Goal: Task Accomplishment & Management: Manage account settings

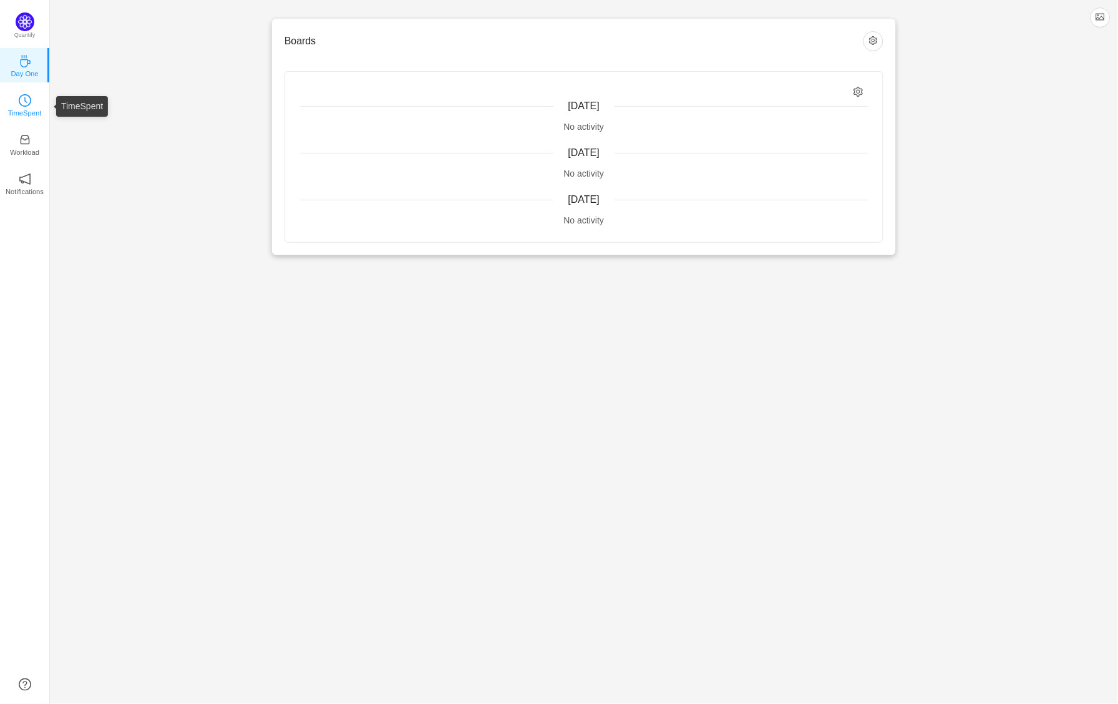
click at [26, 119] on p "TimeSpent" at bounding box center [25, 112] width 34 height 11
click at [26, 107] on icon "icon: clock-circle" at bounding box center [25, 100] width 12 height 12
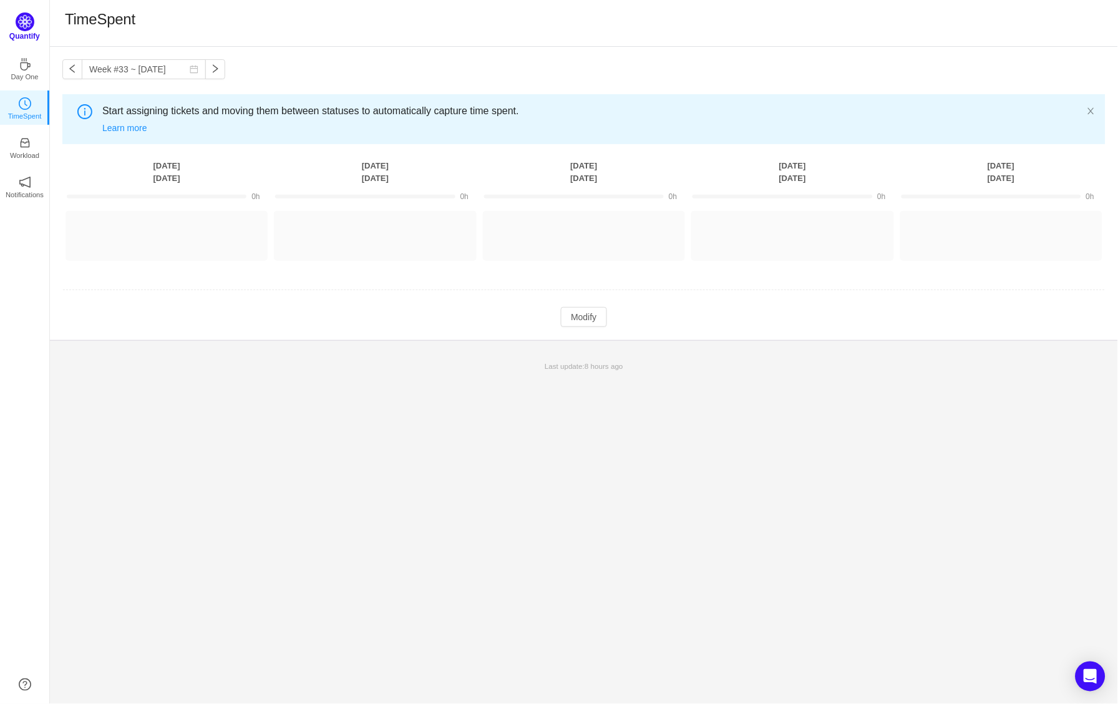
click at [26, 31] on p "Quantify" at bounding box center [24, 36] width 31 height 11
click at [31, 106] on link "TimeSpent" at bounding box center [25, 104] width 12 height 12
click at [74, 68] on button "button" at bounding box center [72, 69] width 20 height 20
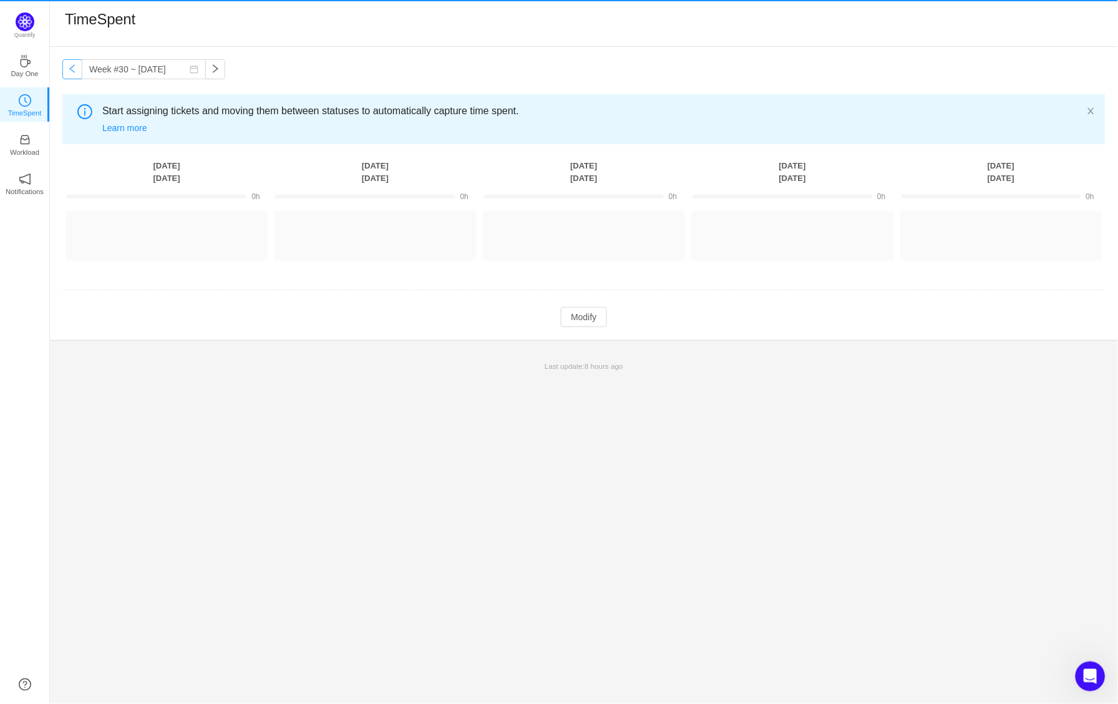
click at [74, 68] on button "button" at bounding box center [72, 69] width 20 height 20
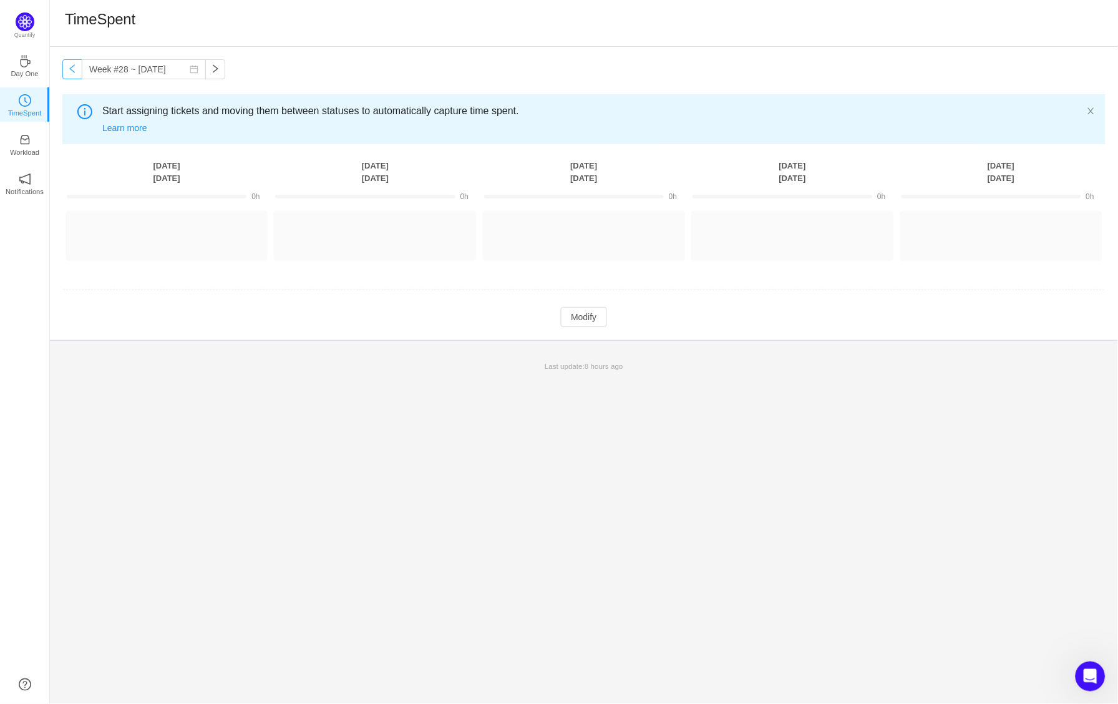
click at [74, 68] on button "button" at bounding box center [72, 69] width 20 height 20
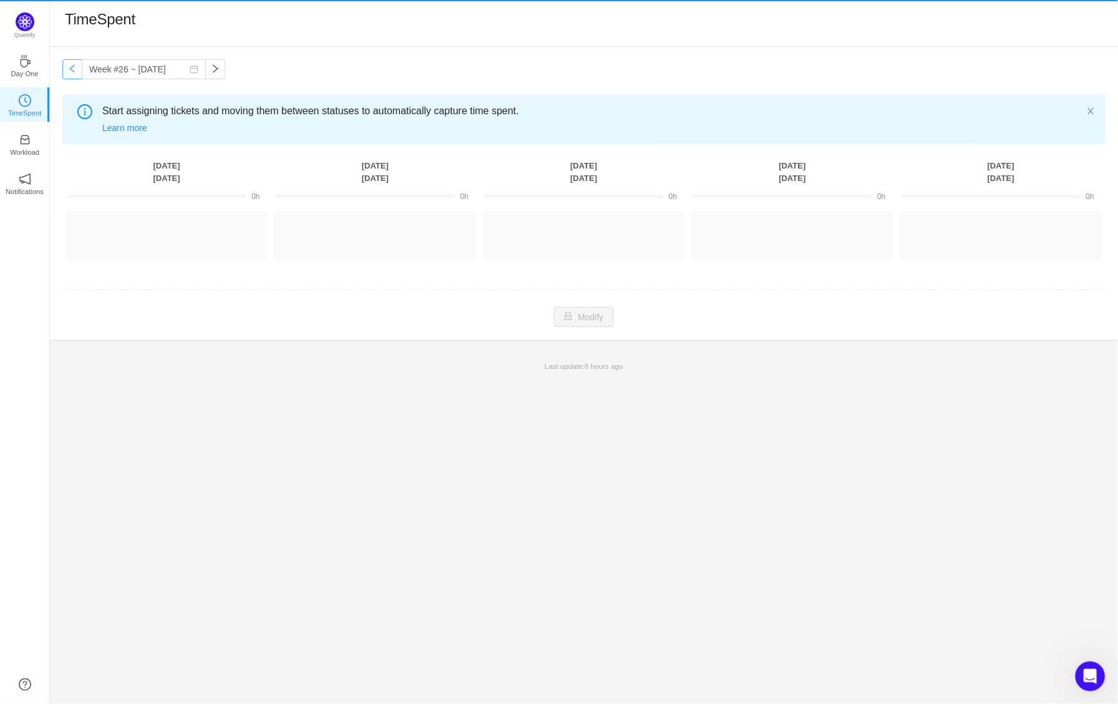
click at [74, 68] on button "button" at bounding box center [72, 69] width 20 height 20
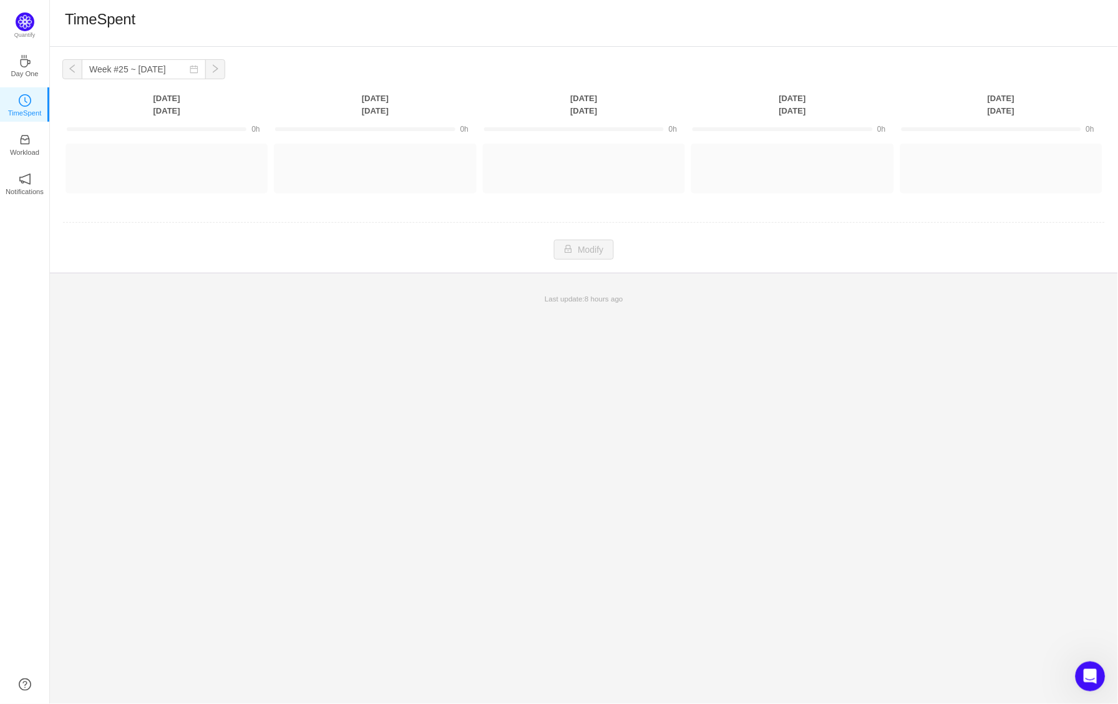
click at [74, 68] on button "button" at bounding box center [72, 69] width 20 height 20
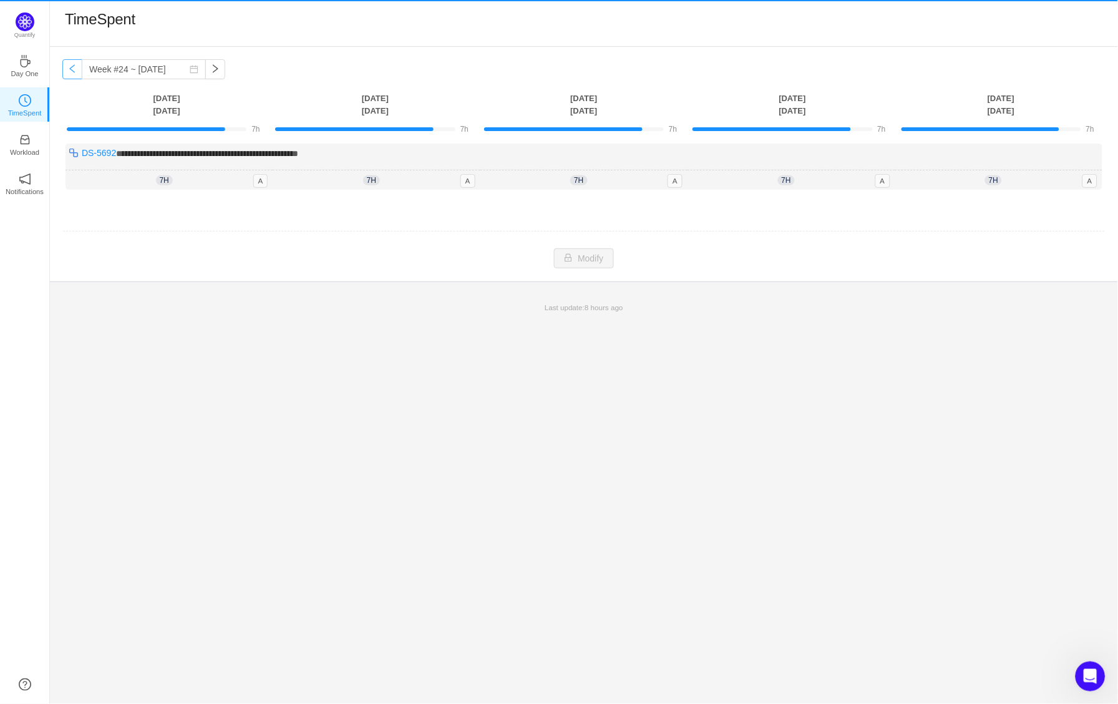
click at [74, 68] on button "button" at bounding box center [72, 69] width 20 height 20
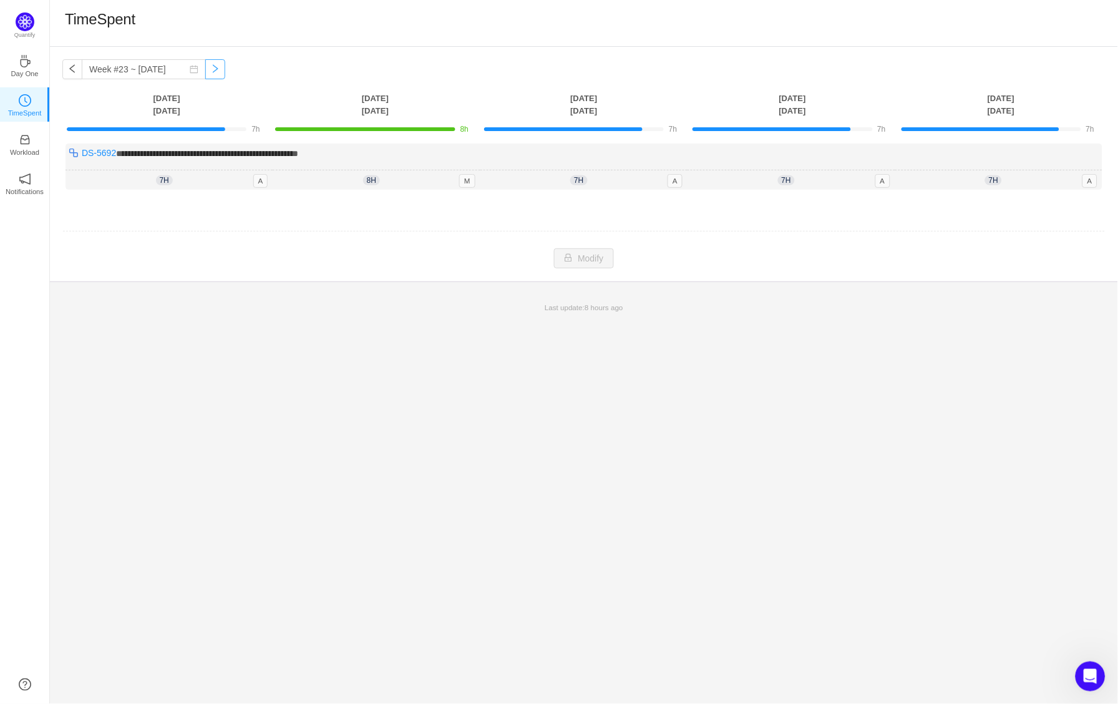
click at [220, 72] on button "button" at bounding box center [215, 69] width 20 height 20
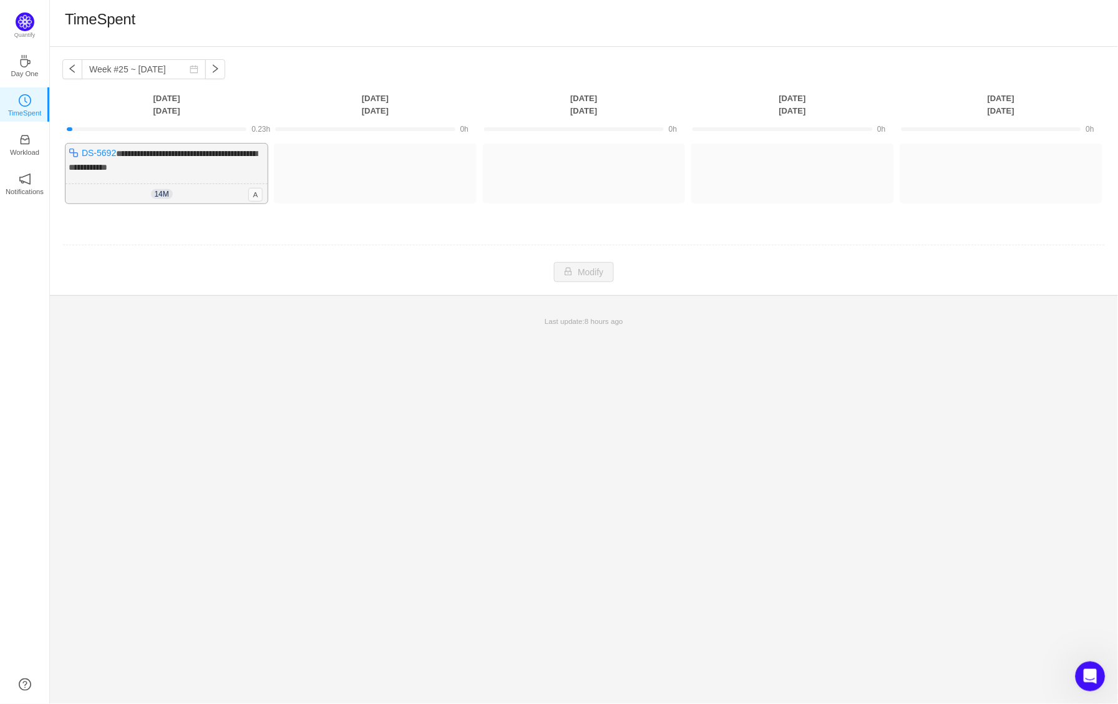
click at [195, 169] on div "**********" at bounding box center [167, 174] width 202 height 60
click at [190, 184] on div "14m 0h 14m A" at bounding box center [167, 194] width 202 height 20
click at [149, 155] on span "**********" at bounding box center [163, 160] width 188 height 22
click at [213, 61] on button "button" at bounding box center [215, 69] width 20 height 20
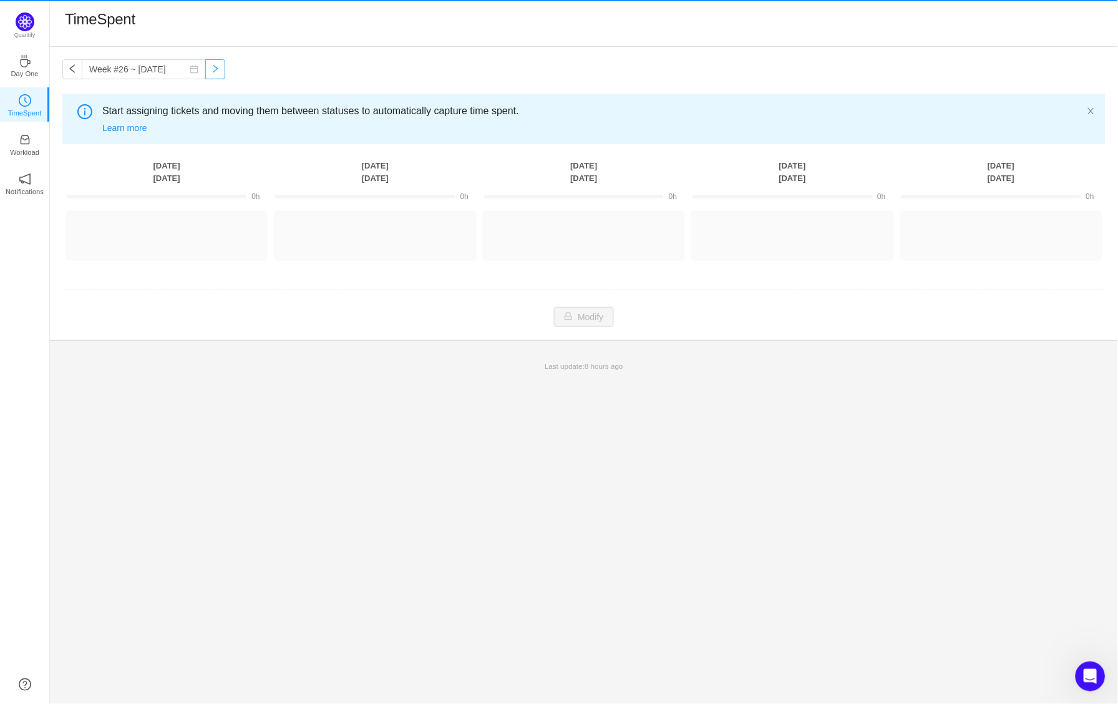
click at [213, 61] on button "button" at bounding box center [215, 69] width 20 height 20
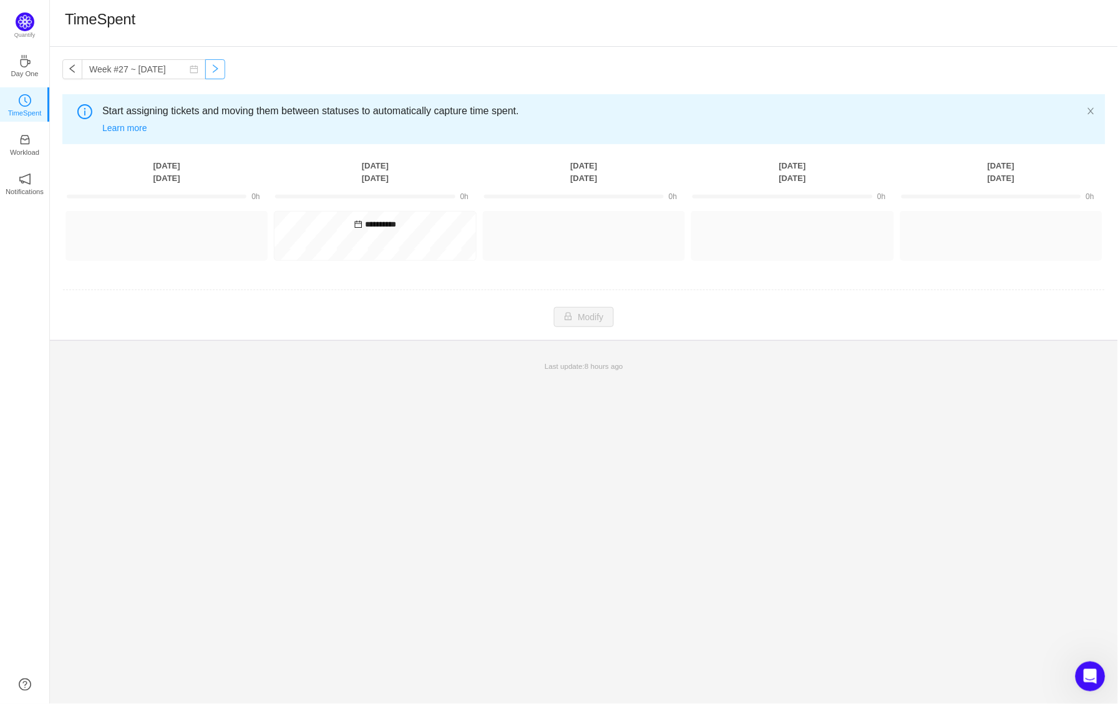
click at [213, 61] on button "button" at bounding box center [215, 69] width 20 height 20
click at [74, 69] on button "button" at bounding box center [72, 69] width 20 height 20
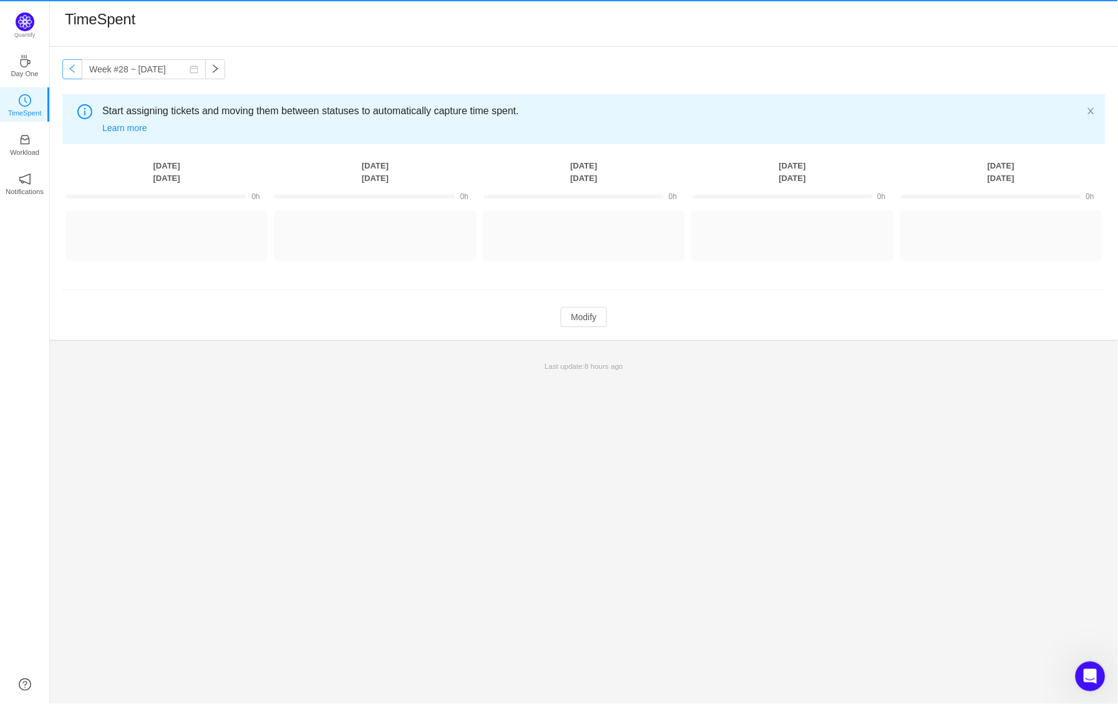
click at [74, 69] on button "button" at bounding box center [72, 69] width 20 height 20
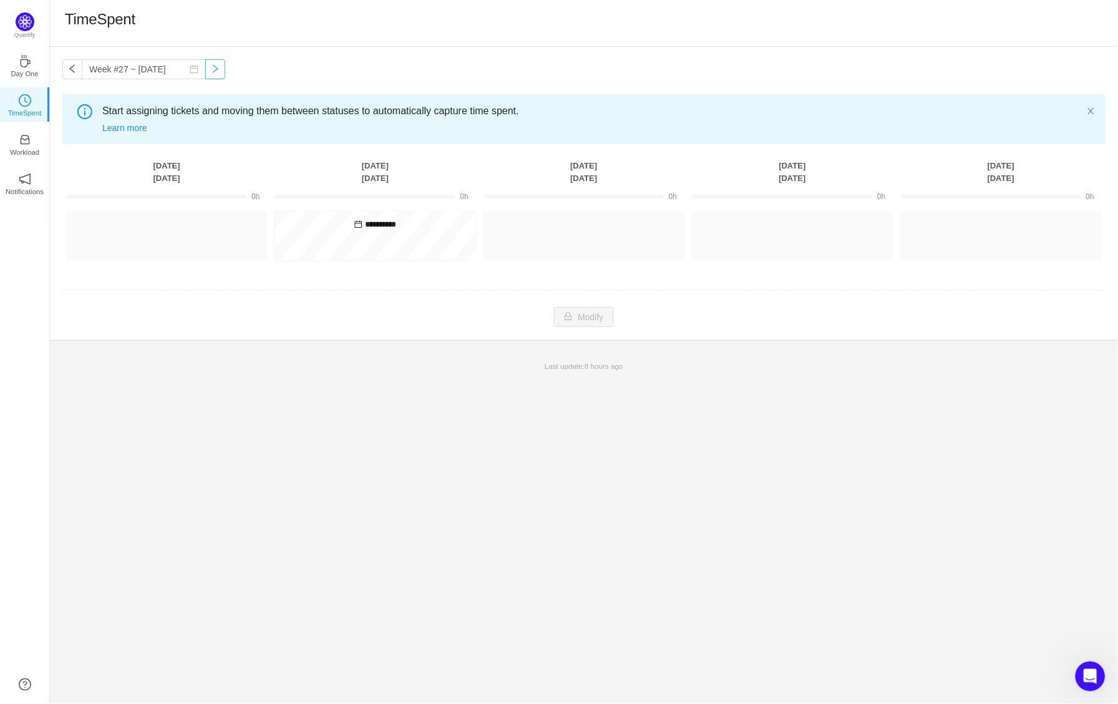
click at [215, 68] on button "button" at bounding box center [215, 69] width 20 height 20
type input "Week #28 ~ Jul 07"
click at [576, 308] on button "Modify" at bounding box center [584, 317] width 46 height 20
click at [183, 228] on button "Log Time" at bounding box center [156, 230] width 69 height 20
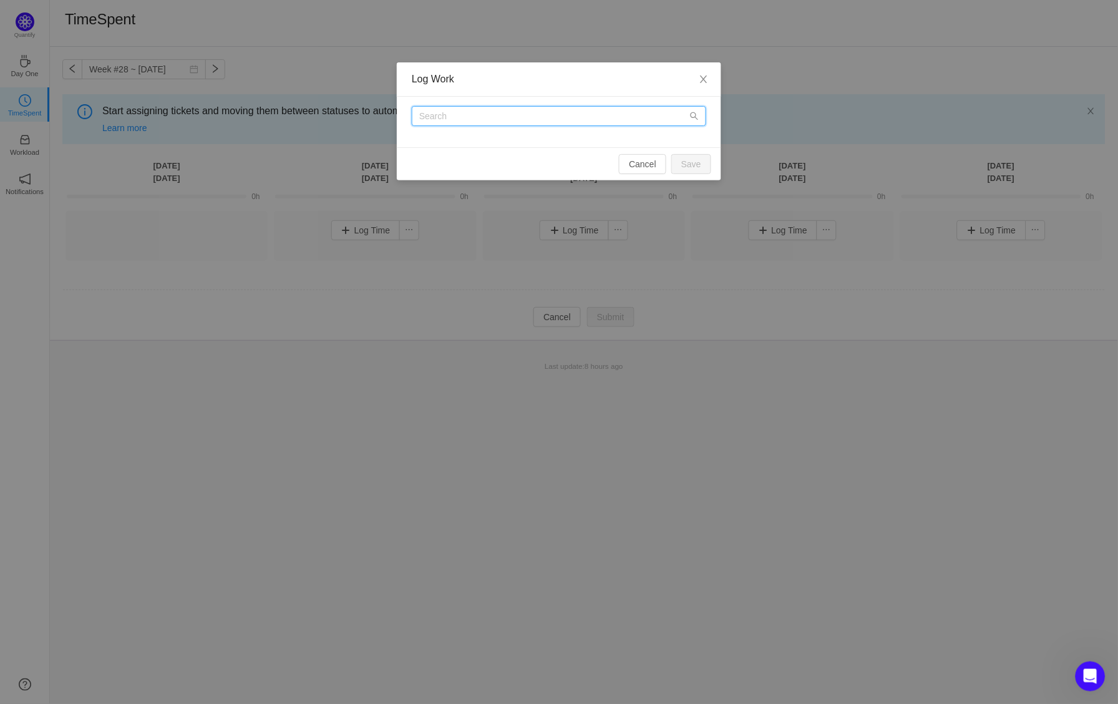
click at [500, 122] on input "text" at bounding box center [559, 116] width 294 height 20
click at [525, 114] on input "text" at bounding box center [559, 116] width 294 height 20
click at [638, 162] on button "Cancel" at bounding box center [642, 164] width 47 height 20
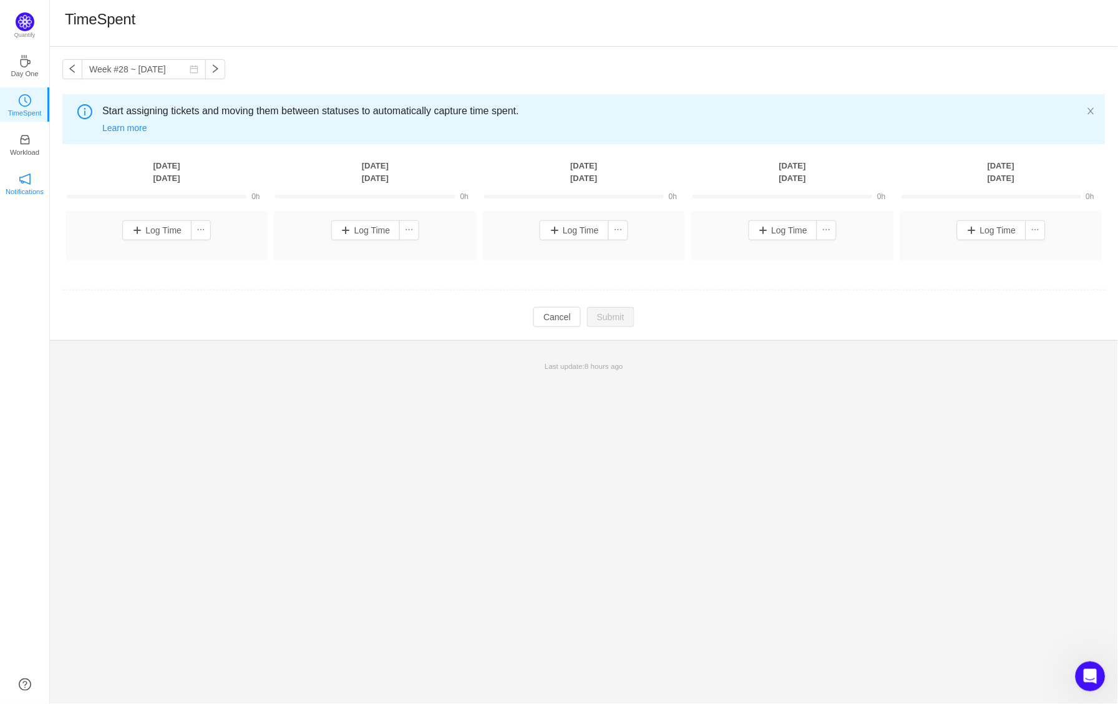
click at [20, 177] on icon "icon: notification" at bounding box center [25, 179] width 12 height 12
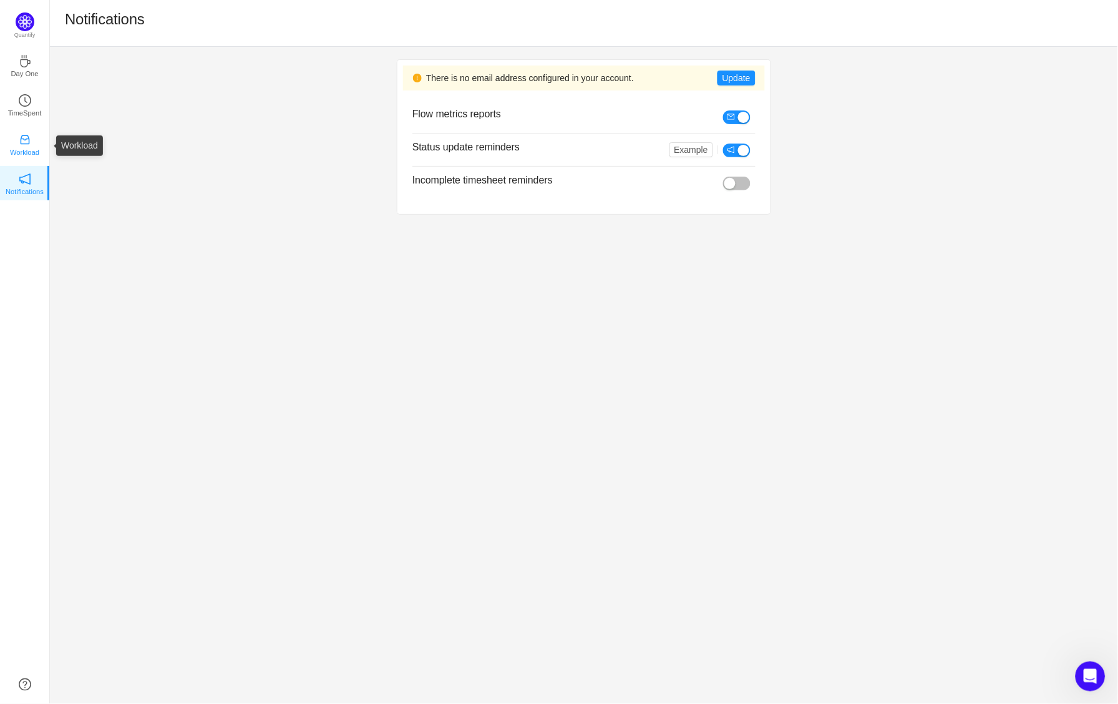
click at [29, 153] on p "Workload" at bounding box center [24, 152] width 29 height 11
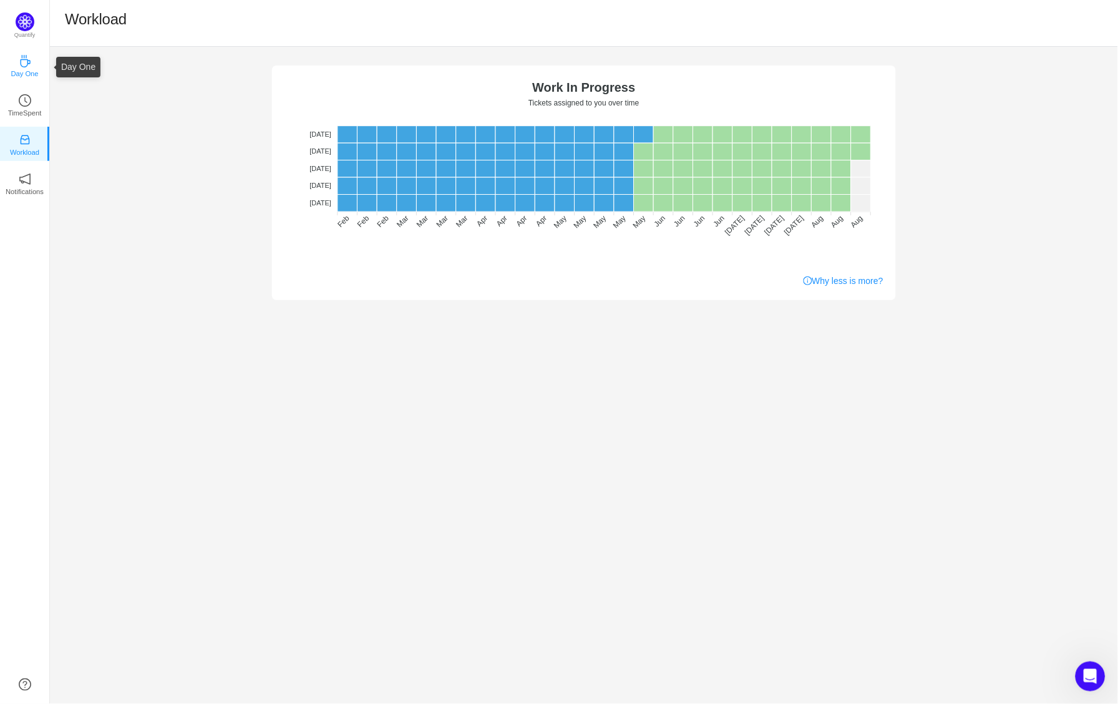
click at [22, 75] on p "Day One" at bounding box center [24, 73] width 27 height 11
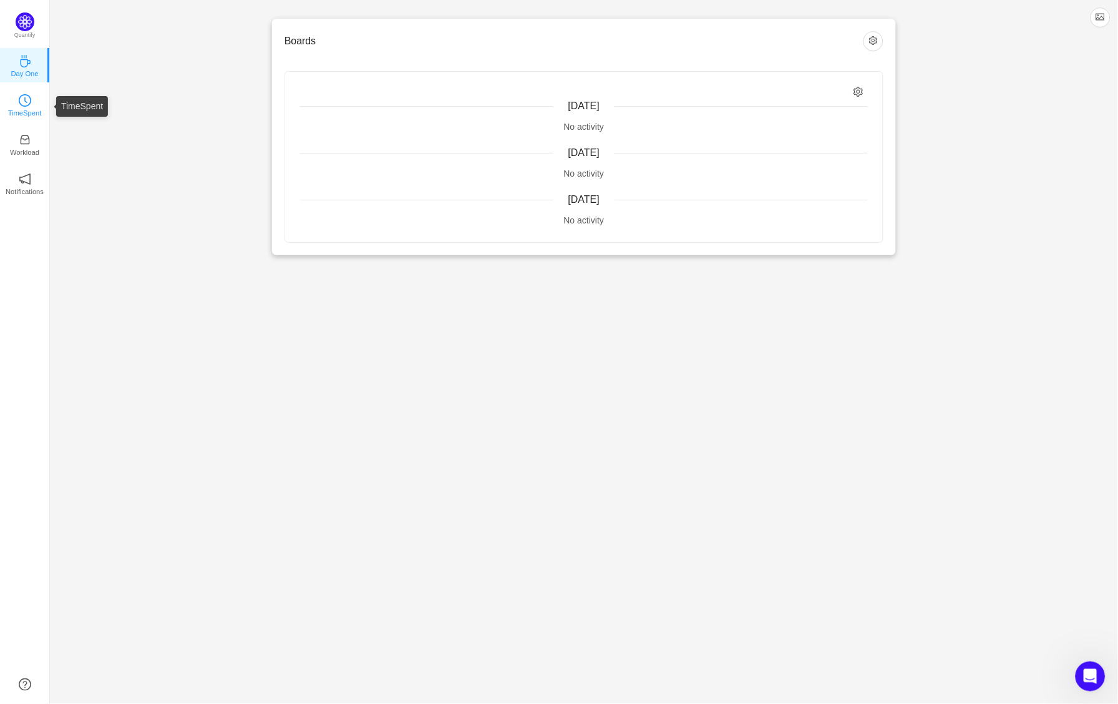
click at [27, 106] on icon "icon: clock-circle" at bounding box center [25, 100] width 12 height 12
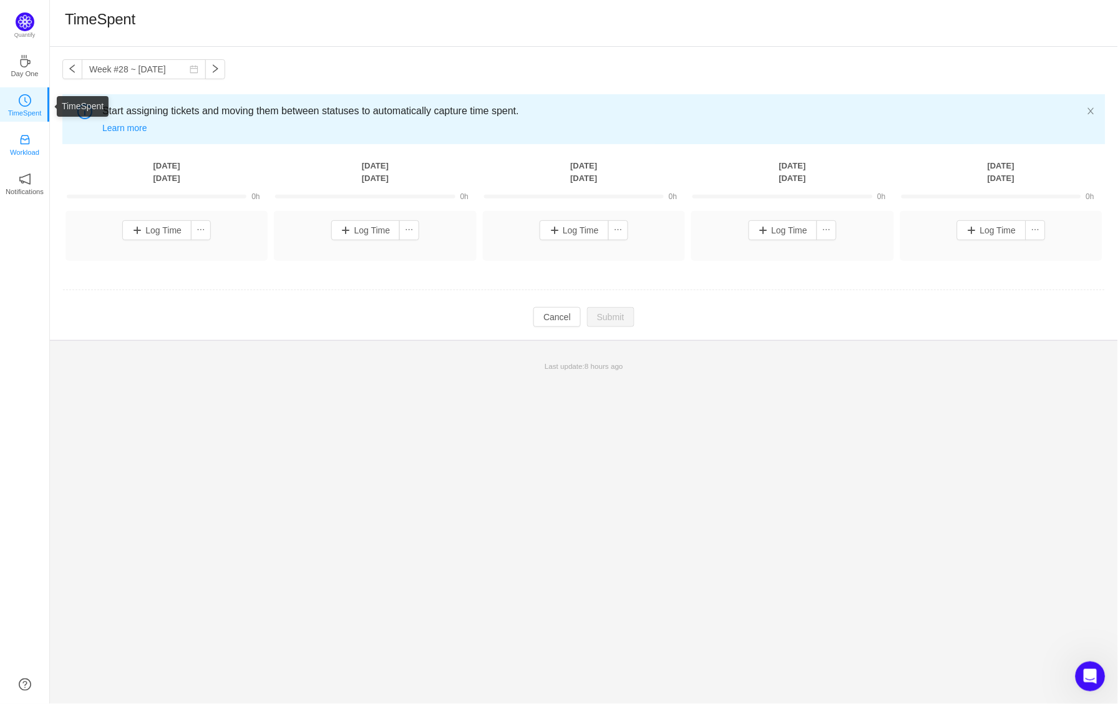
click at [27, 146] on icon "icon: inbox" at bounding box center [25, 140] width 12 height 12
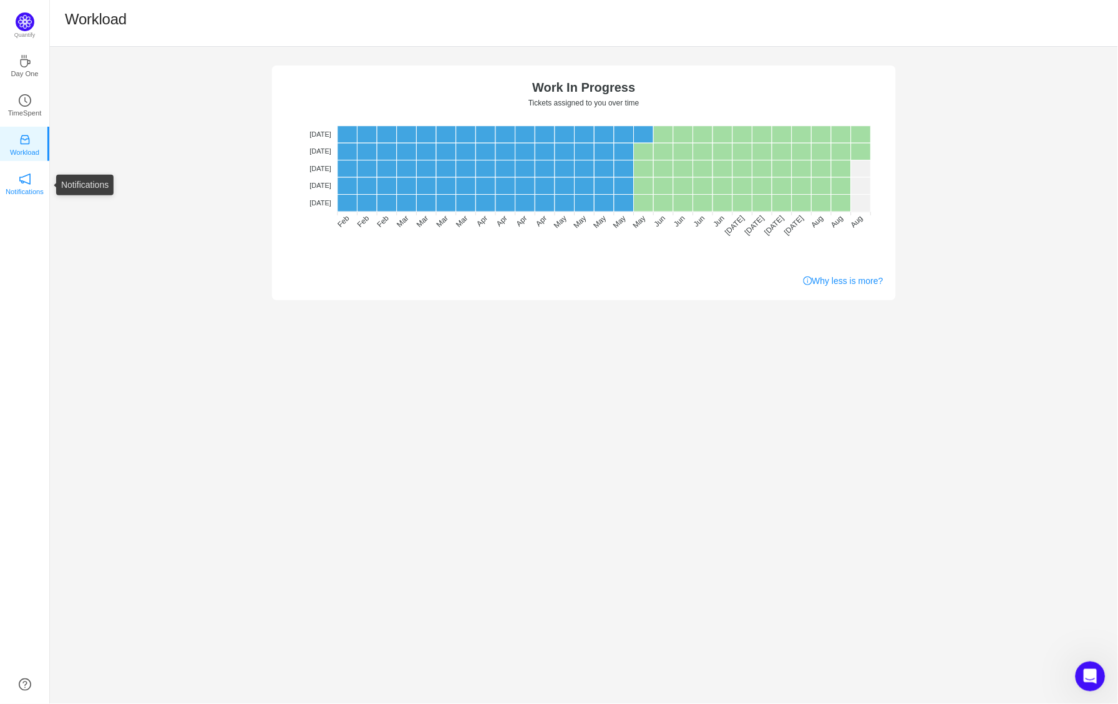
click at [19, 181] on icon "icon: notification" at bounding box center [24, 178] width 11 height 11
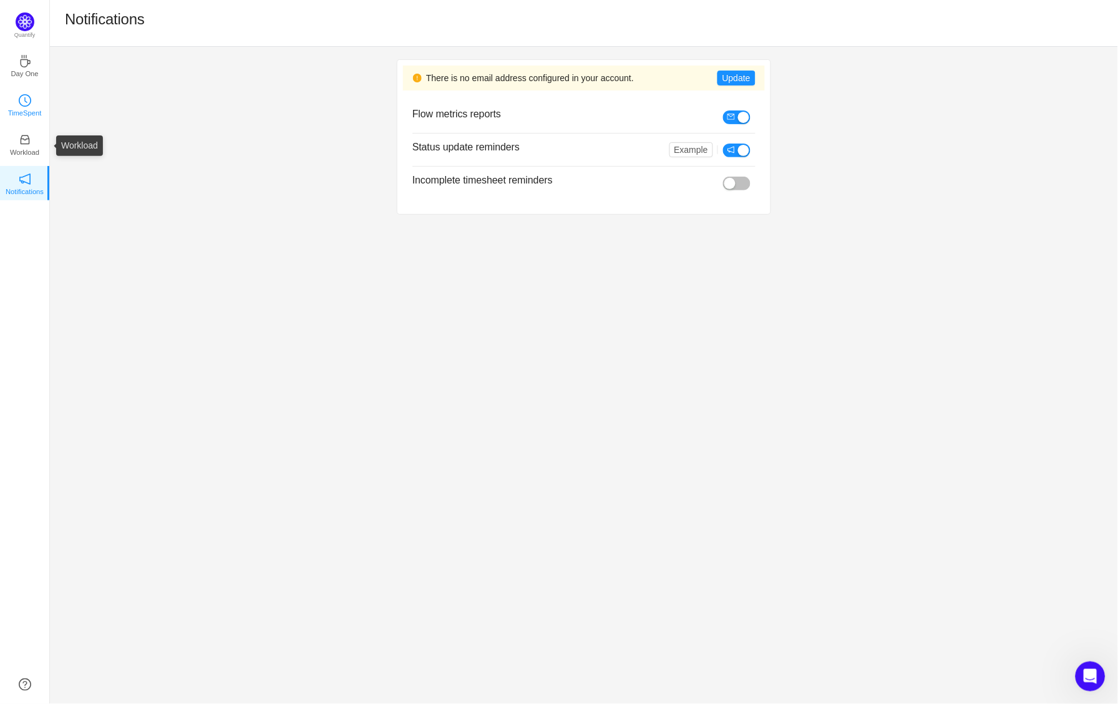
click at [29, 119] on p "TimeSpent" at bounding box center [25, 112] width 34 height 11
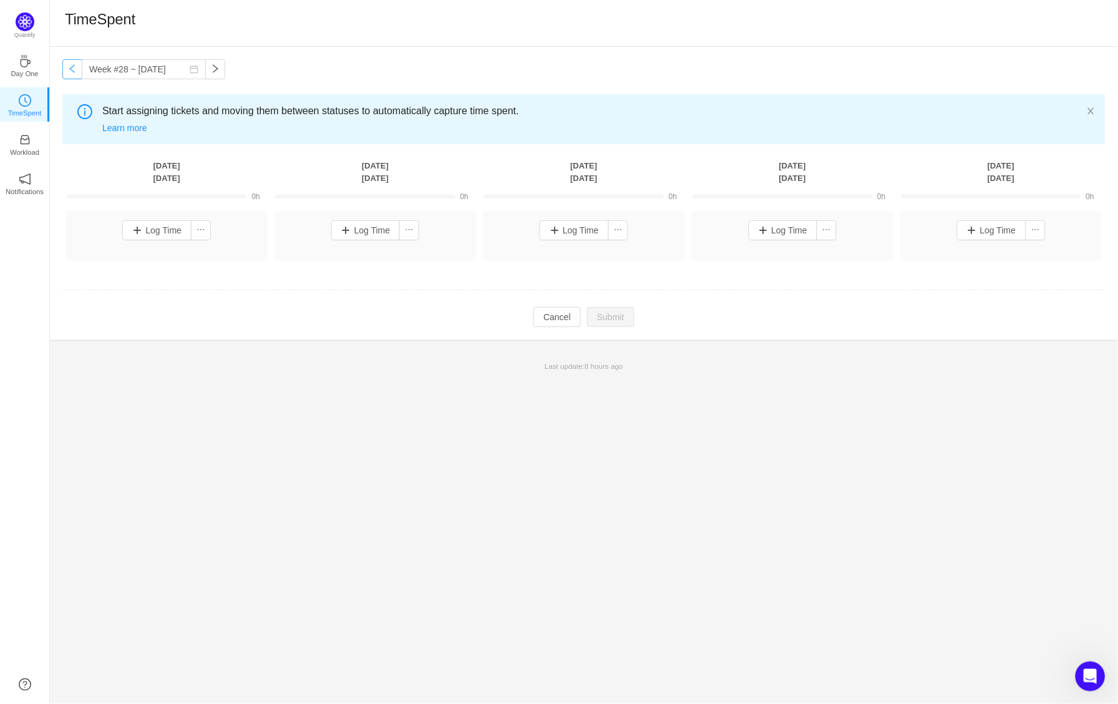
click at [76, 68] on button "button" at bounding box center [72, 69] width 20 height 20
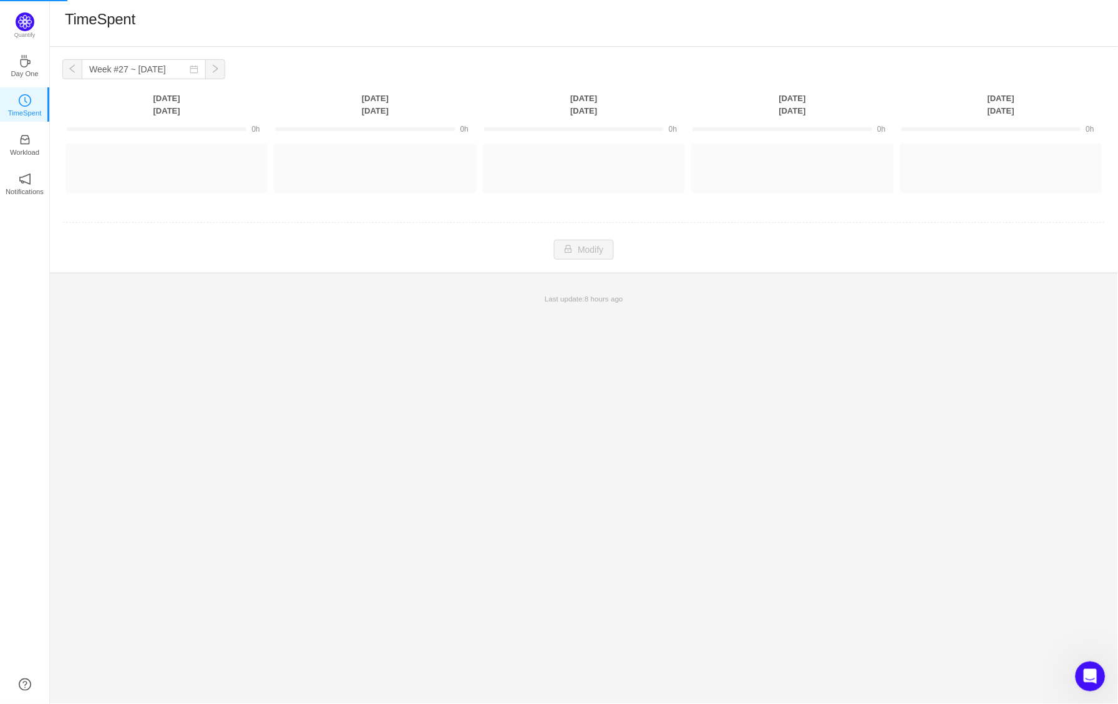
click at [76, 68] on button "button" at bounding box center [72, 69] width 20 height 20
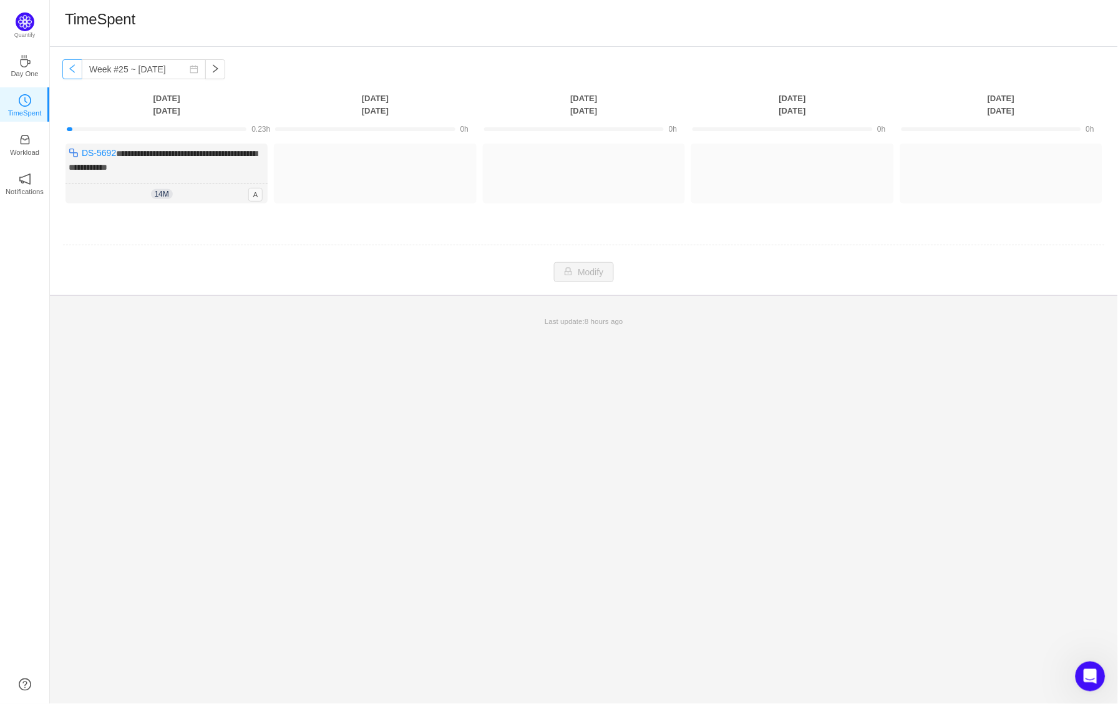
click at [76, 68] on button "button" at bounding box center [72, 69] width 20 height 20
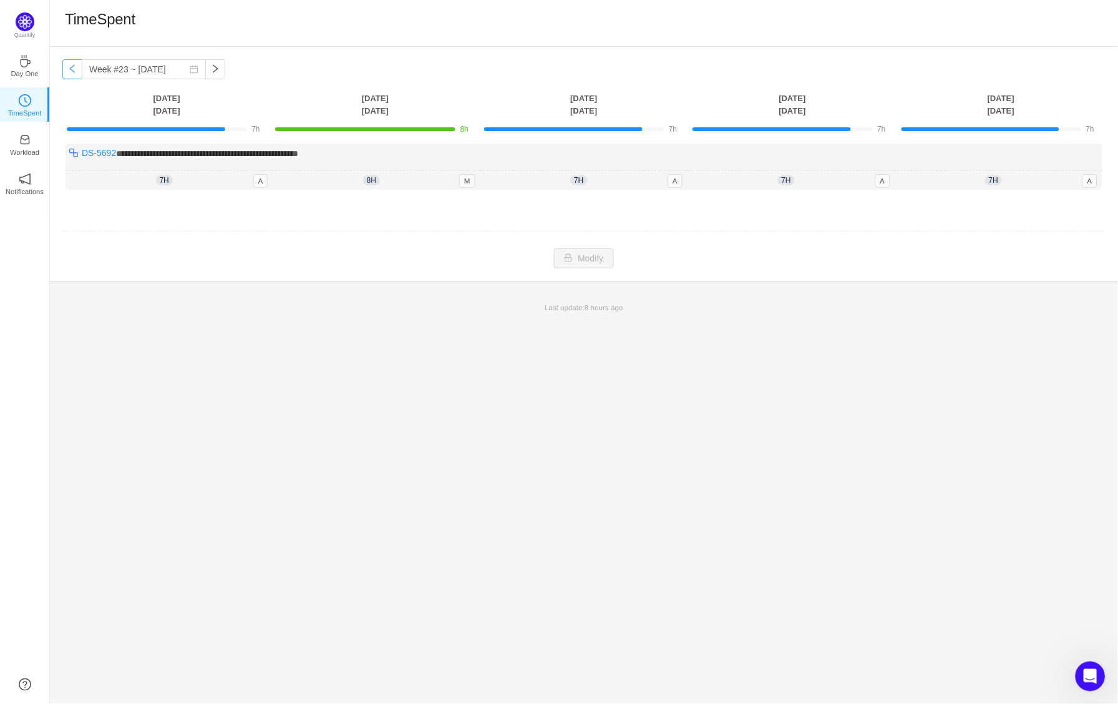
click at [76, 68] on button "button" at bounding box center [72, 69] width 20 height 20
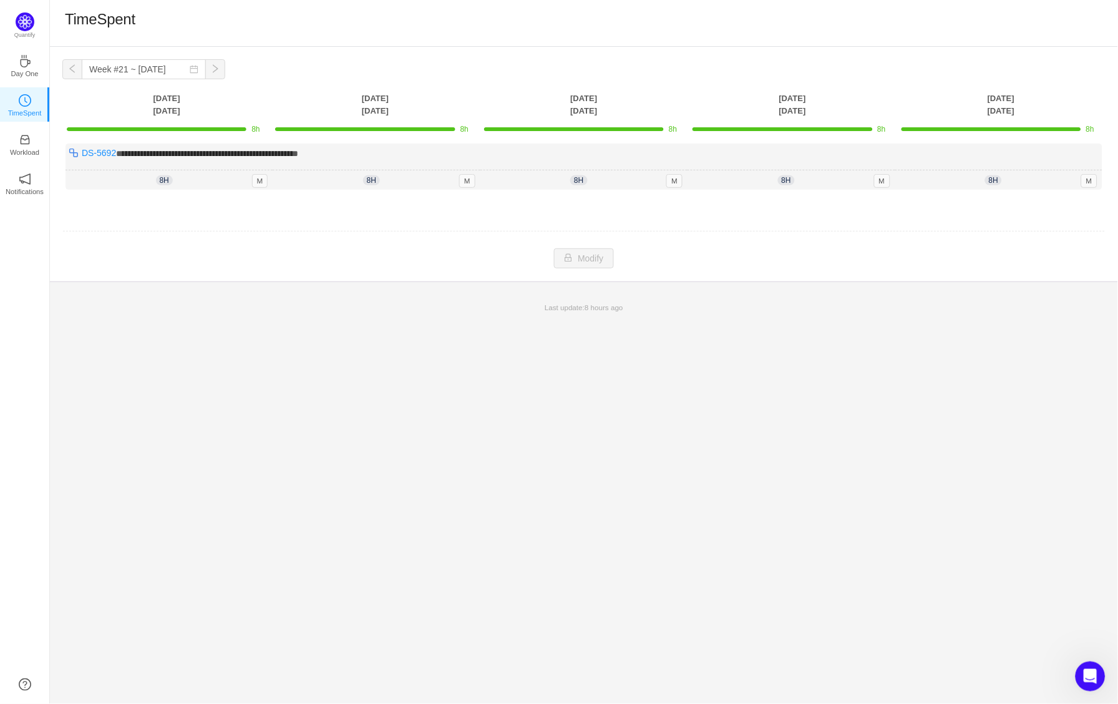
click at [76, 68] on button "button" at bounding box center [72, 69] width 20 height 20
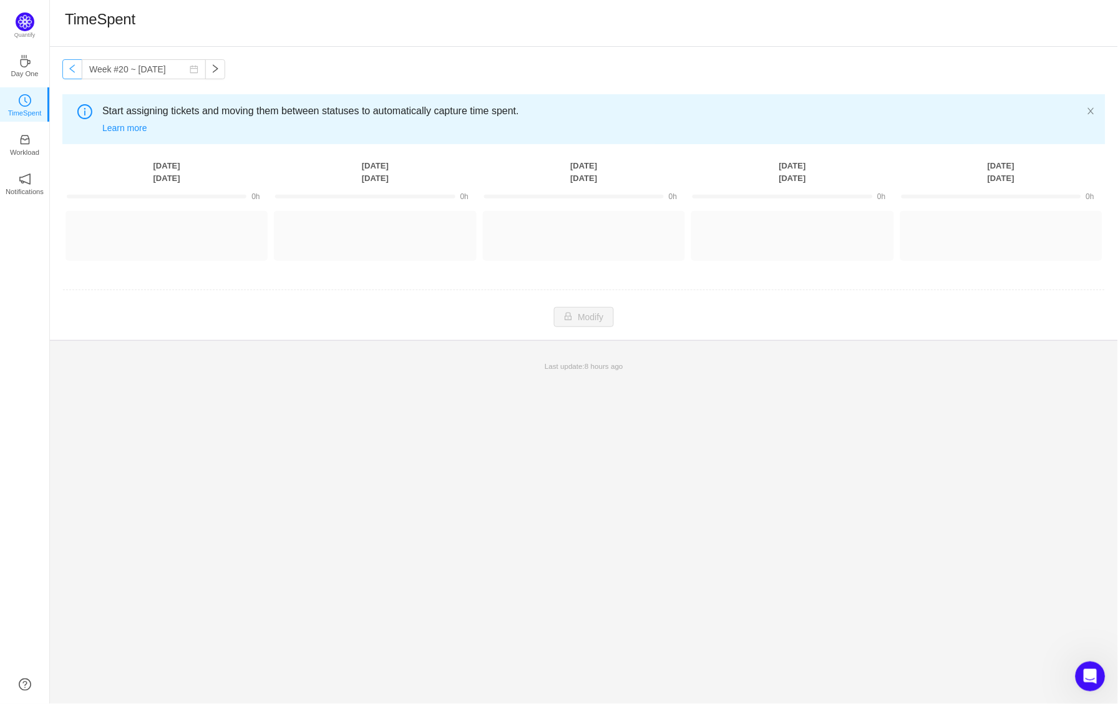
click at [76, 68] on button "button" at bounding box center [72, 69] width 20 height 20
click at [217, 72] on button "button" at bounding box center [215, 69] width 20 height 20
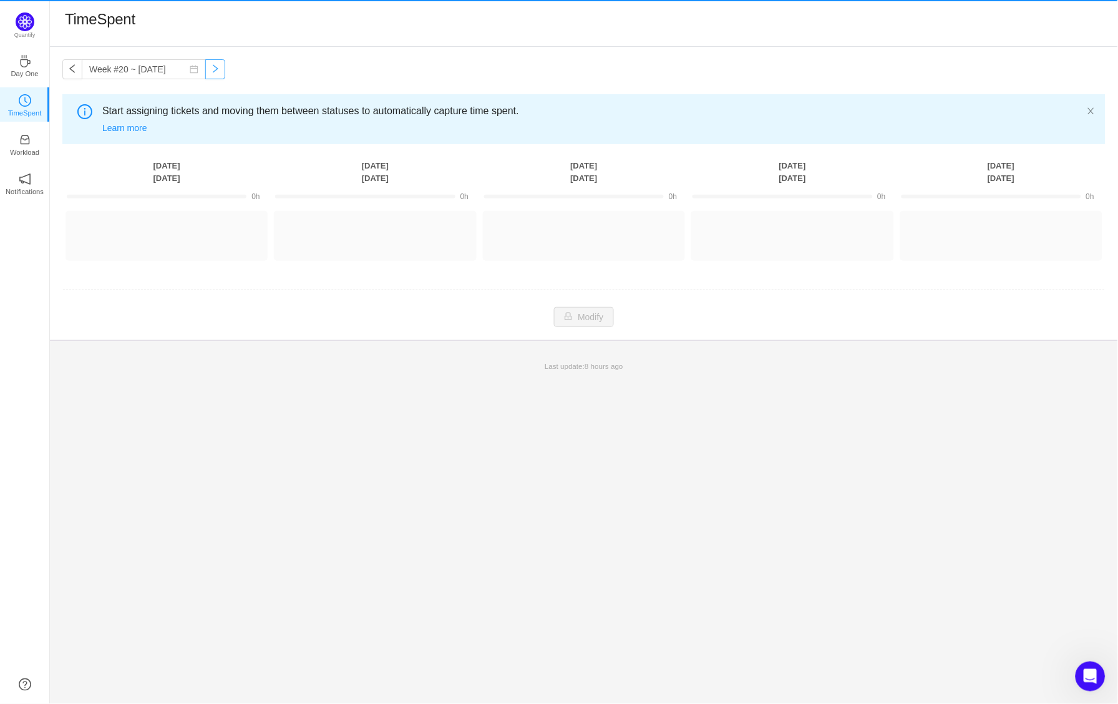
click at [217, 72] on button "button" at bounding box center [215, 69] width 20 height 20
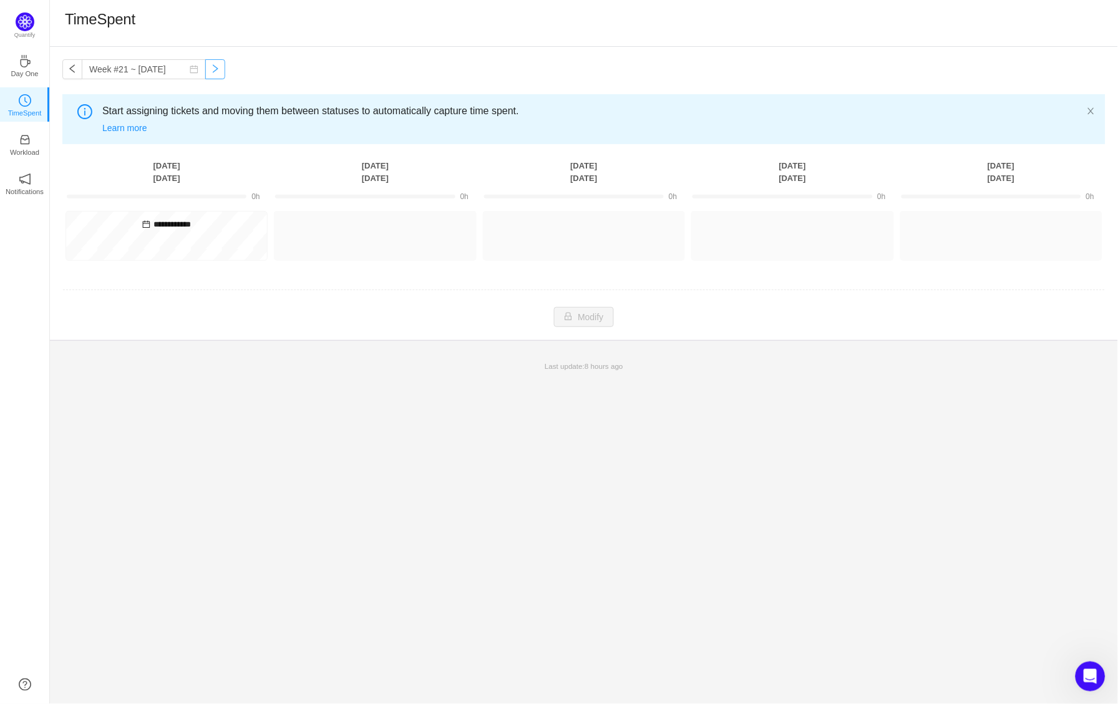
click at [218, 72] on button "button" at bounding box center [215, 69] width 20 height 20
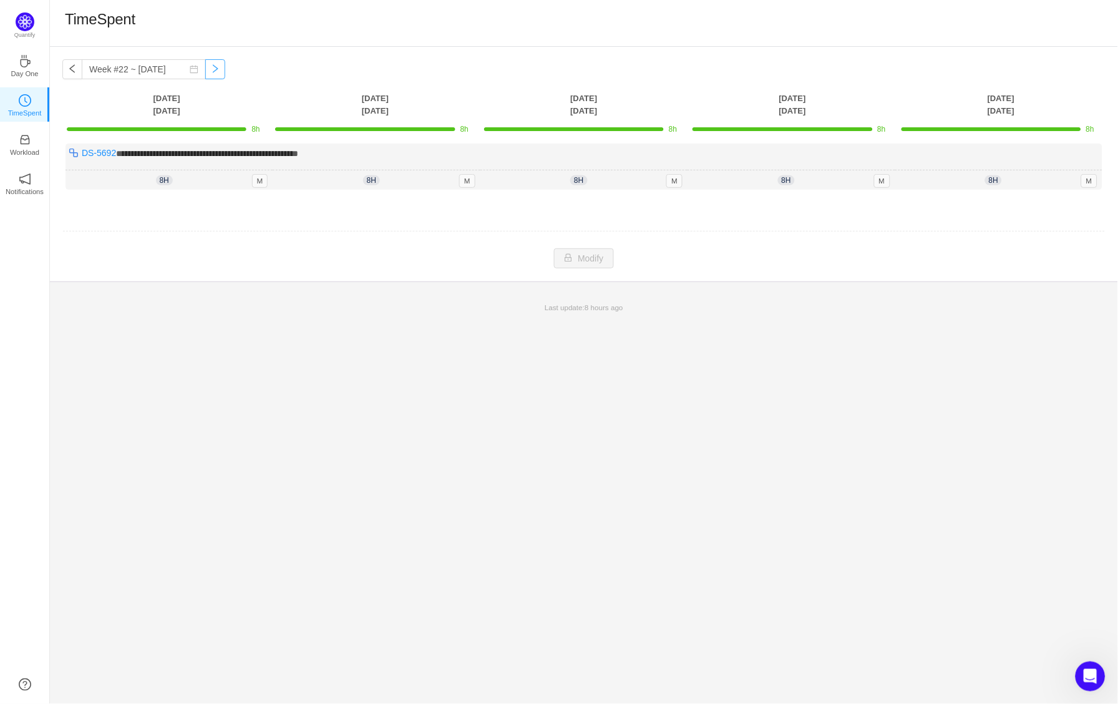
click at [218, 72] on button "button" at bounding box center [215, 69] width 20 height 20
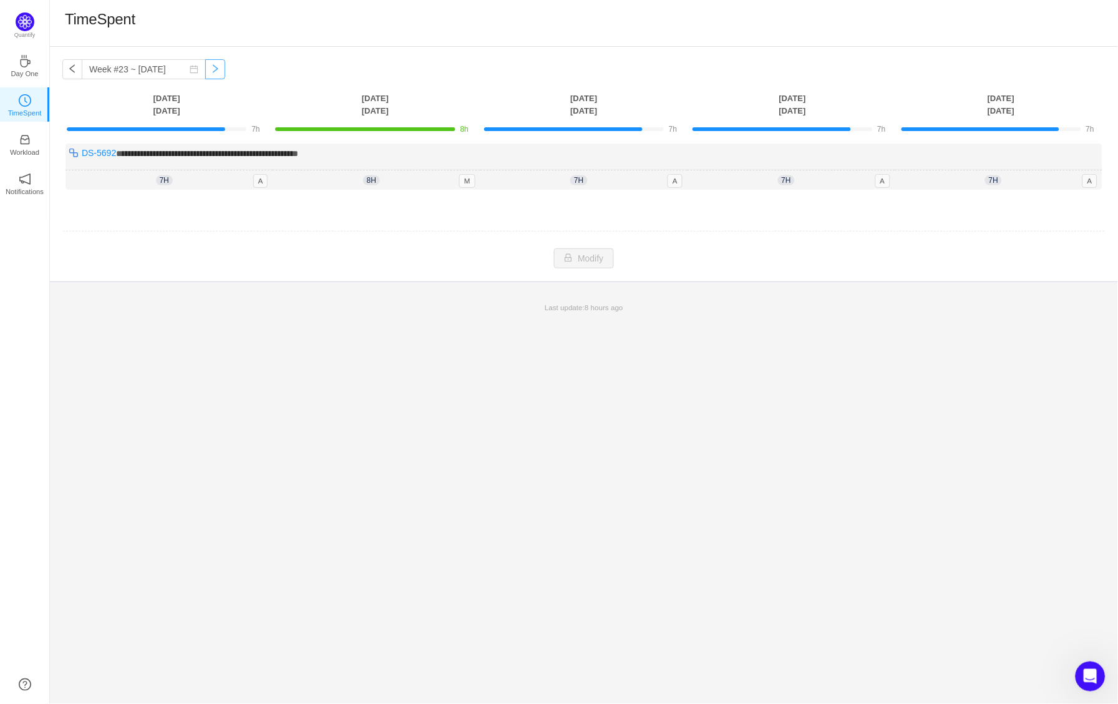
click at [222, 73] on button "button" at bounding box center [215, 69] width 20 height 20
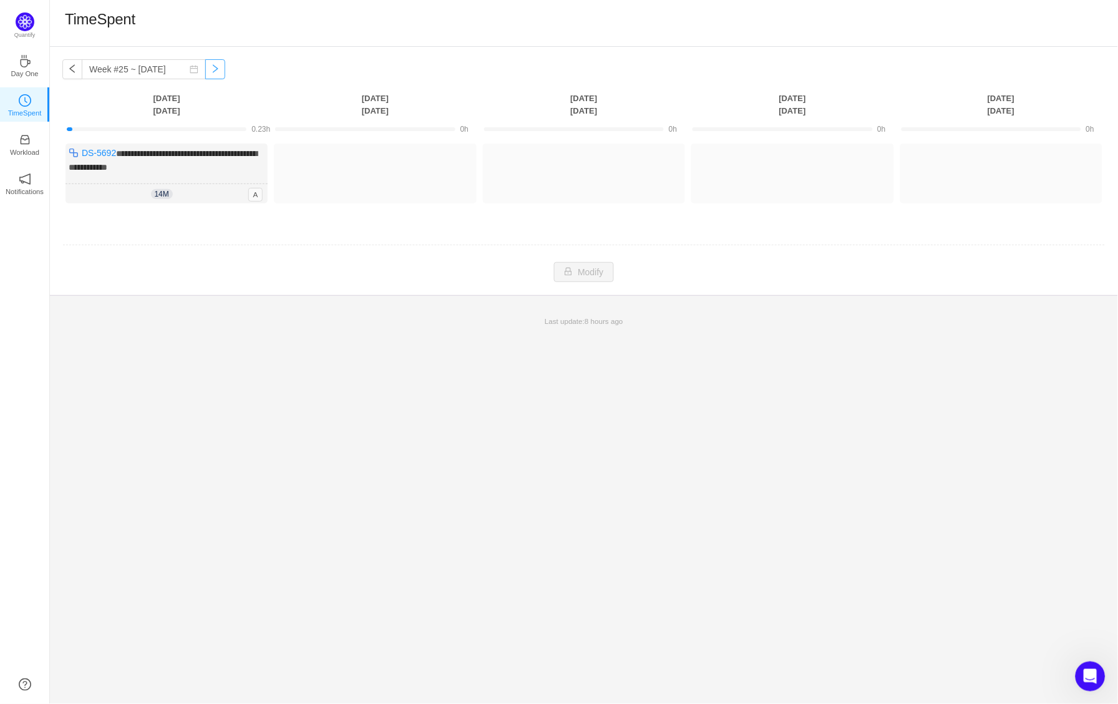
click at [213, 76] on button "button" at bounding box center [215, 69] width 20 height 20
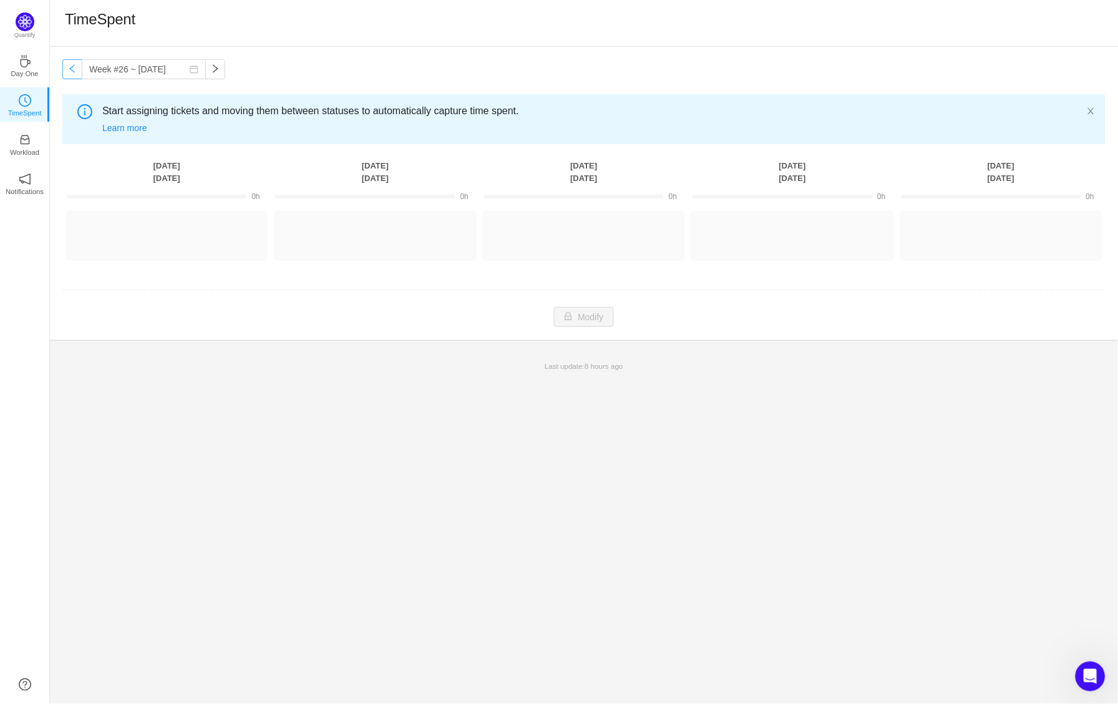
click at [77, 76] on button "button" at bounding box center [72, 69] width 20 height 20
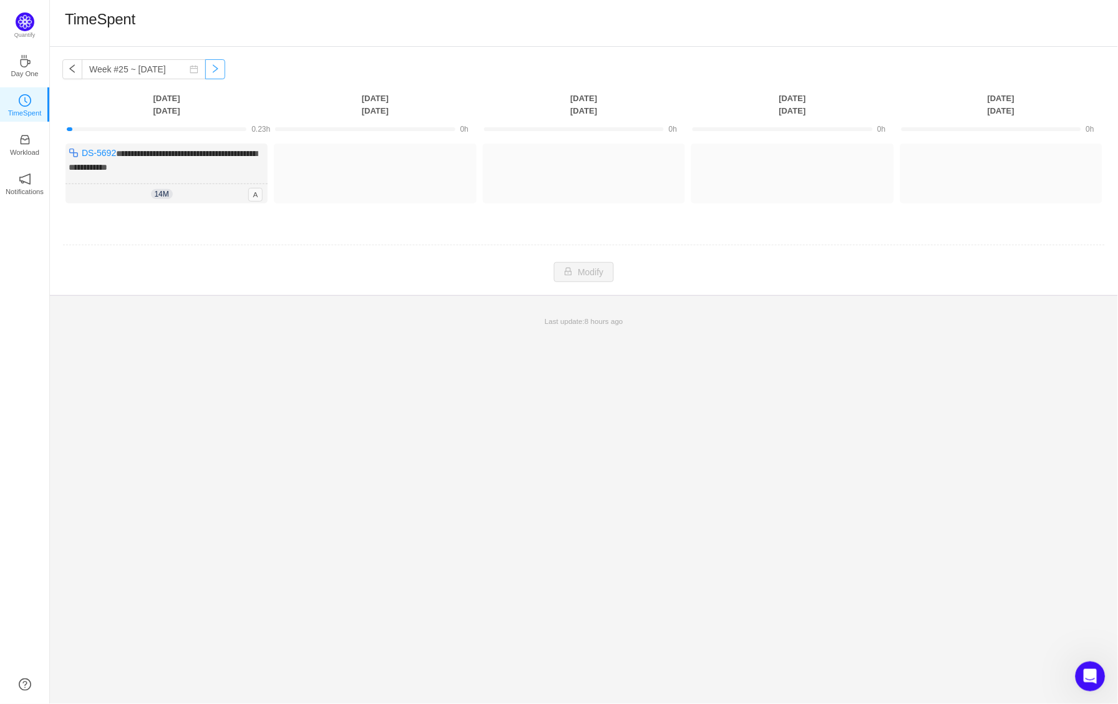
click at [224, 77] on button "button" at bounding box center [215, 69] width 20 height 20
click at [221, 74] on button "button" at bounding box center [215, 69] width 20 height 20
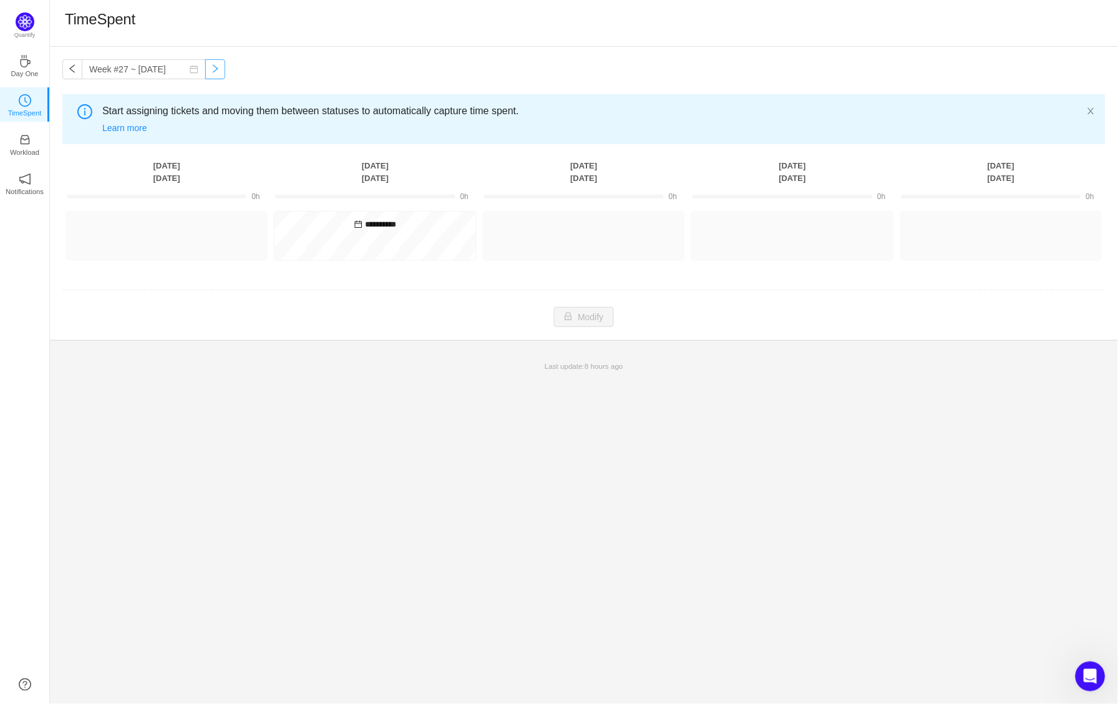
click at [223, 74] on button "button" at bounding box center [215, 69] width 20 height 20
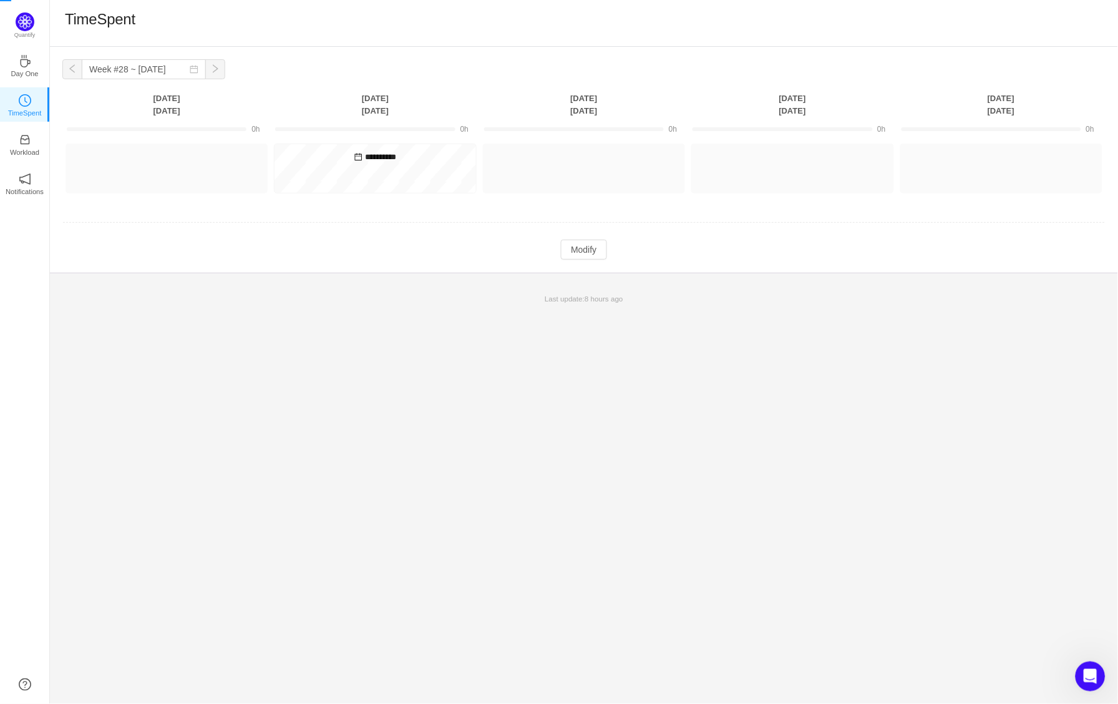
click at [223, 74] on button "button" at bounding box center [215, 69] width 20 height 20
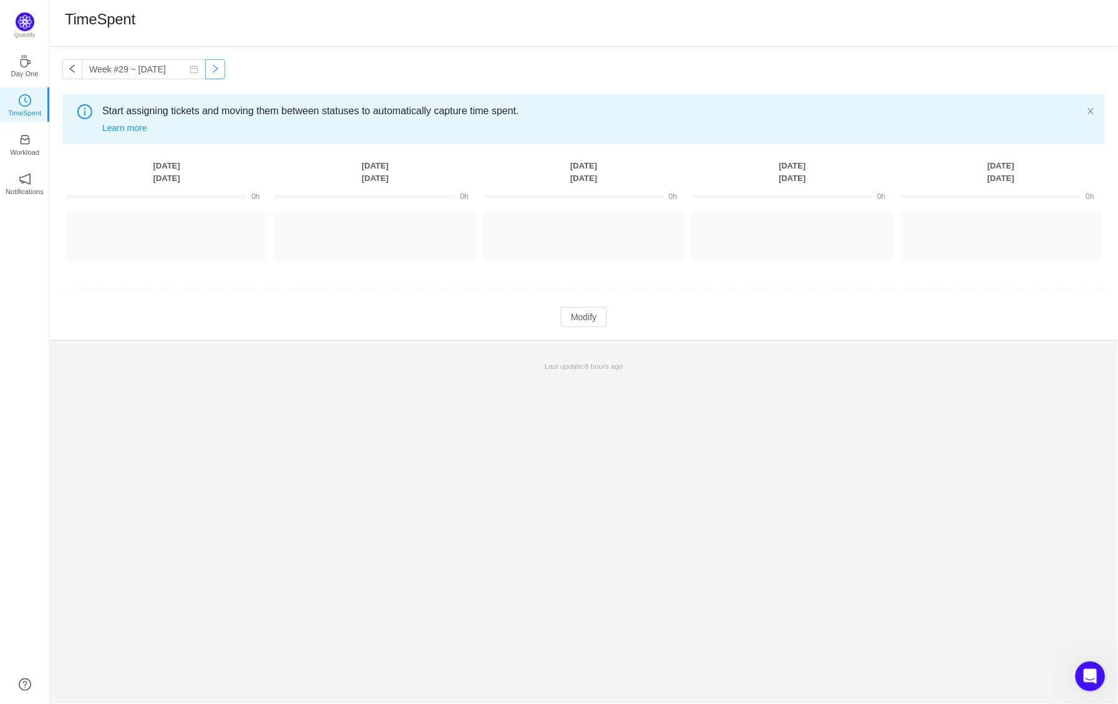
click at [223, 74] on button "button" at bounding box center [215, 69] width 20 height 20
click at [65, 79] on div "Week #30 ~ Jul 21 You have reached free plan limit. Upgrade Start assigning tic…" at bounding box center [584, 193] width 1068 height 293
click at [69, 73] on button "button" at bounding box center [72, 69] width 20 height 20
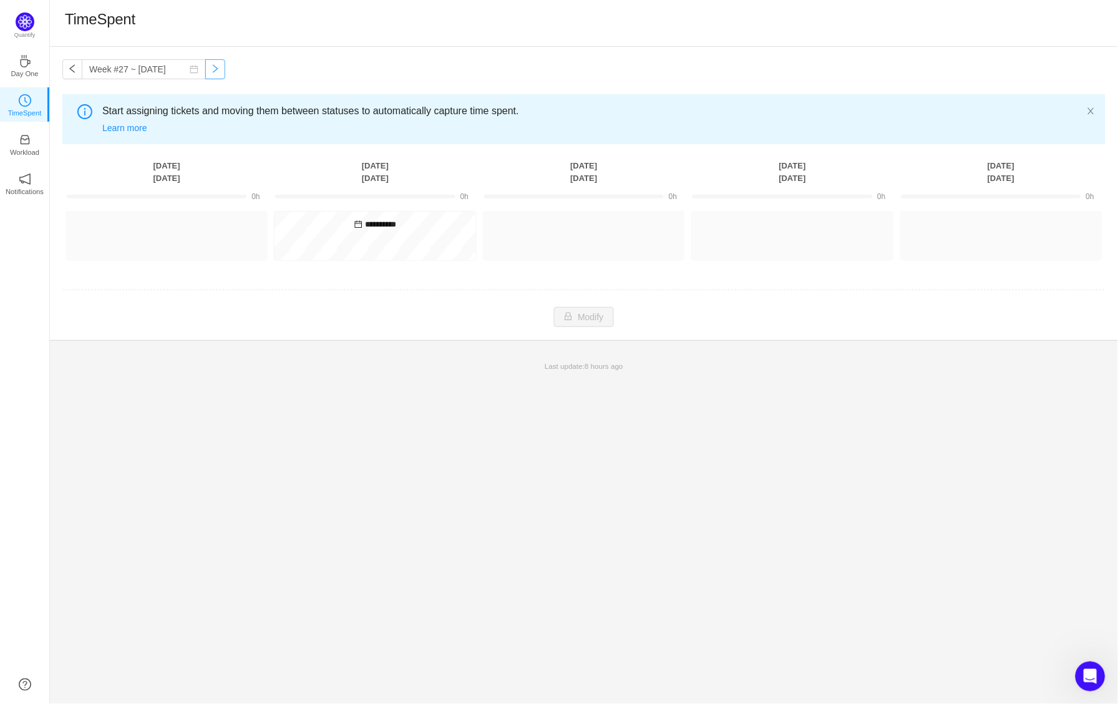
click at [217, 68] on button "button" at bounding box center [215, 69] width 20 height 20
type input "Week #28 ~ Jul 07"
click at [589, 313] on button "Modify" at bounding box center [584, 317] width 46 height 20
click at [162, 221] on button "Log Time" at bounding box center [156, 230] width 69 height 20
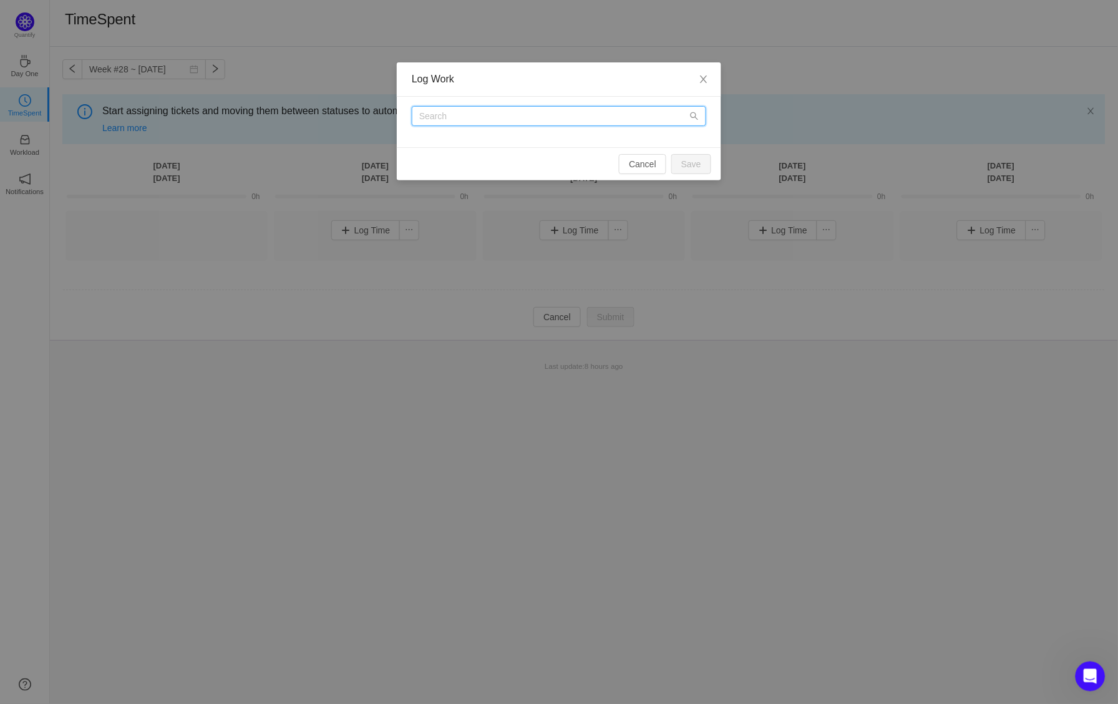
click at [575, 109] on input "text" at bounding box center [559, 116] width 294 height 20
type input "l"
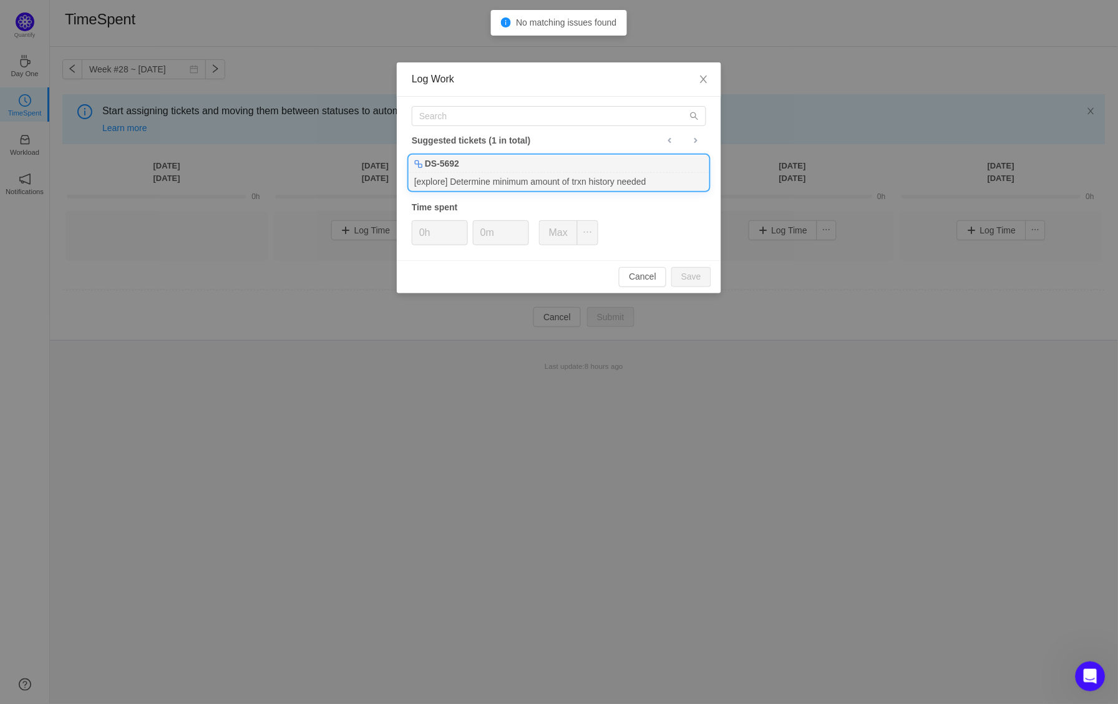
click at [519, 173] on div "[explore] Determine minimum amount of trxn history needed" at bounding box center [558, 181] width 299 height 17
click at [701, 279] on button "Save" at bounding box center [691, 277] width 40 height 20
type input "0h"
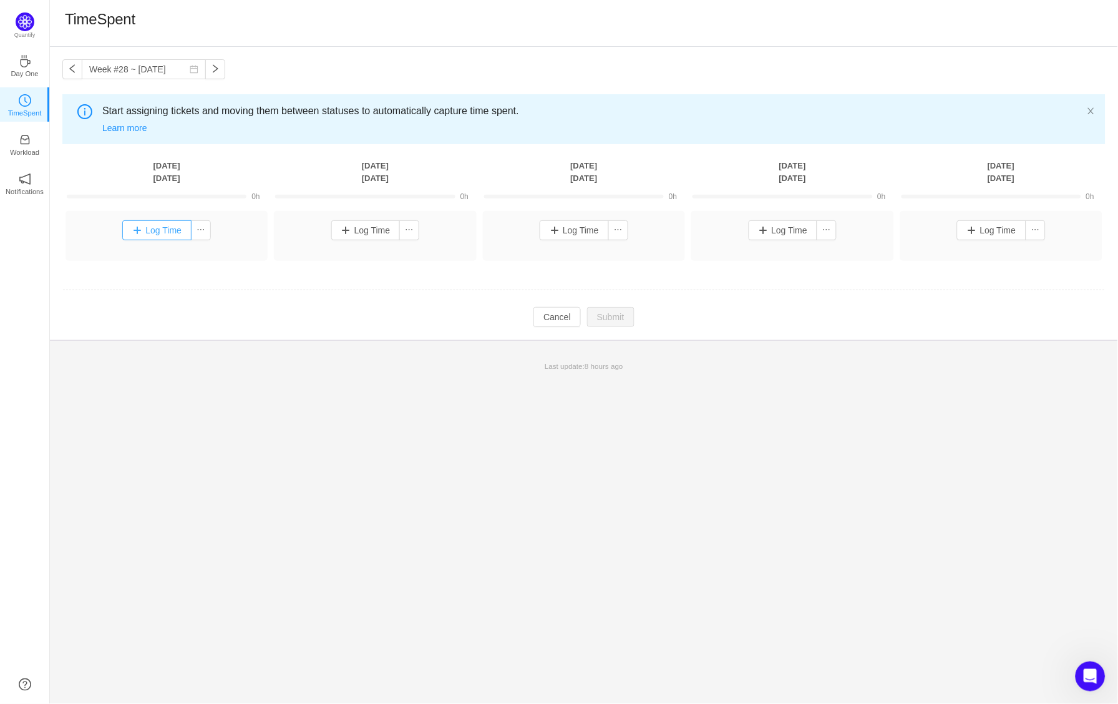
click at [162, 230] on button "Log Time" at bounding box center [156, 230] width 69 height 20
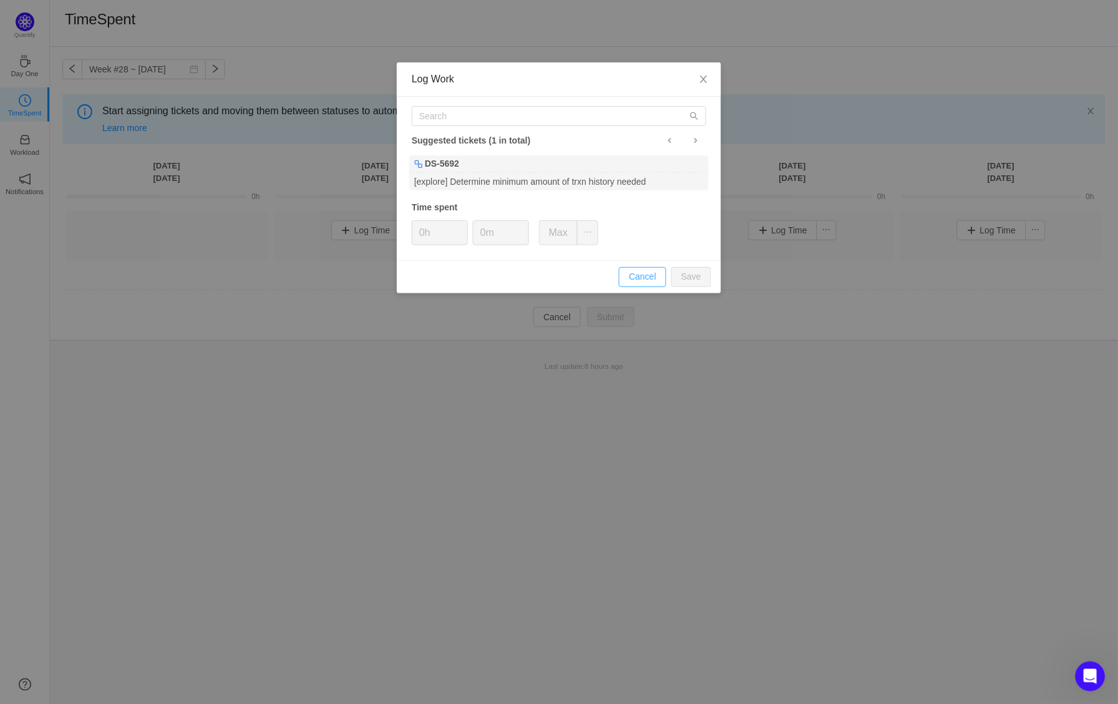
click at [633, 270] on button "Cancel" at bounding box center [642, 277] width 47 height 20
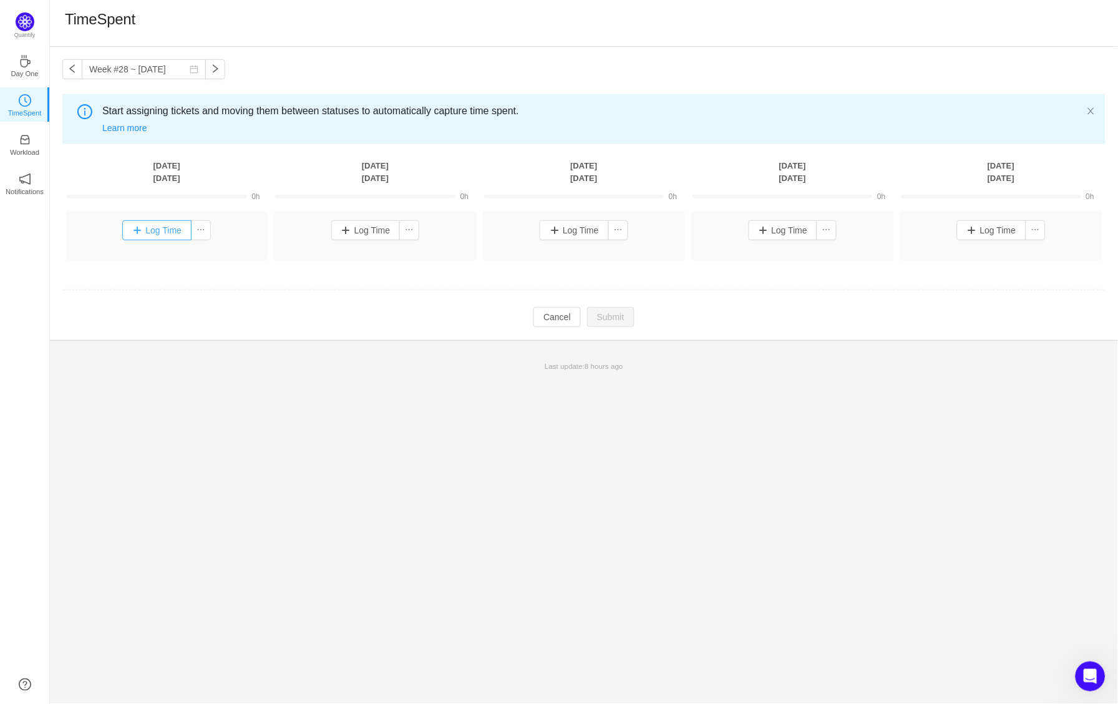
click at [184, 226] on button "Log Time" at bounding box center [156, 230] width 69 height 20
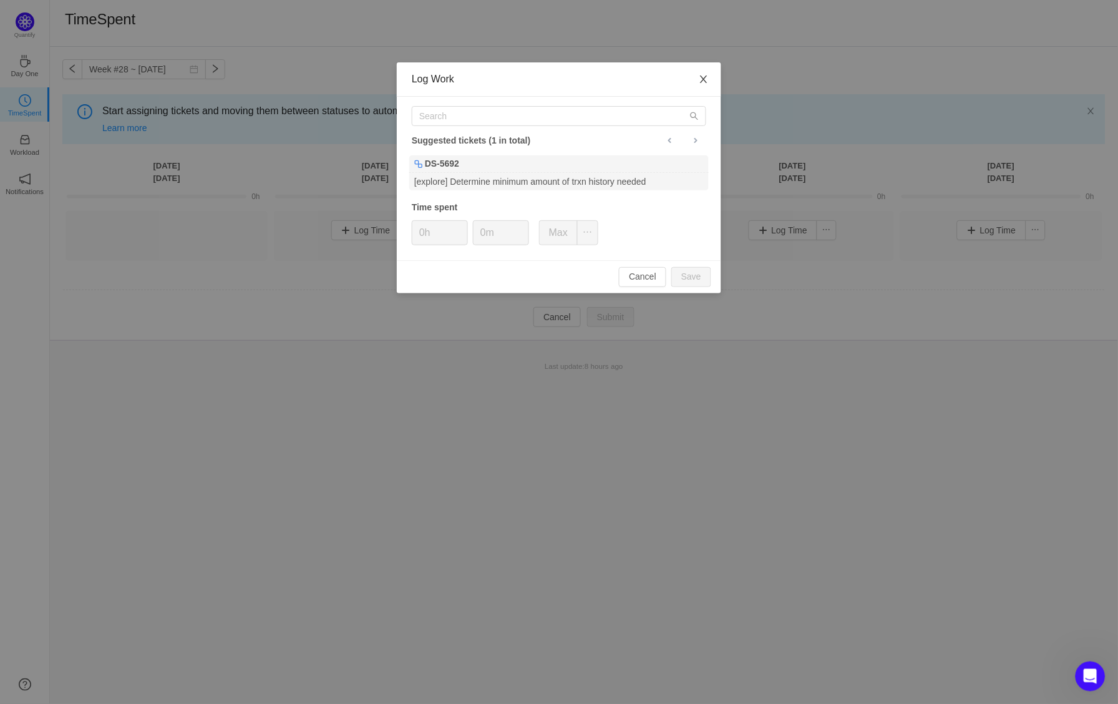
click at [700, 80] on icon "icon: close" at bounding box center [704, 79] width 10 height 10
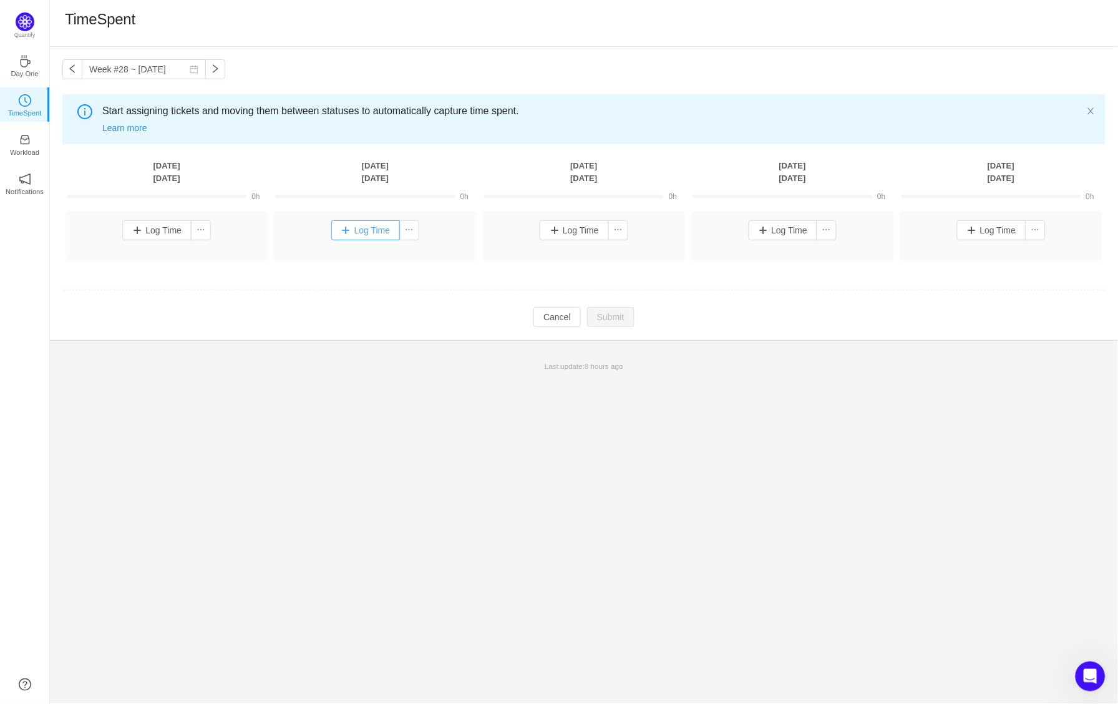
click at [343, 223] on button "Log Time" at bounding box center [365, 230] width 69 height 20
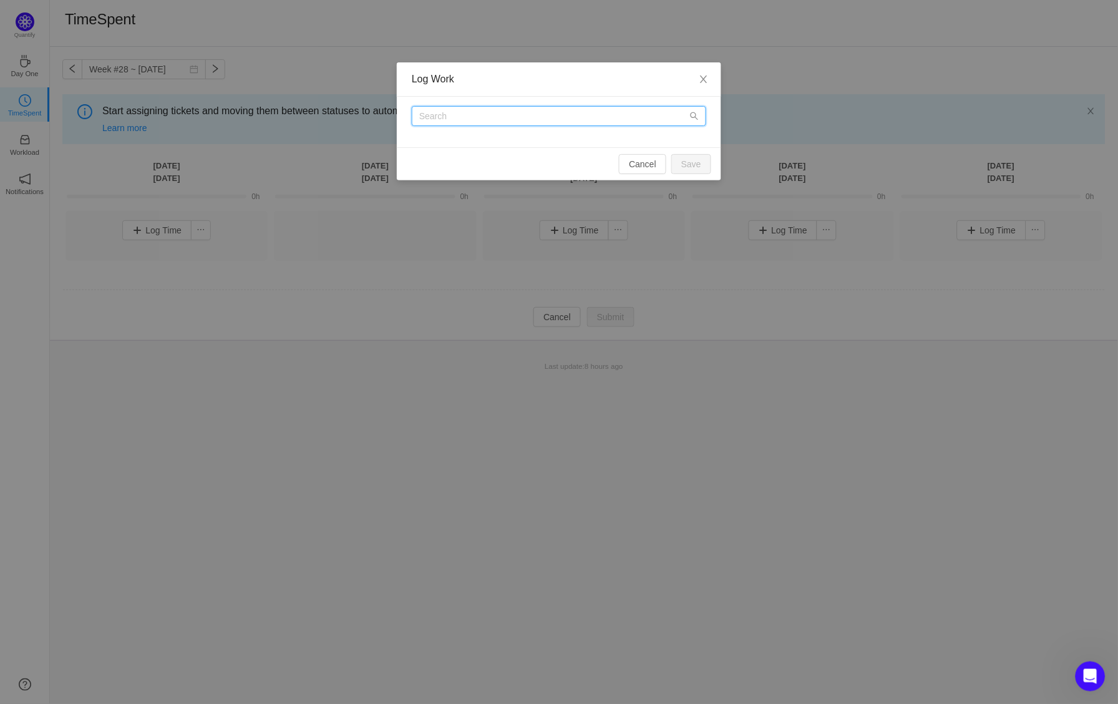
click at [485, 117] on input "text" at bounding box center [559, 116] width 294 height 20
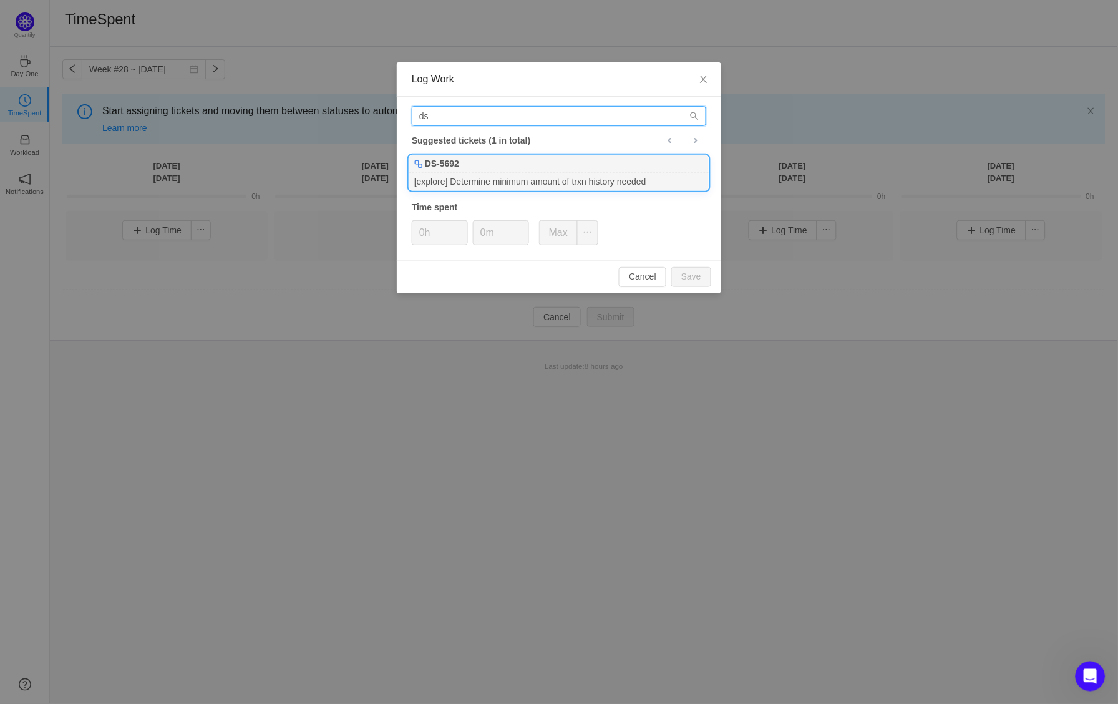
type input "ds"
click at [481, 180] on div "[explore] Determine minimum amount of trxn history needed" at bounding box center [558, 181] width 299 height 17
click at [689, 270] on button "Save" at bounding box center [691, 277] width 40 height 20
type input "0h"
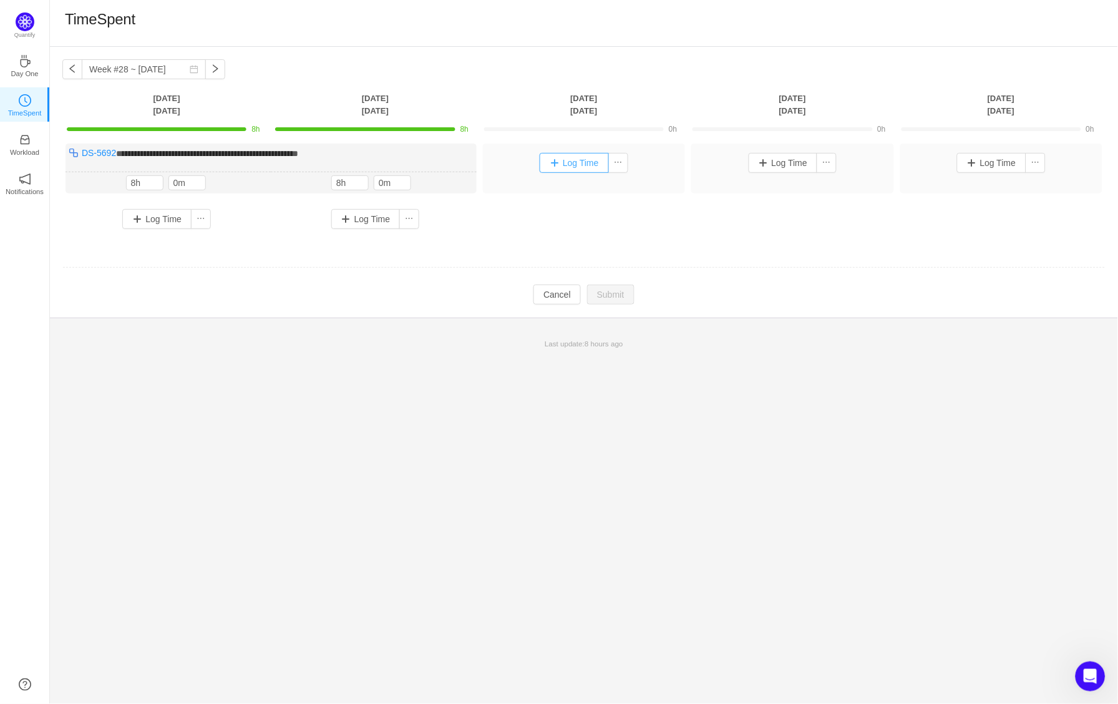
click at [565, 157] on button "Log Time" at bounding box center [574, 163] width 69 height 20
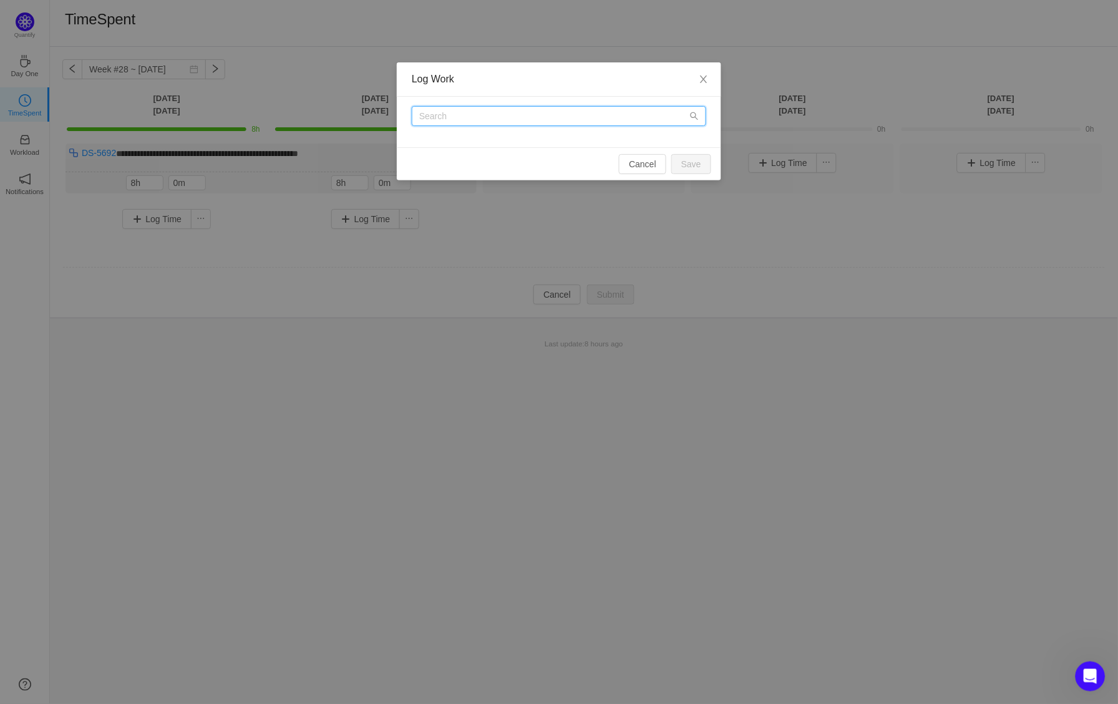
click at [560, 107] on input "text" at bounding box center [559, 116] width 294 height 20
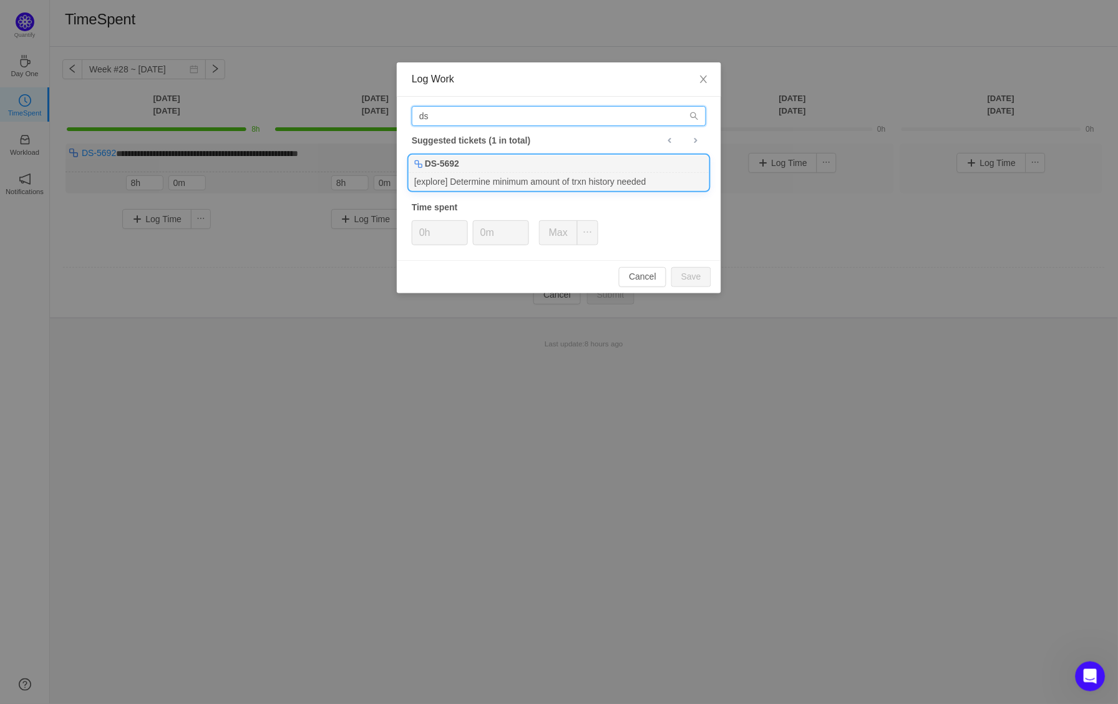
type input "ds"
click at [555, 156] on div "DS-5692" at bounding box center [558, 163] width 299 height 17
type input "8h"
click at [691, 270] on button "Save" at bounding box center [691, 277] width 40 height 20
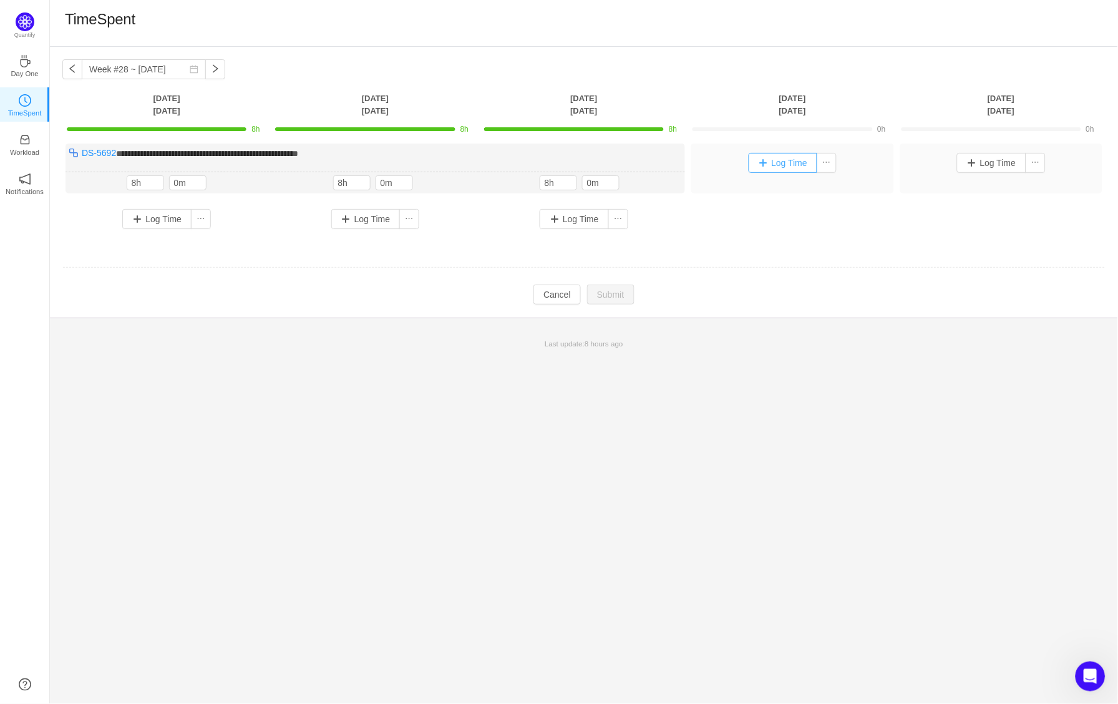
click at [787, 160] on button "Log Time" at bounding box center [783, 163] width 69 height 20
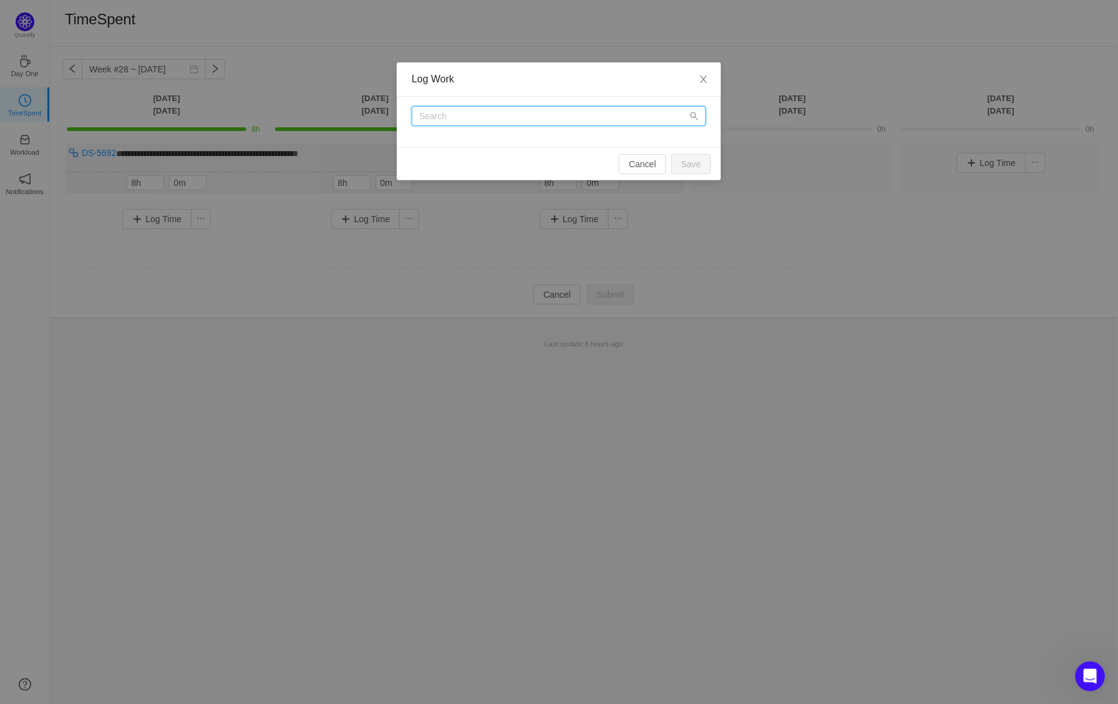
click at [638, 115] on input "text" at bounding box center [559, 116] width 294 height 20
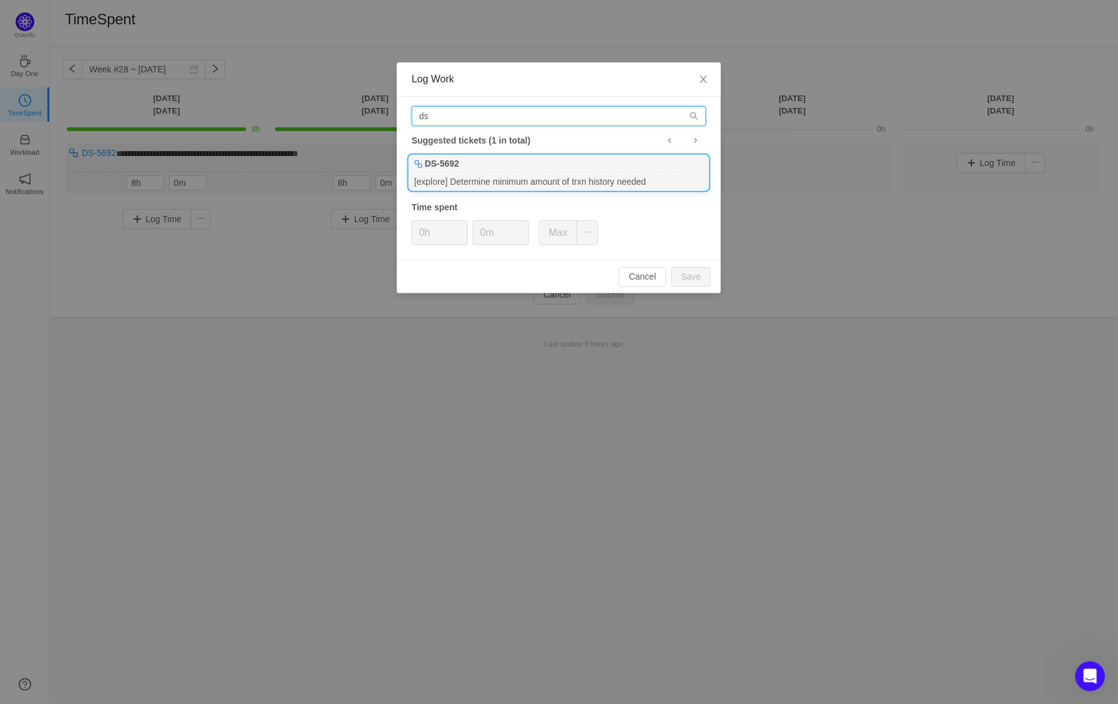
type input "ds"
click at [459, 158] on b "DS-5692" at bounding box center [442, 163] width 34 height 13
click at [692, 273] on button "Save" at bounding box center [691, 277] width 40 height 20
type input "0h"
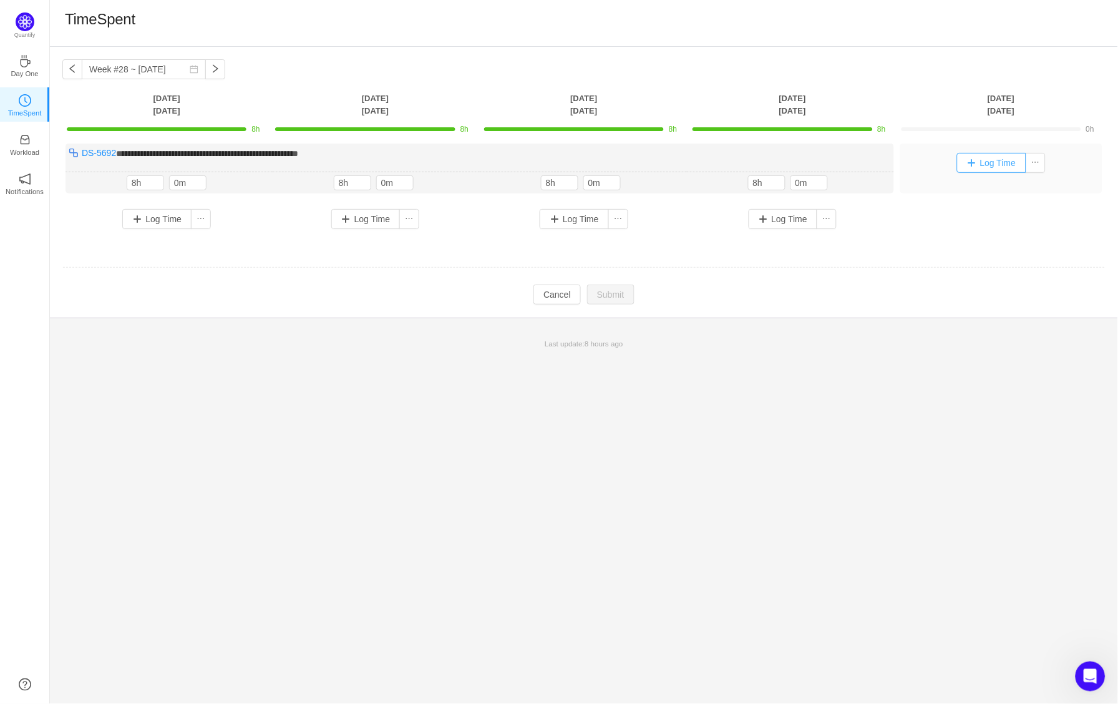
click at [991, 157] on button "Log Time" at bounding box center [991, 163] width 69 height 20
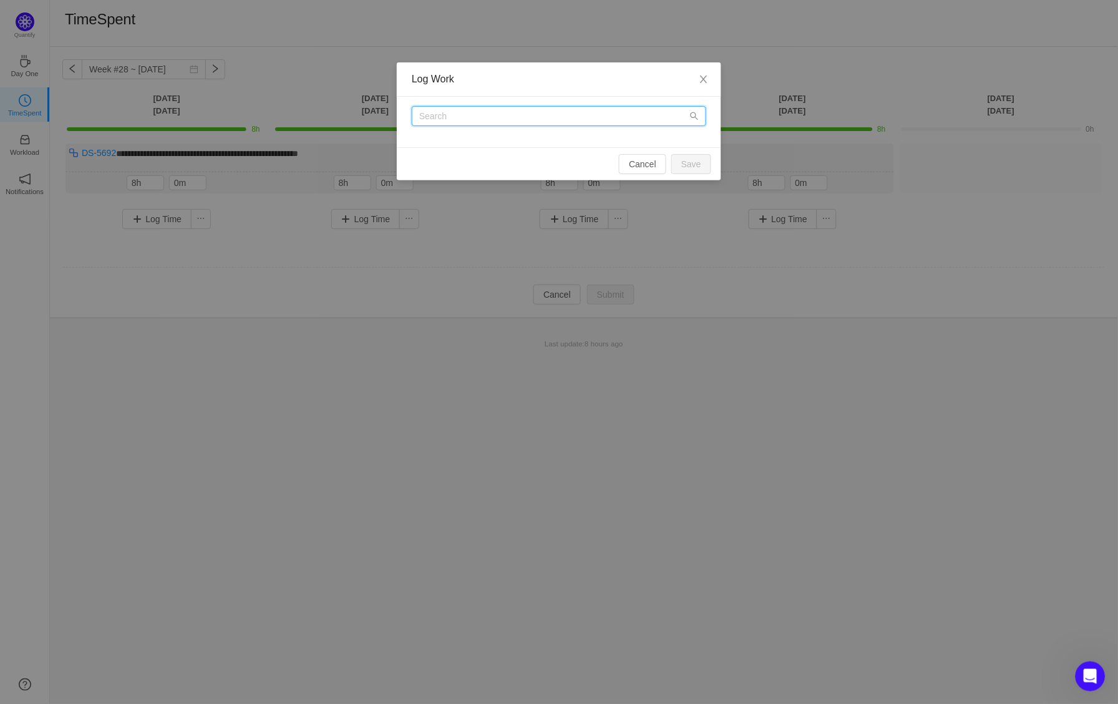
click at [554, 112] on input "text" at bounding box center [559, 116] width 294 height 20
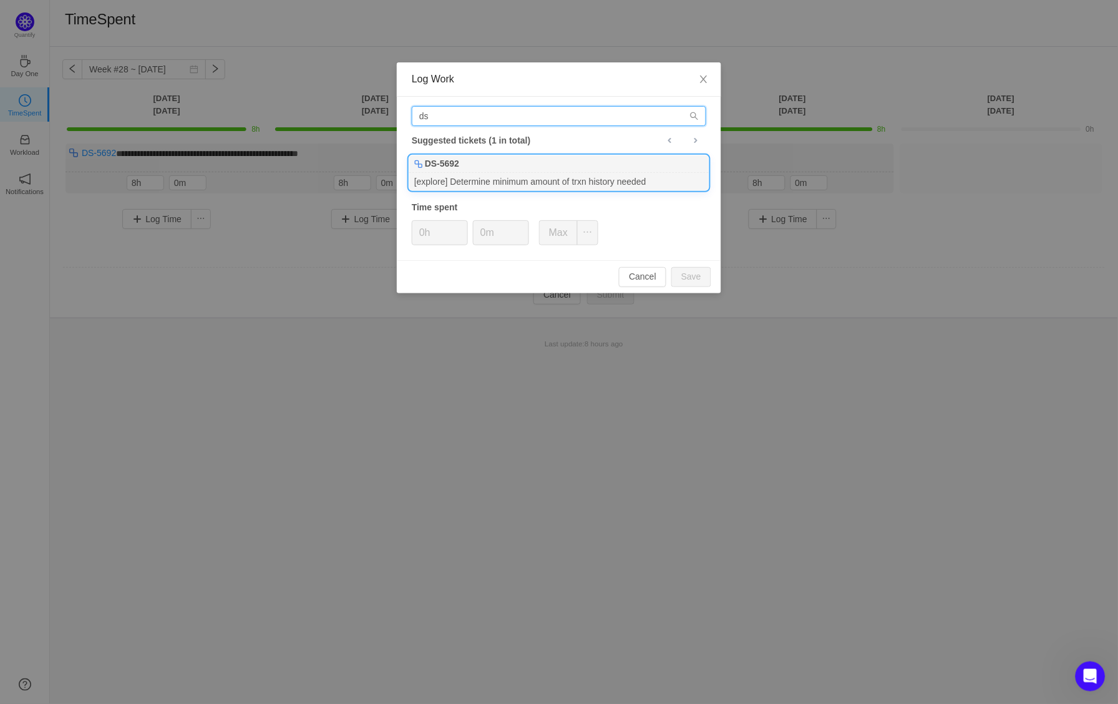
type input "ds"
click at [466, 168] on div "DS-5692" at bounding box center [558, 163] width 299 height 17
type input "8h"
click at [700, 277] on button "Save" at bounding box center [691, 277] width 40 height 20
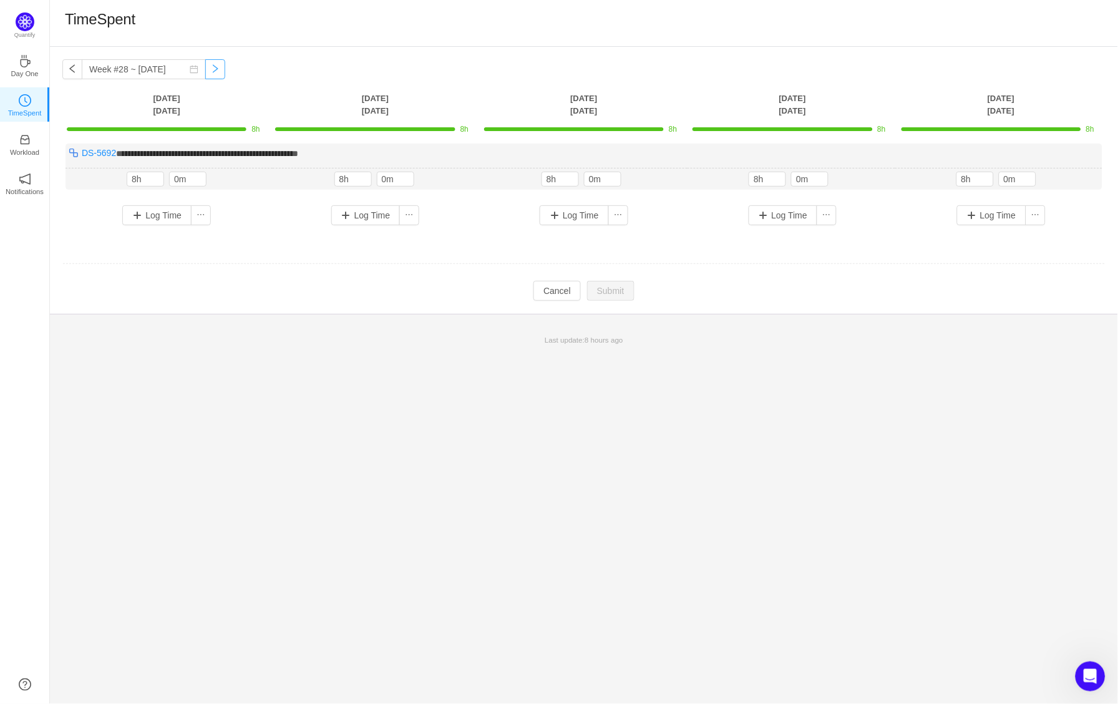
click at [223, 73] on button "button" at bounding box center [215, 69] width 20 height 20
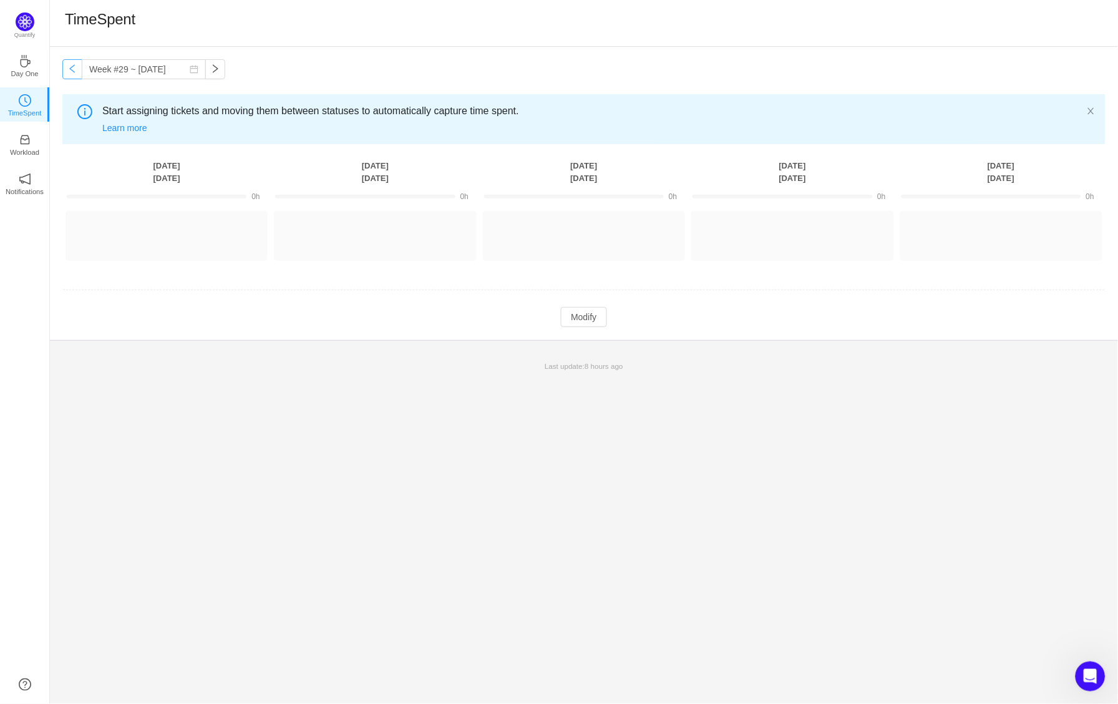
click at [69, 60] on button "button" at bounding box center [72, 69] width 20 height 20
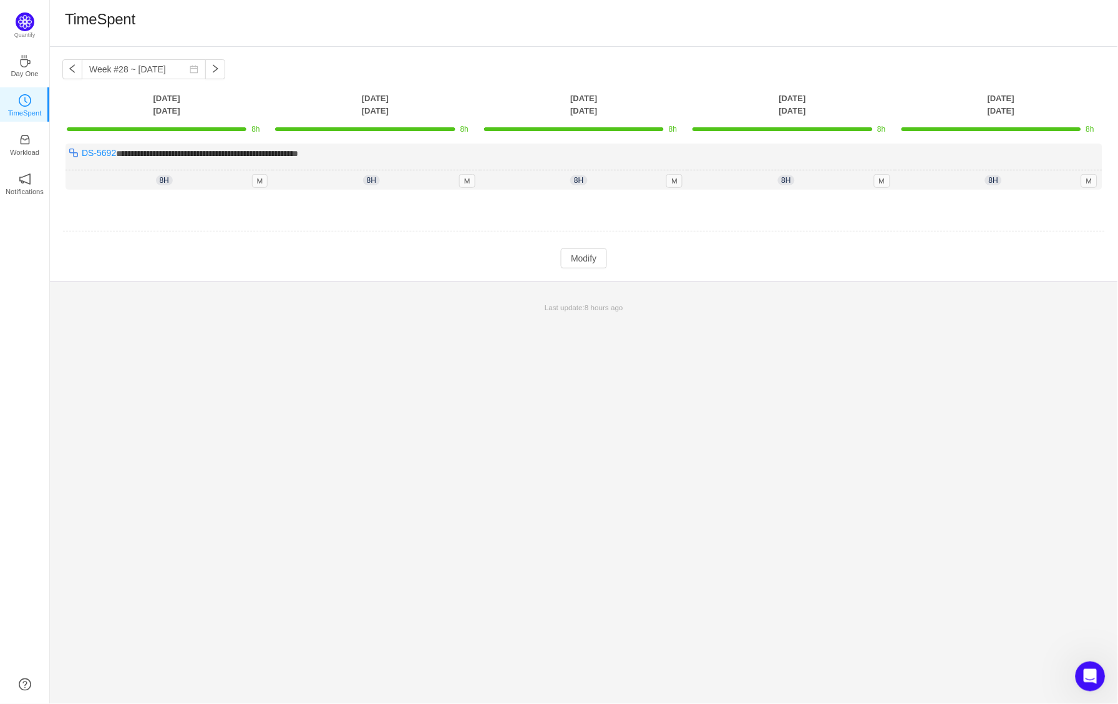
click at [205, 294] on div "Last update: 8 hours ago" at bounding box center [584, 307] width 1068 height 26
click at [180, 127] on div at bounding box center [157, 129] width 180 height 4
click at [79, 69] on button "button" at bounding box center [72, 69] width 20 height 20
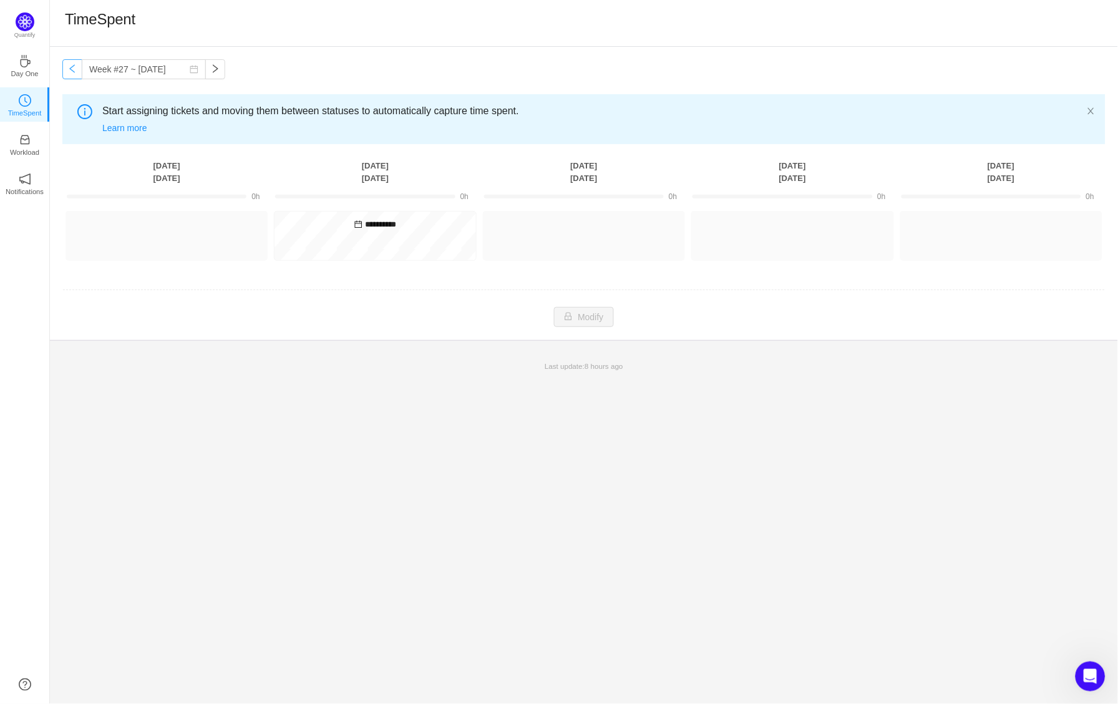
click at [73, 69] on button "button" at bounding box center [72, 69] width 20 height 20
click at [74, 69] on button "button" at bounding box center [72, 69] width 20 height 20
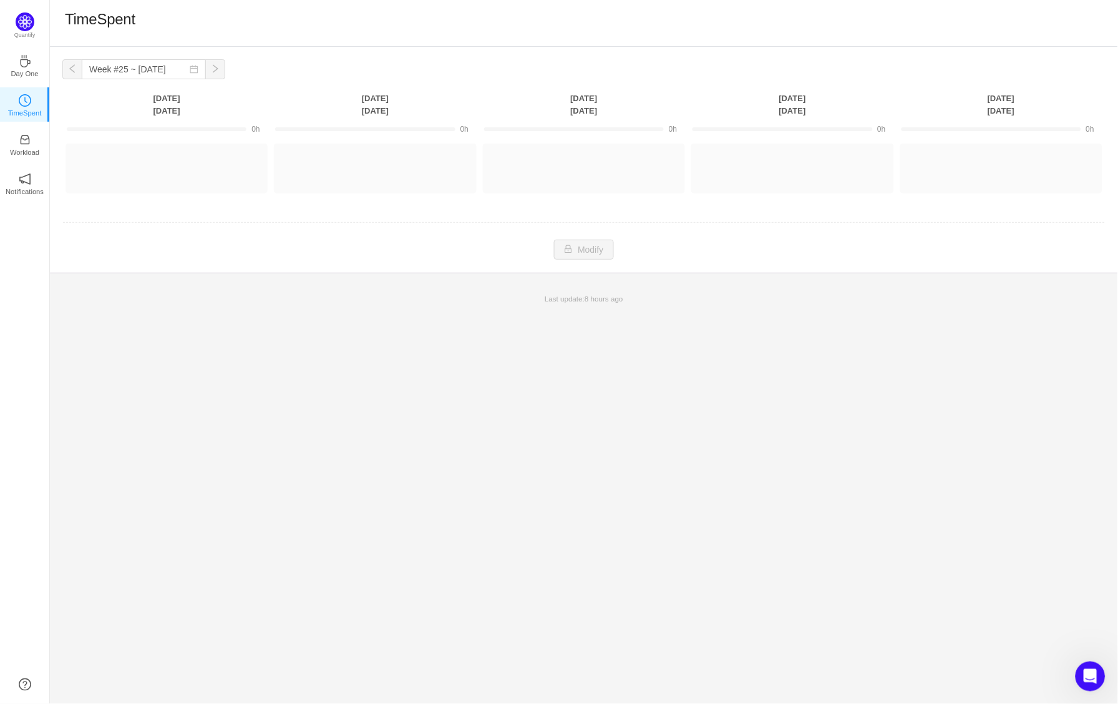
click at [74, 69] on button "button" at bounding box center [72, 69] width 20 height 20
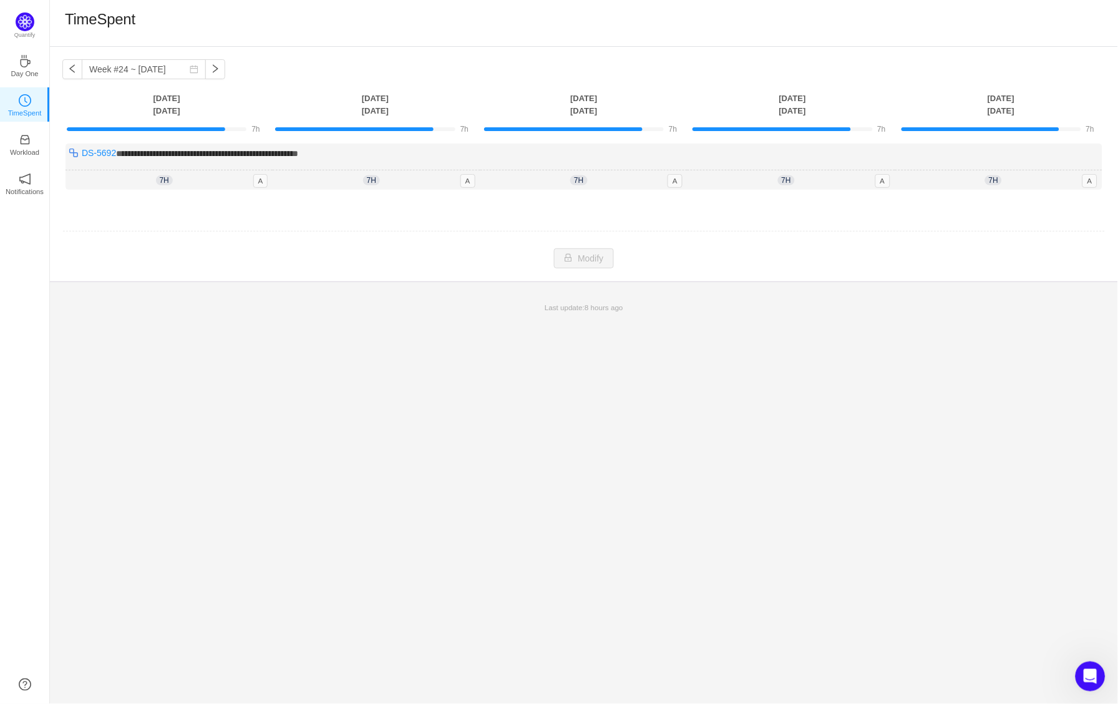
click at [187, 123] on div at bounding box center [167, 128] width 200 height 11
click at [67, 68] on button "button" at bounding box center [72, 69] width 20 height 20
click at [68, 68] on button "button" at bounding box center [72, 69] width 20 height 20
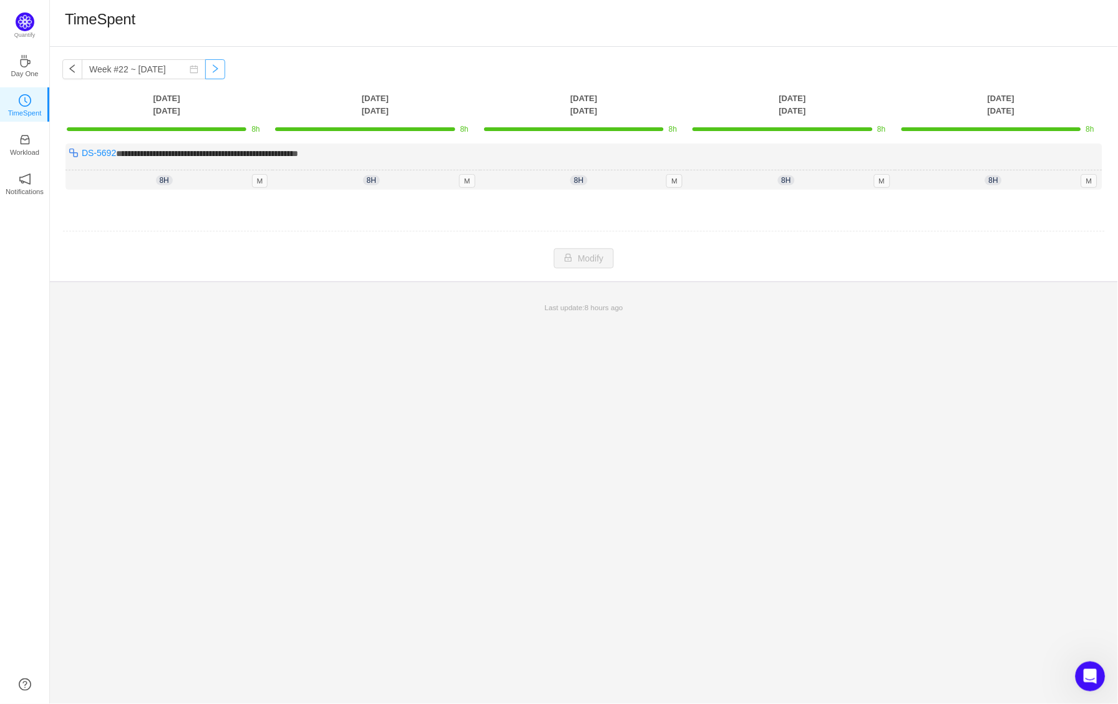
click at [218, 71] on button "button" at bounding box center [215, 69] width 20 height 20
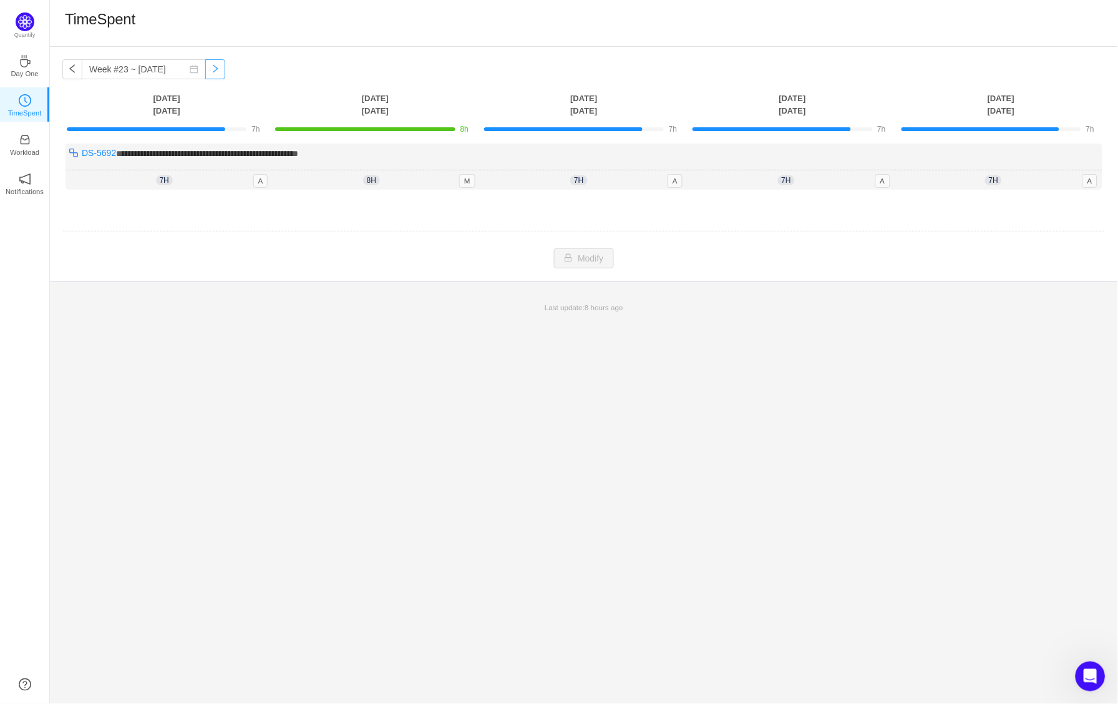
click at [218, 71] on button "button" at bounding box center [215, 69] width 20 height 20
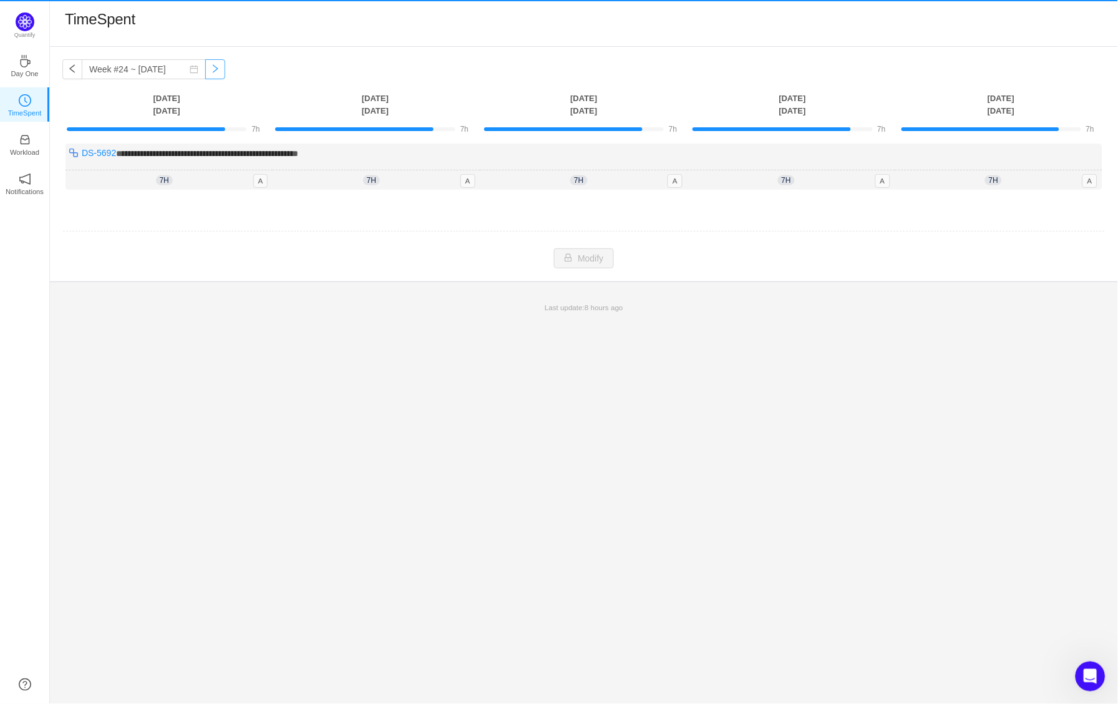
click at [218, 71] on button "button" at bounding box center [215, 69] width 20 height 20
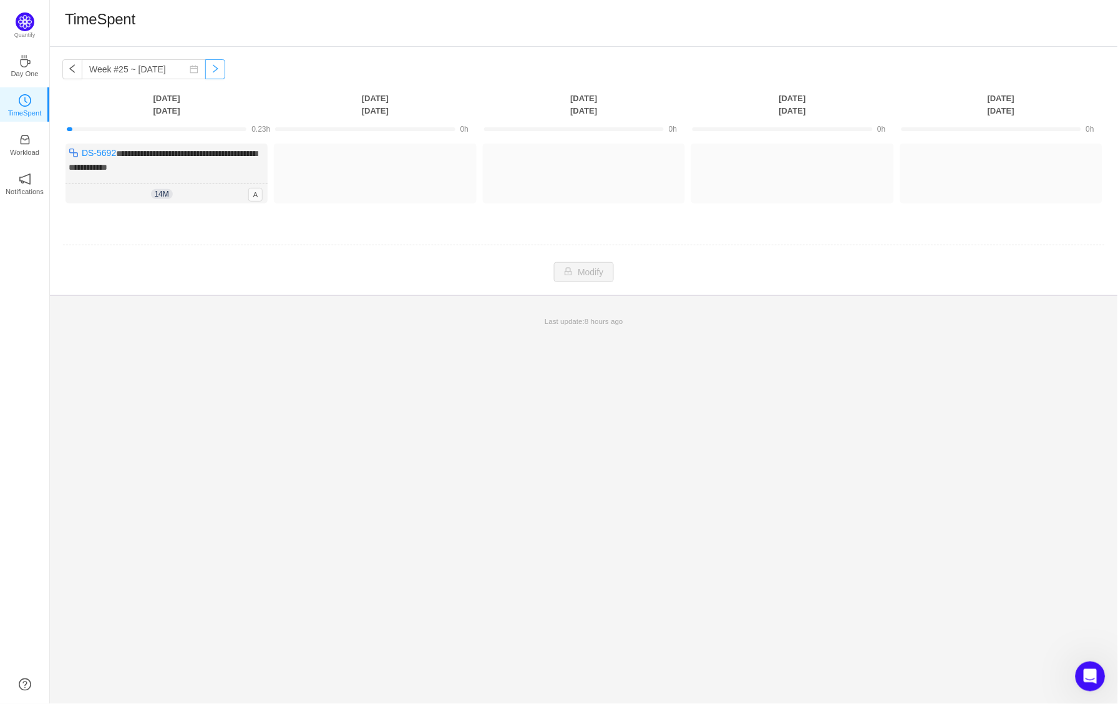
click at [215, 69] on button "button" at bounding box center [215, 69] width 20 height 20
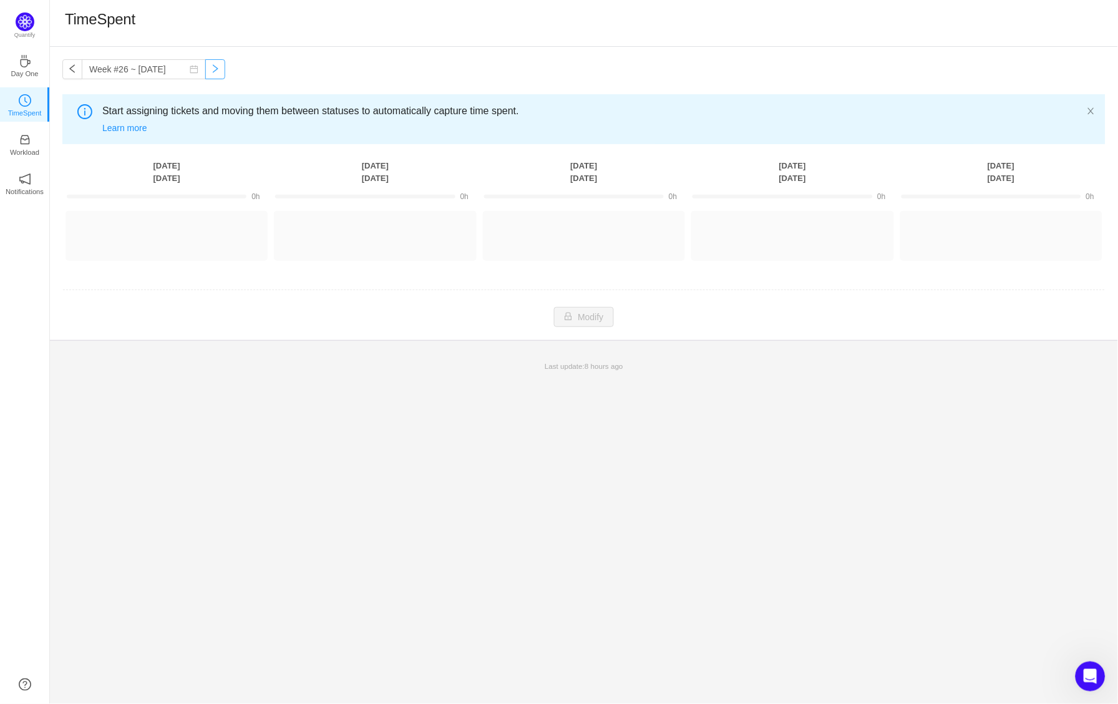
click at [215, 68] on button "button" at bounding box center [215, 69] width 20 height 20
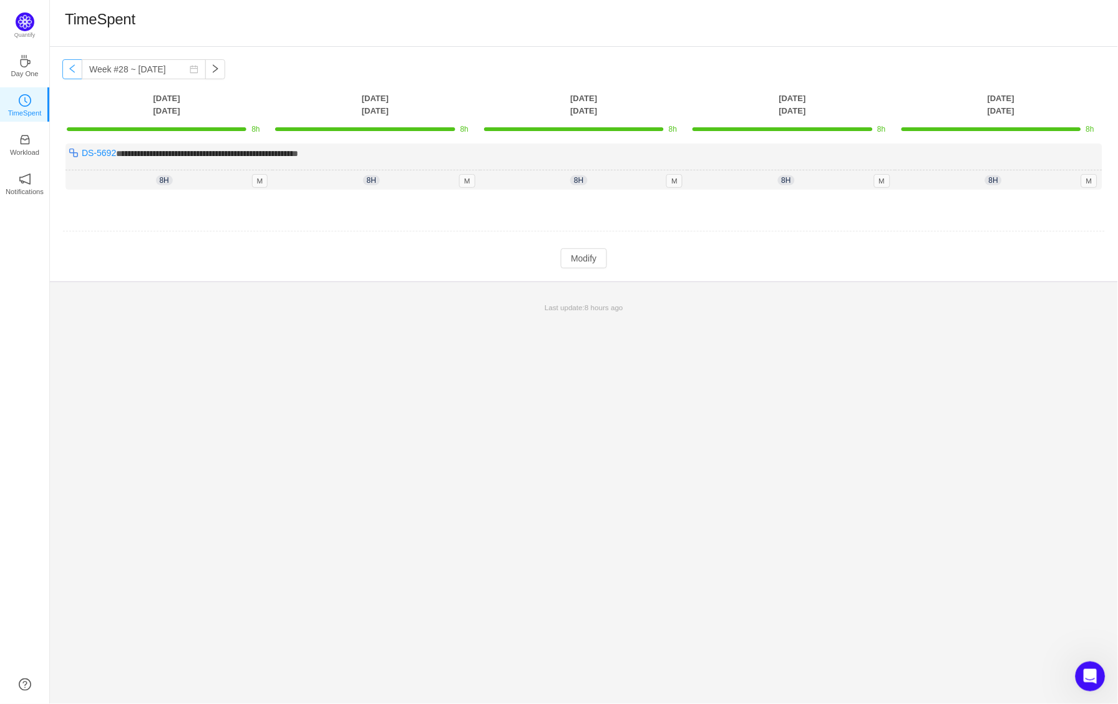
click at [69, 68] on button "button" at bounding box center [72, 69] width 20 height 20
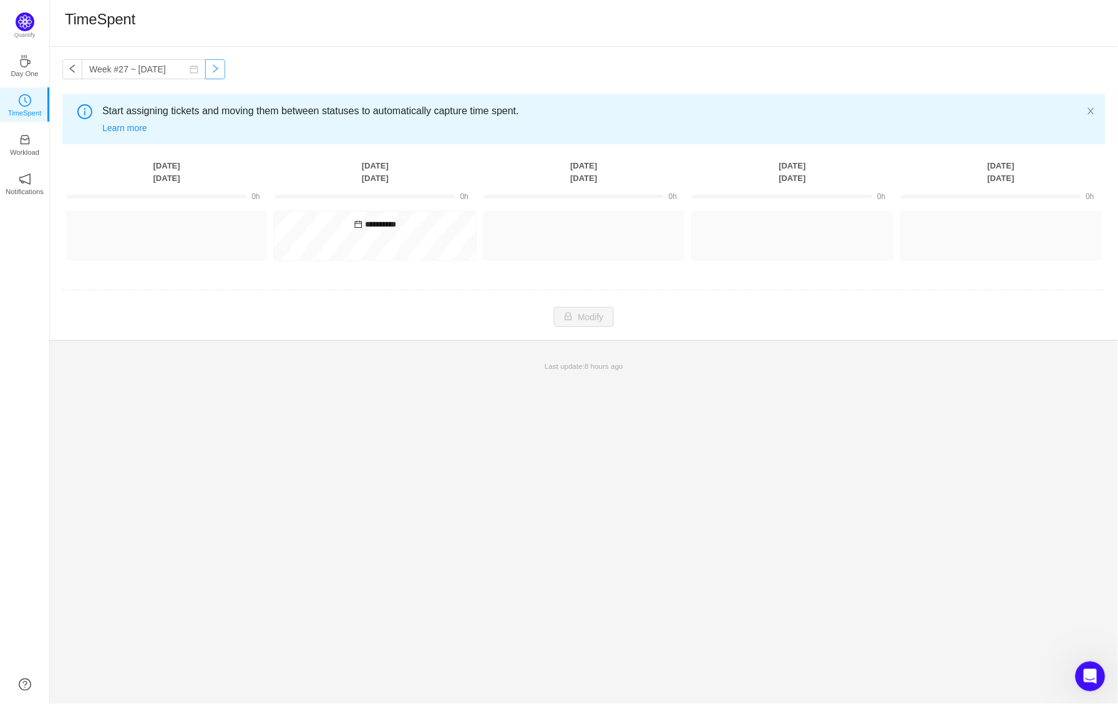
click at [223, 66] on button "button" at bounding box center [215, 69] width 20 height 20
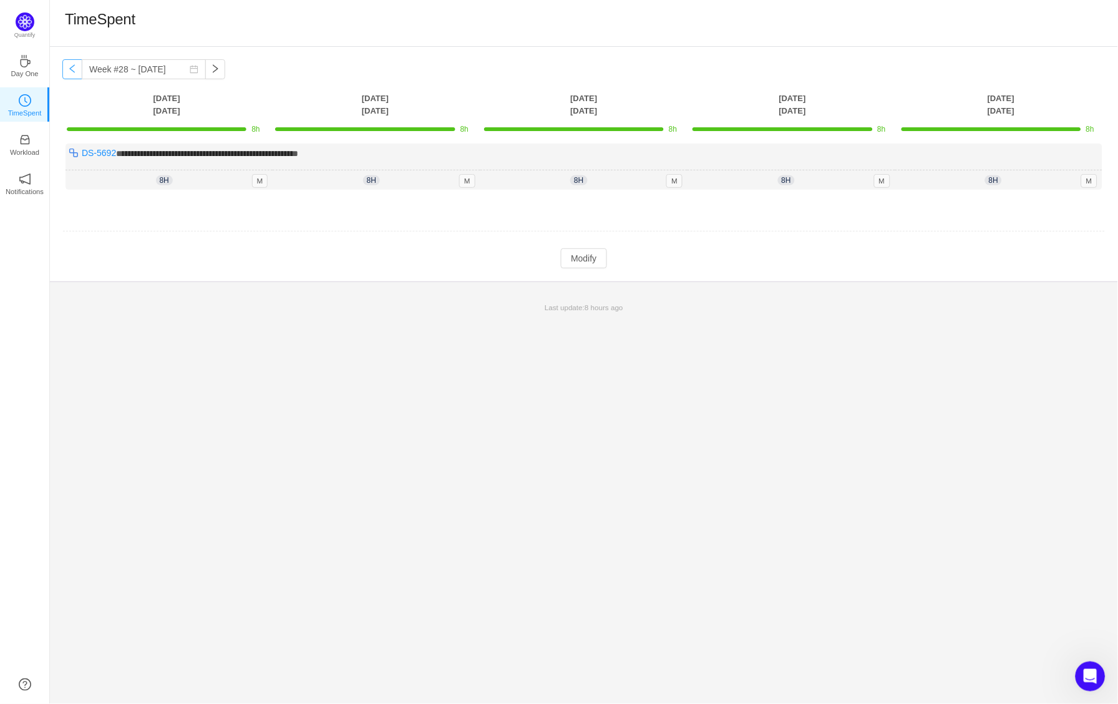
click at [78, 73] on button "button" at bounding box center [72, 69] width 20 height 20
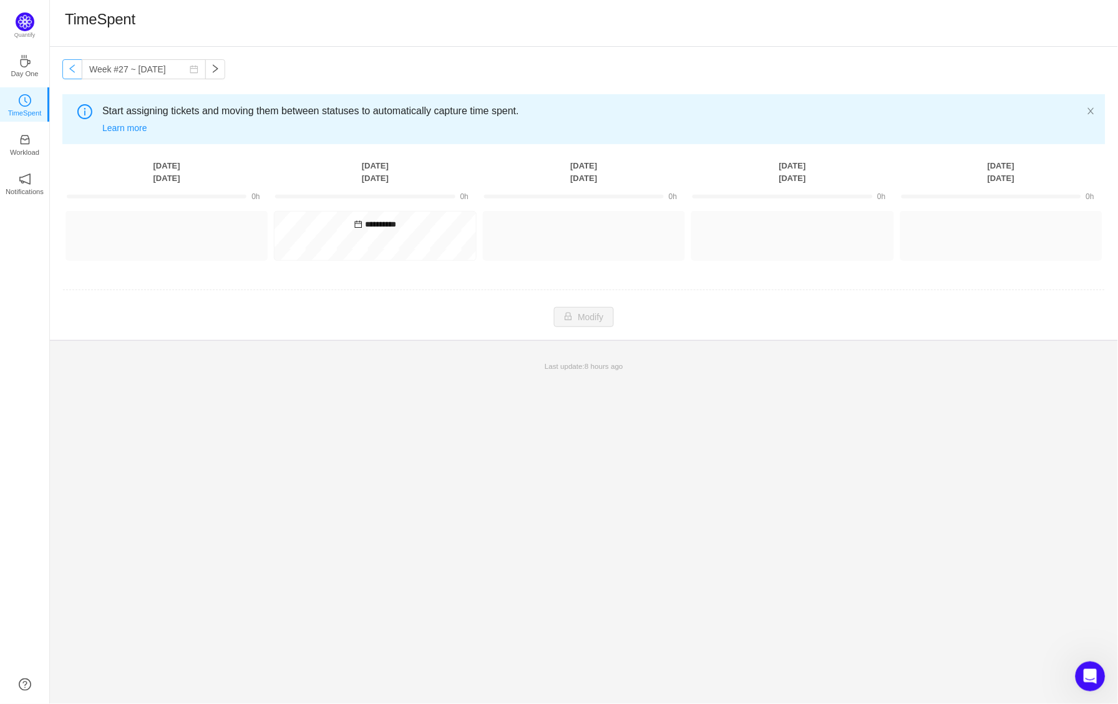
click at [77, 72] on button "button" at bounding box center [72, 69] width 20 height 20
click at [217, 64] on button "button" at bounding box center [215, 69] width 20 height 20
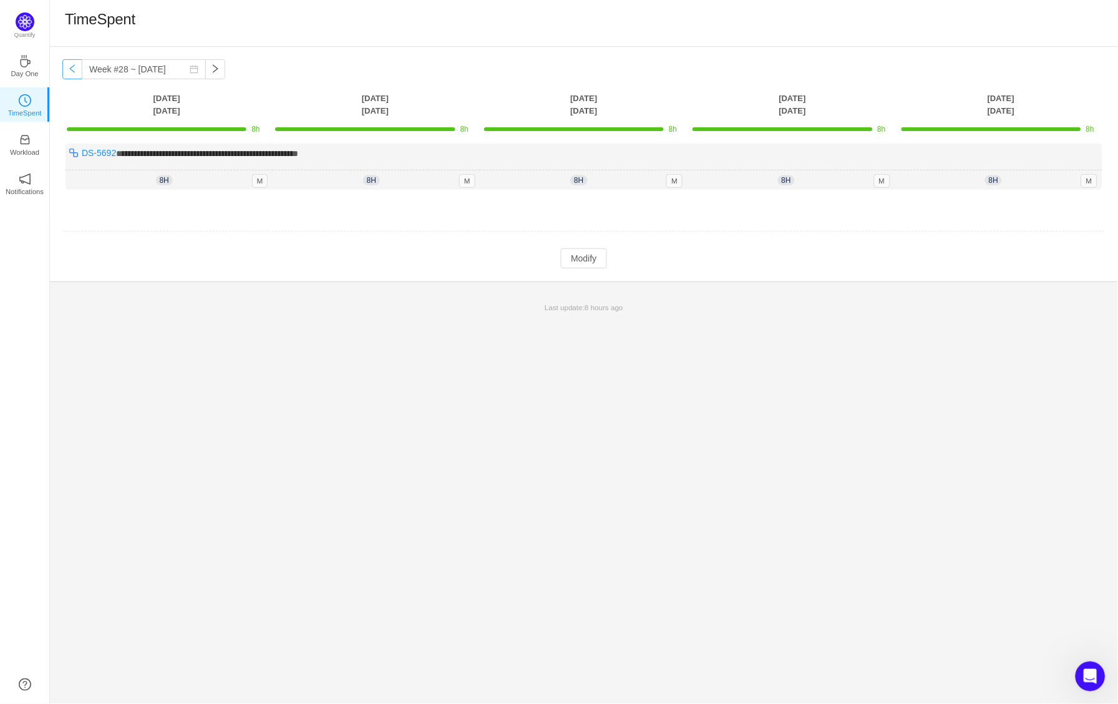
click at [73, 70] on button "button" at bounding box center [72, 69] width 20 height 20
type input "Week #27 ~ Jun 30"
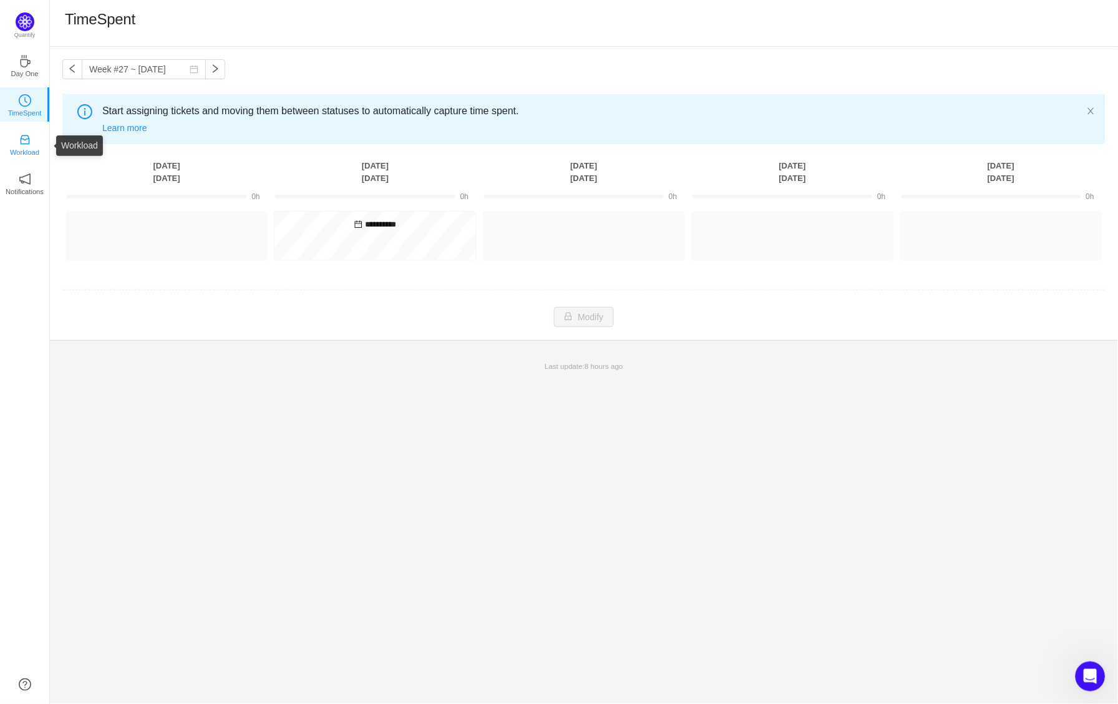
click at [26, 140] on icon "icon: inbox" at bounding box center [24, 139] width 9 height 9
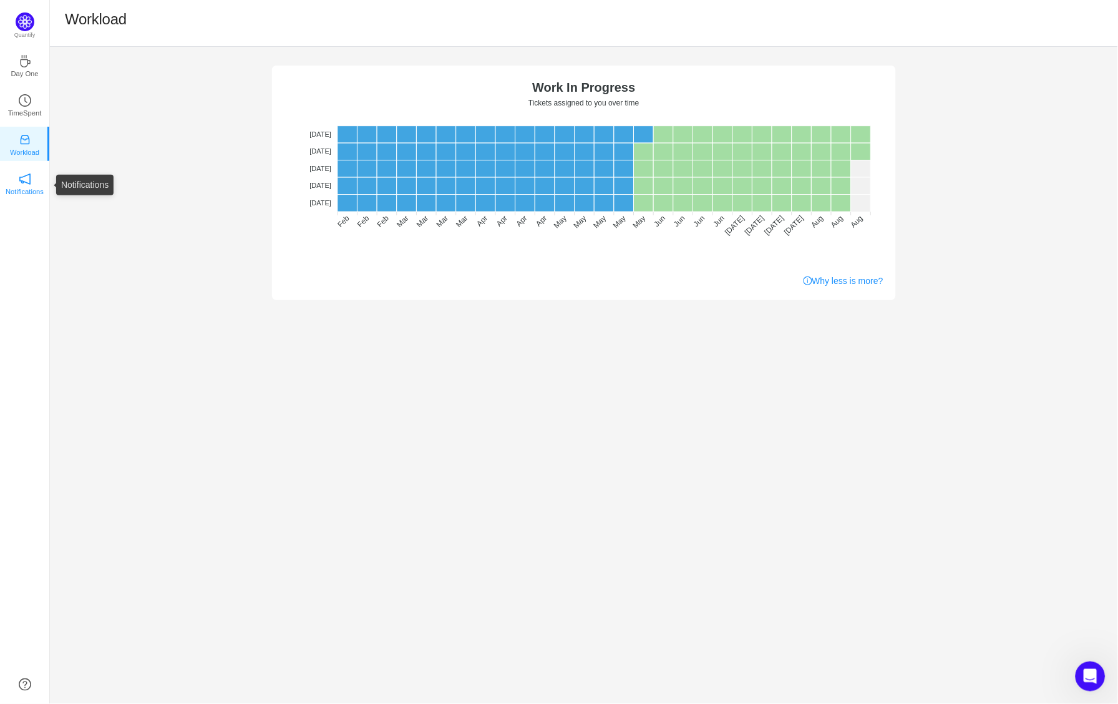
click at [21, 174] on icon "icon: notification" at bounding box center [25, 179] width 12 height 12
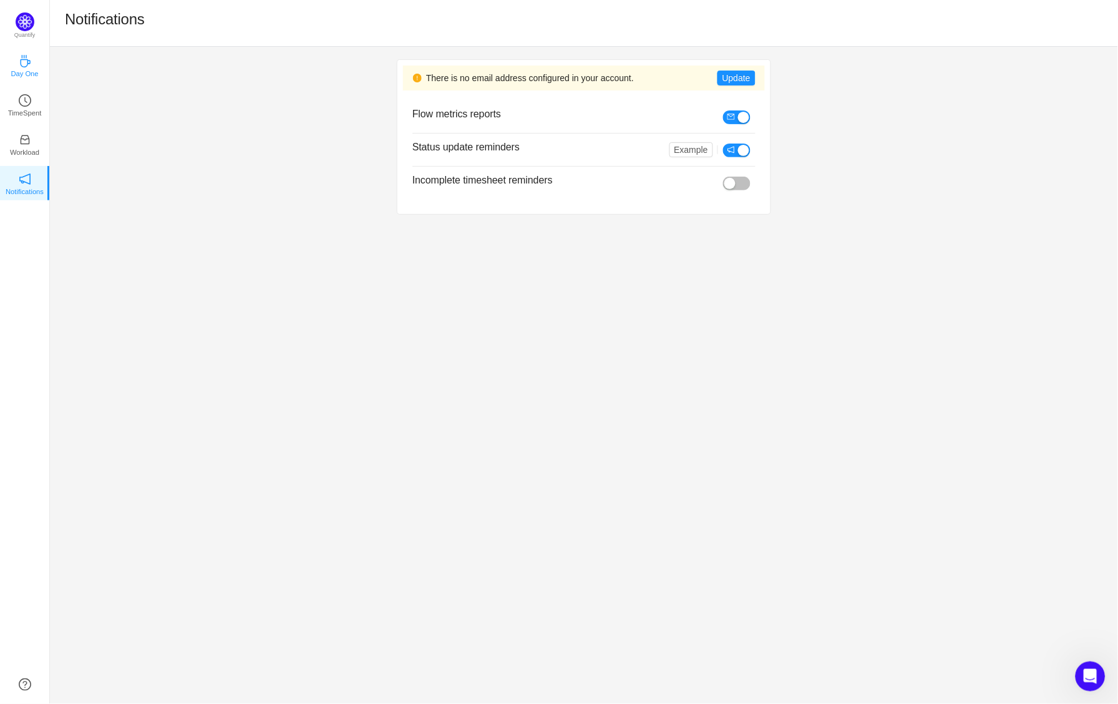
click at [26, 61] on icon "icon: coffee" at bounding box center [25, 61] width 12 height 12
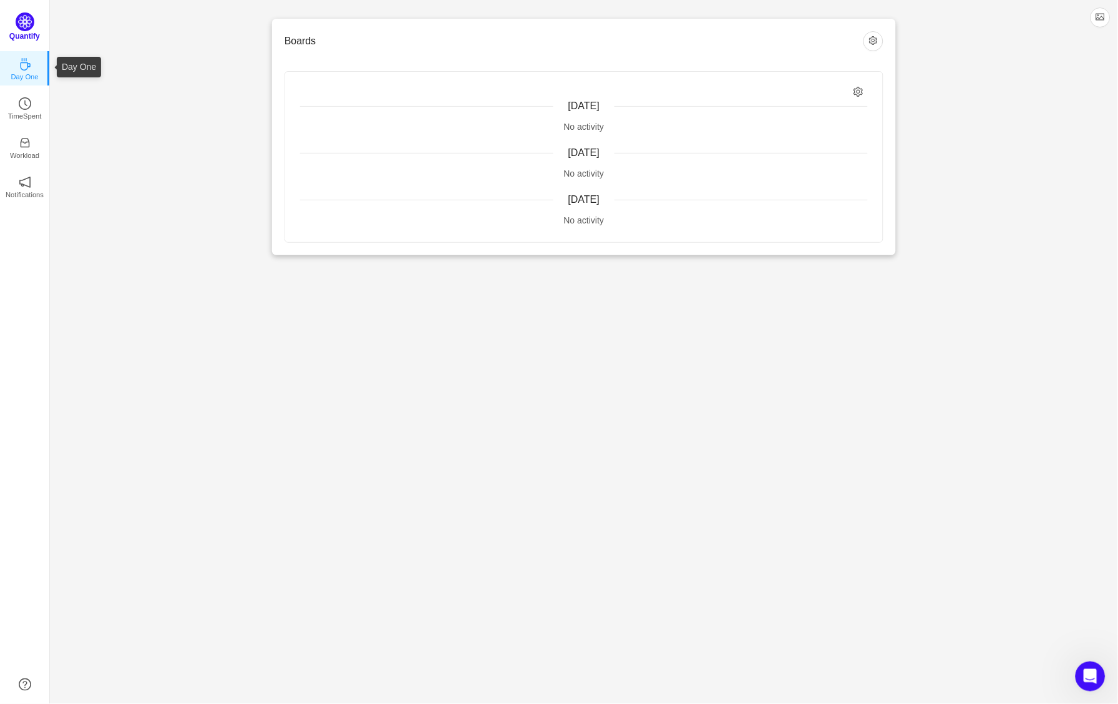
click at [26, 27] on img at bounding box center [25, 21] width 19 height 19
click at [19, 114] on p "TimeSpent" at bounding box center [25, 112] width 34 height 11
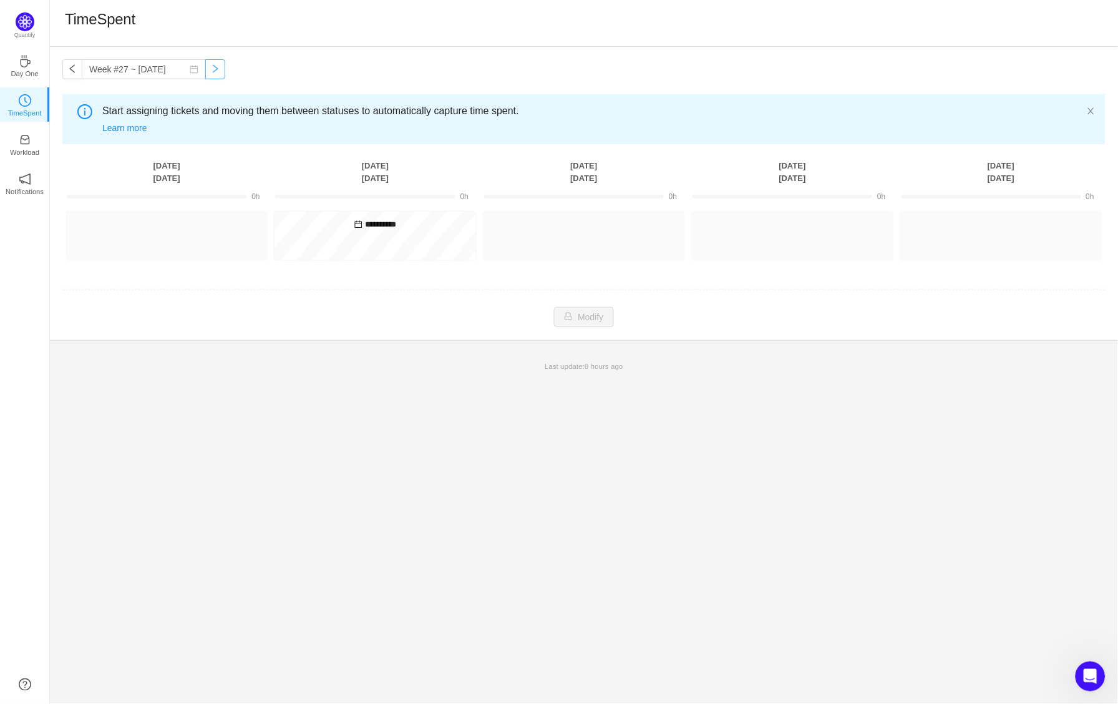
click at [214, 77] on button "button" at bounding box center [215, 69] width 20 height 20
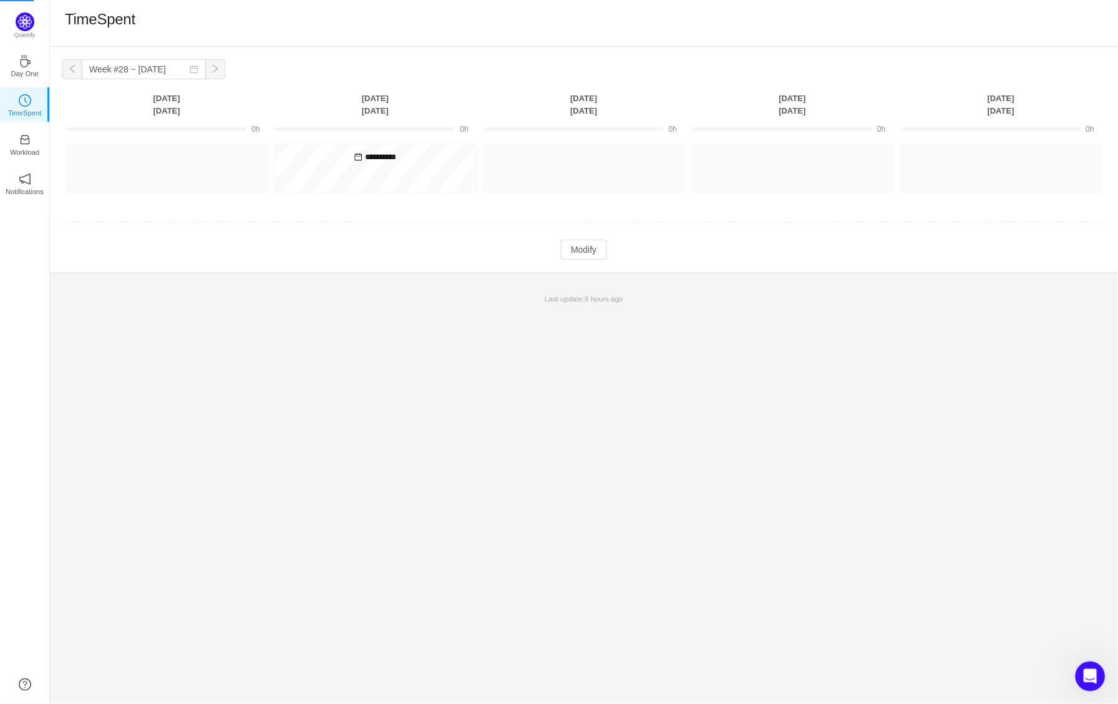
click at [217, 77] on button "button" at bounding box center [215, 69] width 20 height 20
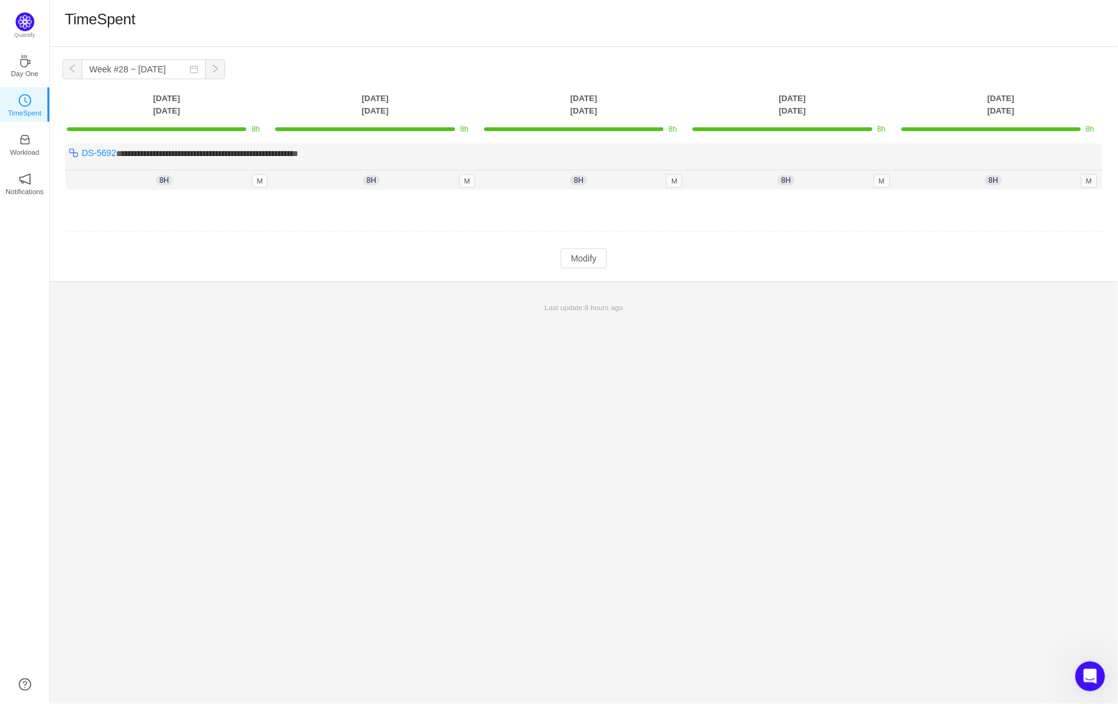
type input "Week #29 ~ Jul 14"
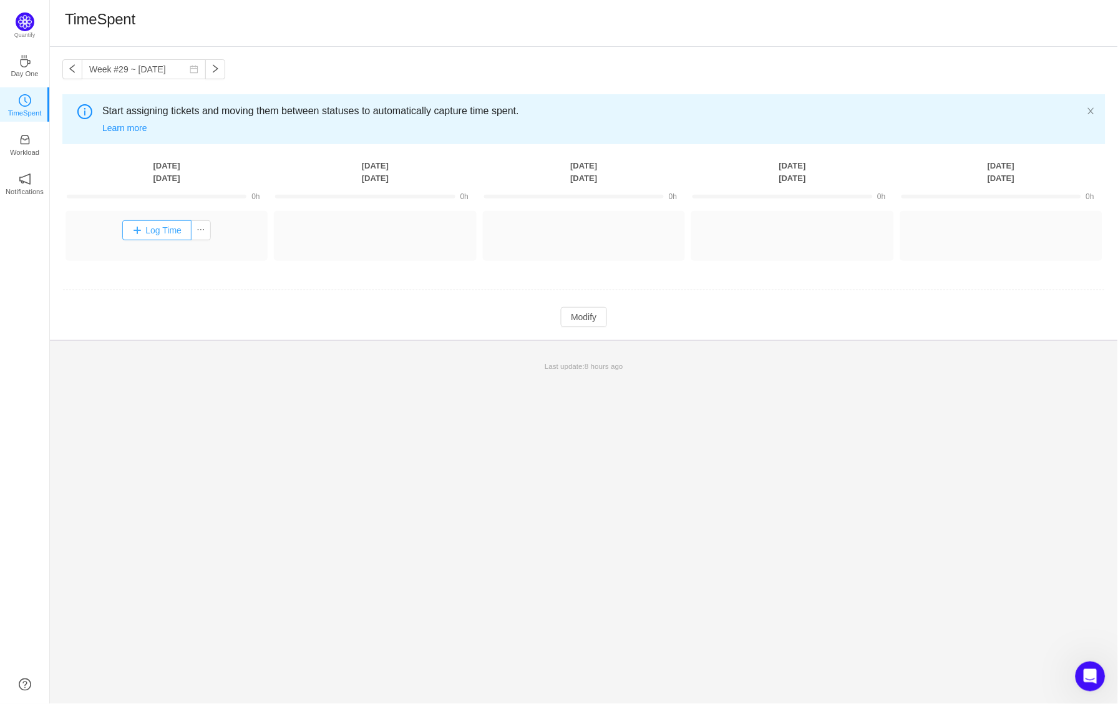
click at [172, 222] on button "Log Time" at bounding box center [156, 230] width 69 height 20
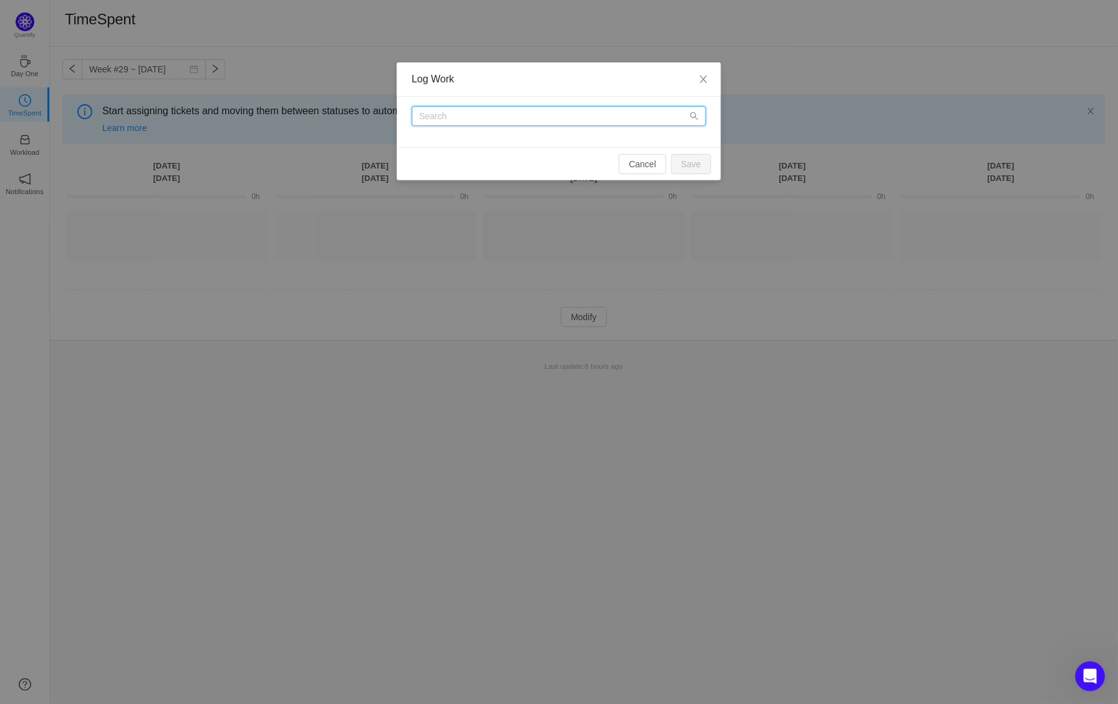
click at [479, 118] on input "text" at bounding box center [559, 116] width 294 height 20
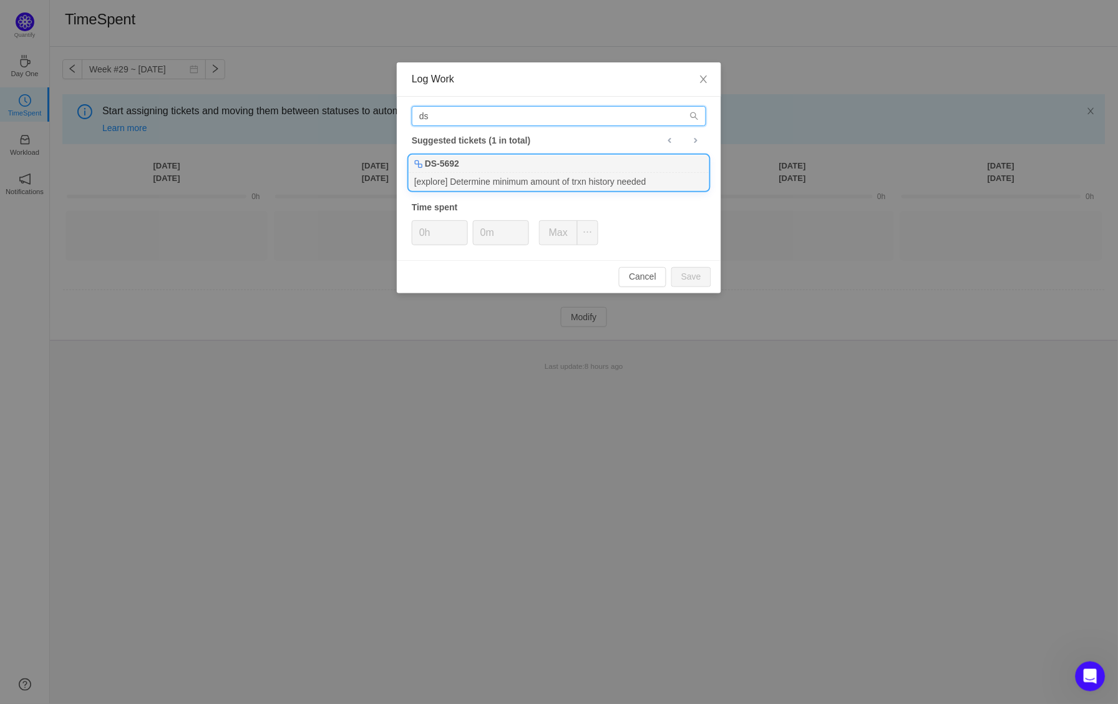
type input "ds"
click at [483, 174] on div "[explore] Determine minimum amount of trxn history needed" at bounding box center [558, 181] width 299 height 17
click at [713, 271] on div "Cancel Save" at bounding box center [559, 276] width 324 height 33
click at [693, 279] on button "Save" at bounding box center [691, 277] width 40 height 20
type input "0h"
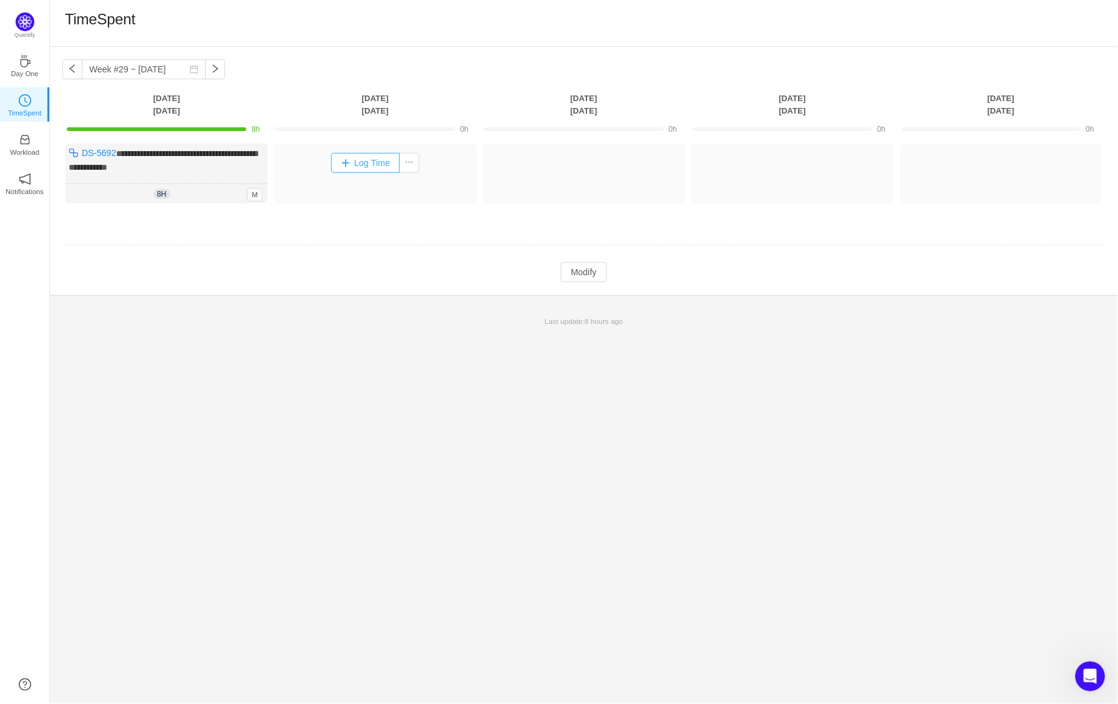
click at [371, 157] on button "Log Time" at bounding box center [365, 163] width 69 height 20
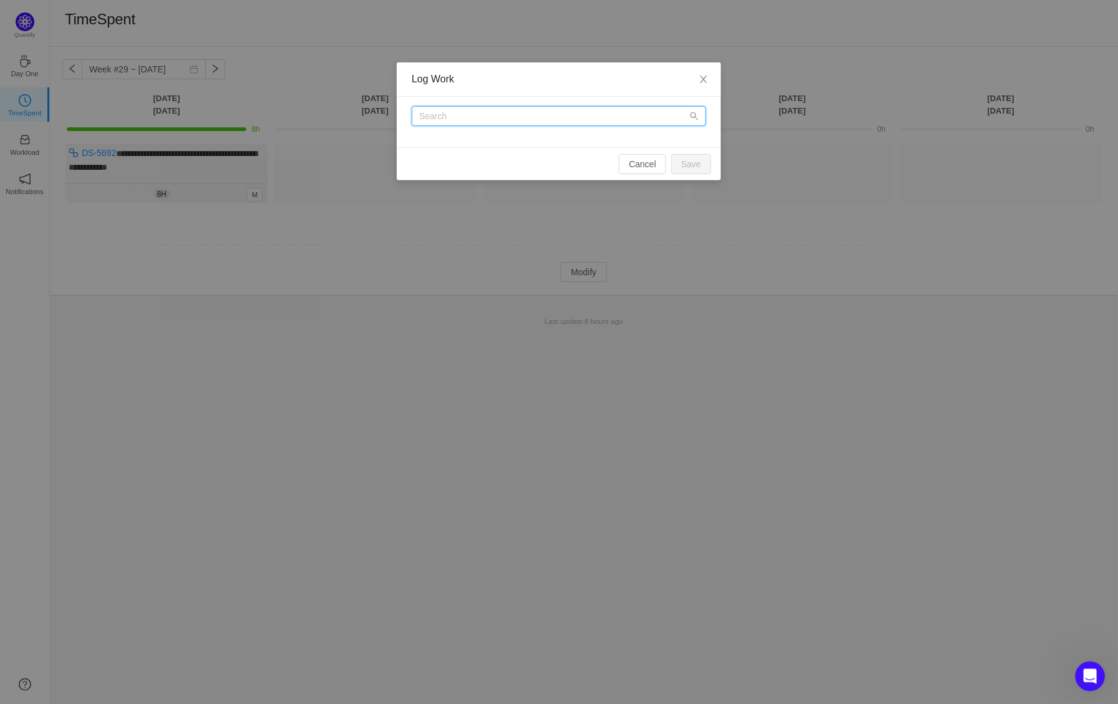
click at [521, 122] on input "text" at bounding box center [559, 116] width 294 height 20
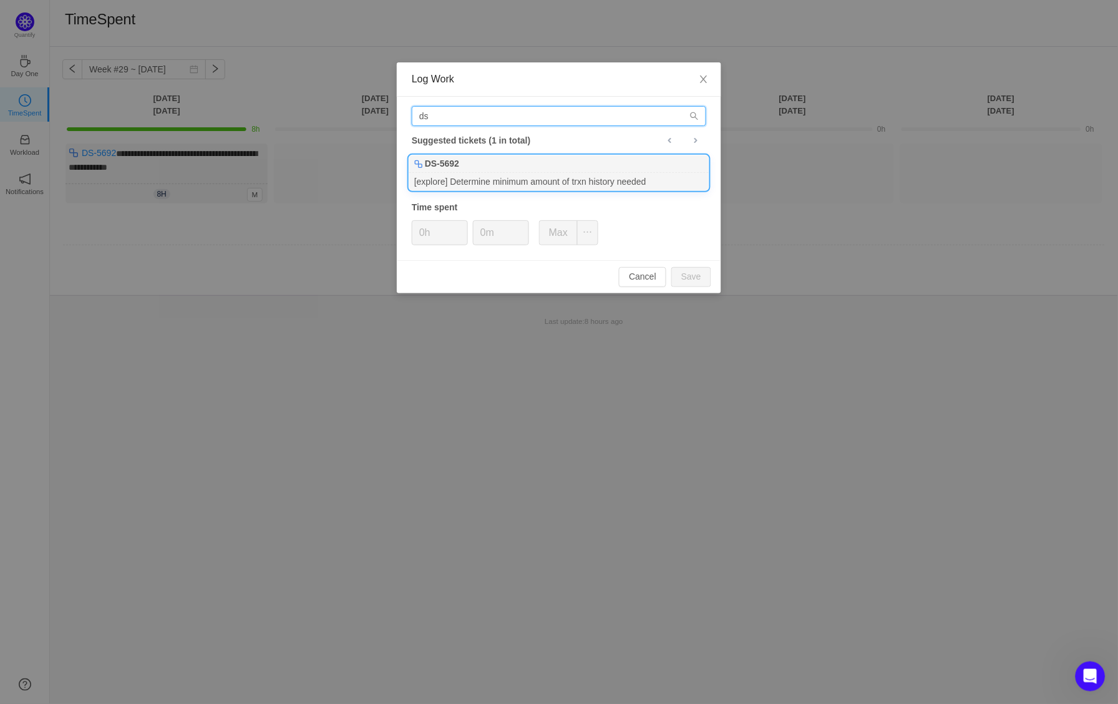
type input "ds"
click at [495, 167] on div "DS-5692" at bounding box center [558, 163] width 299 height 17
click at [699, 274] on button "Save" at bounding box center [691, 277] width 40 height 20
type input "0h"
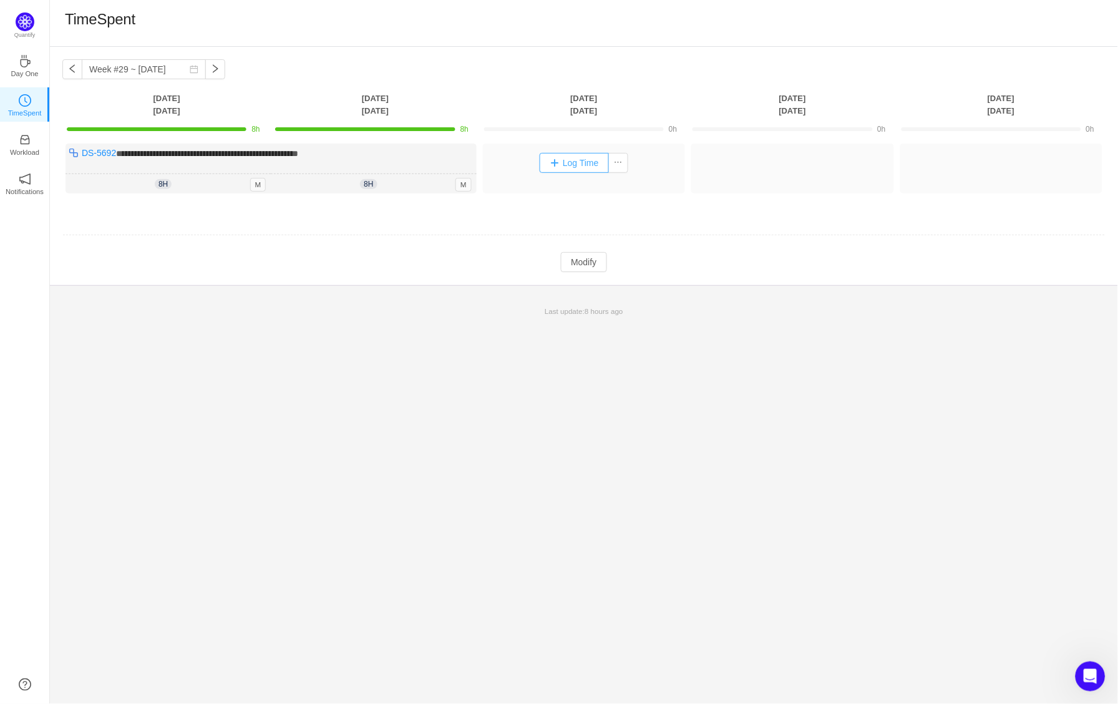
click at [561, 154] on button "Log Time" at bounding box center [574, 163] width 69 height 20
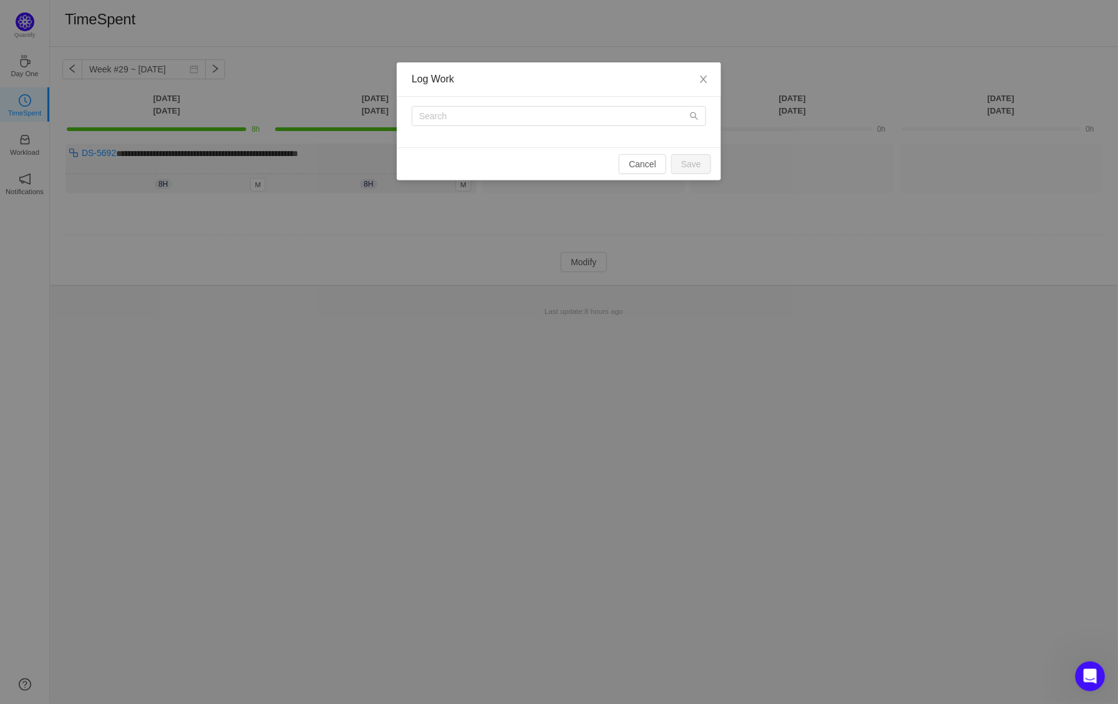
click at [521, 130] on div at bounding box center [559, 122] width 324 height 51
click at [520, 124] on input "text" at bounding box center [559, 116] width 294 height 20
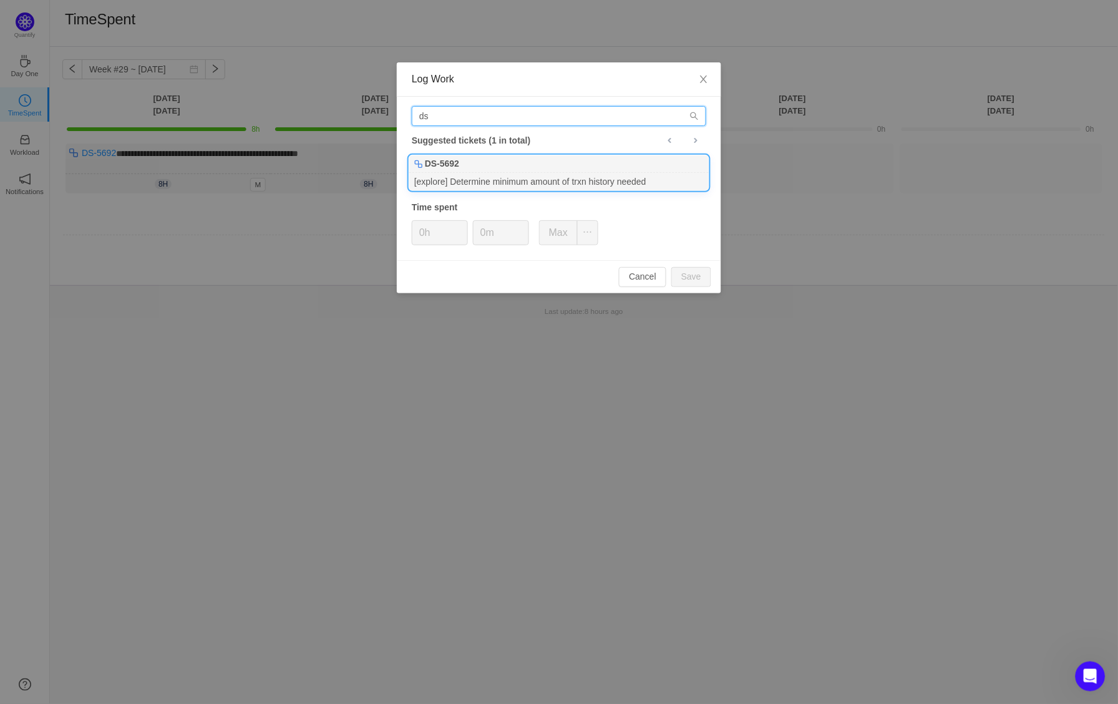
type input "ds"
click at [520, 167] on div "DS-5692" at bounding box center [558, 163] width 299 height 17
type input "8h"
click at [689, 270] on button "Save" at bounding box center [691, 277] width 40 height 20
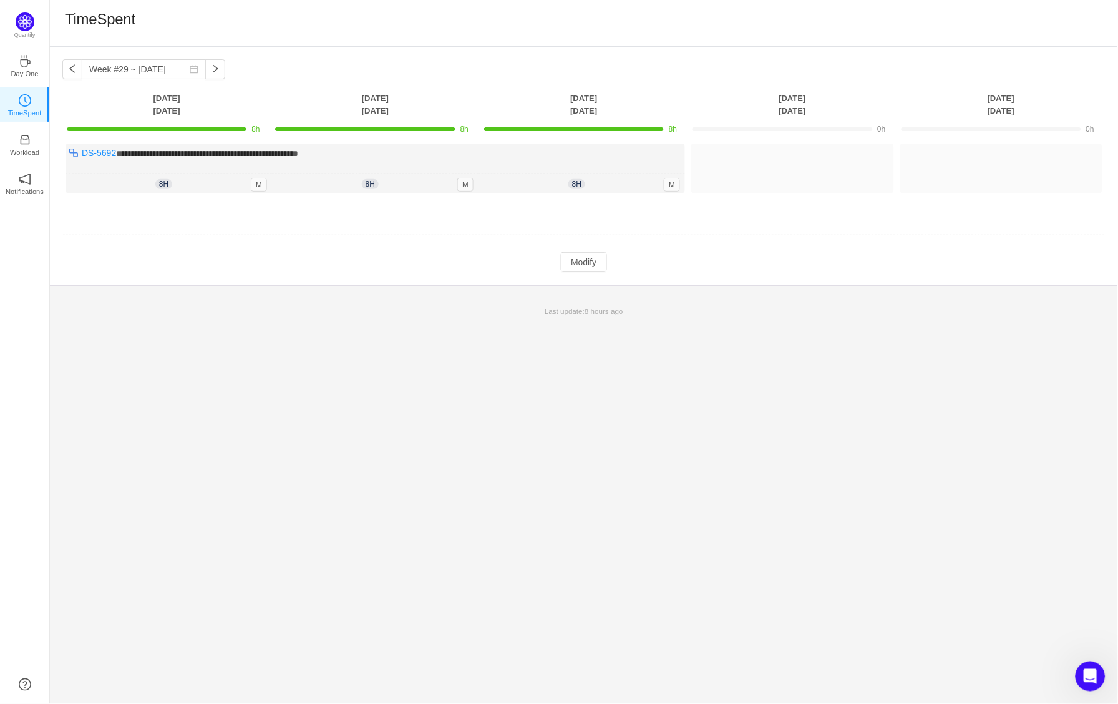
click at [776, 139] on td "**********" at bounding box center [583, 179] width 1043 height 80
click at [776, 162] on button "Log Time" at bounding box center [783, 163] width 69 height 20
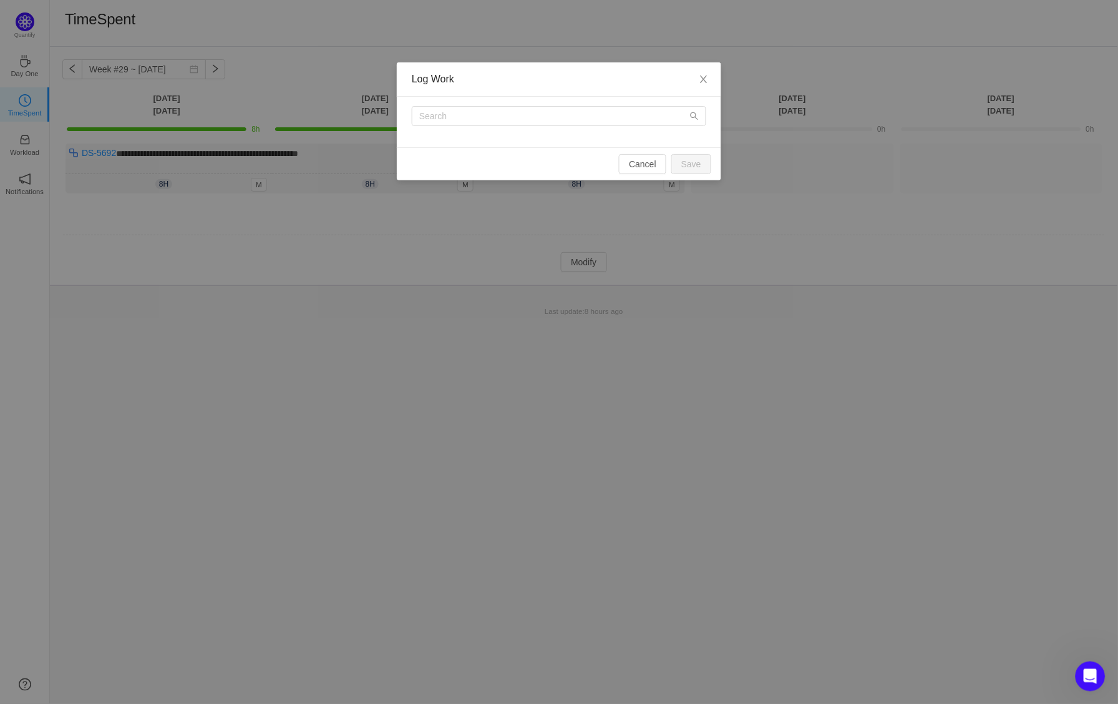
click at [596, 127] on div at bounding box center [559, 122] width 324 height 51
click at [587, 114] on input "d" at bounding box center [559, 116] width 294 height 20
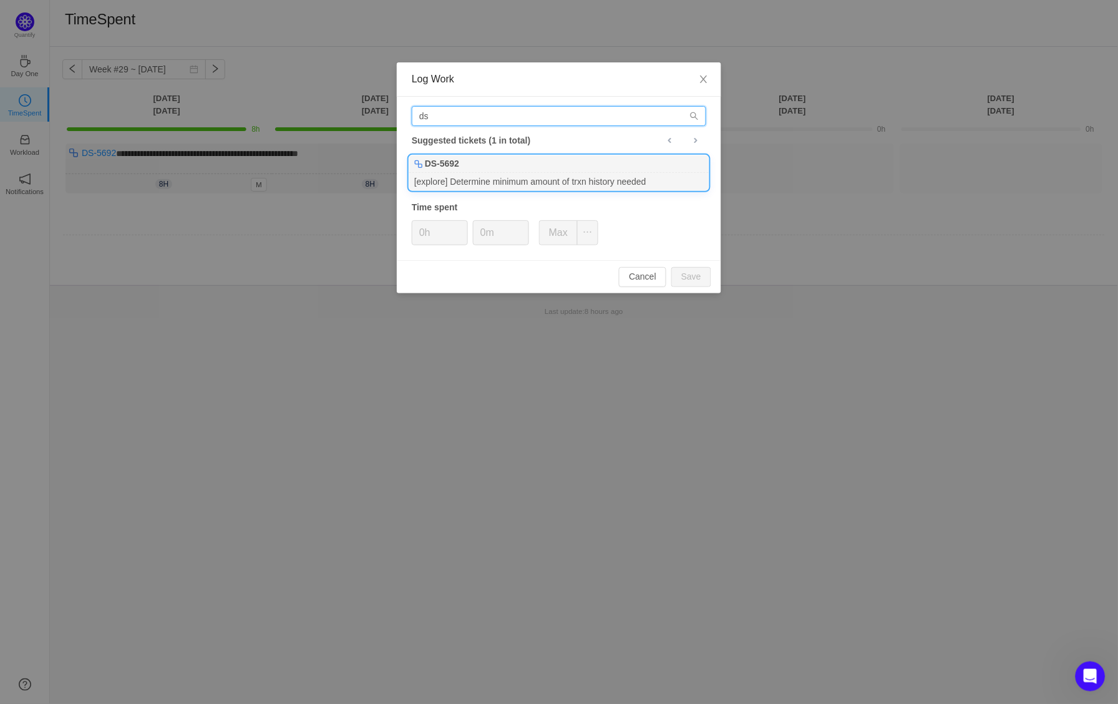
type input "ds"
click at [515, 186] on div "[explore] Determine minimum amount of trxn history needed" at bounding box center [558, 181] width 299 height 17
type input "8h"
click at [689, 272] on button "Save" at bounding box center [691, 277] width 40 height 20
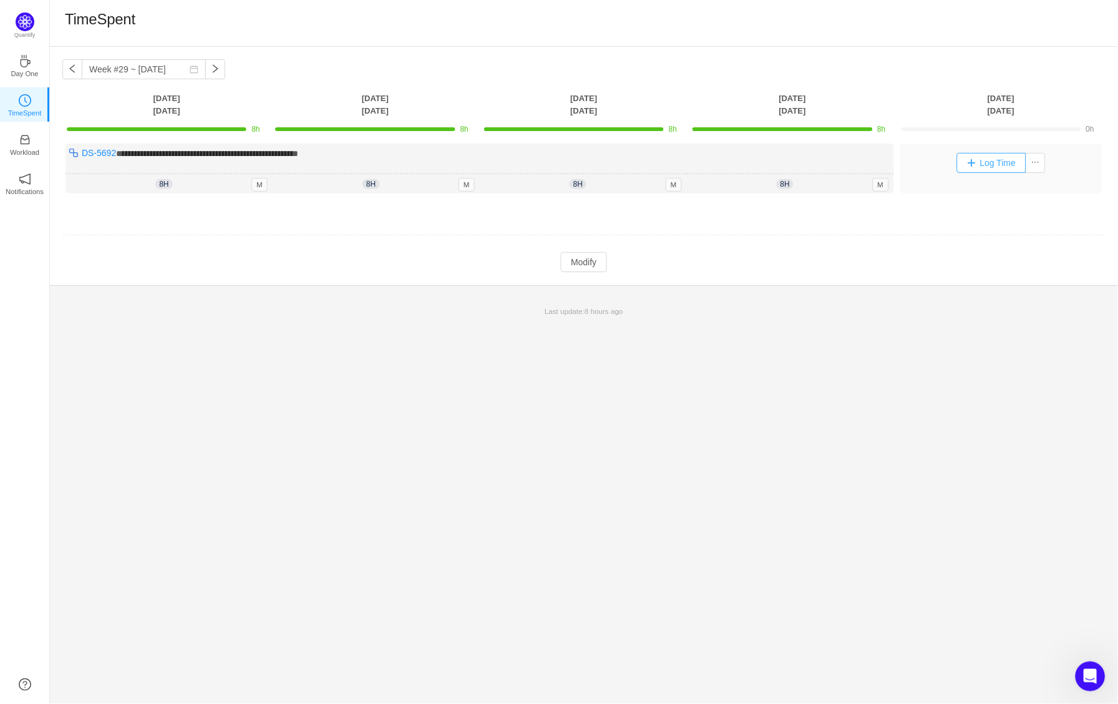
click at [983, 164] on button "Log Time" at bounding box center [991, 163] width 69 height 20
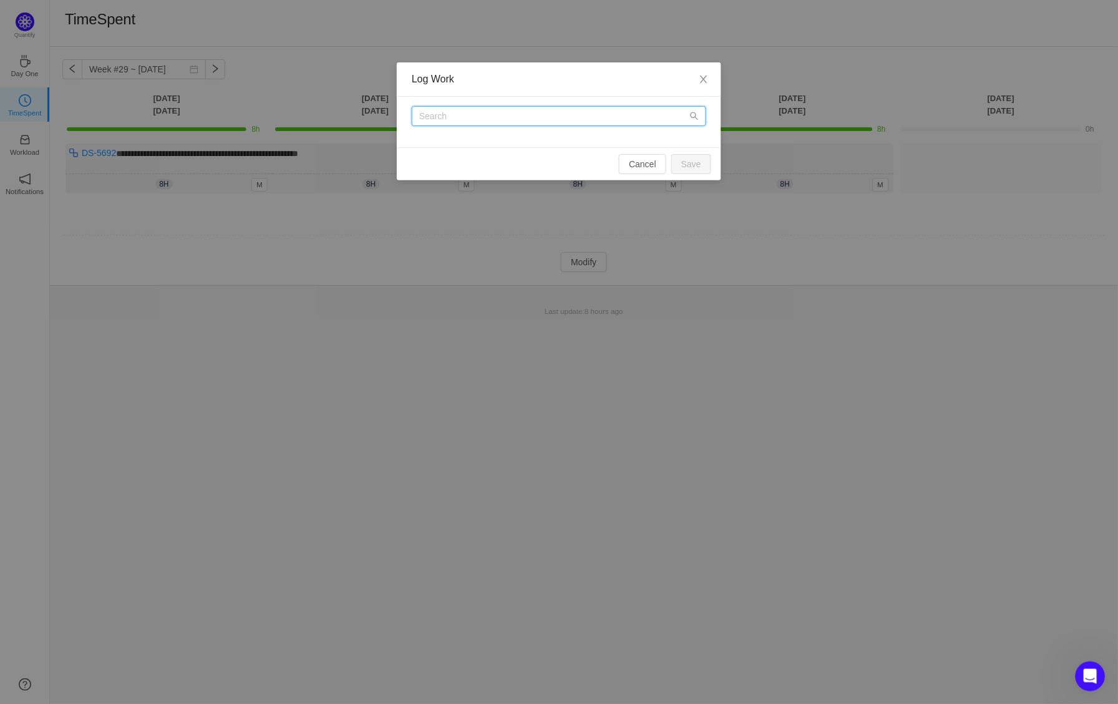
click at [626, 107] on input "text" at bounding box center [559, 116] width 294 height 20
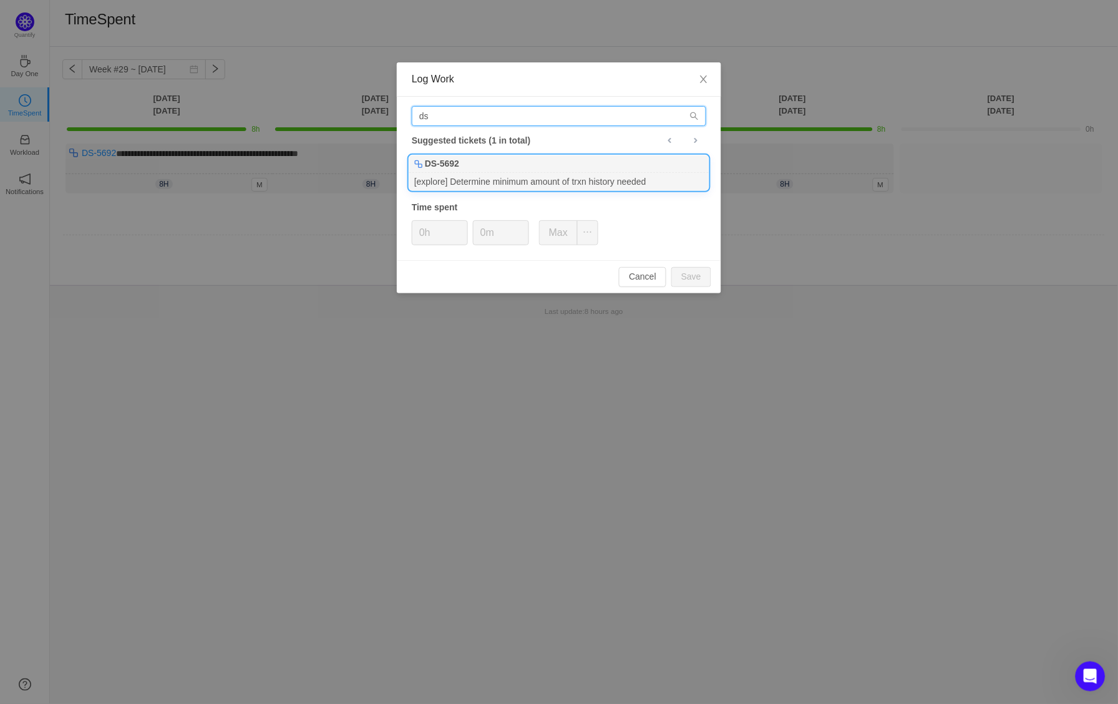
type input "ds"
click at [521, 171] on div "DS-5692" at bounding box center [558, 163] width 299 height 17
type input "8h"
click at [706, 267] on button "Save" at bounding box center [691, 277] width 40 height 20
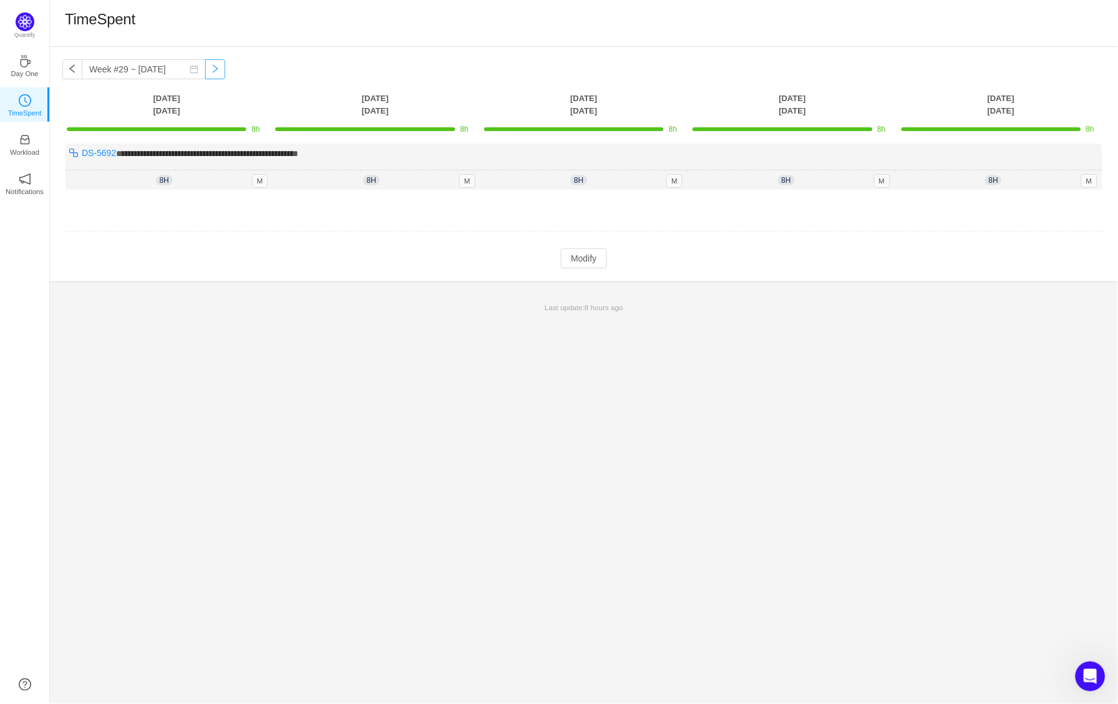
click at [218, 76] on button "button" at bounding box center [215, 69] width 20 height 20
type input "Week #30 ~ Jul 21"
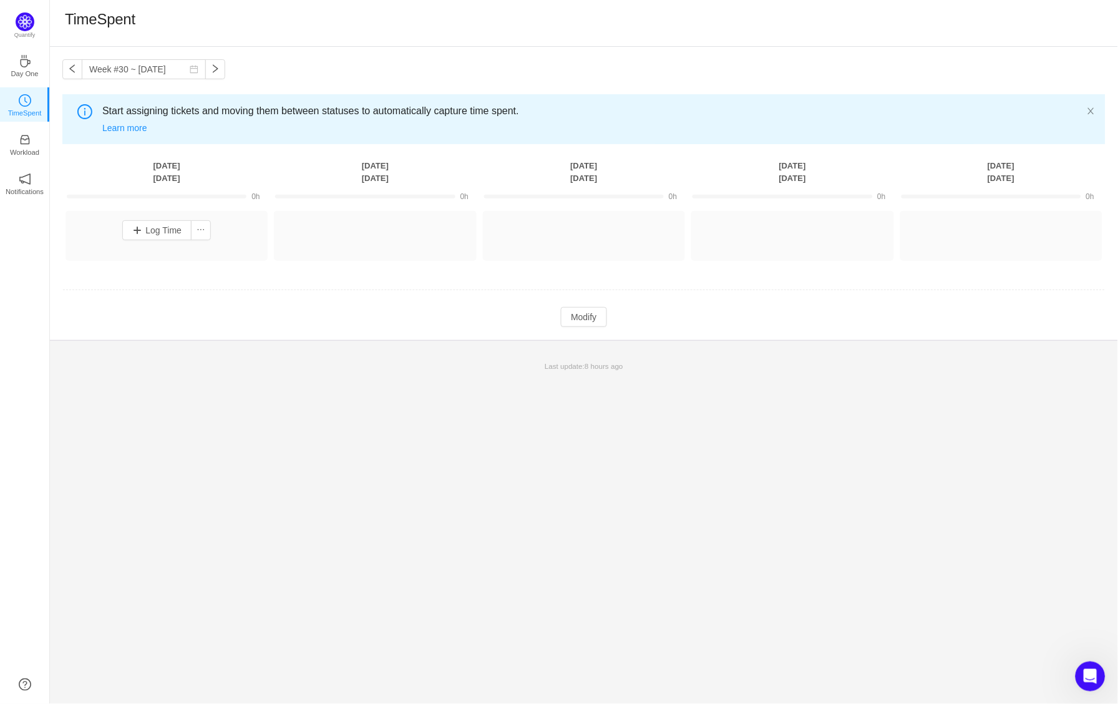
click at [158, 214] on div "Log Time" at bounding box center [167, 230] width 196 height 32
click at [160, 223] on button "Log Time" at bounding box center [156, 230] width 69 height 20
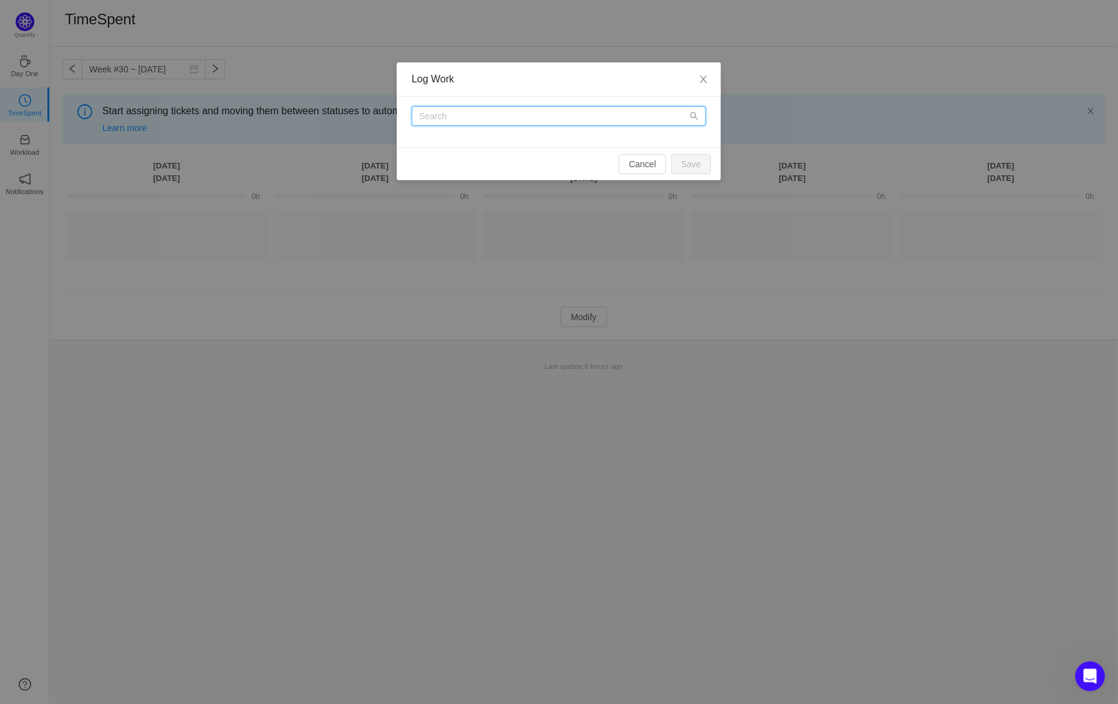
click at [456, 119] on input "text" at bounding box center [559, 116] width 294 height 20
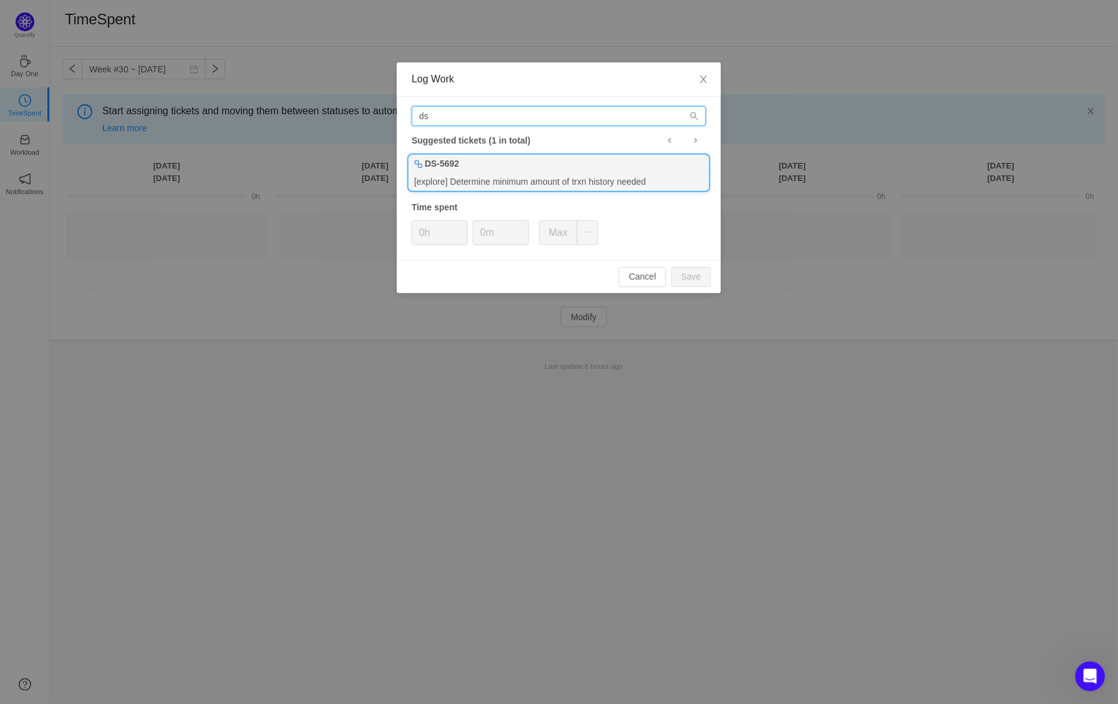
type input "ds"
click at [456, 170] on div "DS-5692" at bounding box center [558, 163] width 299 height 17
click at [678, 274] on button "Save" at bounding box center [691, 277] width 40 height 20
type input "0h"
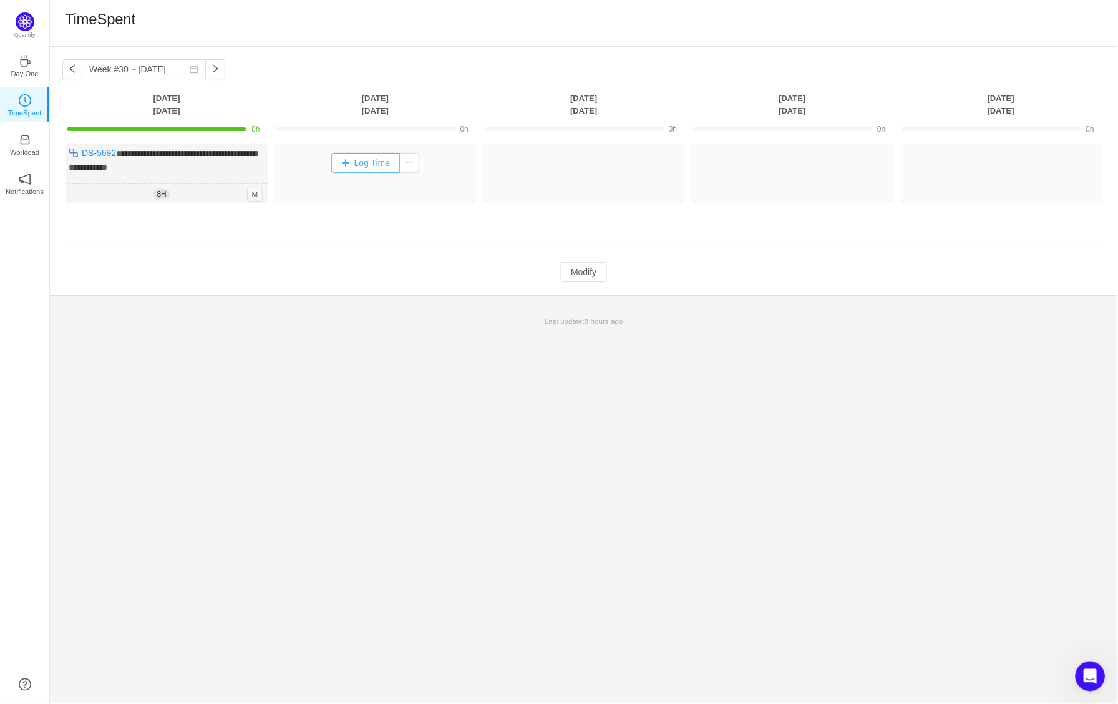
click at [376, 164] on button "Log Time" at bounding box center [365, 163] width 69 height 20
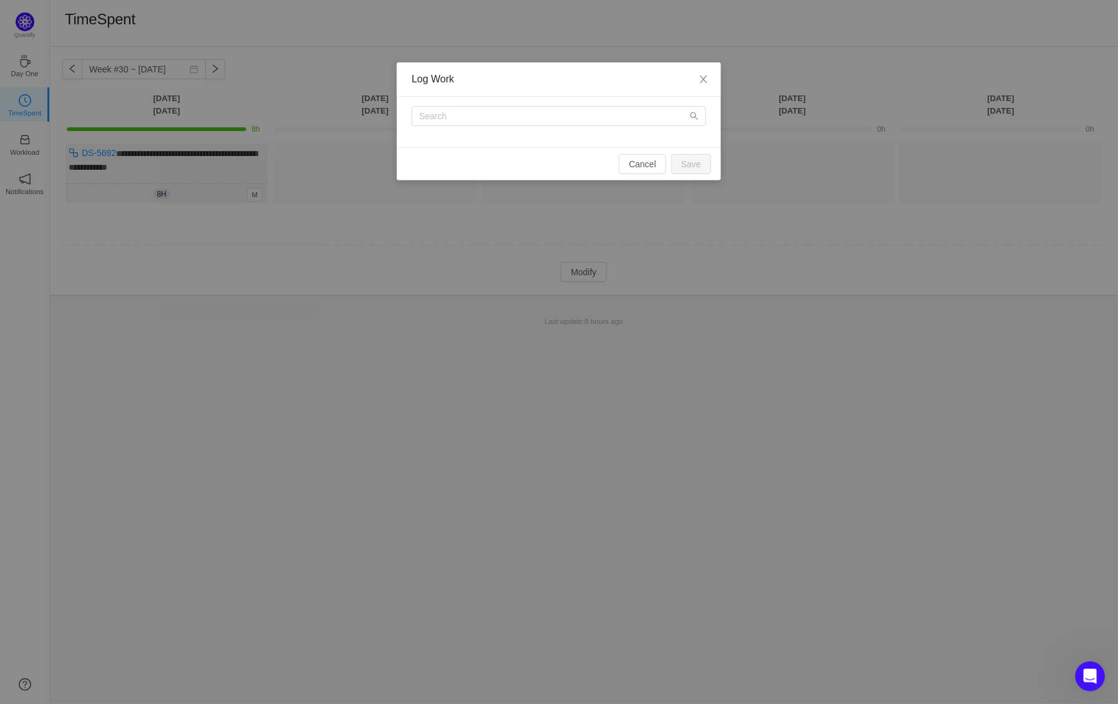
click at [501, 102] on div at bounding box center [559, 122] width 324 height 51
click at [501, 109] on input "text" at bounding box center [559, 116] width 294 height 20
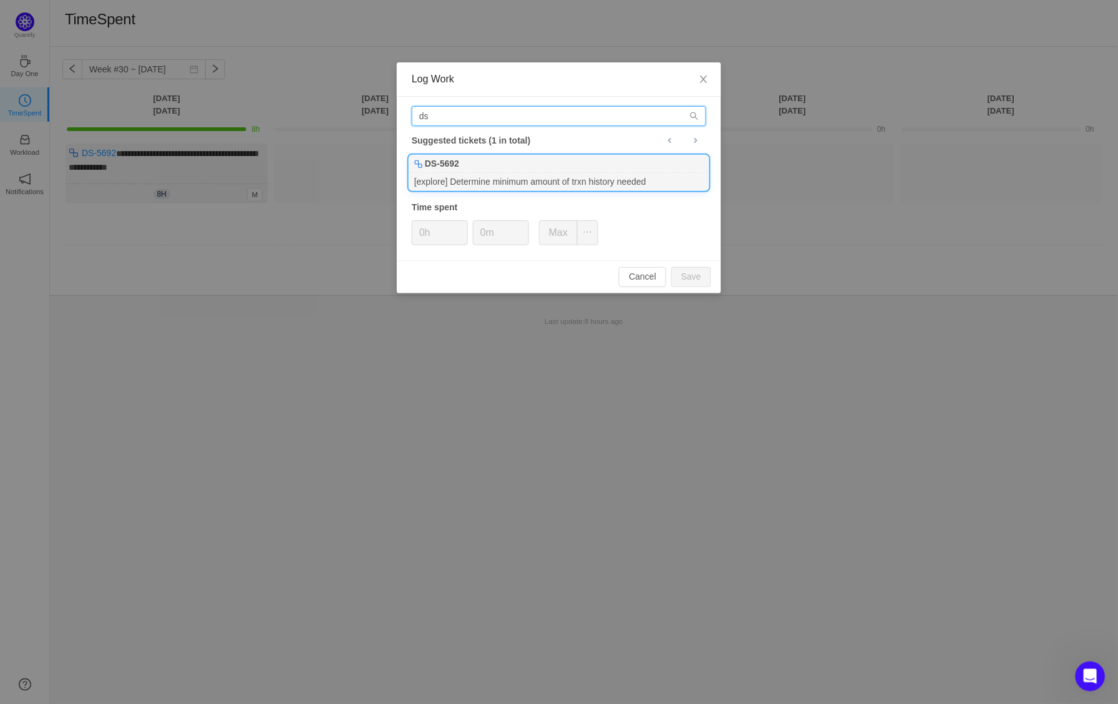
type input "ds"
click at [514, 174] on div "[explore] Determine minimum amount of trxn history needed" at bounding box center [558, 181] width 299 height 17
click at [706, 267] on button "Save" at bounding box center [691, 277] width 40 height 20
type input "0h"
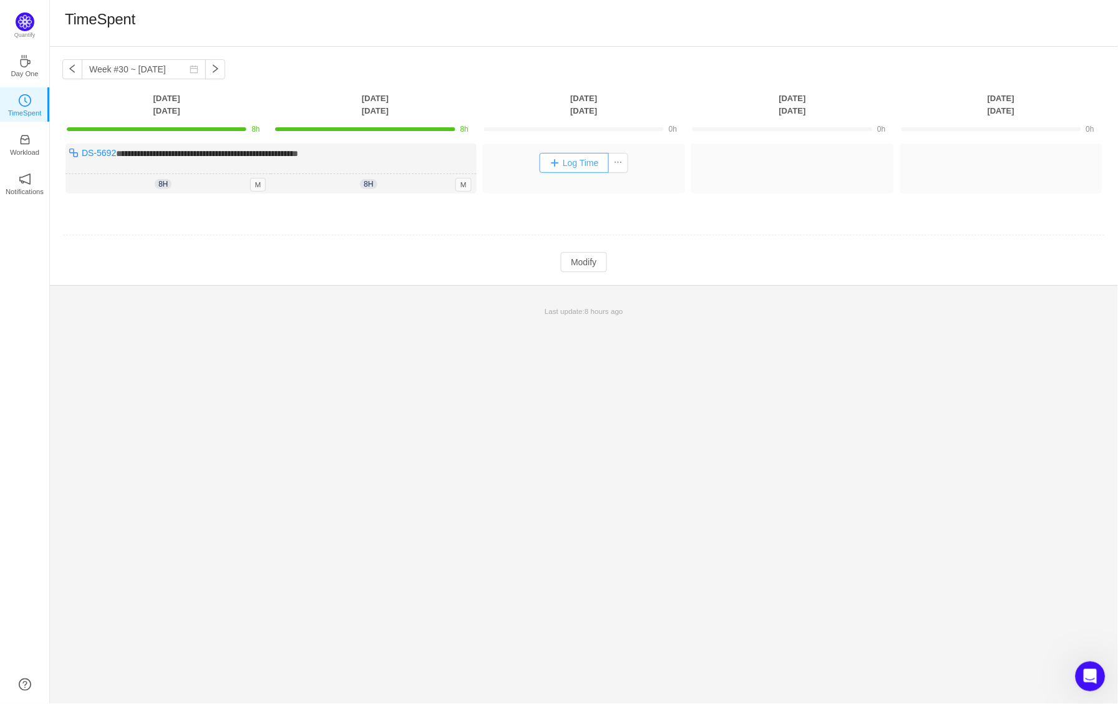
click at [578, 163] on button "Log Time" at bounding box center [574, 163] width 69 height 20
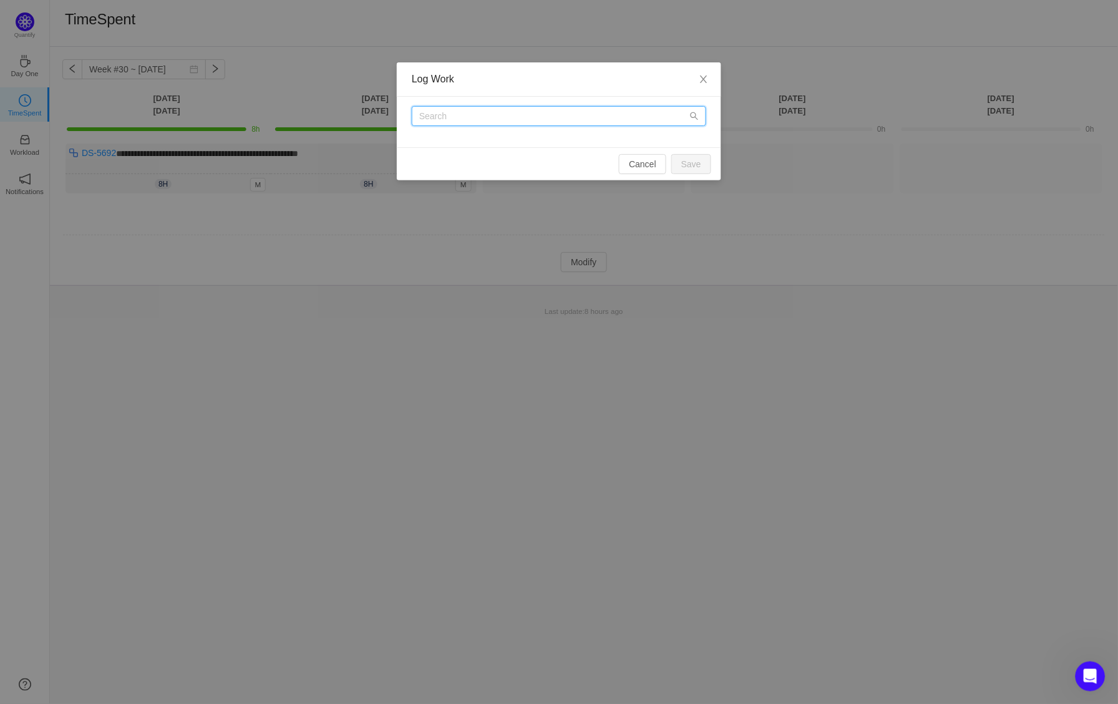
click at [535, 115] on input "text" at bounding box center [559, 116] width 294 height 20
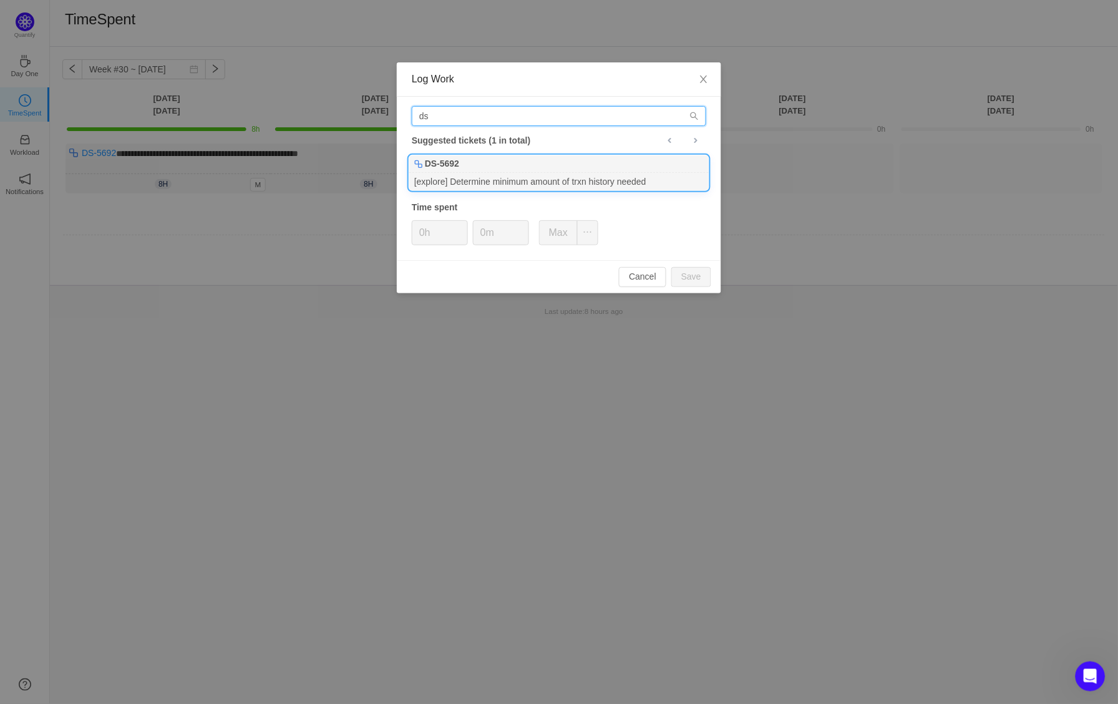
type input "ds"
click at [515, 173] on div "[explore] Determine minimum amount of trxn history needed" at bounding box center [558, 181] width 299 height 17
click at [693, 274] on button "Save" at bounding box center [691, 277] width 40 height 20
type input "0h"
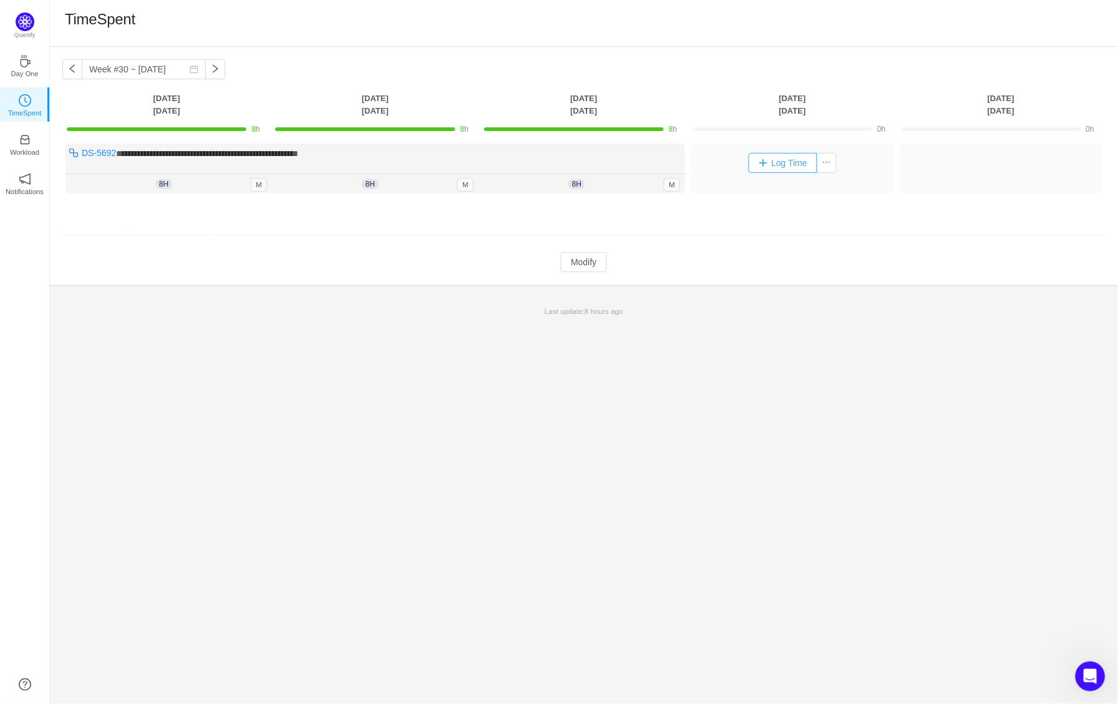
click at [784, 160] on button "Log Time" at bounding box center [783, 163] width 69 height 20
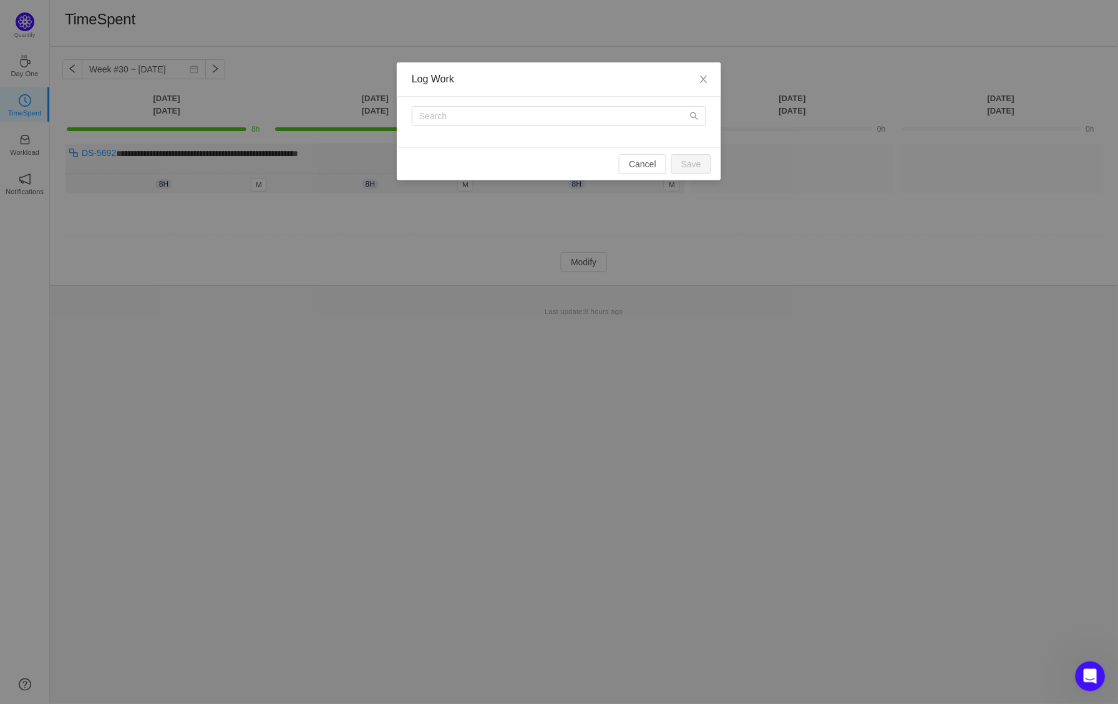
click at [642, 128] on div at bounding box center [559, 122] width 324 height 51
click at [638, 120] on input "text" at bounding box center [559, 116] width 294 height 20
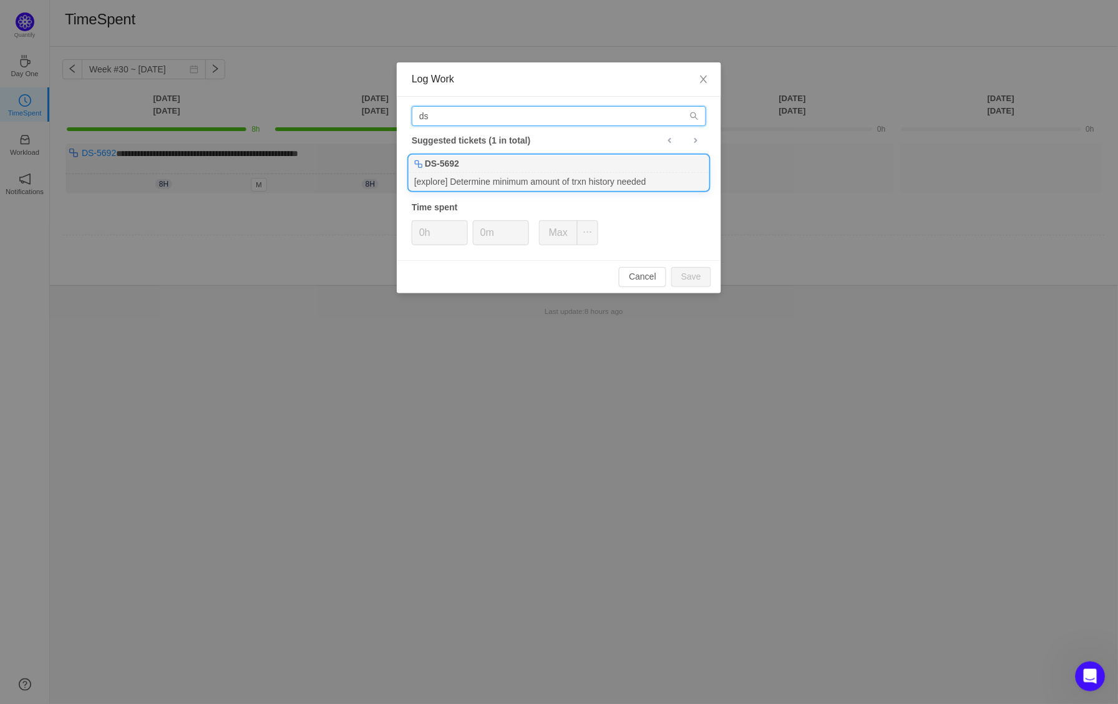
type input "ds"
click at [498, 173] on div "[explore] Determine minimum amount of trxn history needed" at bounding box center [558, 181] width 299 height 17
type input "8h"
click at [691, 269] on button "Save" at bounding box center [691, 277] width 40 height 20
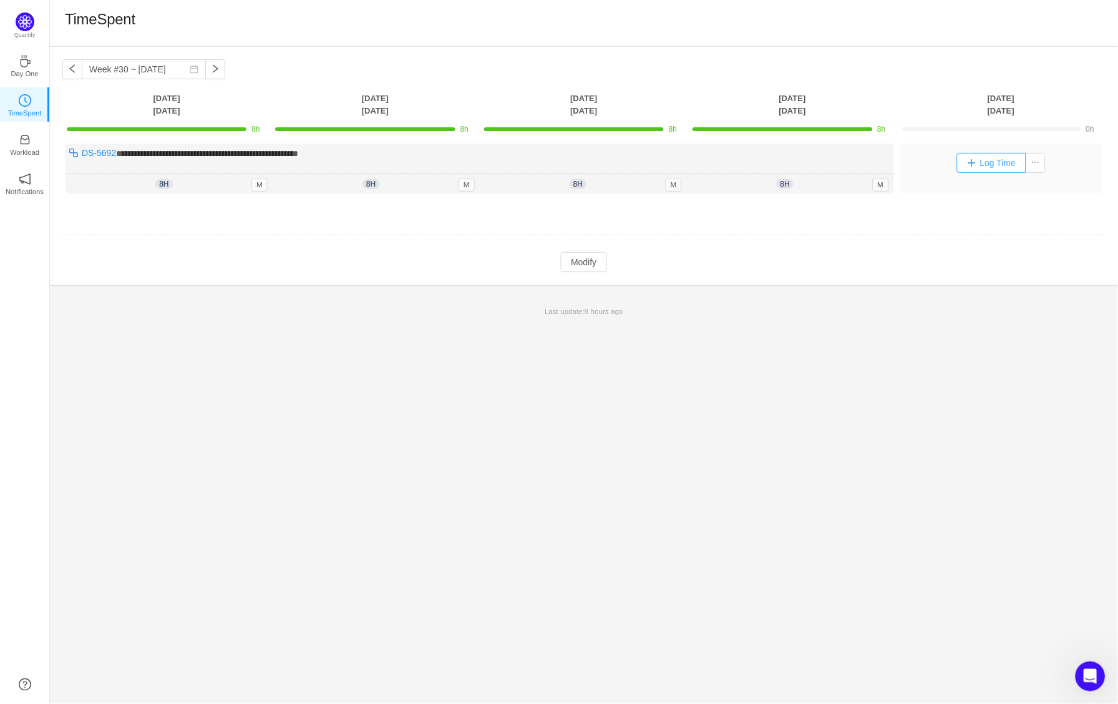
click at [970, 161] on button "Log Time" at bounding box center [991, 163] width 69 height 20
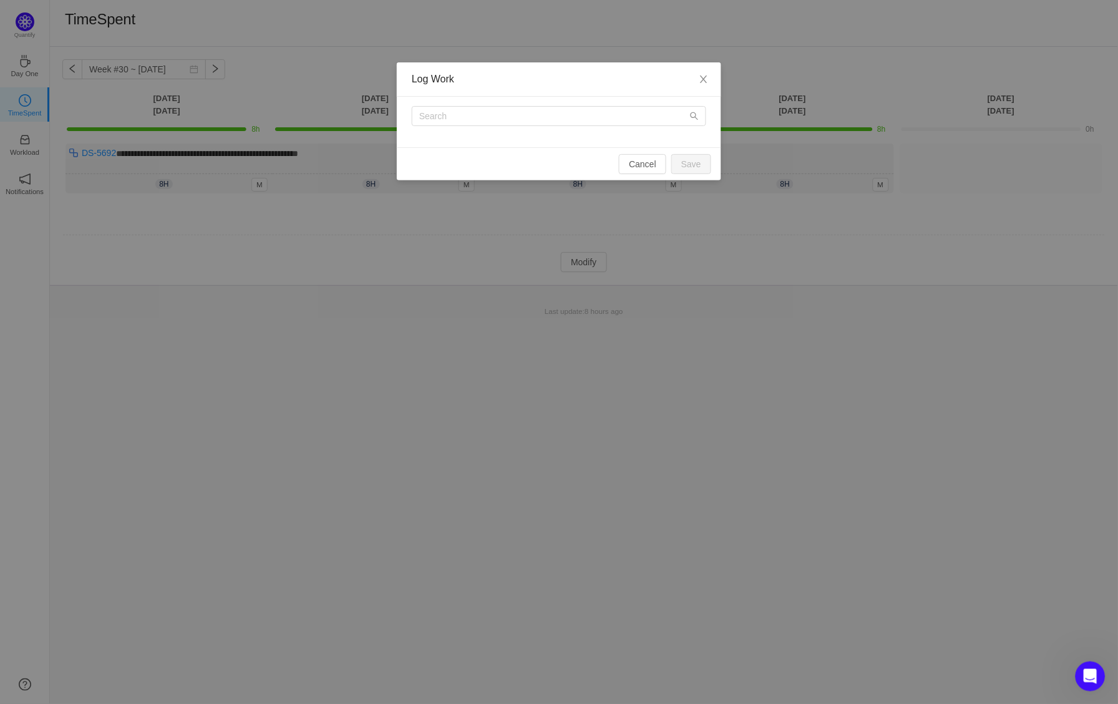
click at [671, 128] on div at bounding box center [559, 122] width 324 height 51
click at [656, 117] on input "text" at bounding box center [559, 116] width 294 height 20
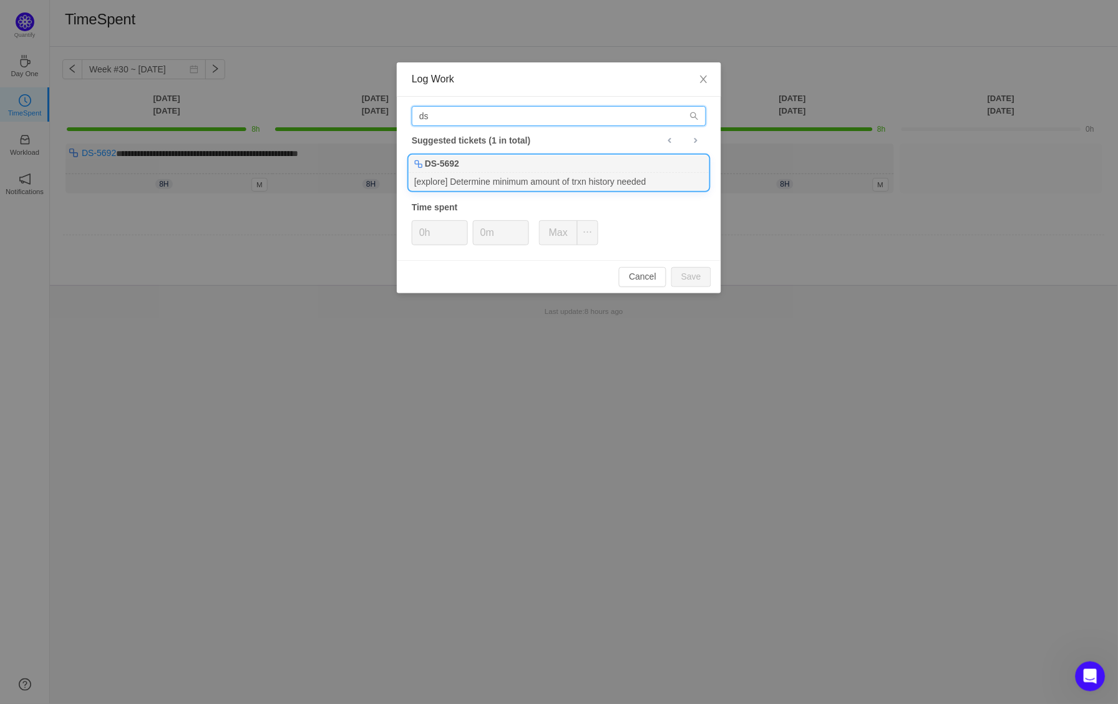
type input "ds"
click at [590, 176] on div "[explore] Determine minimum amount of trxn history needed" at bounding box center [558, 181] width 299 height 17
click at [688, 263] on div "Cancel Save" at bounding box center [559, 276] width 324 height 33
click at [691, 285] on div "Cancel Save" at bounding box center [559, 276] width 324 height 33
click at [683, 267] on button "Save" at bounding box center [691, 277] width 40 height 20
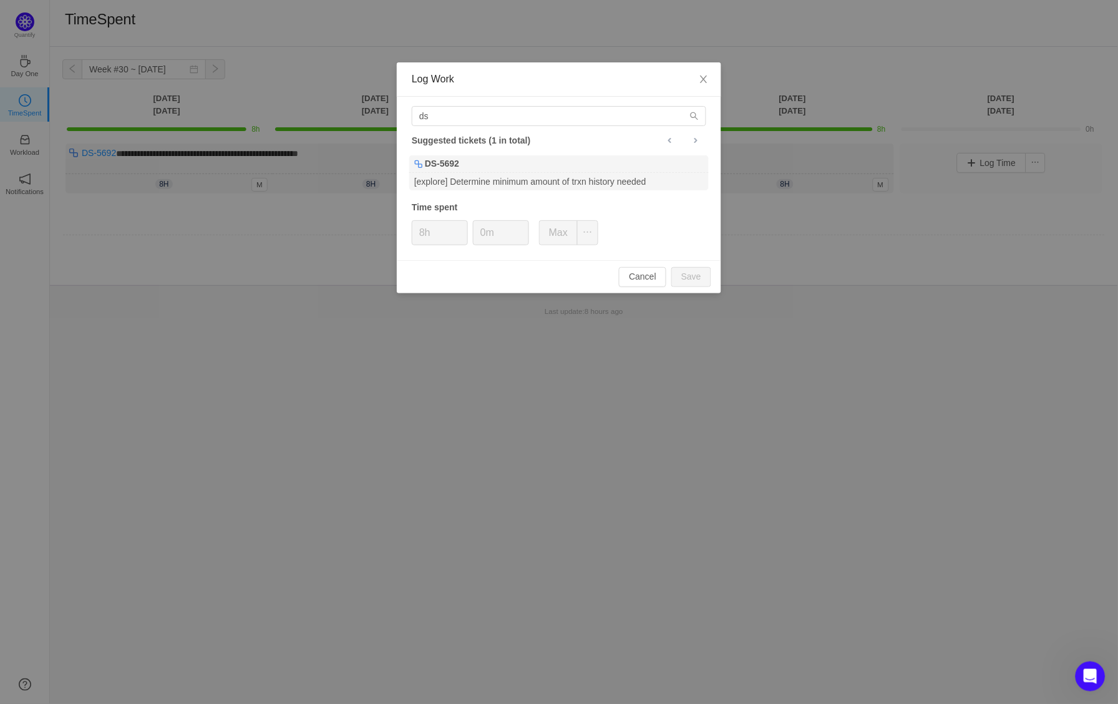
type input "0h"
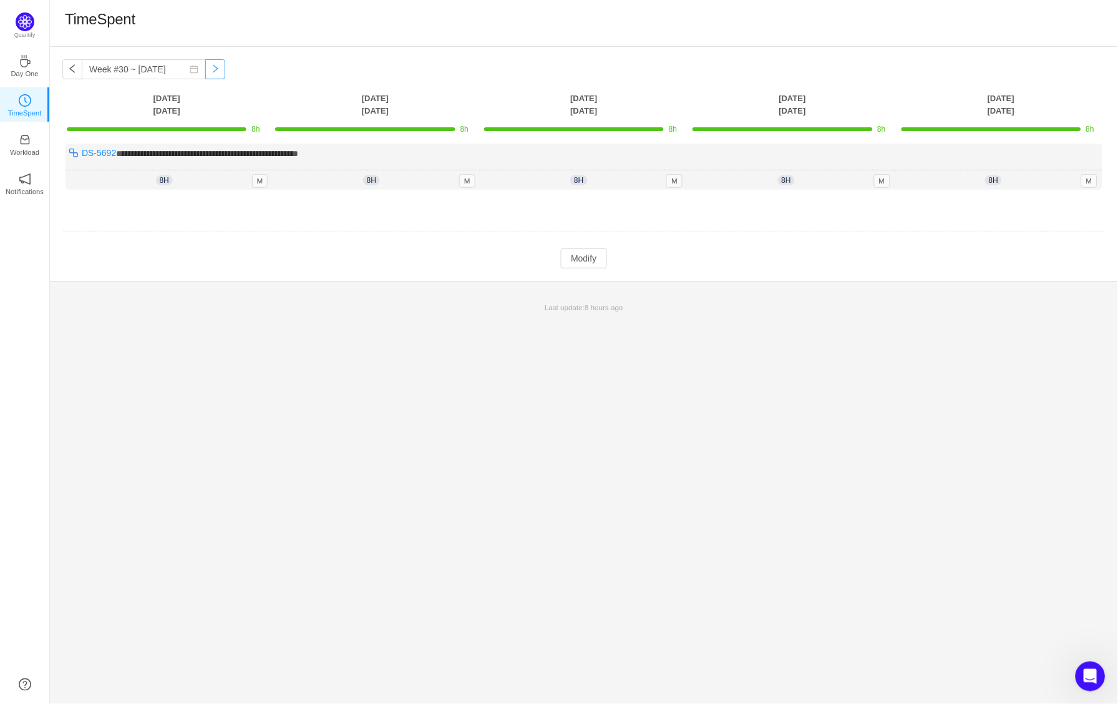
click at [209, 69] on button "button" at bounding box center [215, 69] width 20 height 20
type input "Week #31 ~ Jul 28"
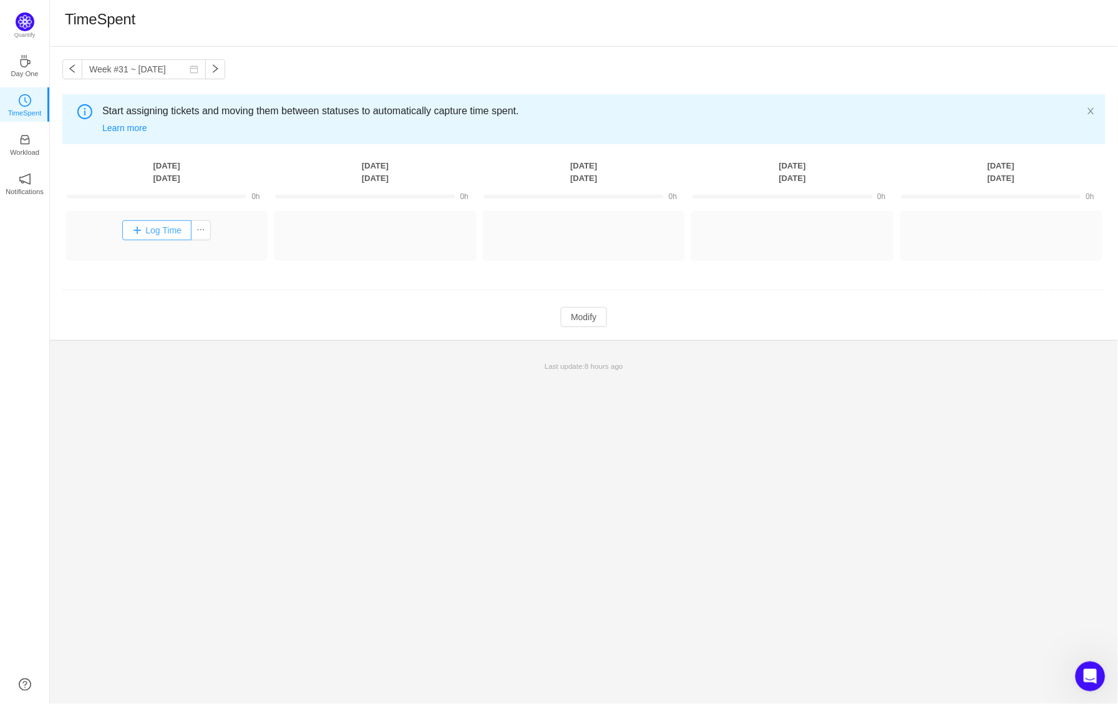
click at [163, 220] on button "Log Time" at bounding box center [156, 230] width 69 height 20
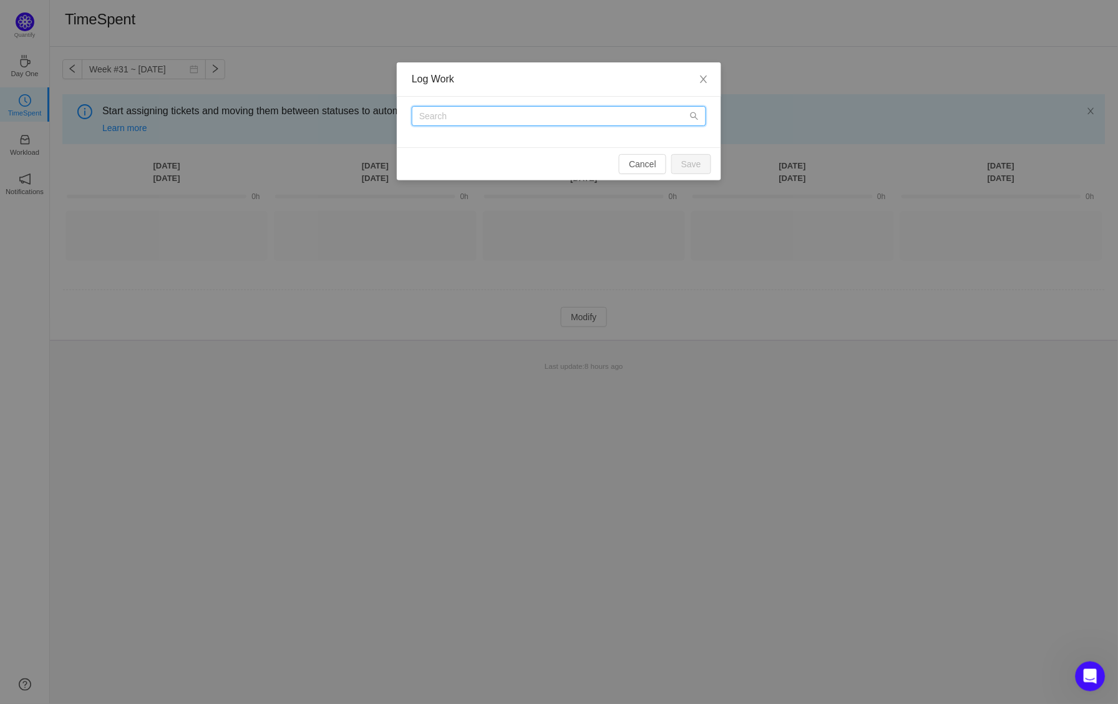
click at [474, 120] on input "text" at bounding box center [559, 116] width 294 height 20
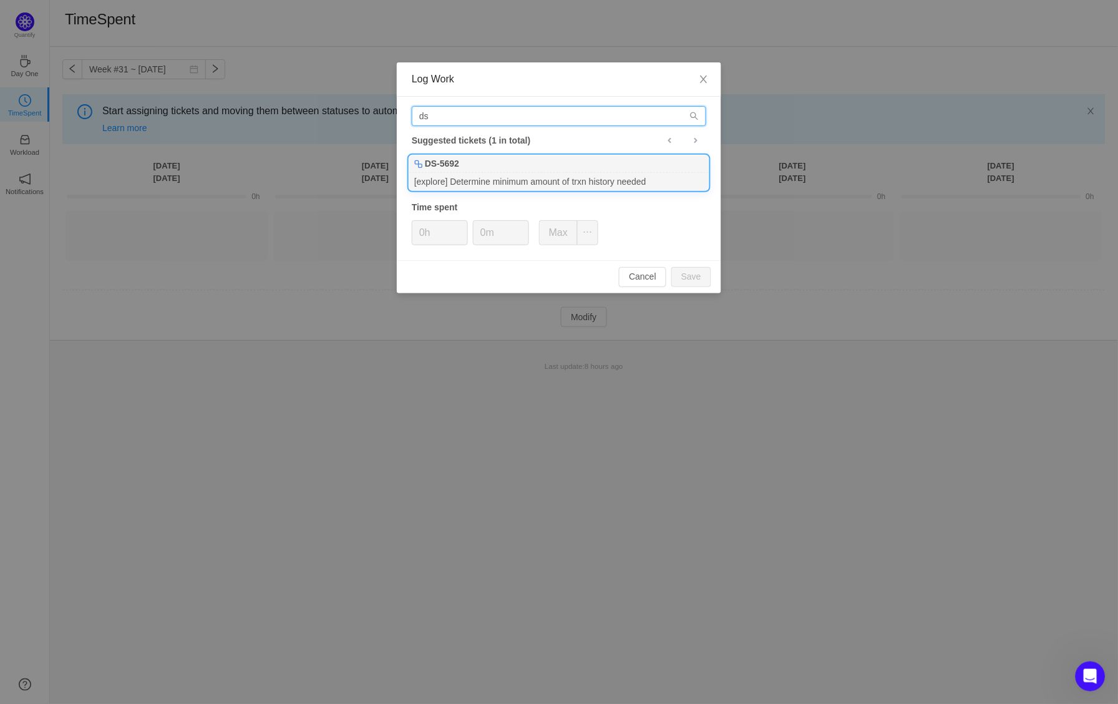
type input "ds"
click at [474, 159] on div "DS-5692" at bounding box center [558, 163] width 299 height 17
click at [684, 272] on button "Save" at bounding box center [691, 277] width 40 height 20
type input "0h"
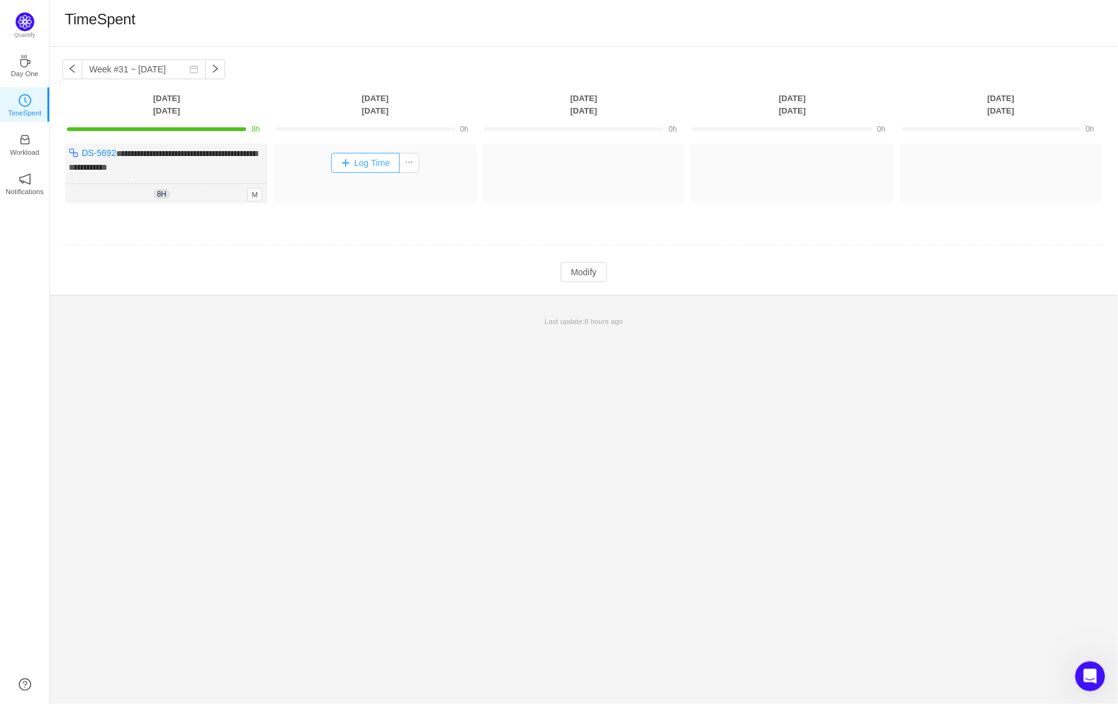
click at [379, 163] on button "Log Time" at bounding box center [365, 163] width 69 height 20
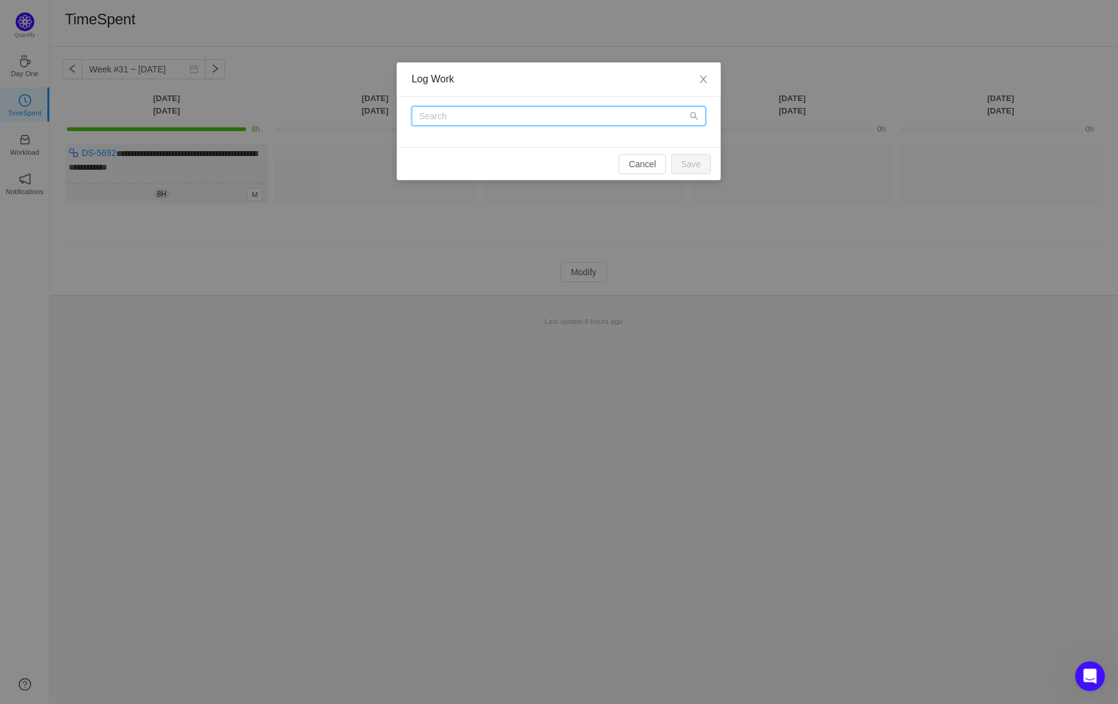
click at [479, 123] on input "text" at bounding box center [559, 116] width 294 height 20
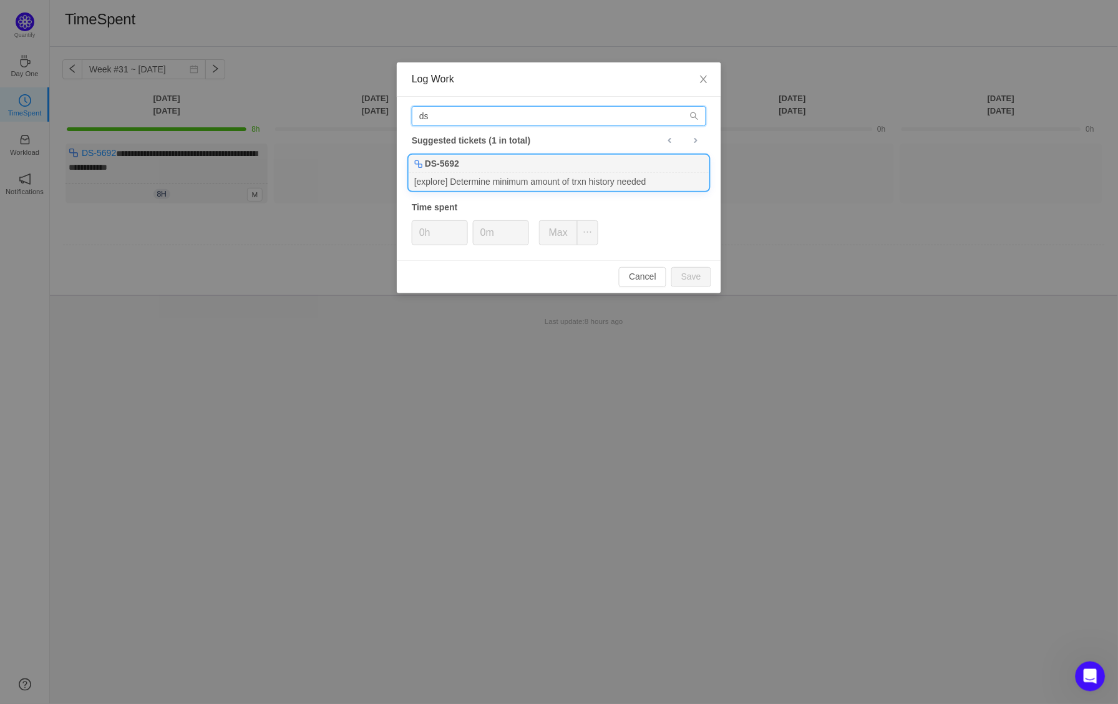
type input "ds"
click at [472, 165] on div "DS-5692" at bounding box center [558, 163] width 299 height 17
click at [681, 277] on button "Save" at bounding box center [691, 277] width 40 height 20
type input "0h"
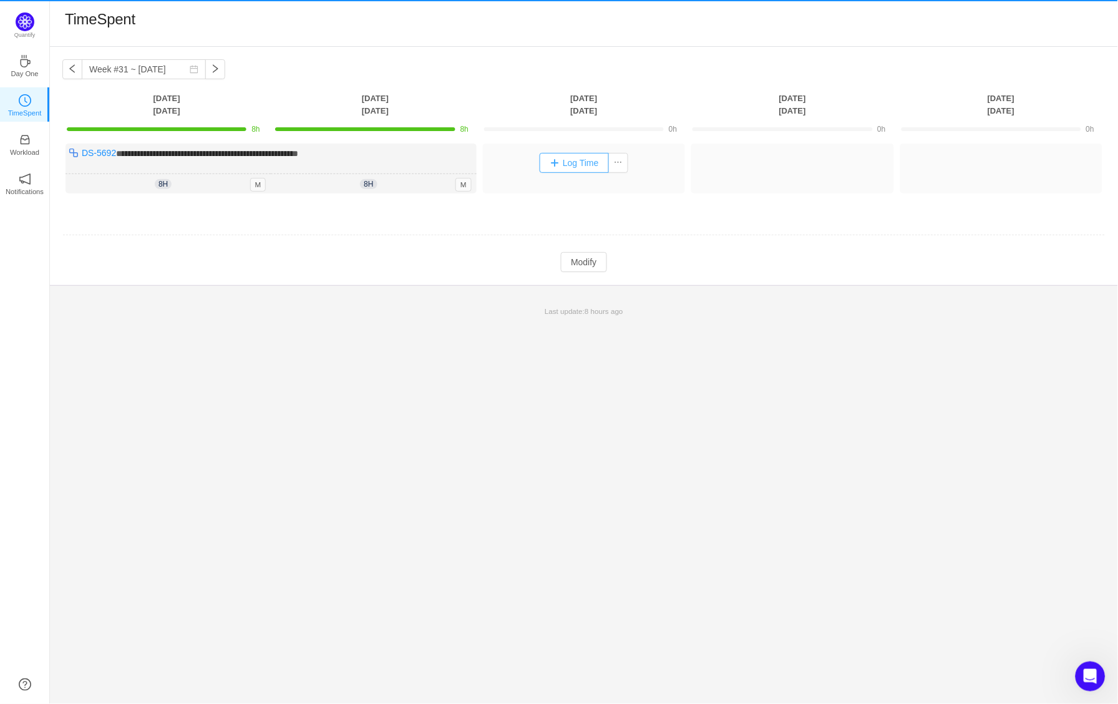
click at [596, 154] on button "Log Time" at bounding box center [574, 163] width 69 height 20
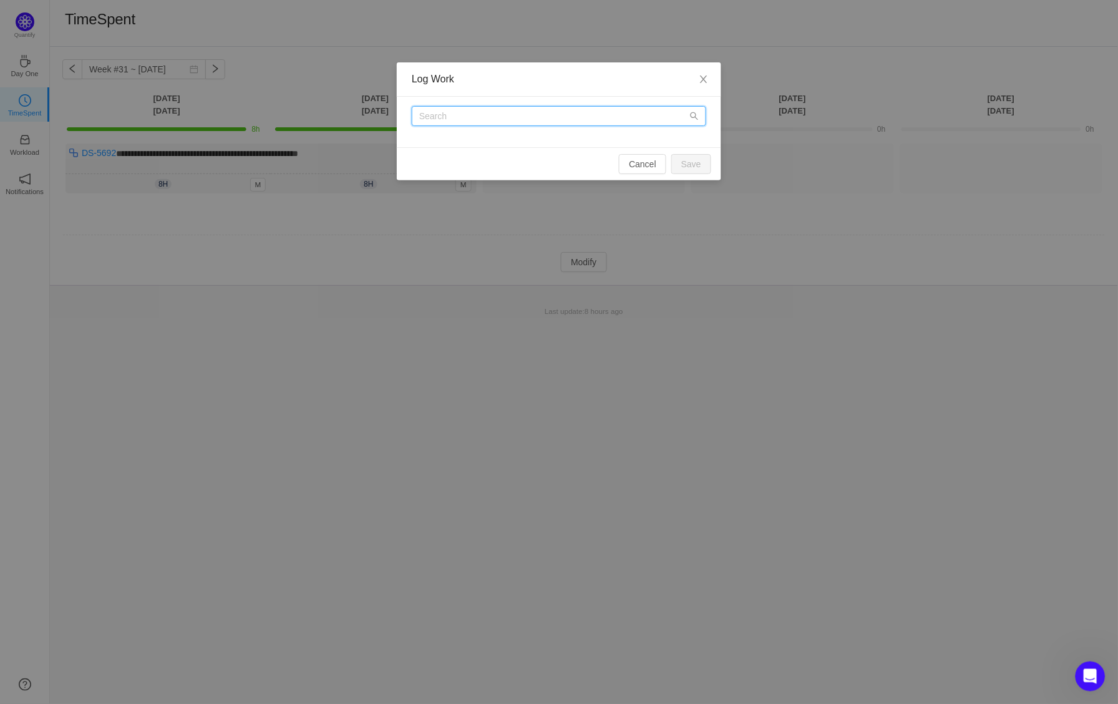
click at [502, 121] on input "text" at bounding box center [559, 116] width 294 height 20
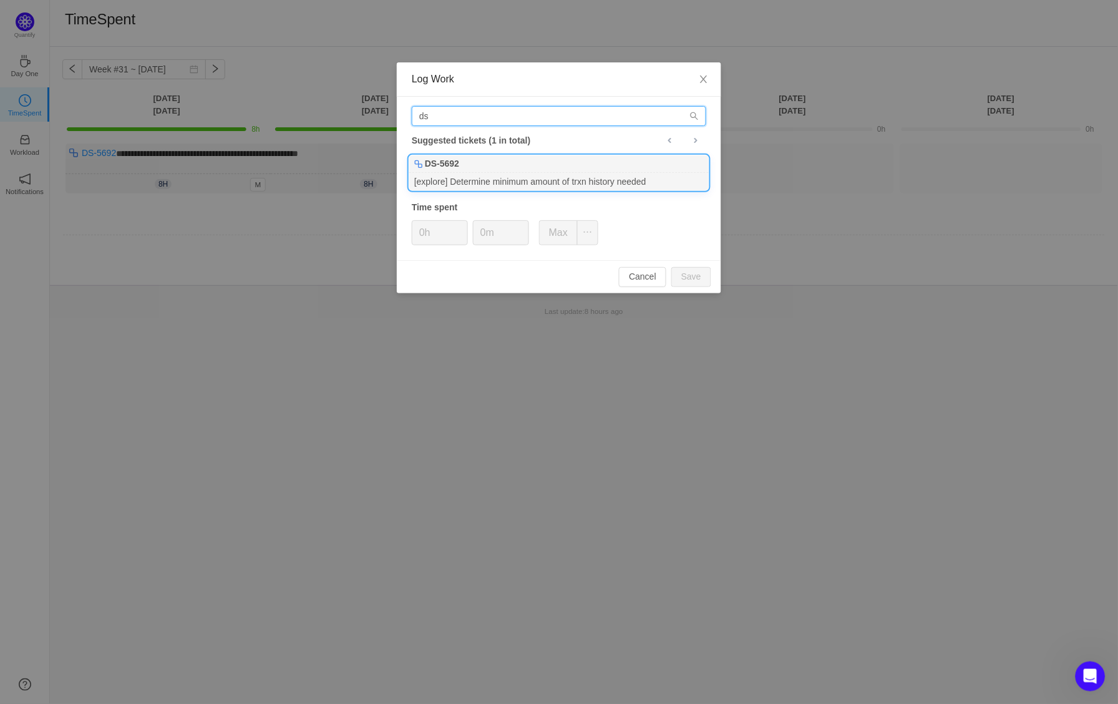
type input "ds"
click at [592, 180] on div "[explore] Determine minimum amount of trxn history needed" at bounding box center [558, 181] width 299 height 17
type input "8h"
click at [691, 272] on button "Save" at bounding box center [691, 277] width 40 height 20
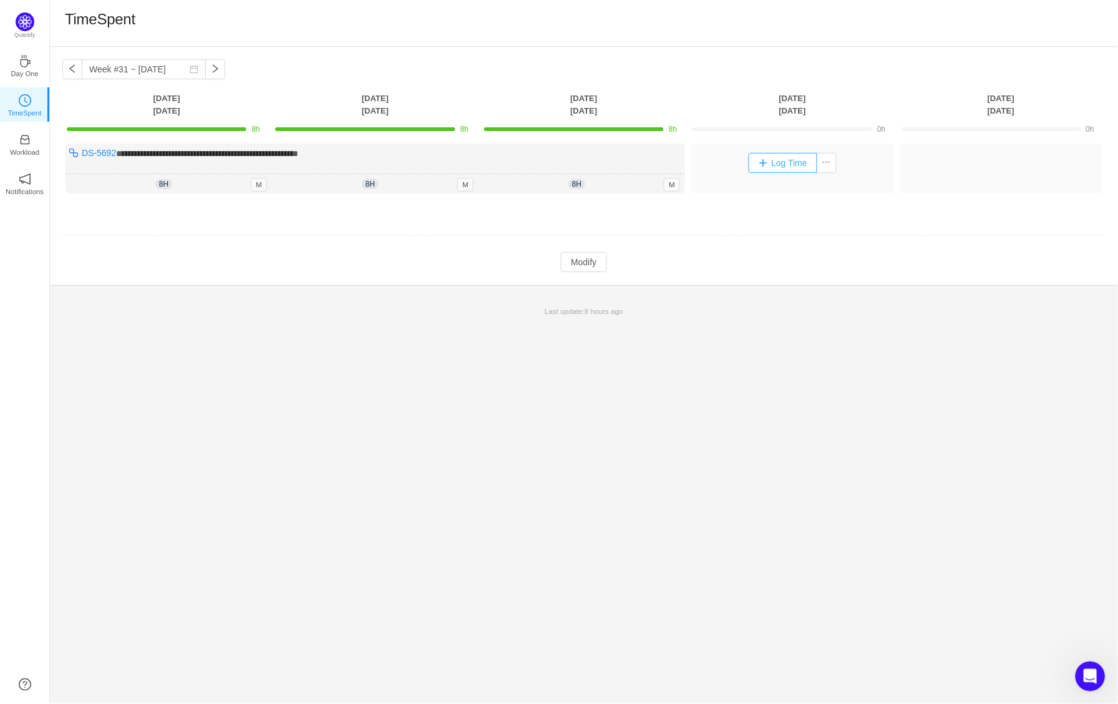
click at [766, 155] on button "Log Time" at bounding box center [783, 163] width 69 height 20
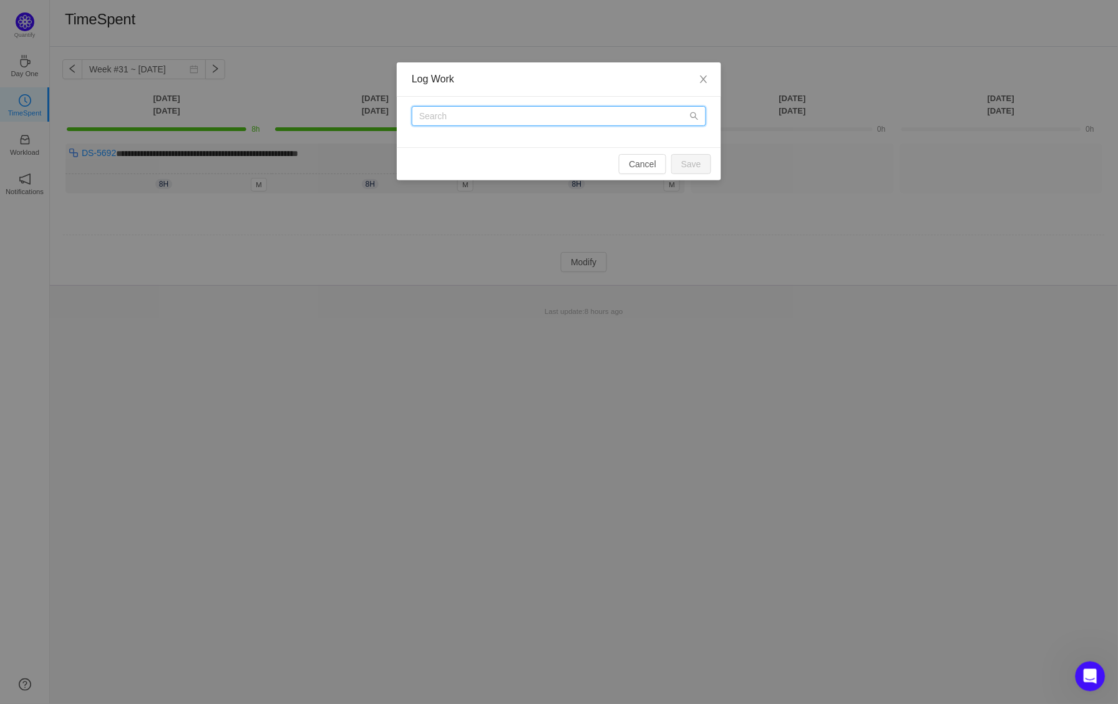
click at [563, 114] on input "text" at bounding box center [559, 116] width 294 height 20
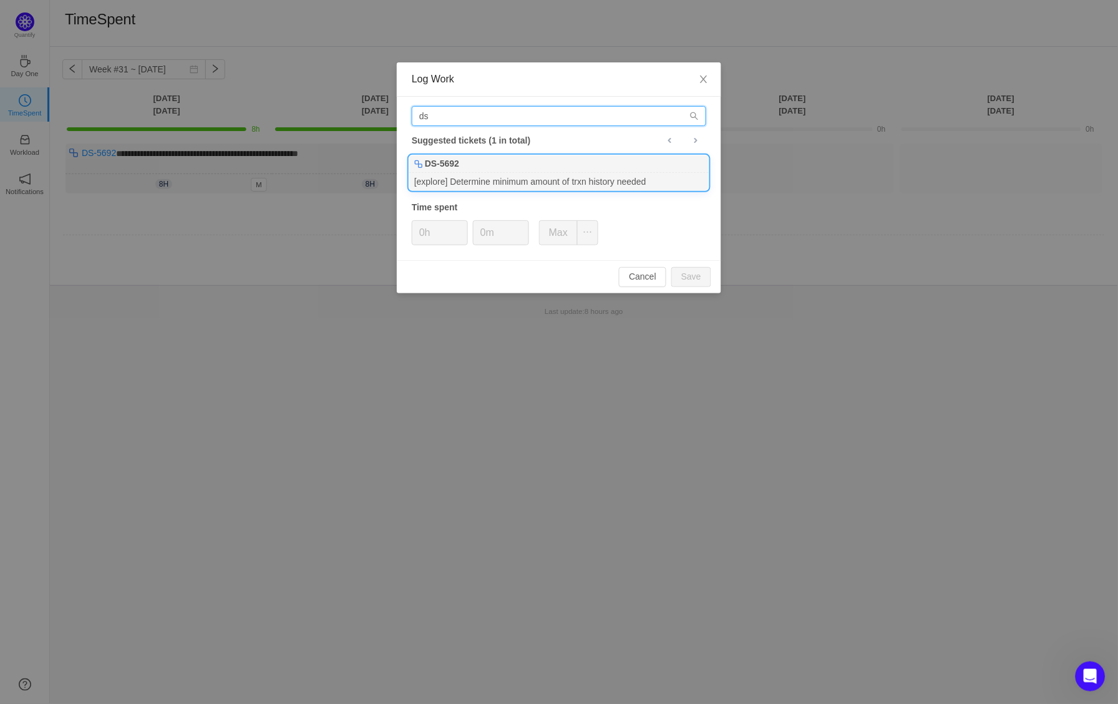
type input "ds"
click at [525, 162] on div "DS-5692" at bounding box center [558, 163] width 299 height 17
type input "8h"
click at [679, 267] on button "Save" at bounding box center [691, 277] width 40 height 20
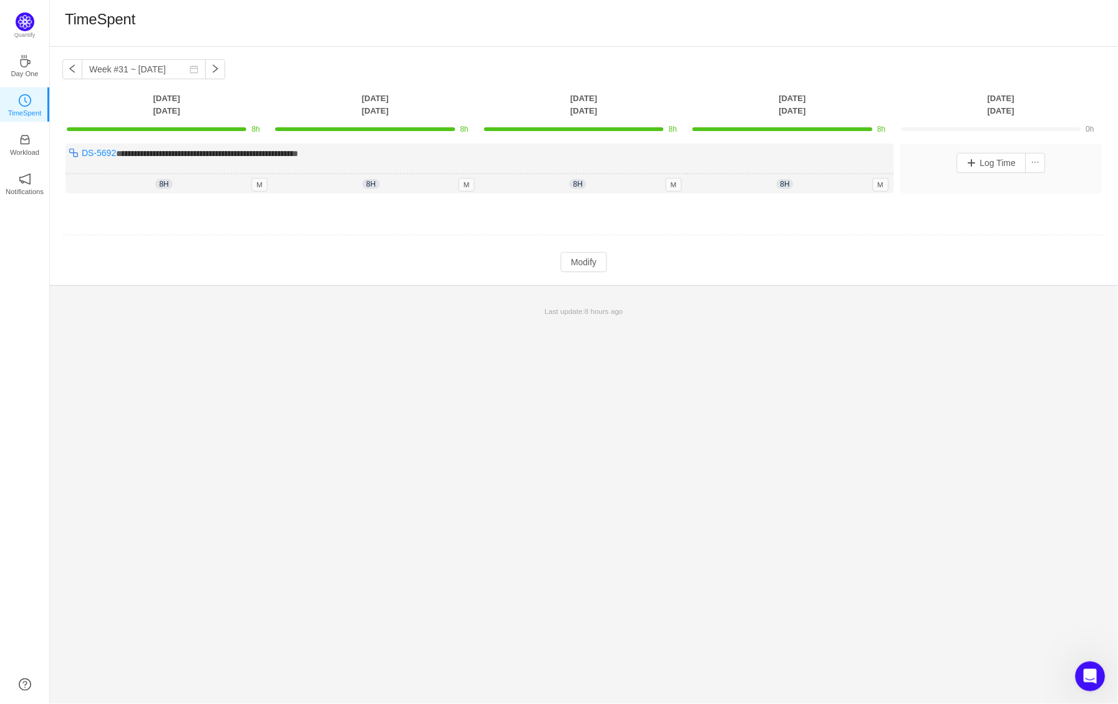
click at [987, 147] on div "Log Time" at bounding box center [1001, 163] width 196 height 32
click at [987, 157] on button "Log Time" at bounding box center [991, 163] width 69 height 20
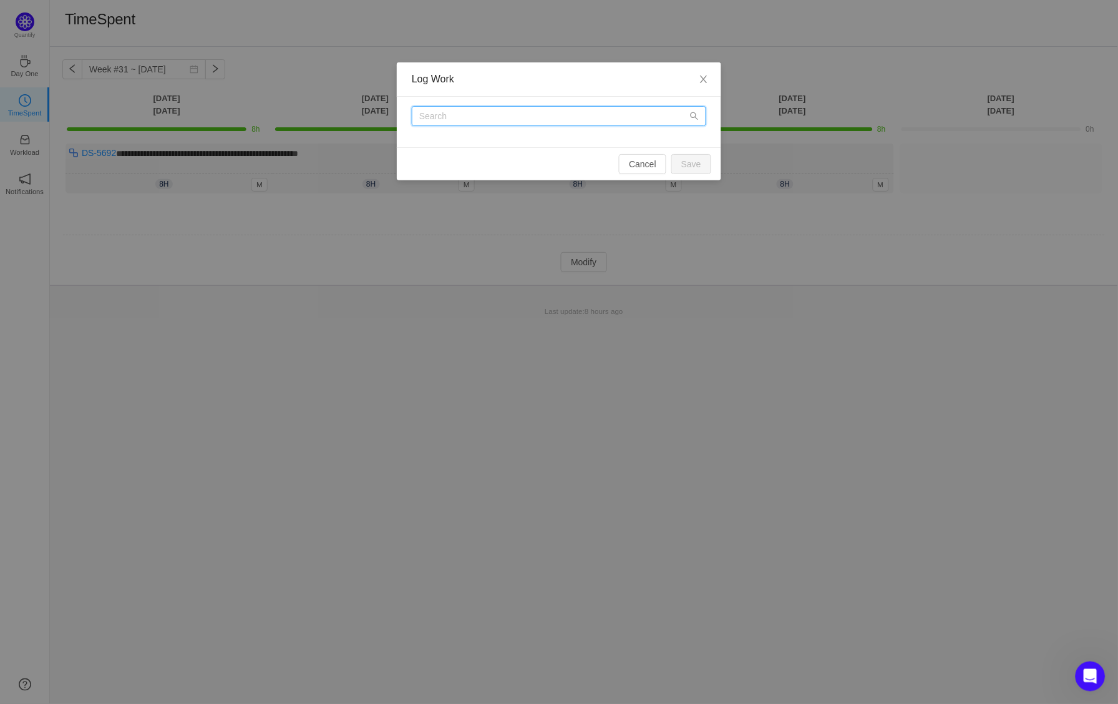
click at [562, 125] on input "text" at bounding box center [559, 116] width 294 height 20
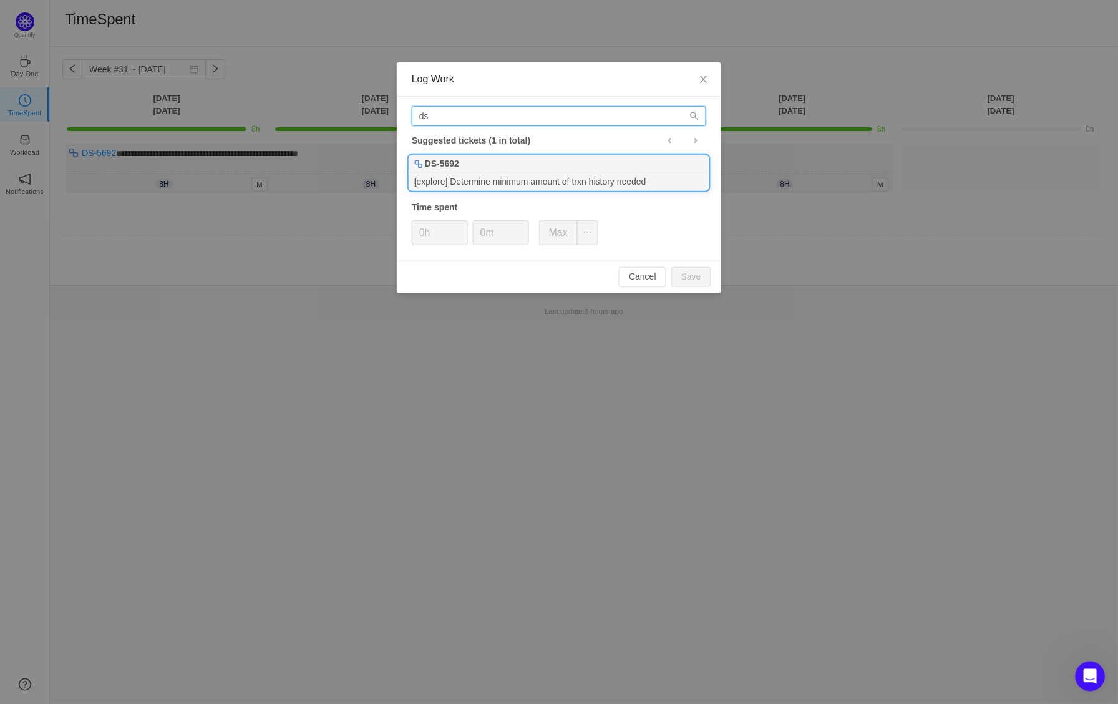
type input "ds"
click at [564, 162] on div "DS-5692" at bounding box center [558, 163] width 299 height 17
click at [695, 272] on button "Save" at bounding box center [691, 277] width 40 height 20
type input "0h"
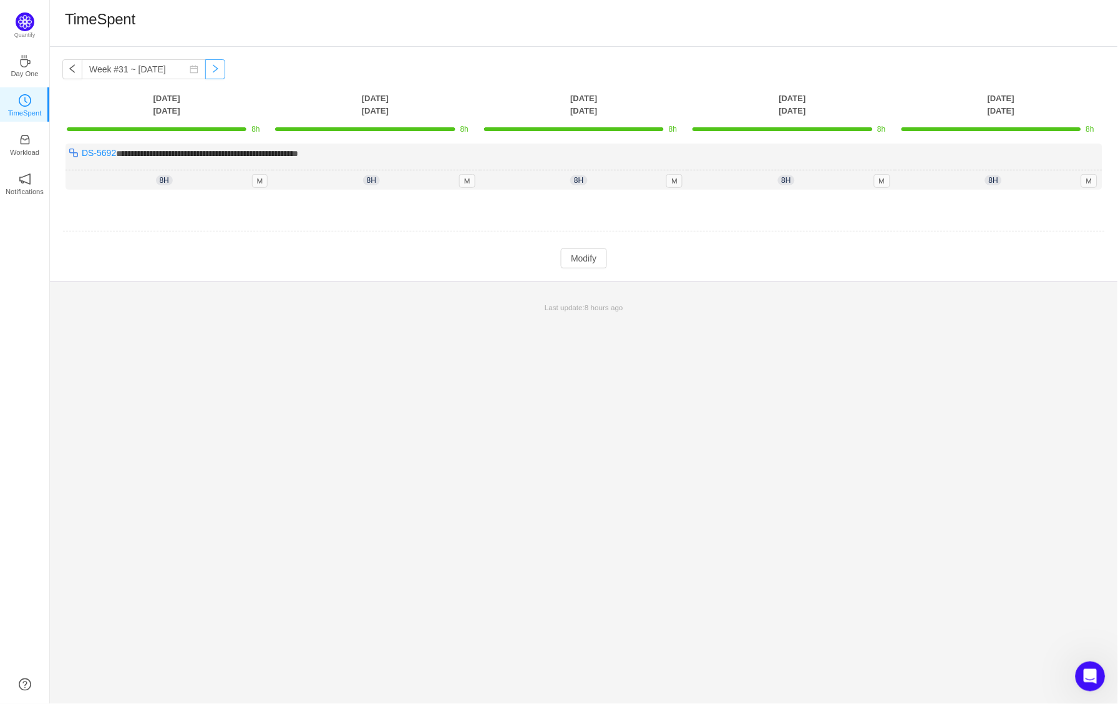
click at [215, 64] on button "button" at bounding box center [215, 69] width 20 height 20
type input "Week #32 ~ Aug 04"
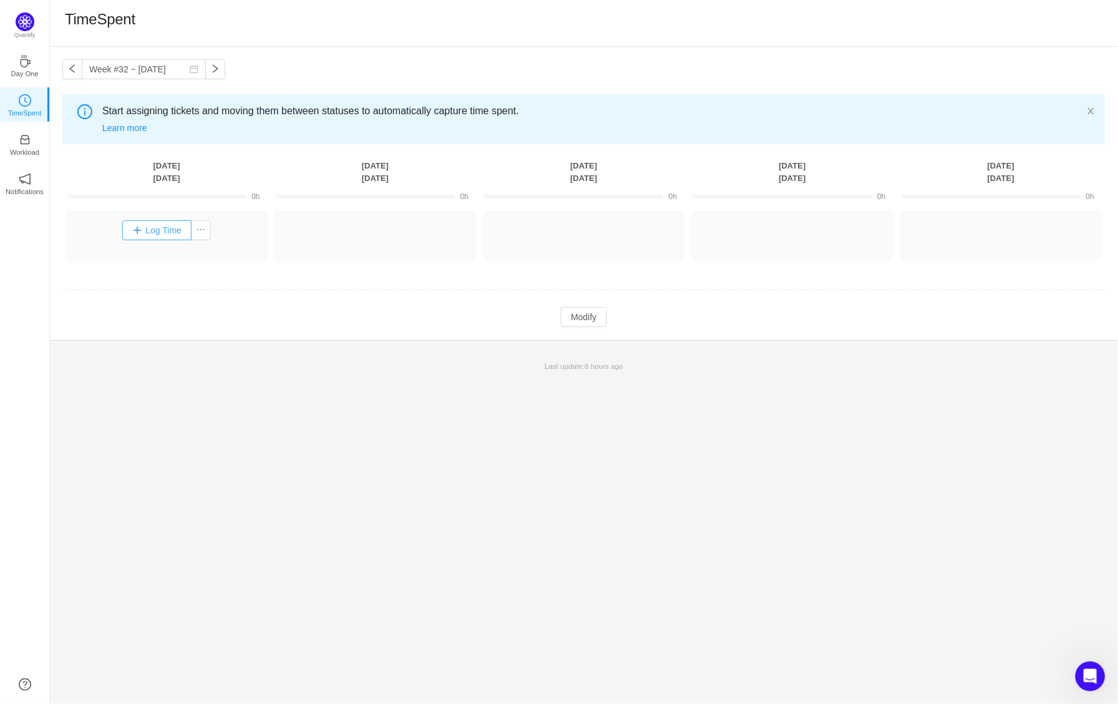
click at [157, 221] on button "Log Time" at bounding box center [156, 230] width 69 height 20
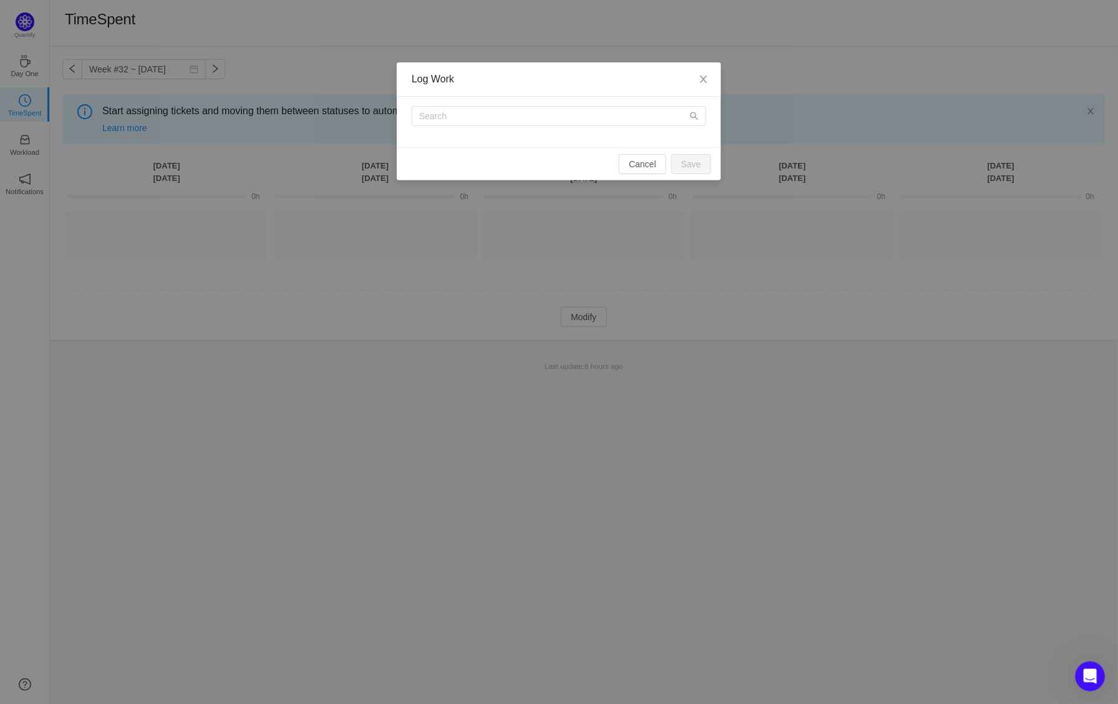
click at [454, 127] on div at bounding box center [559, 122] width 324 height 51
click at [447, 115] on input "text" at bounding box center [559, 116] width 294 height 20
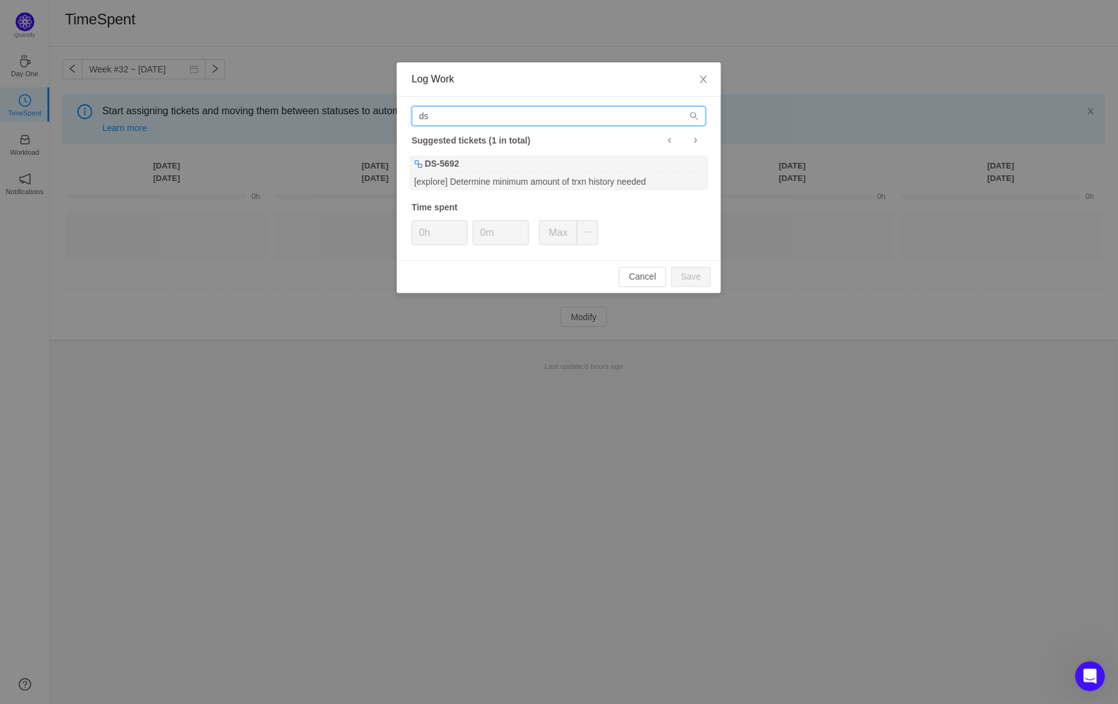
type input "ds"
click at [447, 171] on div "DS-5692" at bounding box center [558, 163] width 299 height 17
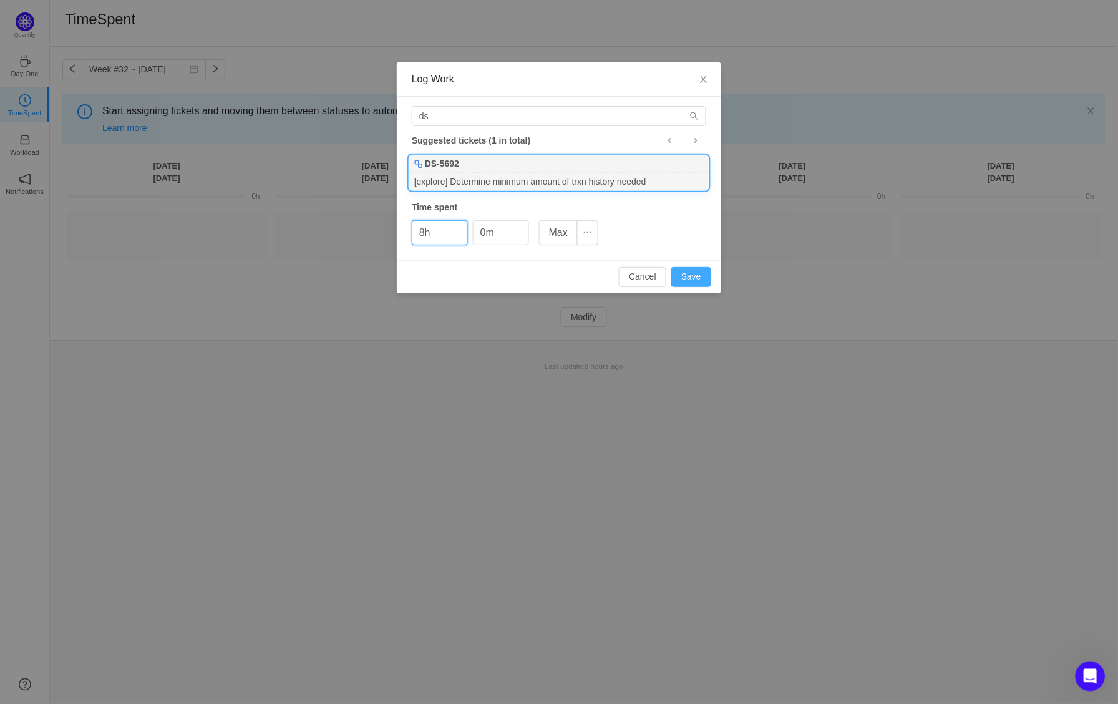
click at [688, 274] on button "Save" at bounding box center [691, 277] width 40 height 20
type input "0h"
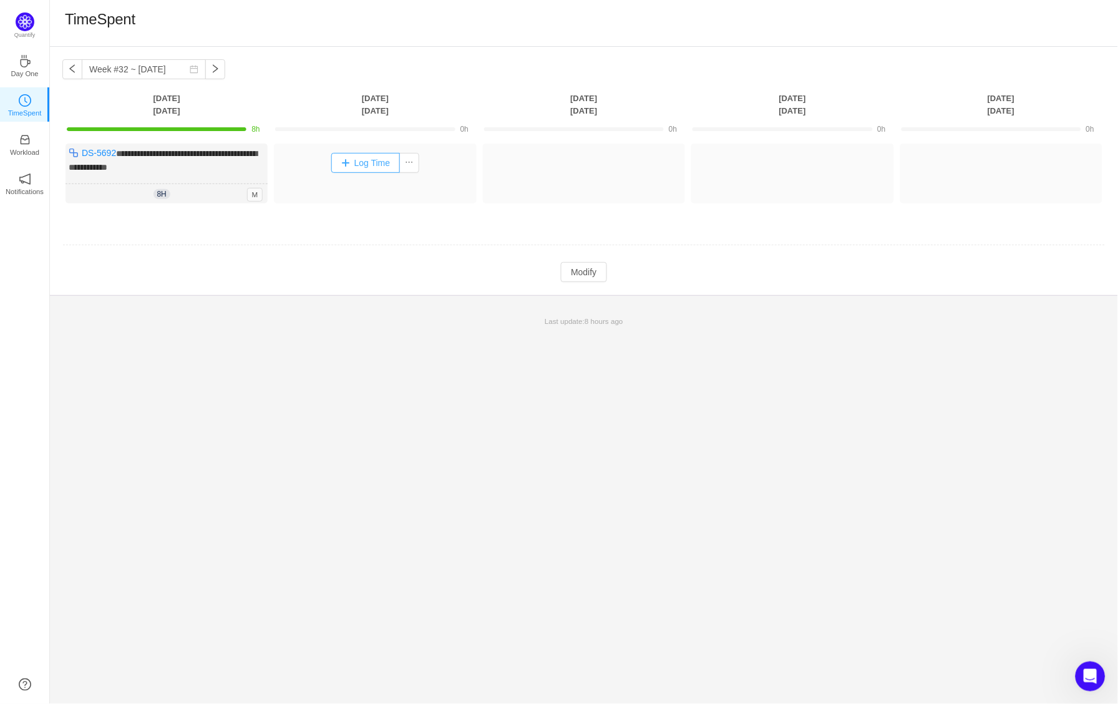
click at [386, 165] on button "Log Time" at bounding box center [365, 163] width 69 height 20
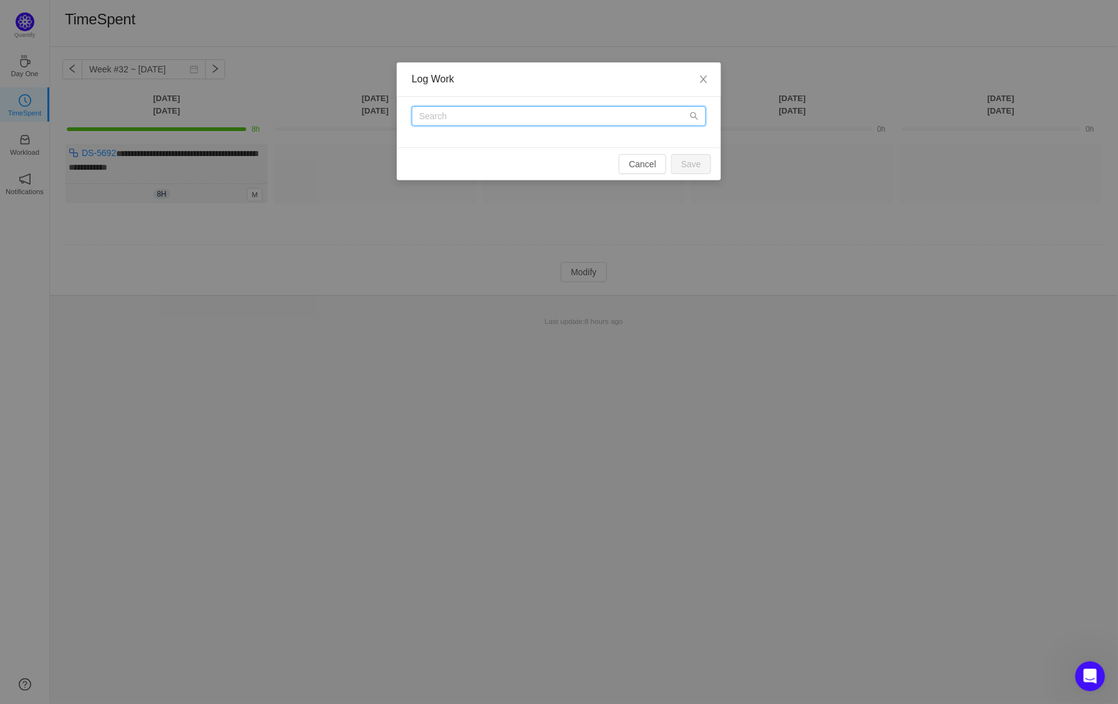
click at [510, 117] on input "text" at bounding box center [559, 116] width 294 height 20
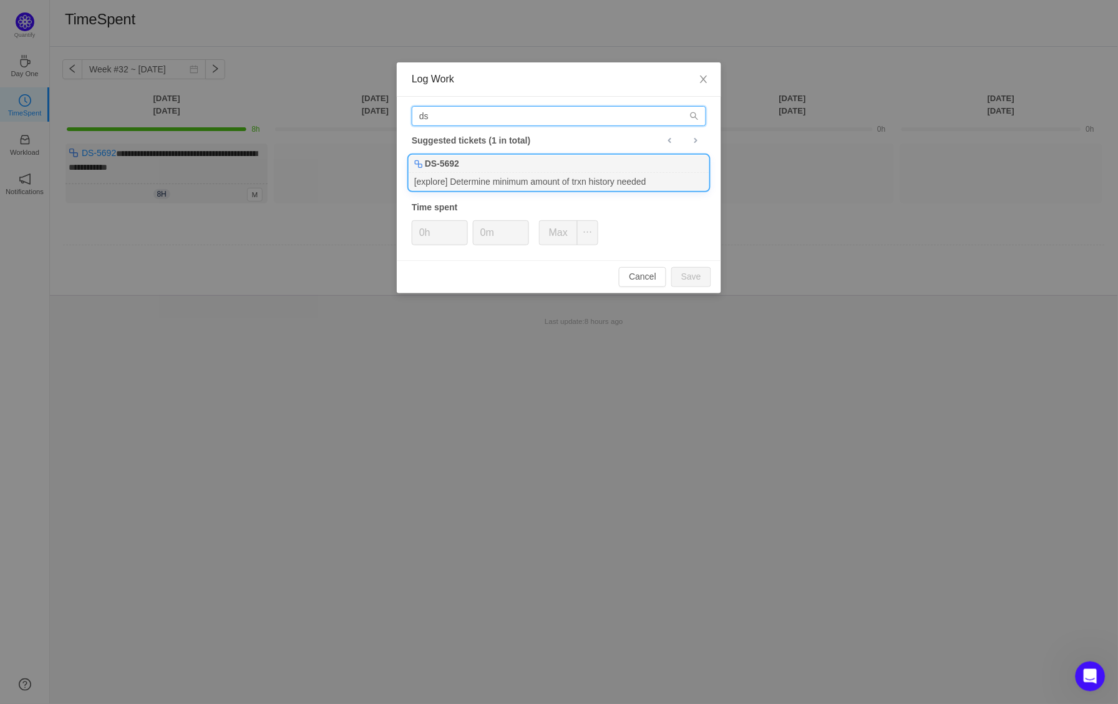
type input "ds"
click at [489, 157] on div "DS-5692" at bounding box center [558, 163] width 299 height 17
click at [687, 281] on button "Save" at bounding box center [691, 277] width 40 height 20
type input "0h"
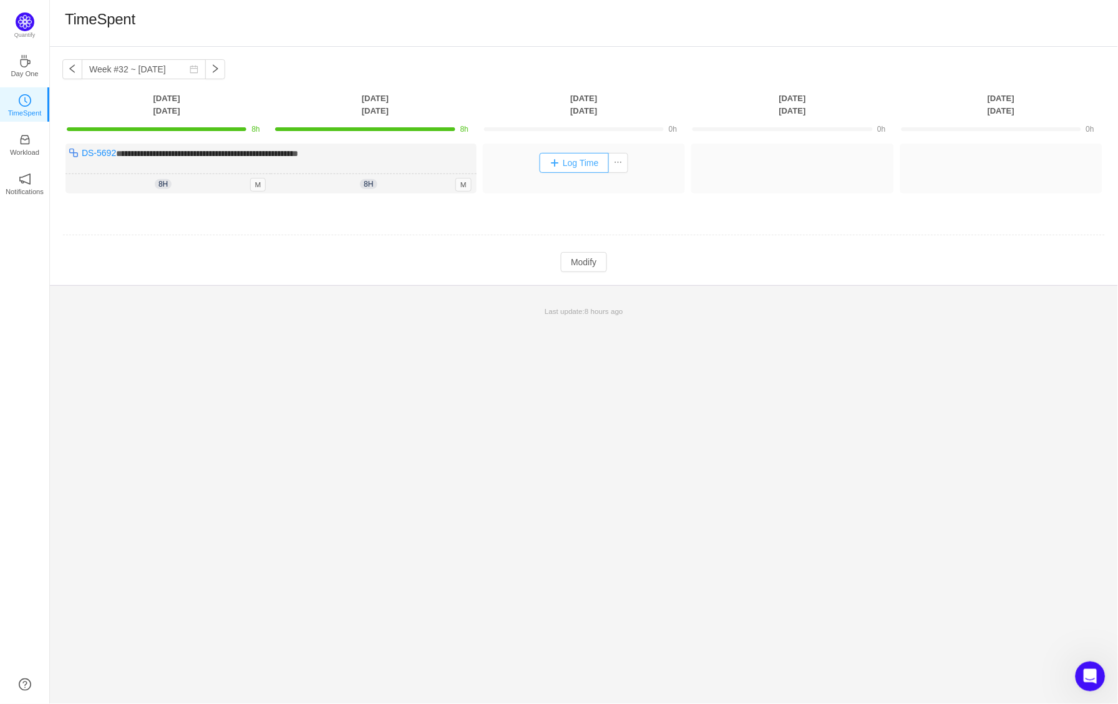
click at [595, 162] on button "Log Time" at bounding box center [574, 163] width 69 height 20
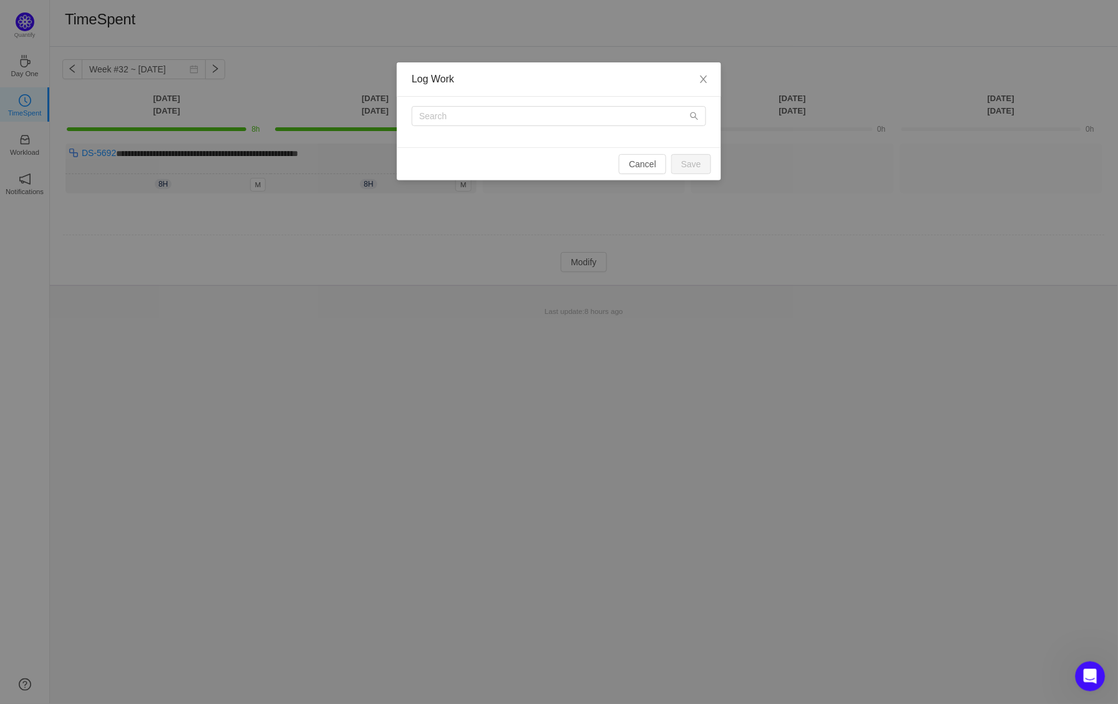
click at [500, 127] on div at bounding box center [559, 122] width 324 height 51
click at [497, 122] on input "text" at bounding box center [559, 116] width 294 height 20
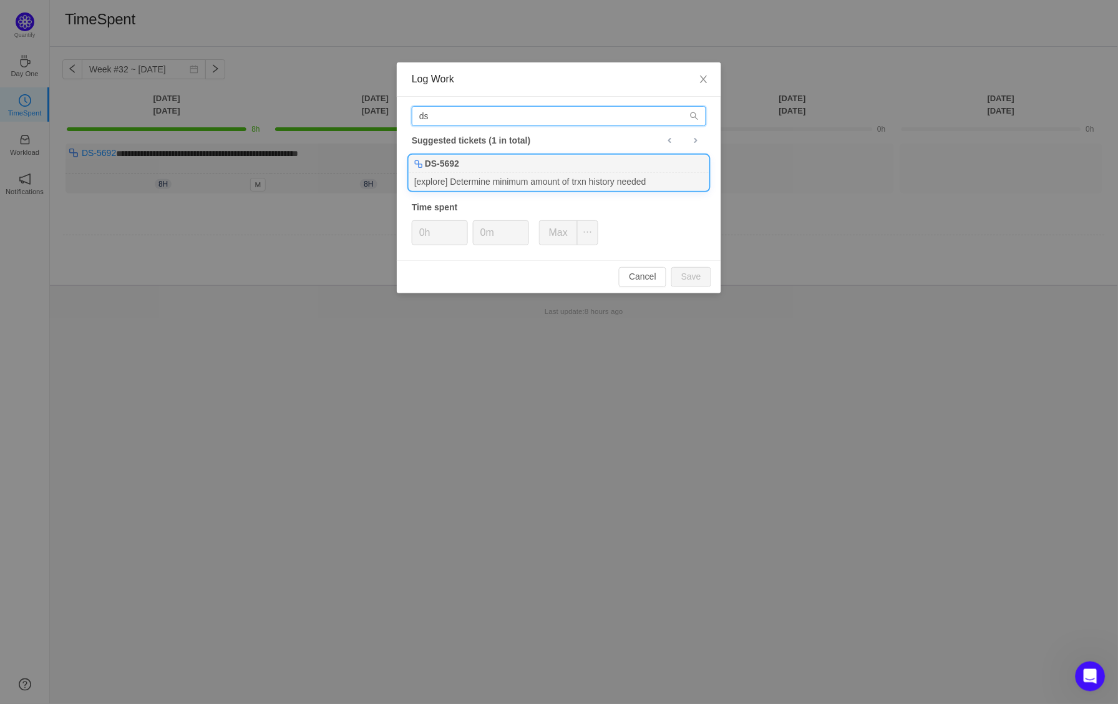
type input "ds"
click at [484, 163] on div "DS-5692" at bounding box center [558, 163] width 299 height 17
click at [692, 271] on button "Save" at bounding box center [691, 277] width 40 height 20
type input "0h"
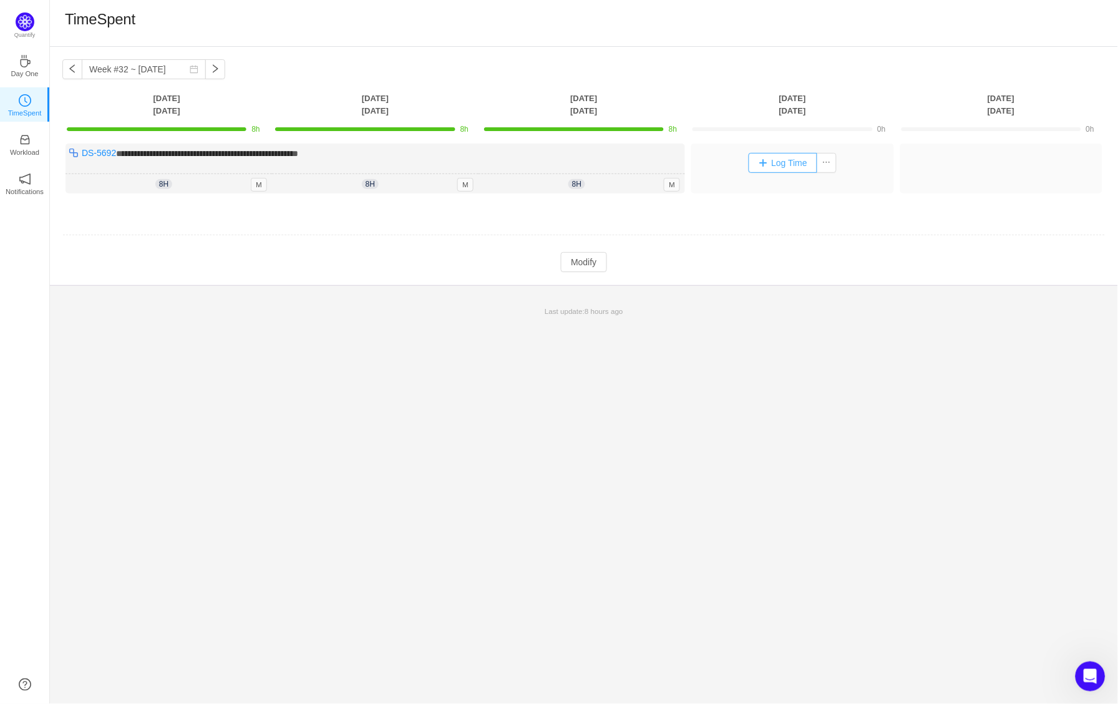
click at [784, 153] on button "Log Time" at bounding box center [783, 163] width 69 height 20
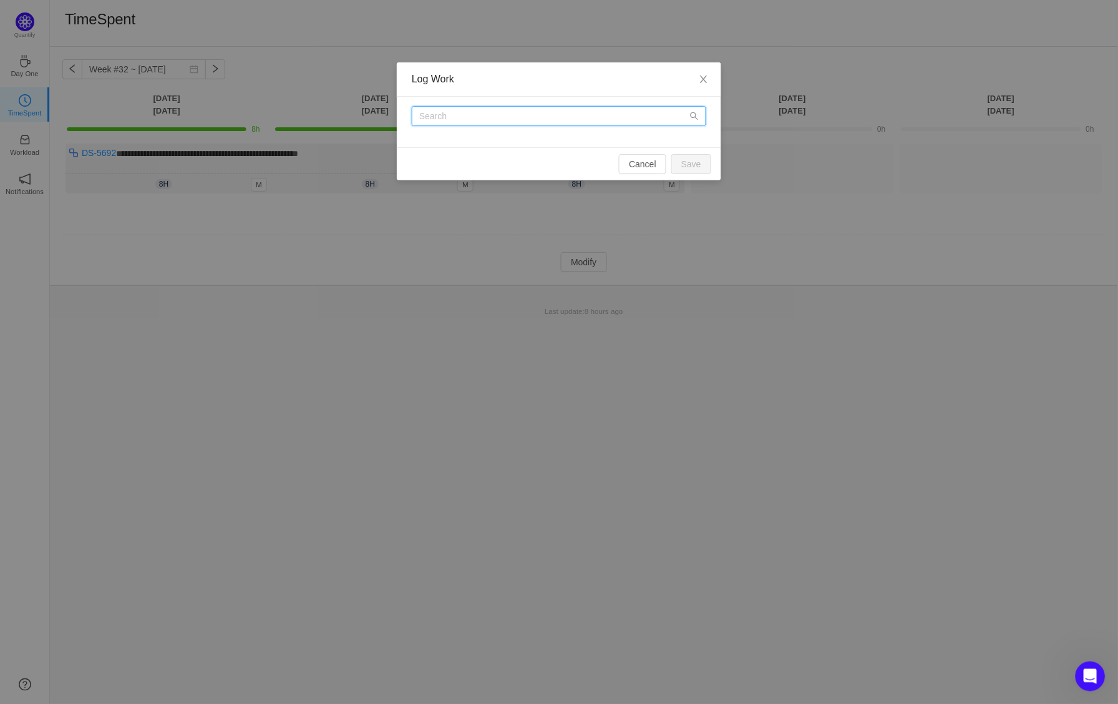
click at [572, 114] on input "text" at bounding box center [559, 116] width 294 height 20
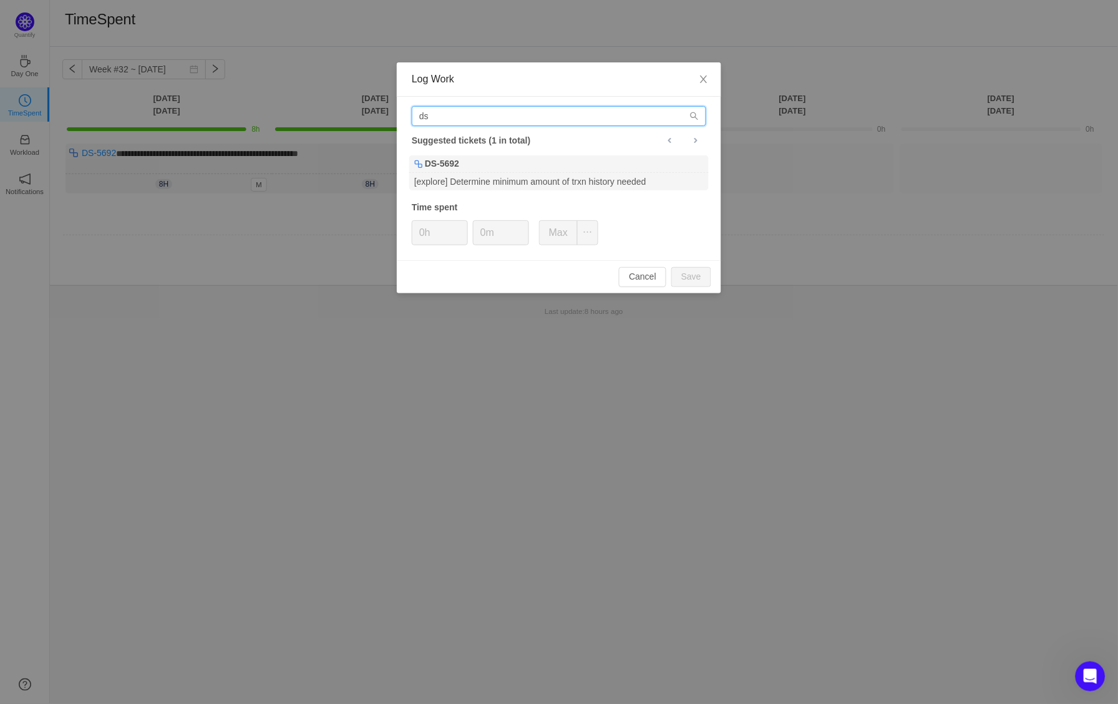
type input "ds"
click at [545, 142] on div "Suggested tickets (1 in total)" at bounding box center [559, 140] width 294 height 16
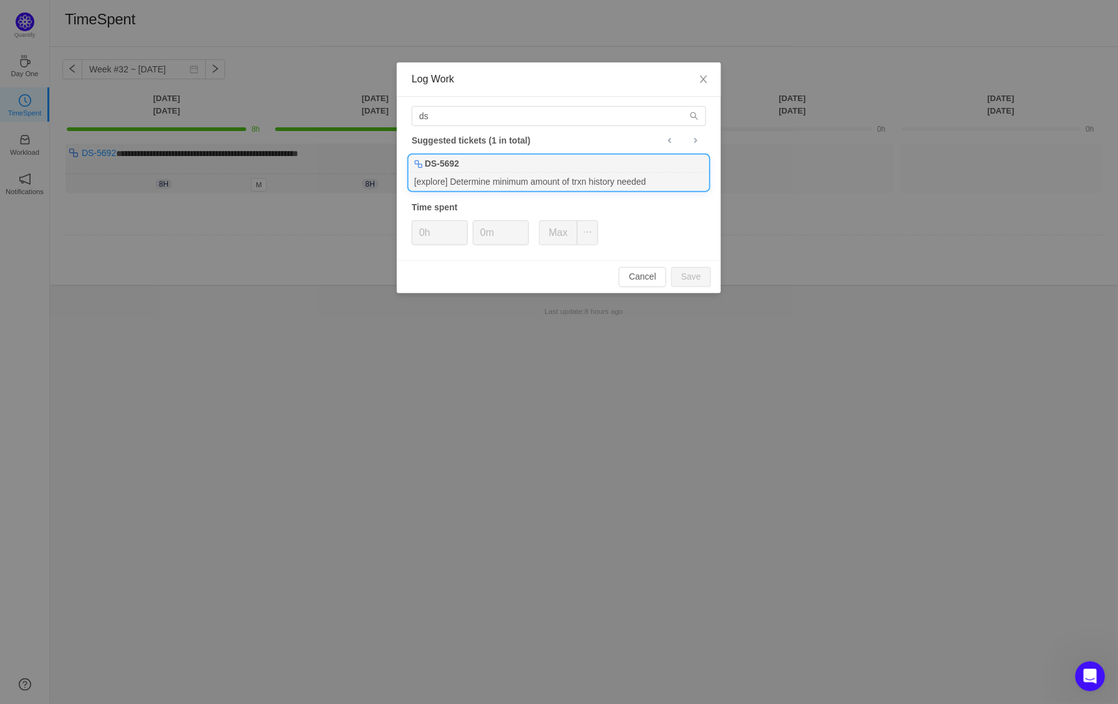
click at [545, 168] on div "DS-5692" at bounding box center [558, 163] width 299 height 17
click at [708, 276] on button "Save" at bounding box center [691, 277] width 40 height 20
type input "0h"
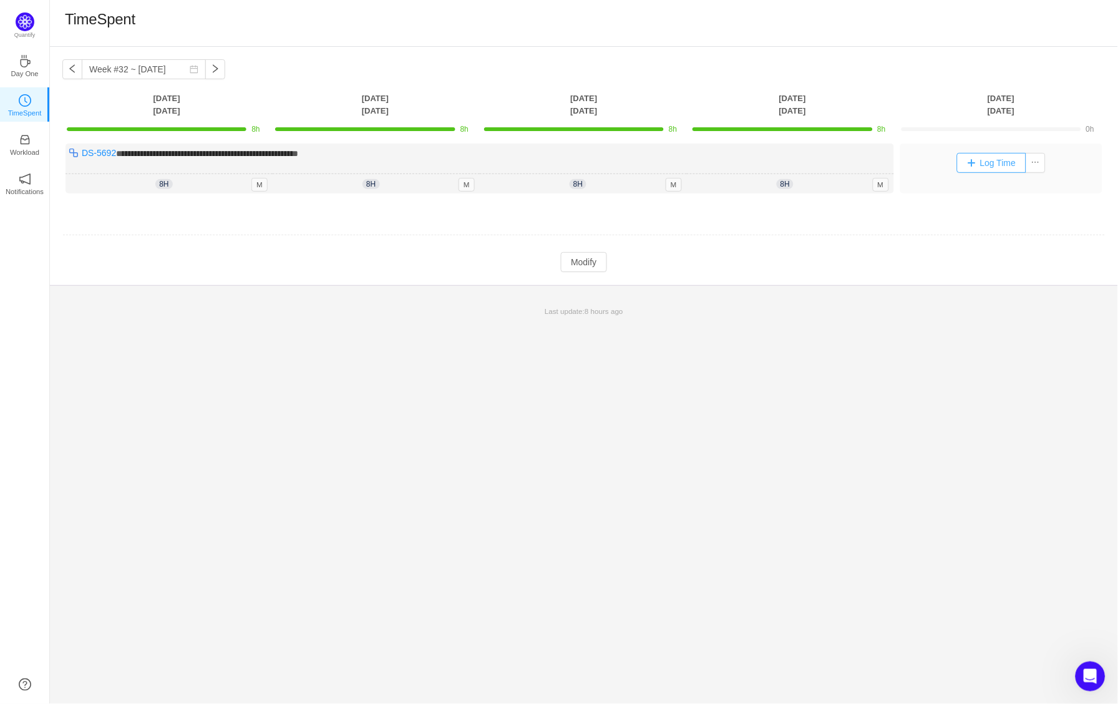
click at [968, 160] on button "Log Time" at bounding box center [991, 163] width 69 height 20
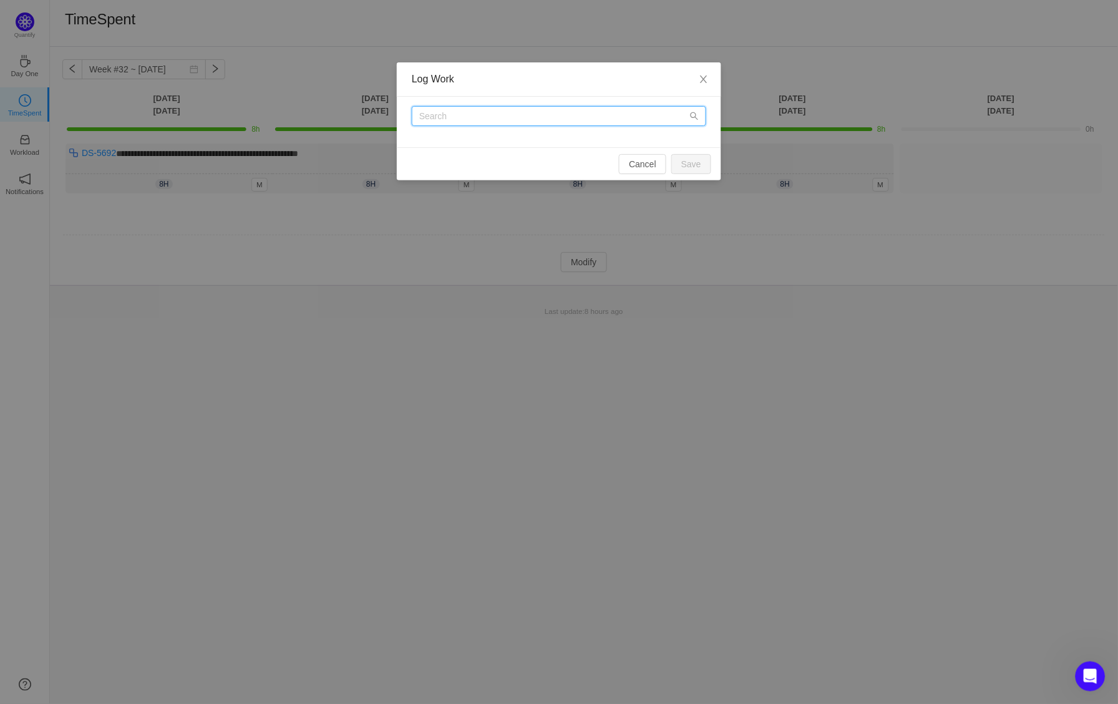
click at [542, 122] on input "text" at bounding box center [559, 116] width 294 height 20
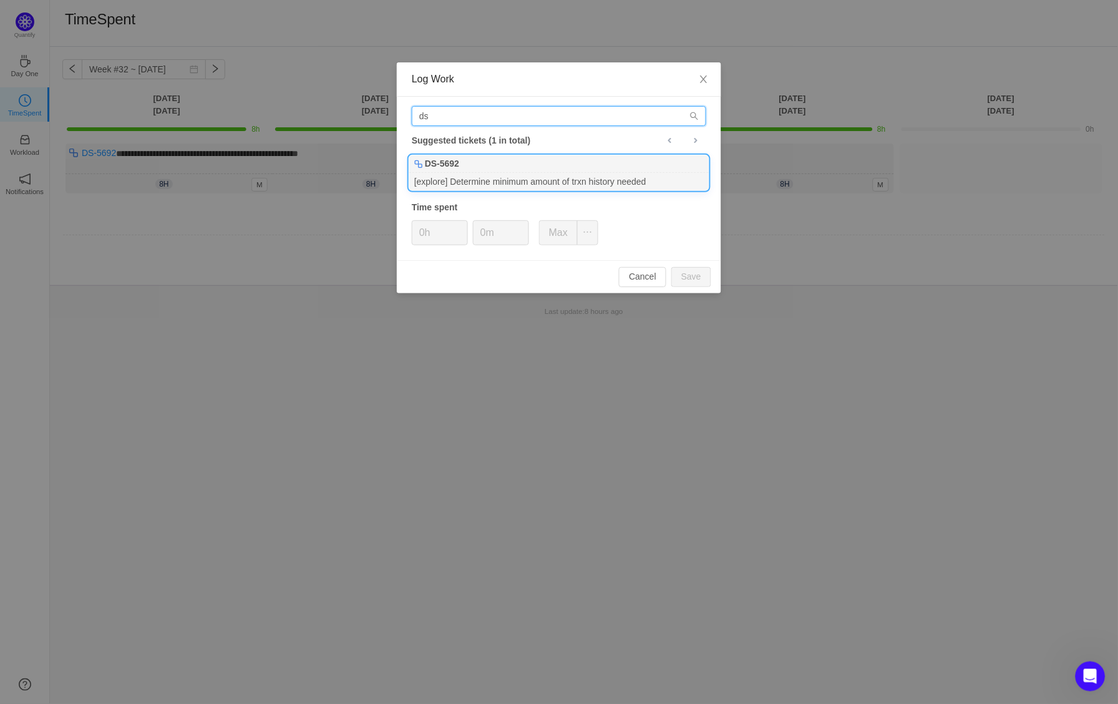
type input "ds"
click at [482, 169] on div "DS-5692" at bounding box center [558, 163] width 299 height 17
click at [706, 268] on button "Save" at bounding box center [691, 277] width 40 height 20
type input "0h"
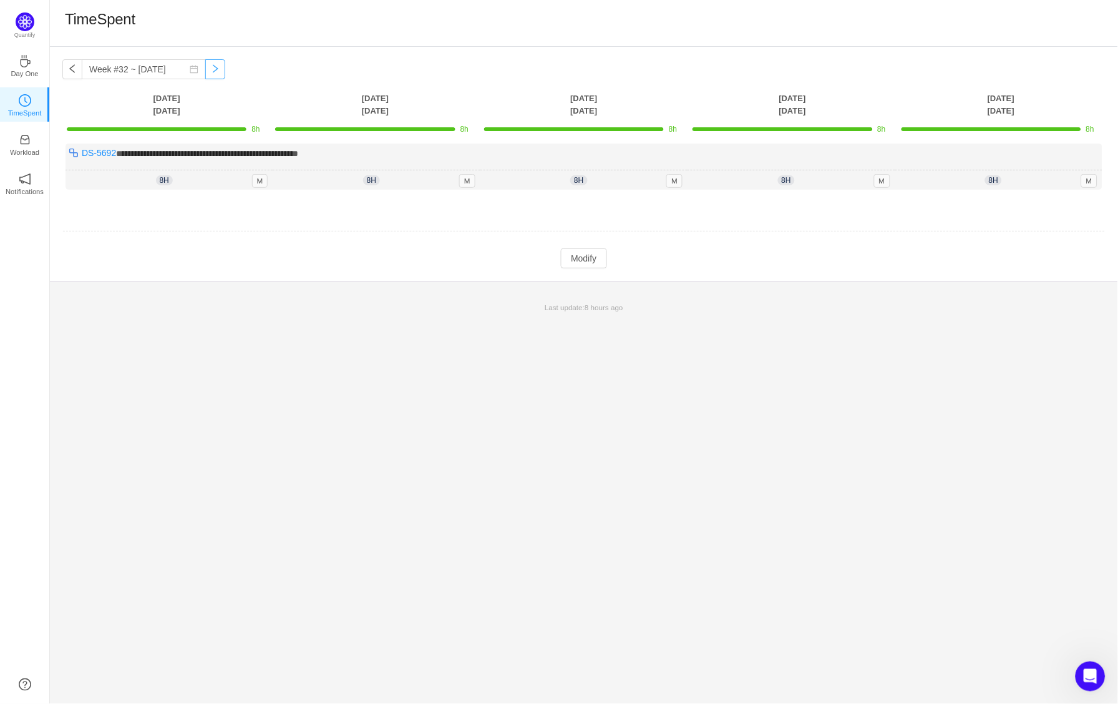
click at [220, 69] on button "button" at bounding box center [215, 69] width 20 height 20
type input "Week #33 ~ Aug 11"
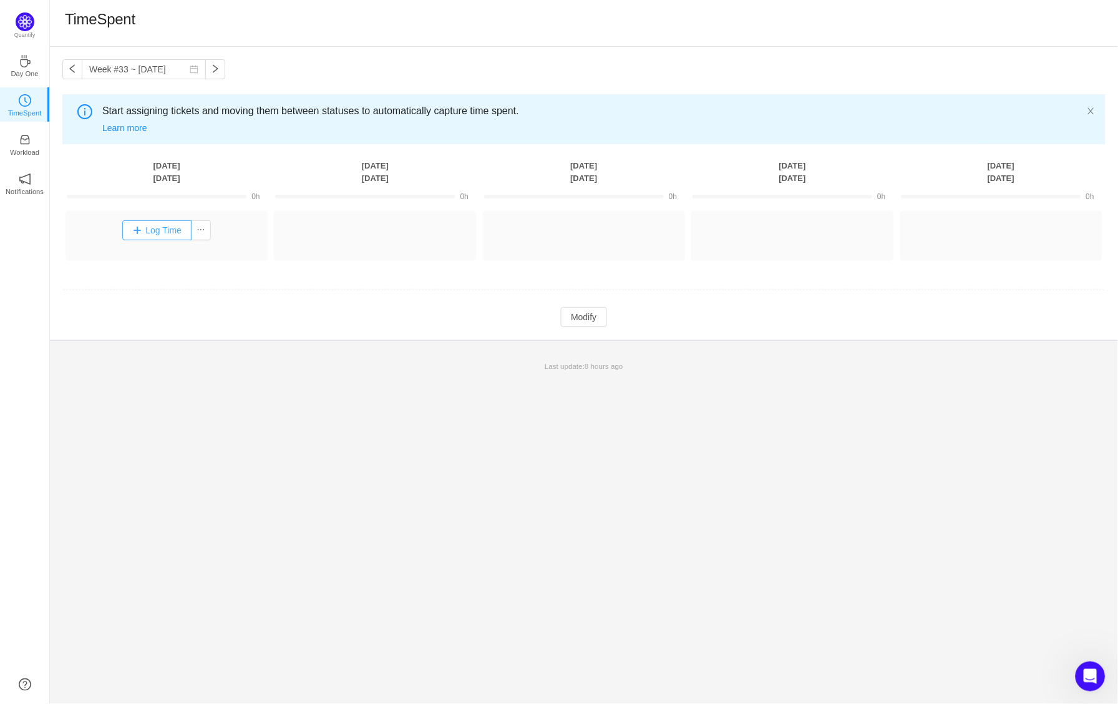
click at [172, 231] on button "Log Time" at bounding box center [156, 230] width 69 height 20
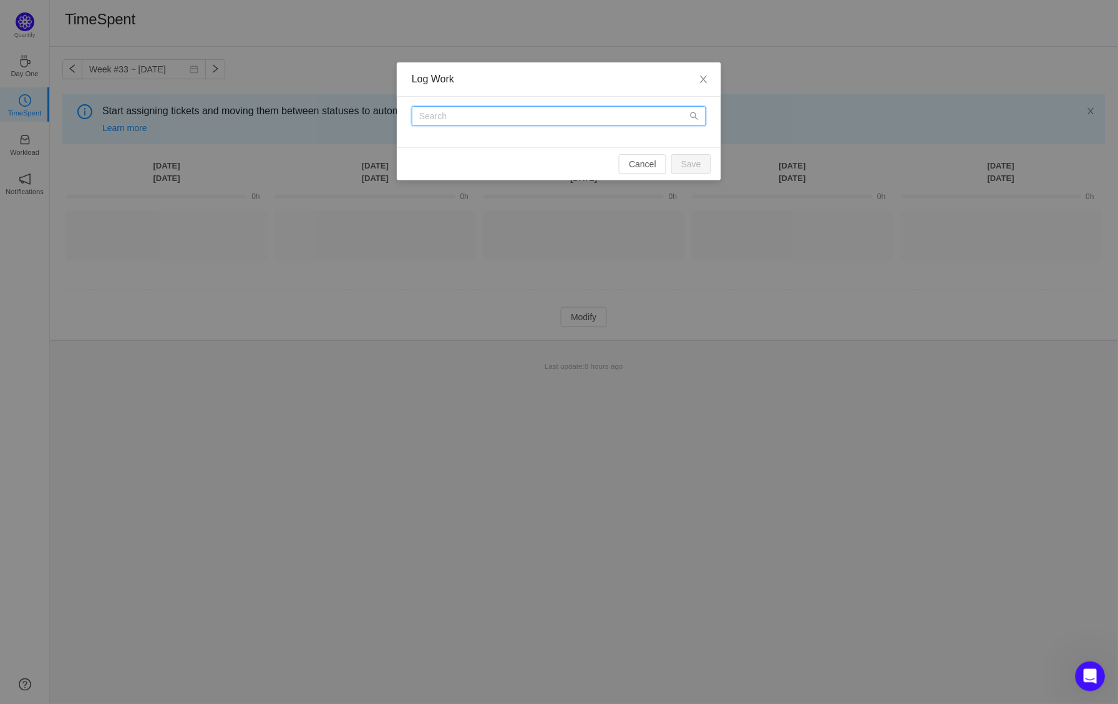
click at [426, 124] on input "text" at bounding box center [559, 116] width 294 height 20
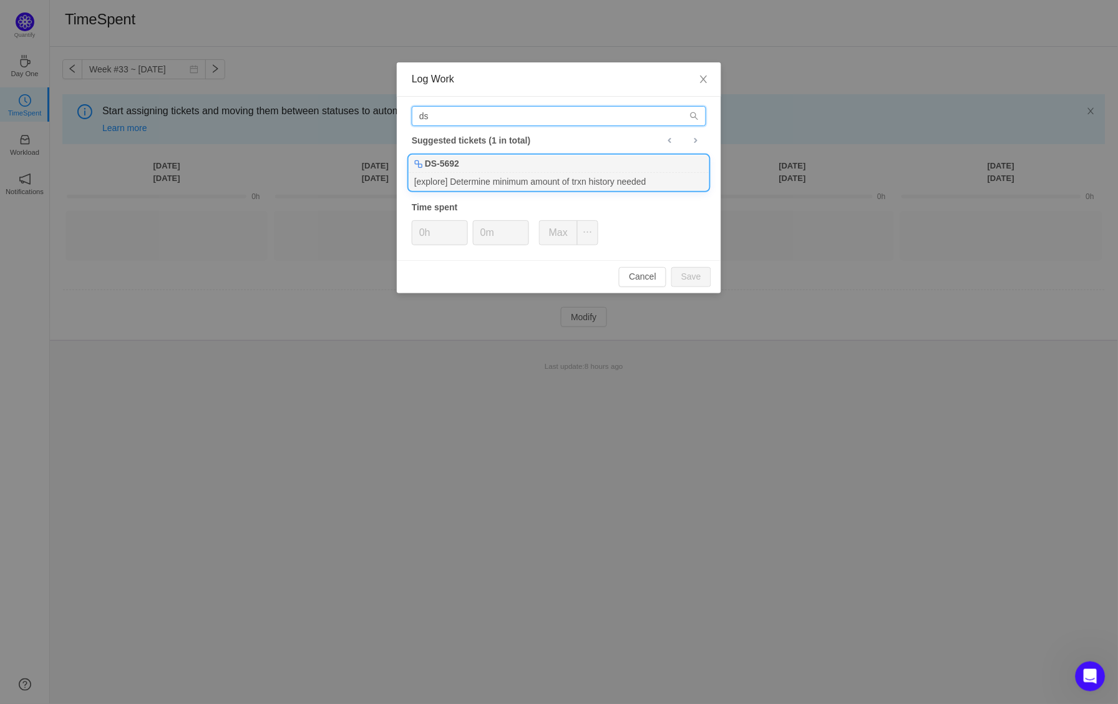
type input "ds"
click at [584, 173] on div "[explore] Determine minimum amount of trxn history needed" at bounding box center [558, 181] width 299 height 17
click at [694, 275] on button "Save" at bounding box center [691, 277] width 40 height 20
type input "0h"
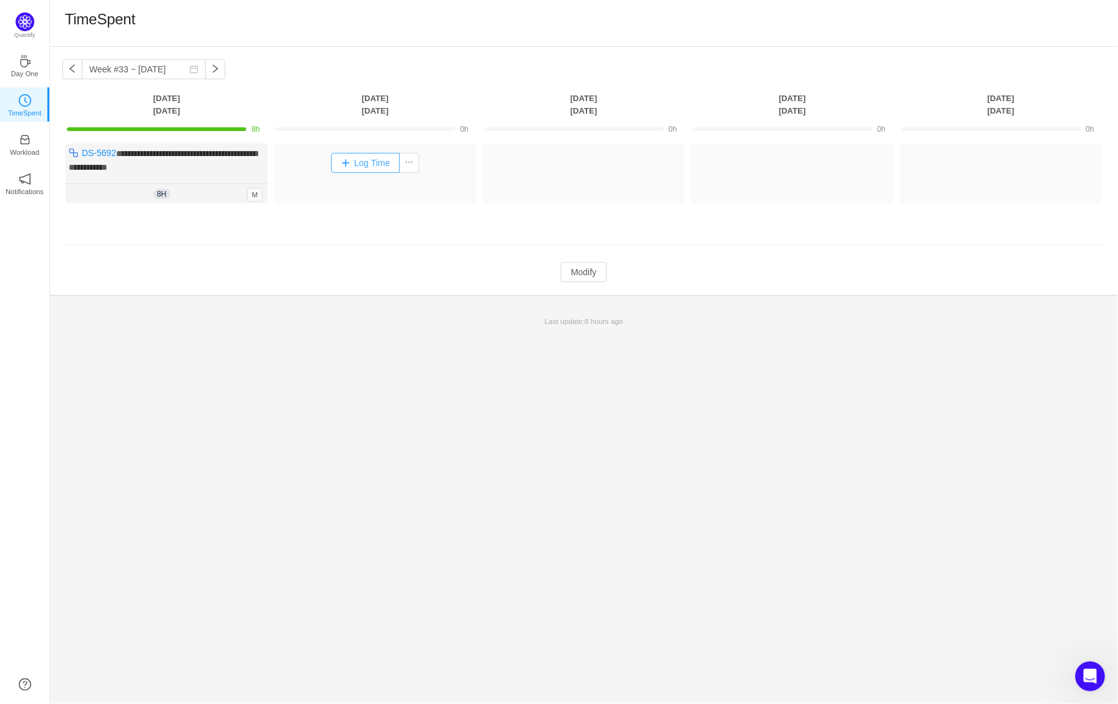
click at [377, 164] on button "Log Time" at bounding box center [365, 163] width 69 height 20
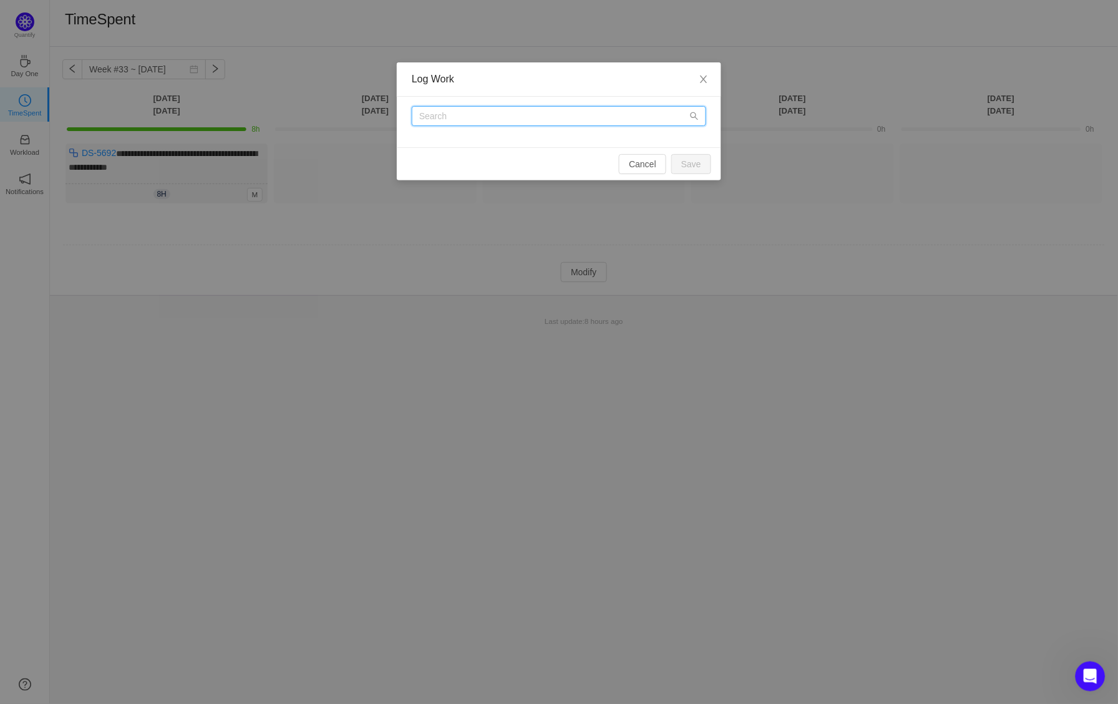
click at [463, 119] on input "text" at bounding box center [559, 116] width 294 height 20
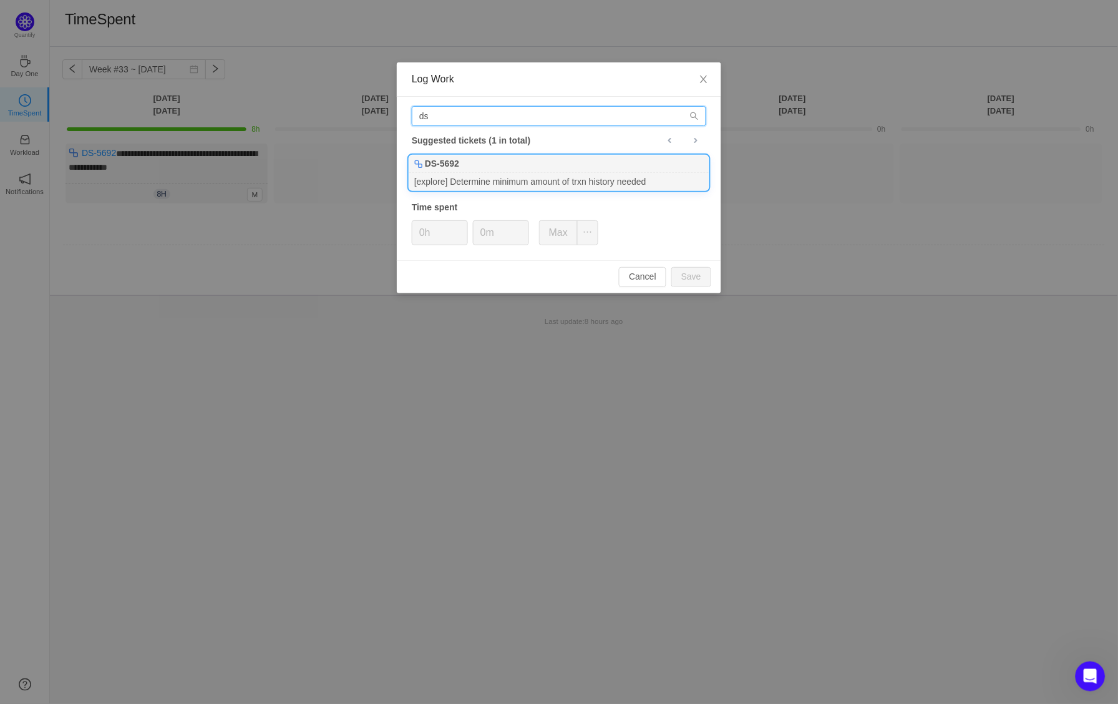
type input "ds"
click at [468, 161] on div "DS-5692" at bounding box center [558, 163] width 299 height 17
click at [693, 269] on button "Save" at bounding box center [691, 277] width 40 height 20
type input "0h"
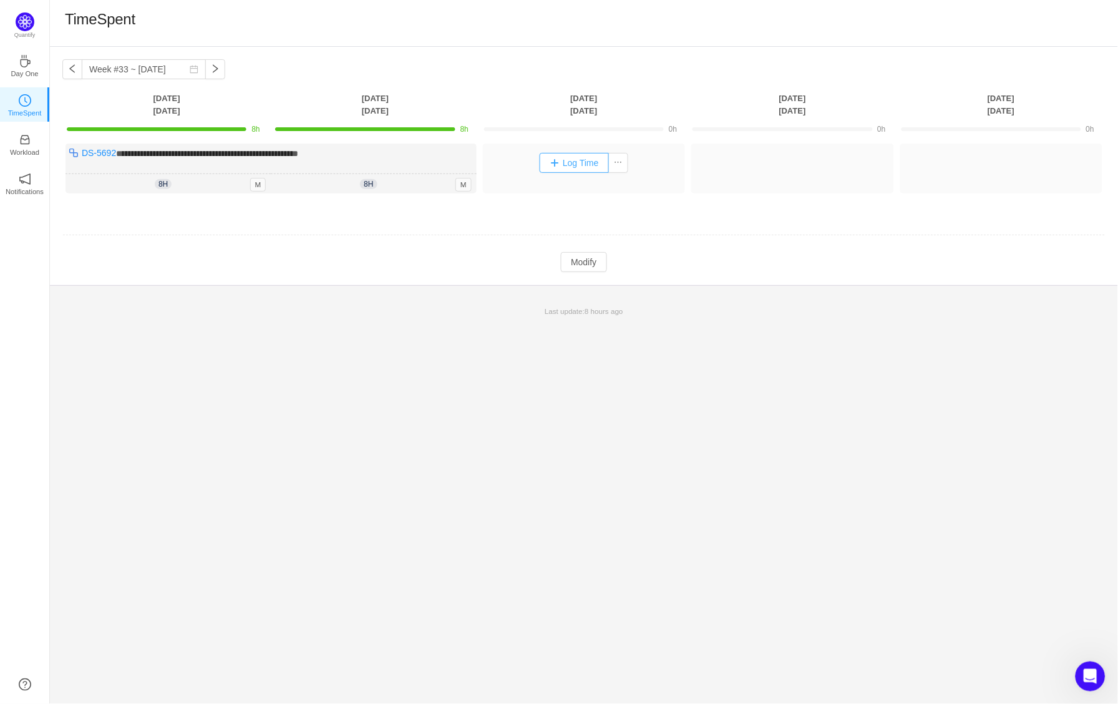
click at [602, 156] on button "Log Time" at bounding box center [574, 163] width 69 height 20
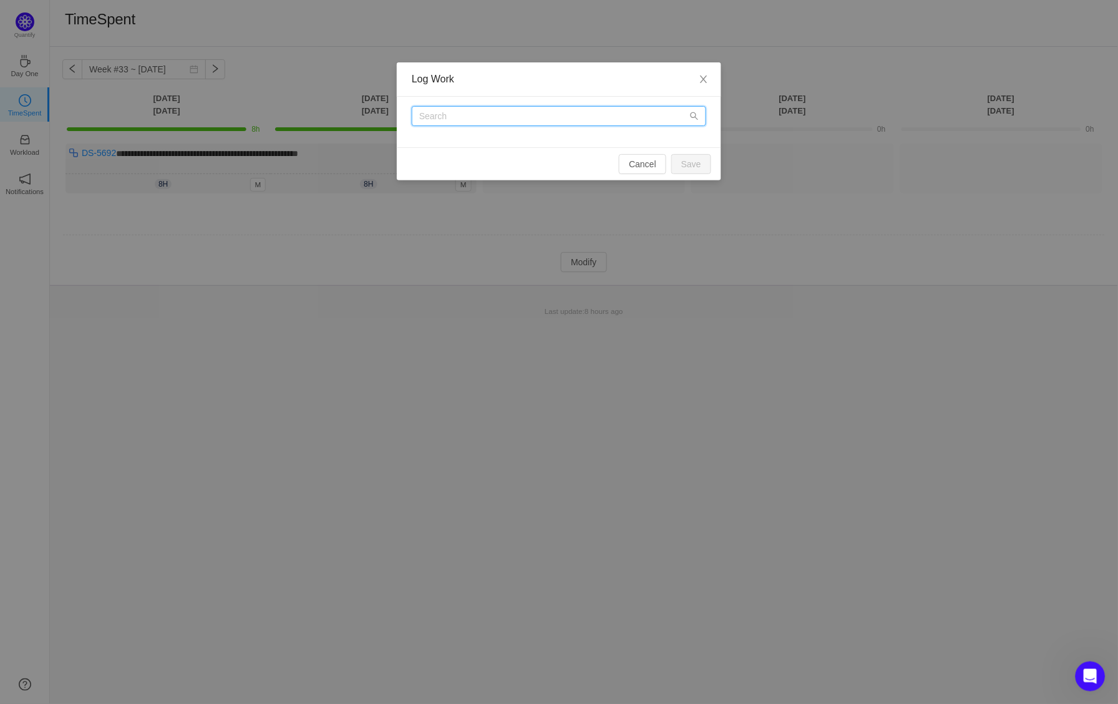
click at [527, 117] on input "text" at bounding box center [559, 116] width 294 height 20
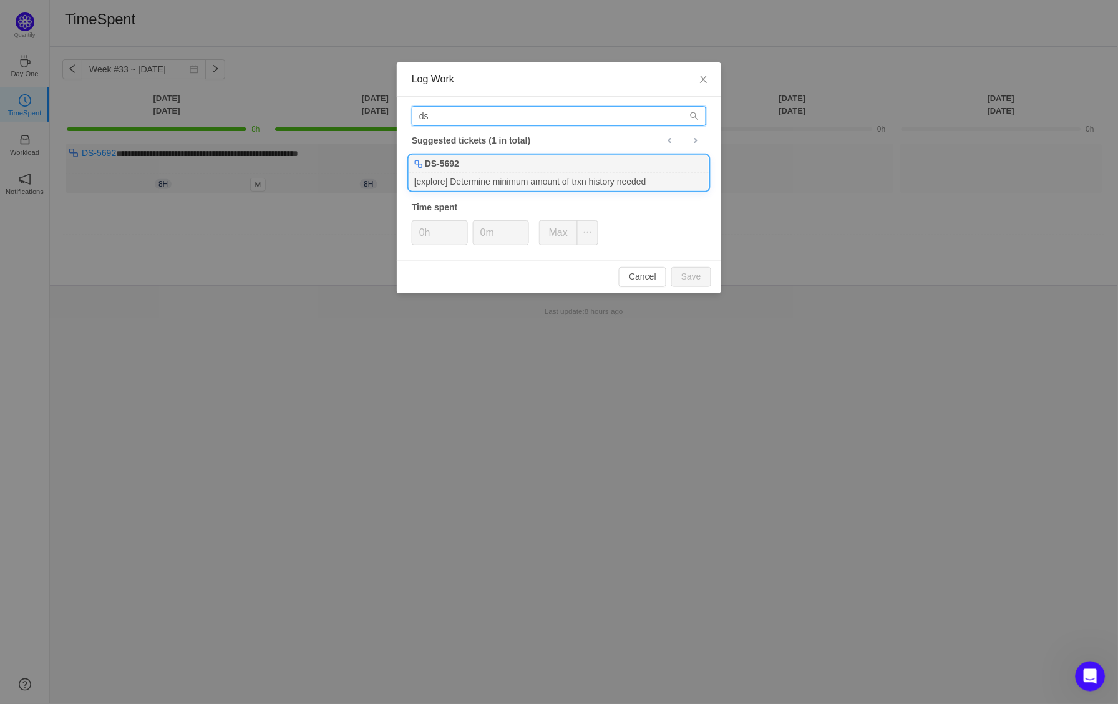
type input "ds"
click at [514, 168] on div "DS-5692" at bounding box center [558, 163] width 299 height 17
type input "8h"
click at [699, 277] on button "Save" at bounding box center [691, 277] width 40 height 20
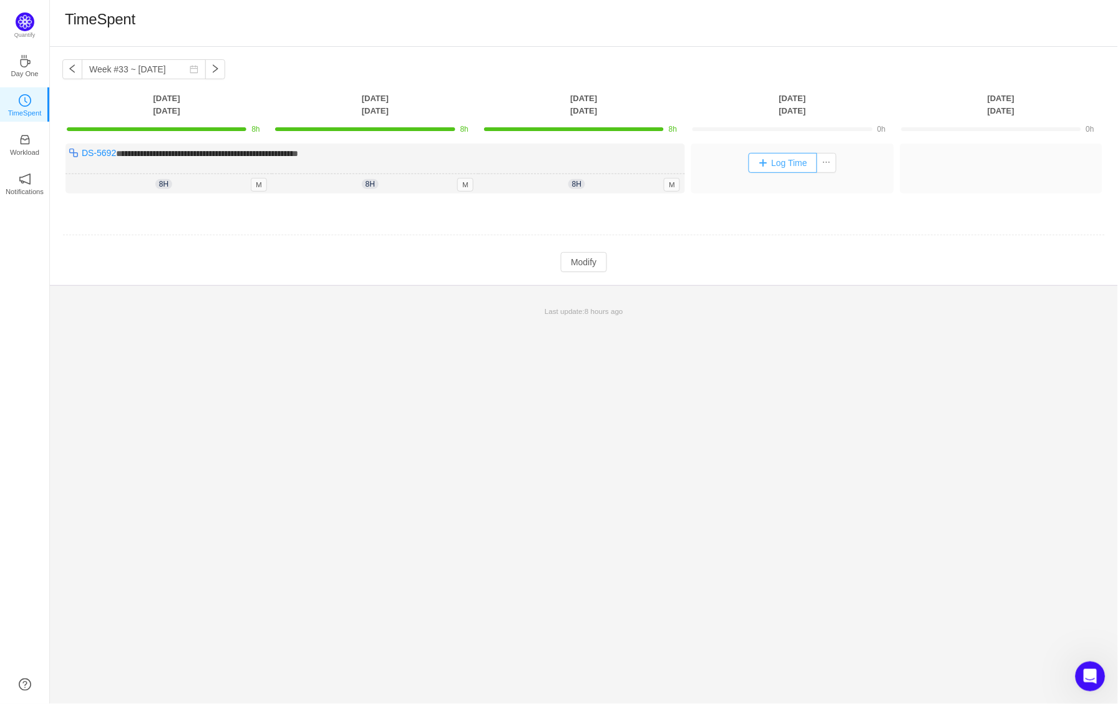
click at [791, 160] on button "Log Time" at bounding box center [783, 163] width 69 height 20
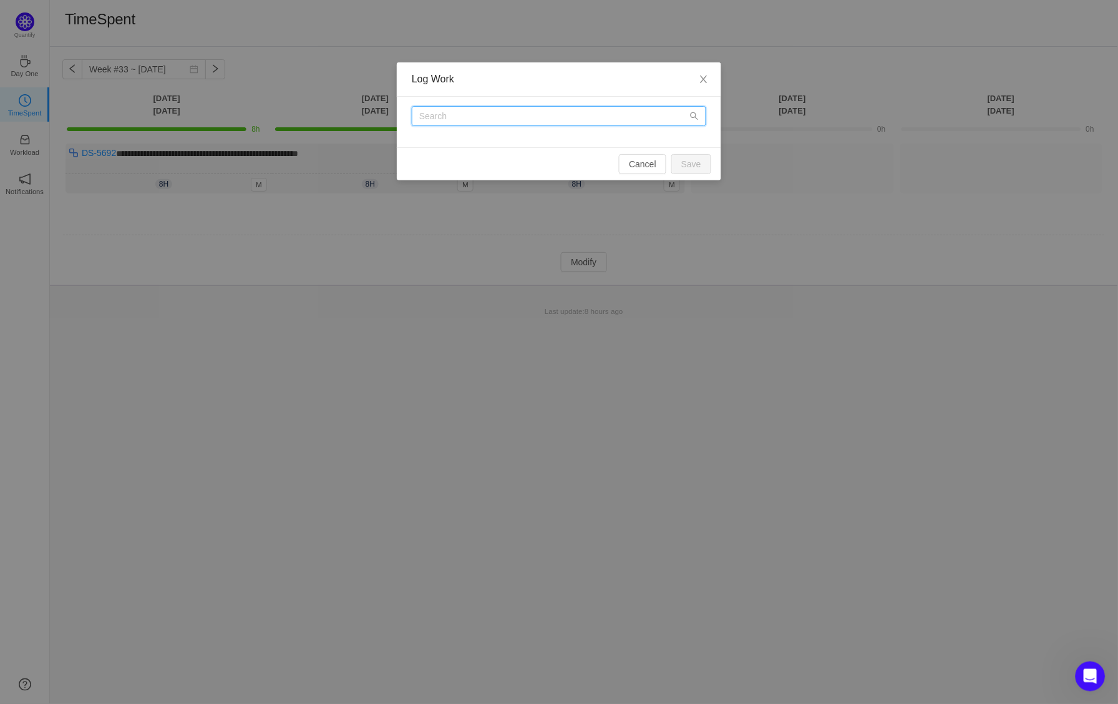
click at [548, 110] on input "text" at bounding box center [559, 116] width 294 height 20
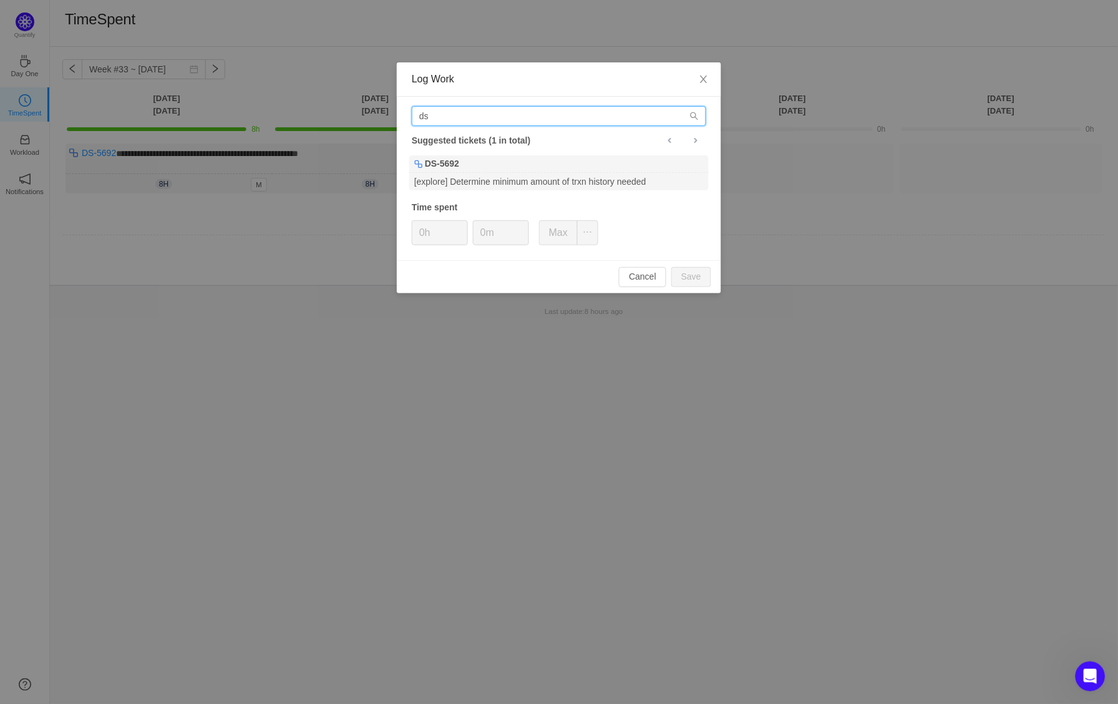
type input "ds"
click at [540, 151] on div "ds Suggested tickets (1 in total) DS-5692 [explore] Determine minimum amount of…" at bounding box center [559, 178] width 324 height 163
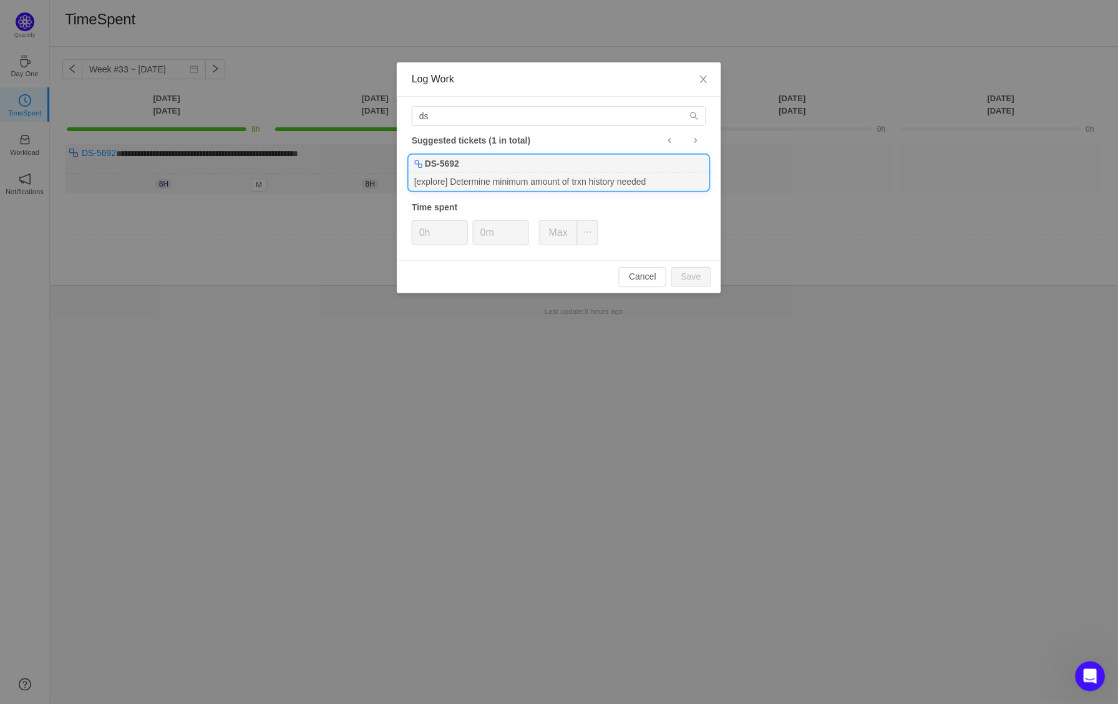
click at [540, 175] on div "[explore] Determine minimum amount of trxn history needed" at bounding box center [558, 181] width 299 height 17
type input "8h"
click at [695, 272] on button "Save" at bounding box center [691, 277] width 40 height 20
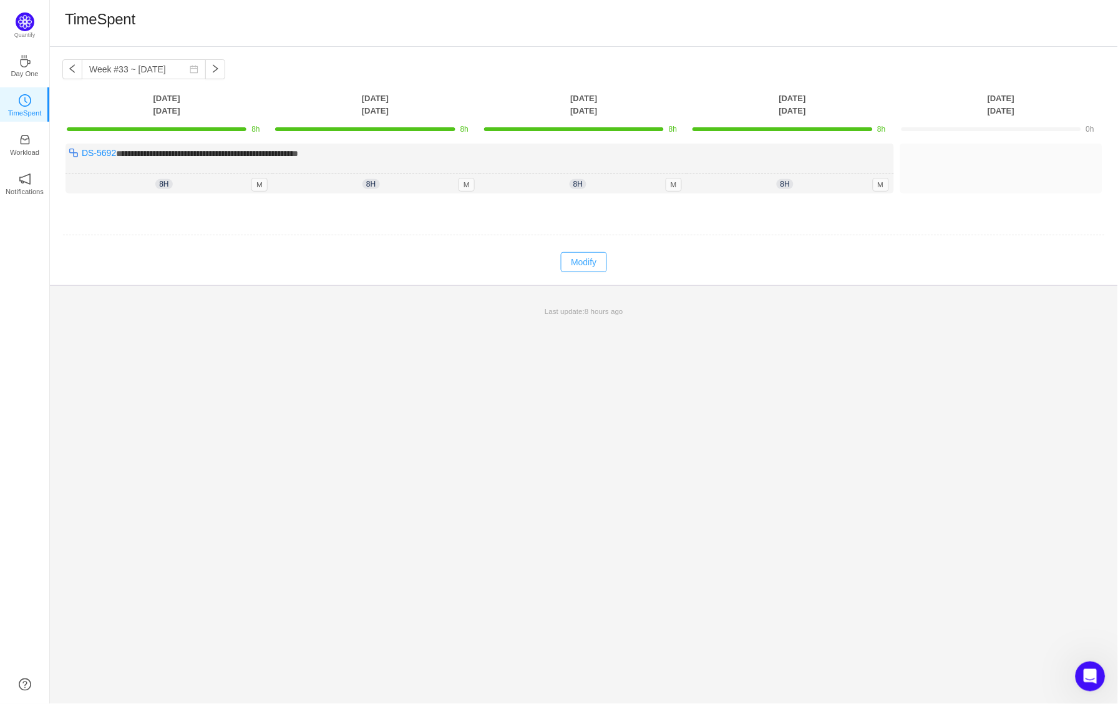
click at [583, 264] on button "Modify" at bounding box center [584, 262] width 46 height 20
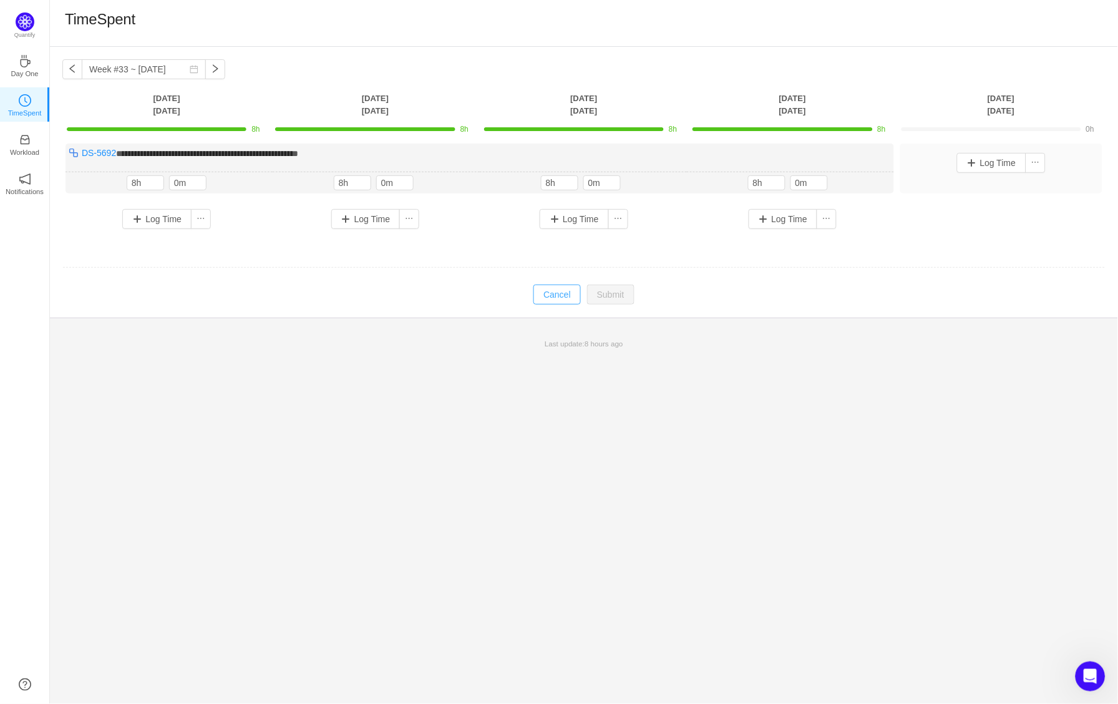
click at [572, 286] on button "Cancel" at bounding box center [556, 295] width 47 height 20
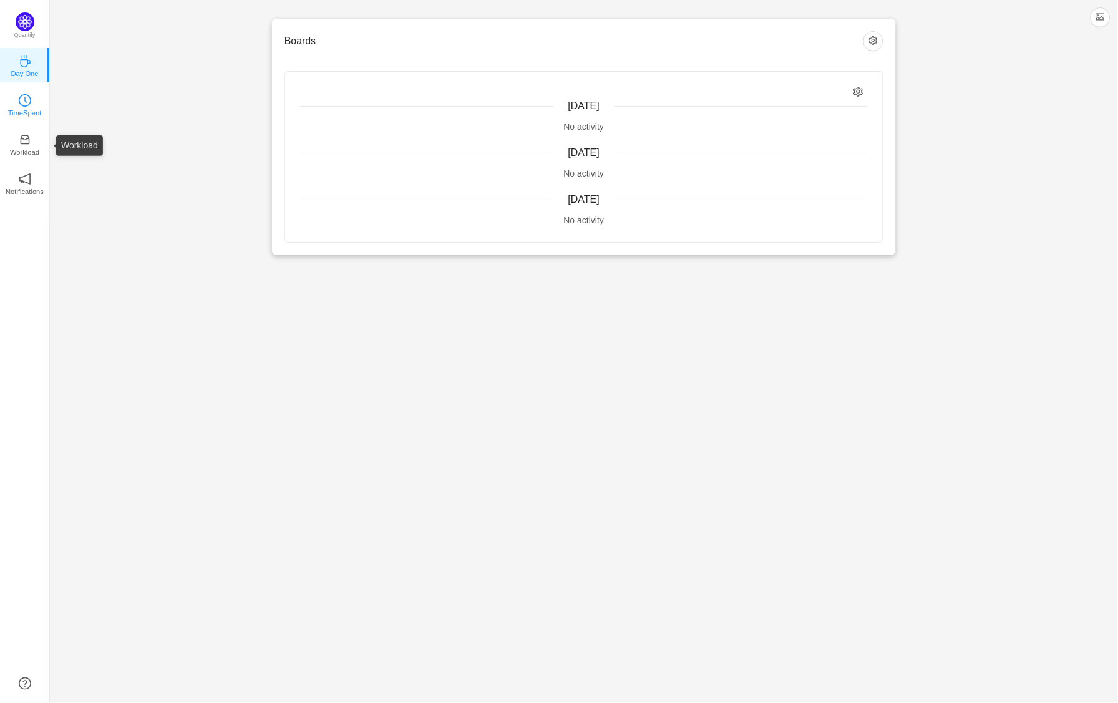
click at [34, 119] on p "TimeSpent" at bounding box center [25, 112] width 34 height 11
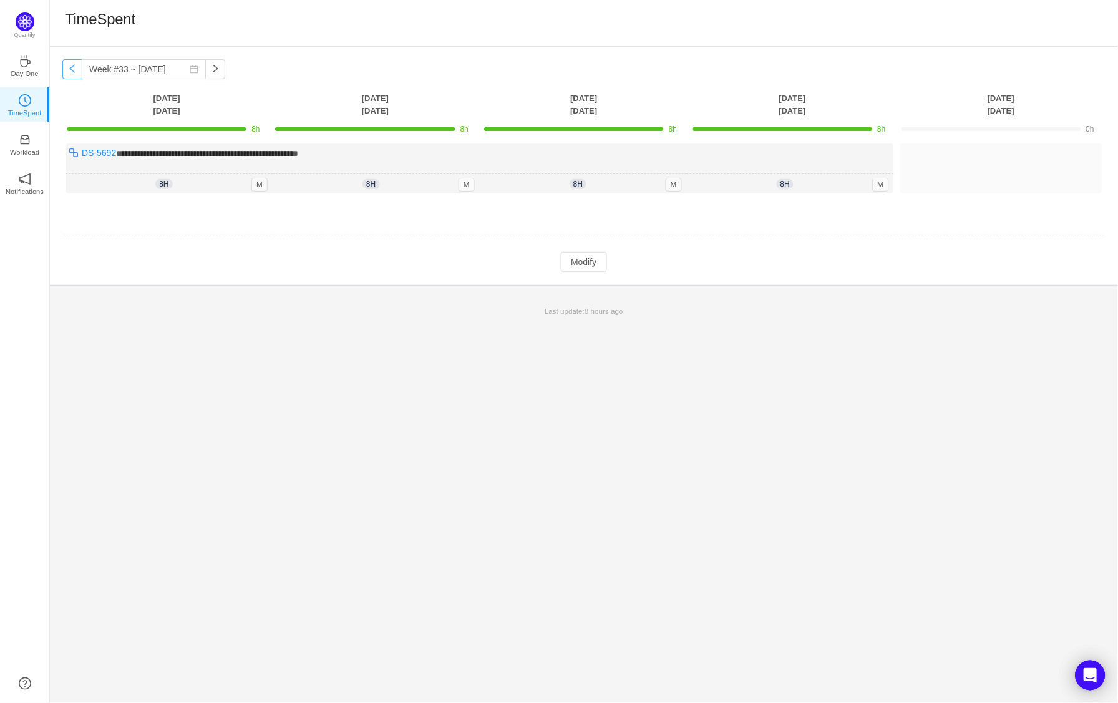
click at [75, 72] on button "button" at bounding box center [72, 69] width 20 height 20
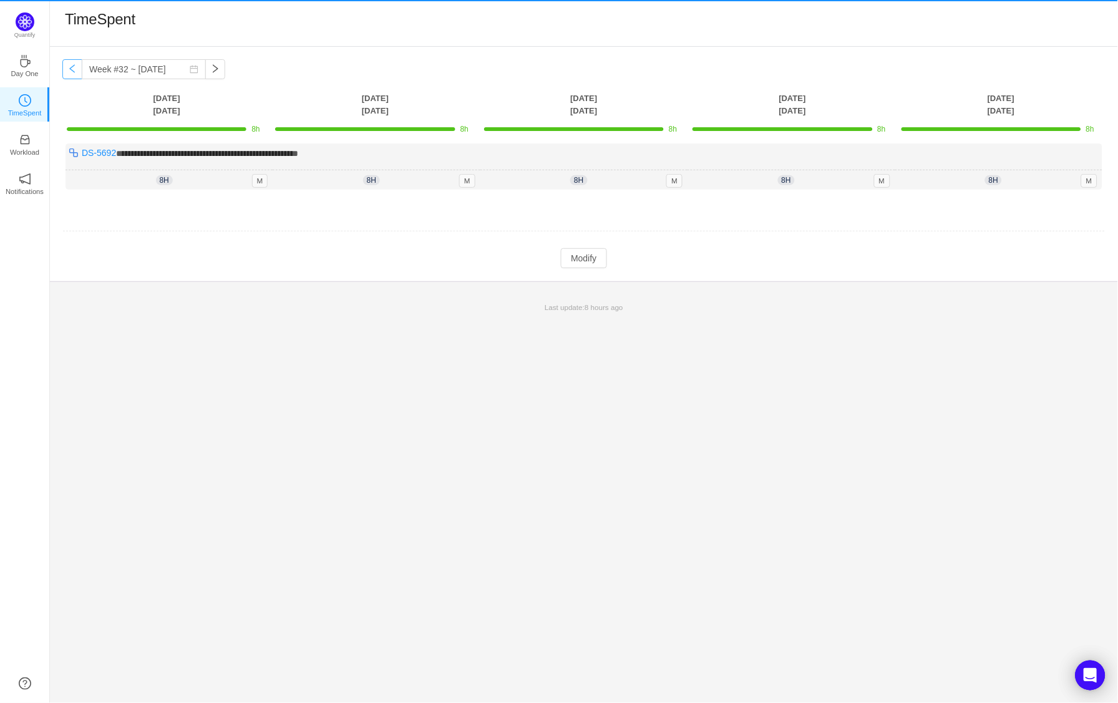
click at [75, 72] on button "button" at bounding box center [72, 69] width 20 height 20
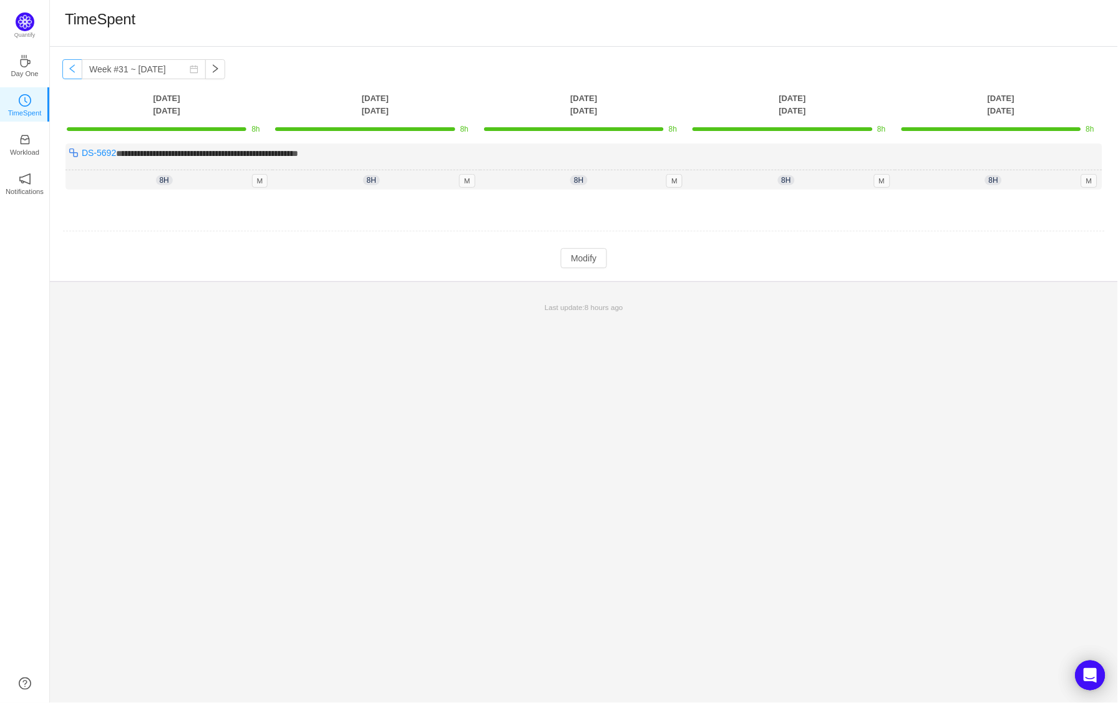
click at [75, 72] on button "button" at bounding box center [72, 69] width 20 height 20
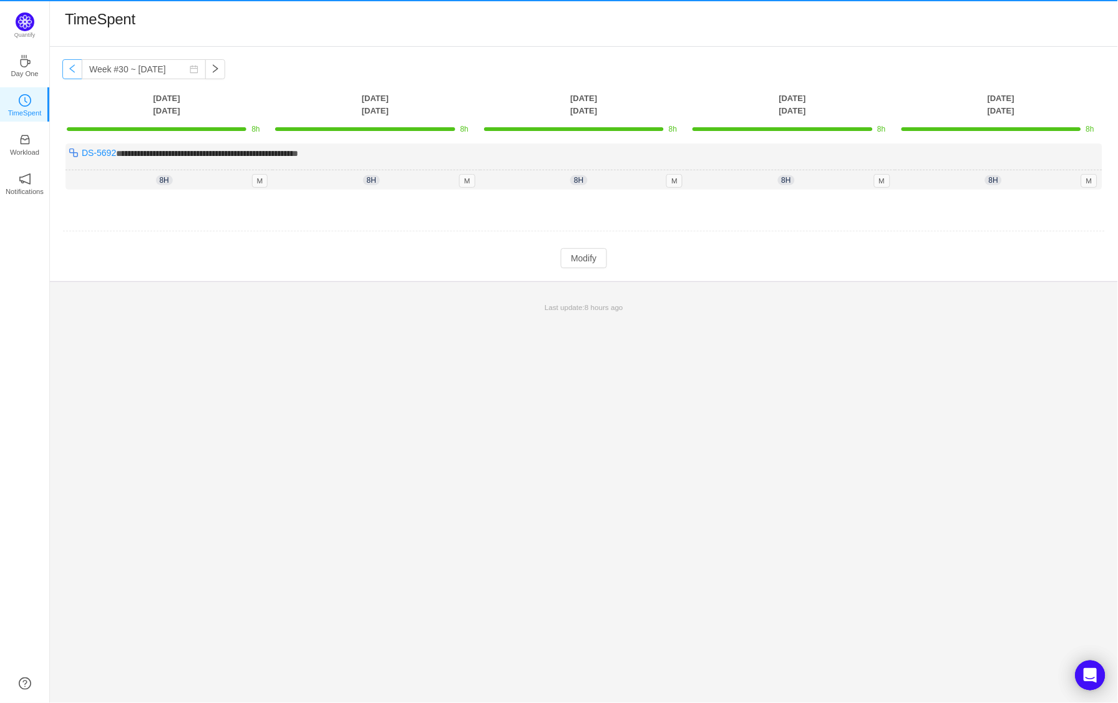
click at [75, 72] on button "button" at bounding box center [72, 69] width 20 height 20
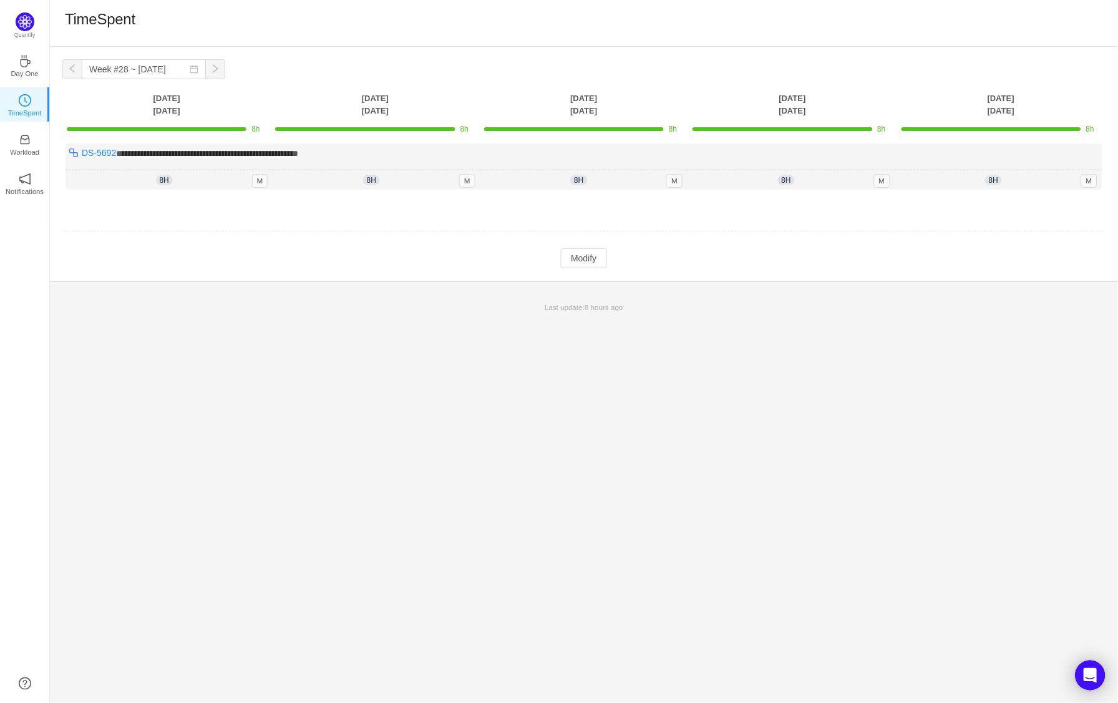
click at [75, 72] on button "button" at bounding box center [72, 69] width 20 height 20
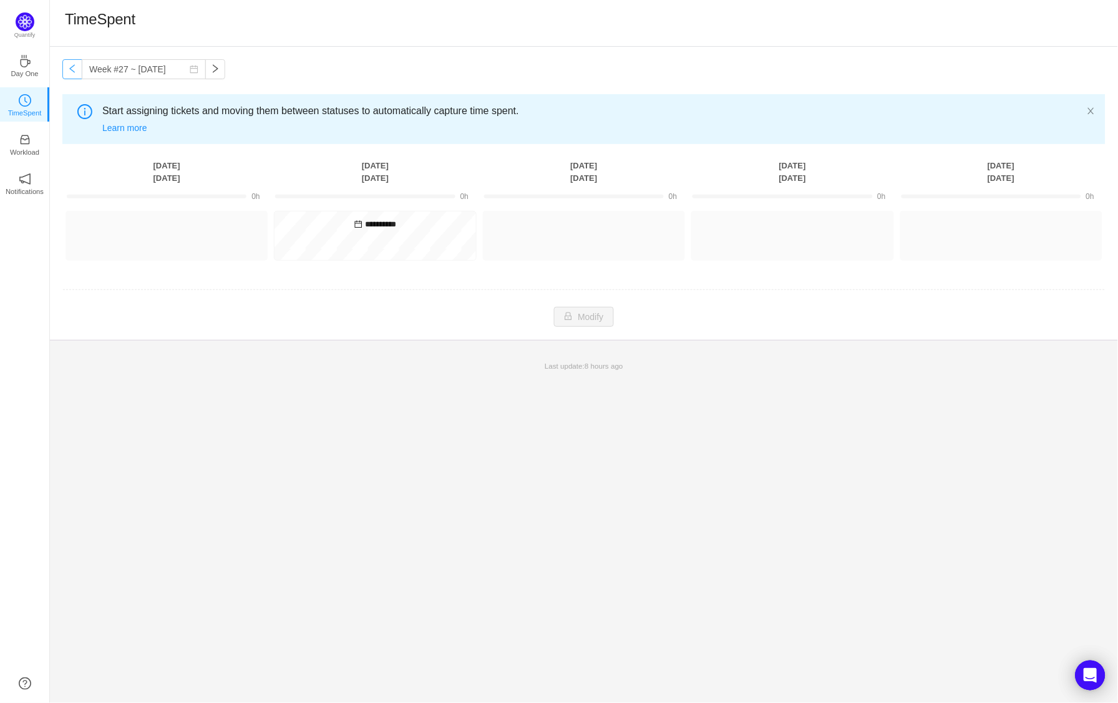
click at [75, 72] on button "button" at bounding box center [72, 69] width 20 height 20
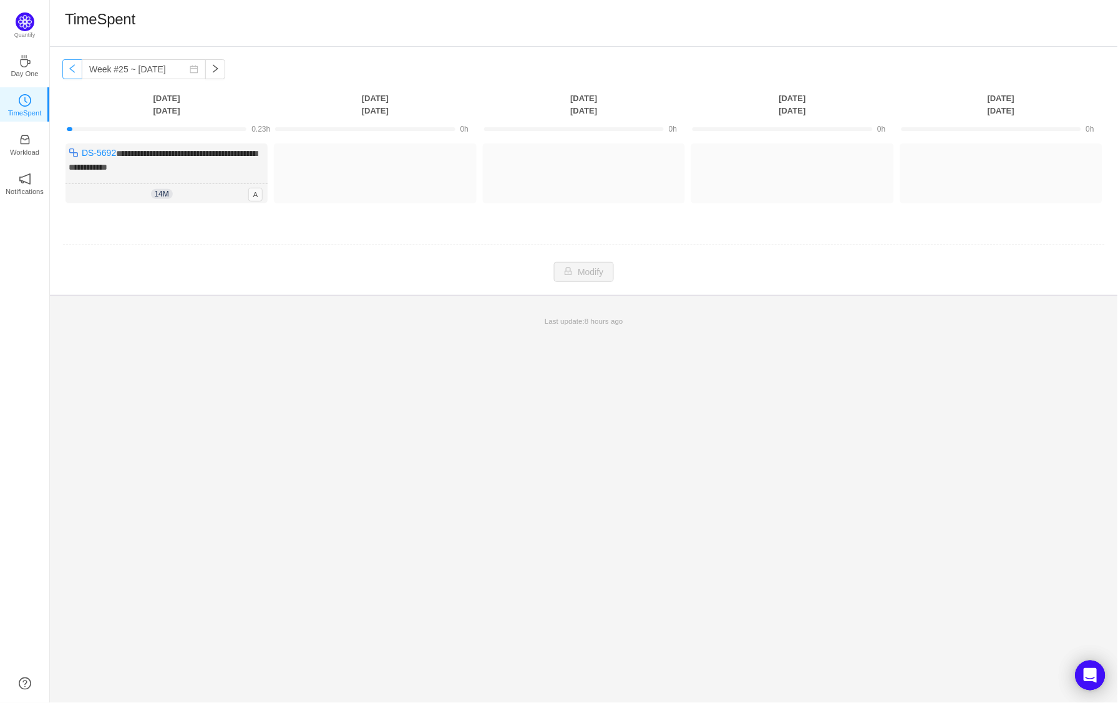
click at [75, 72] on button "button" at bounding box center [72, 69] width 20 height 20
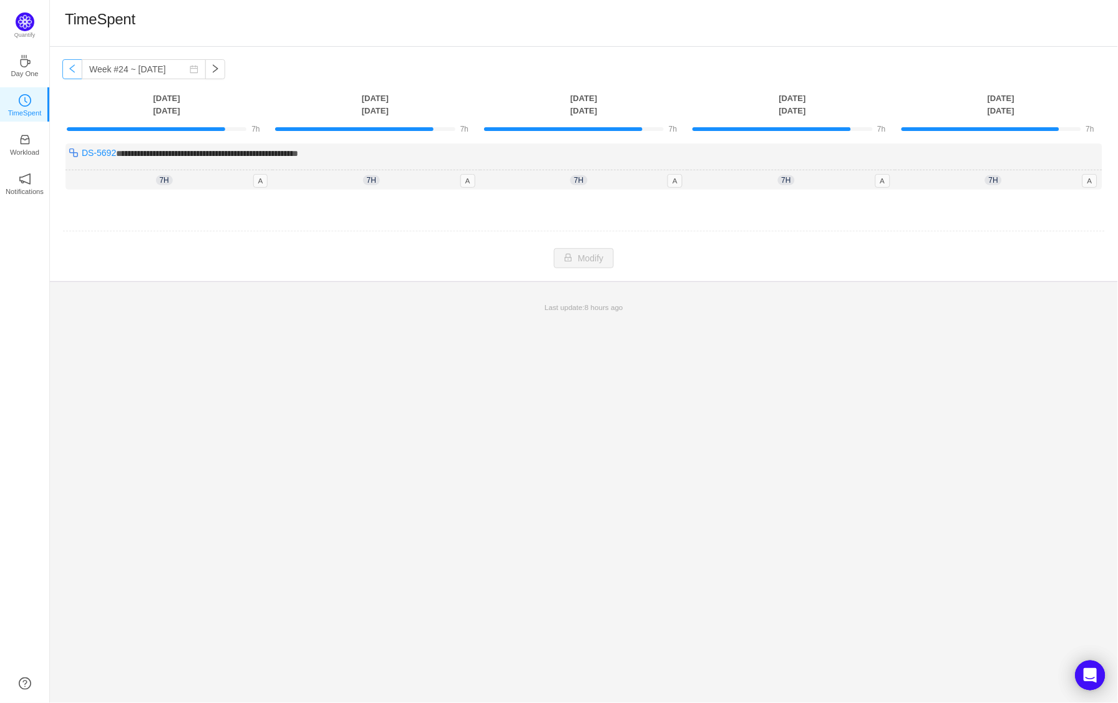
click at [75, 72] on button "button" at bounding box center [72, 69] width 20 height 20
click at [217, 75] on button "button" at bounding box center [215, 69] width 20 height 20
type input "Week #24 ~ Jun 09"
click at [177, 160] on div "**********" at bounding box center [584, 167] width 1037 height 46
click at [197, 149] on span "**********" at bounding box center [207, 153] width 182 height 9
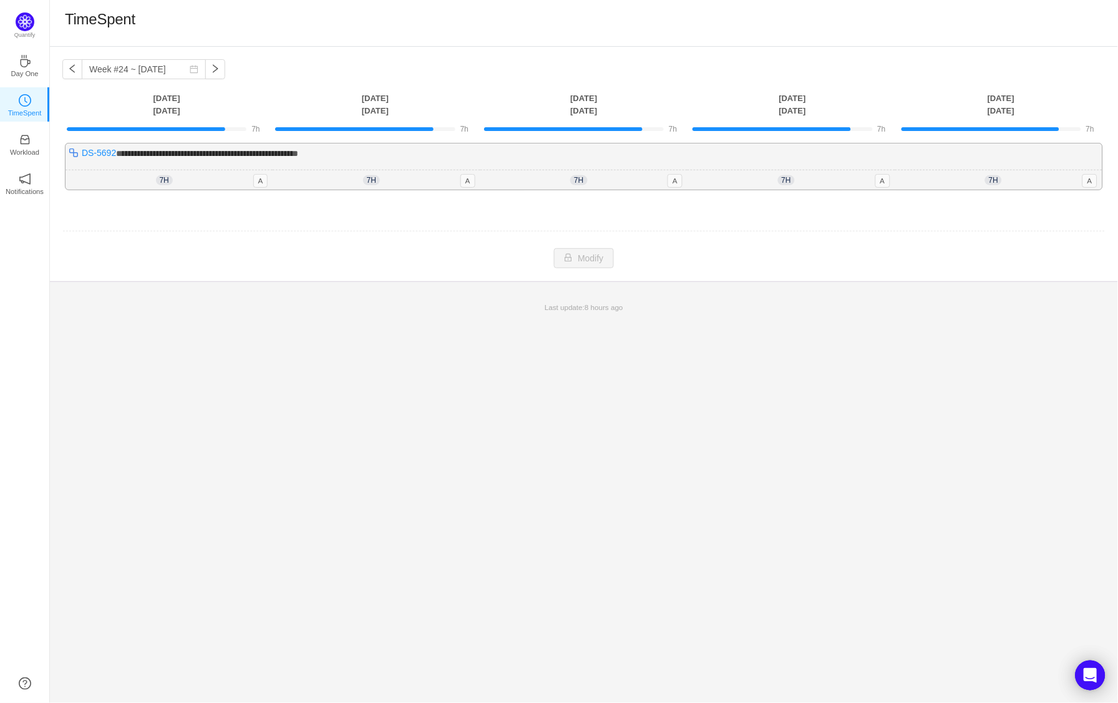
click at [197, 149] on span "**********" at bounding box center [207, 153] width 182 height 9
click at [97, 149] on link "DS-5692" at bounding box center [99, 153] width 34 height 10
